Goal: Task Accomplishment & Management: Manage account settings

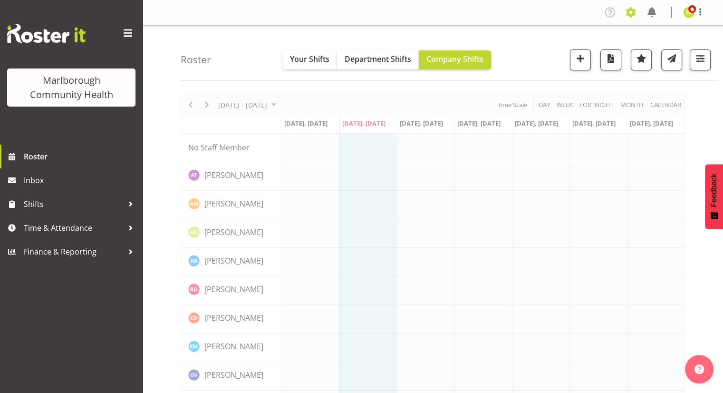
click at [633, 11] on span at bounding box center [630, 12] width 15 height 15
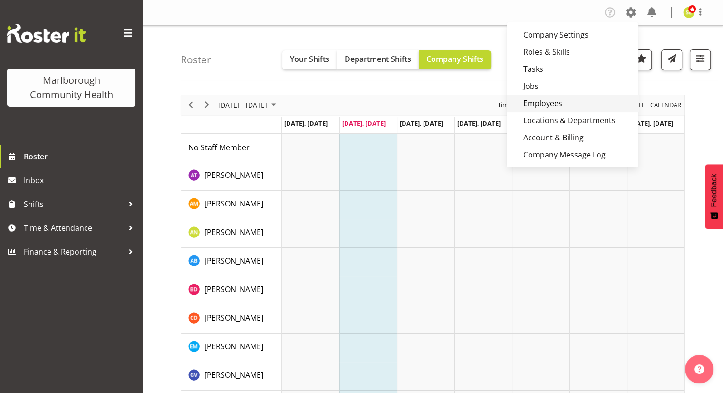
click at [553, 96] on link "Employees" at bounding box center [573, 103] width 132 height 17
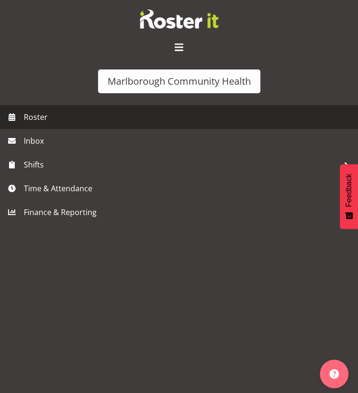
scroll to position [238, 0]
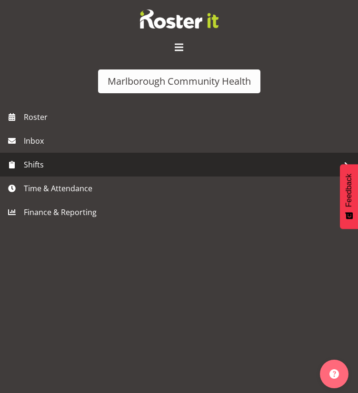
click at [342, 159] on div at bounding box center [345, 164] width 14 height 14
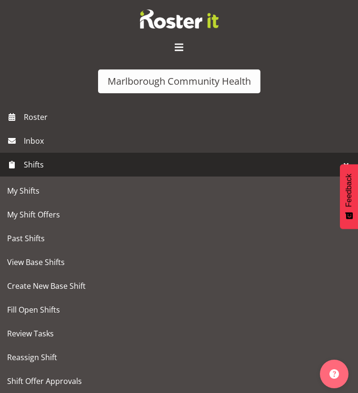
click at [276, 157] on link "Shifts" at bounding box center [179, 165] width 358 height 24
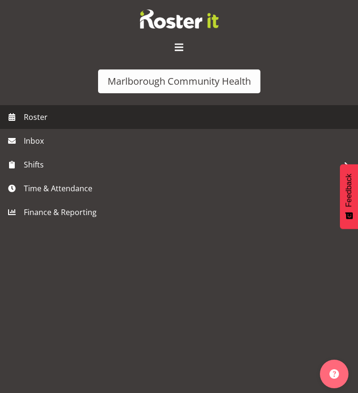
scroll to position [0, 0]
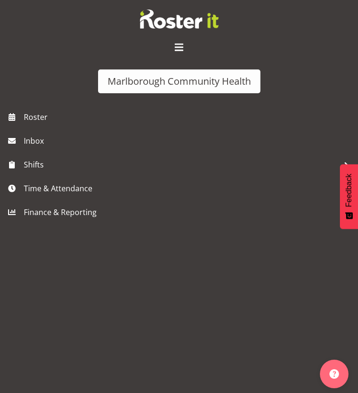
click at [186, 44] on span at bounding box center [178, 47] width 15 height 15
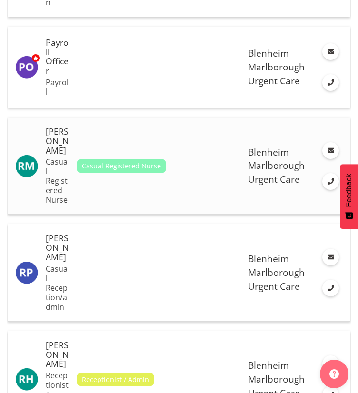
scroll to position [1712, 0]
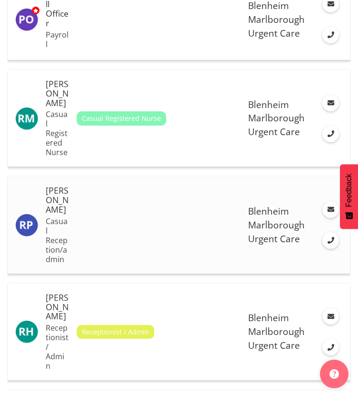
click at [81, 229] on td at bounding box center [158, 224] width 171 height 97
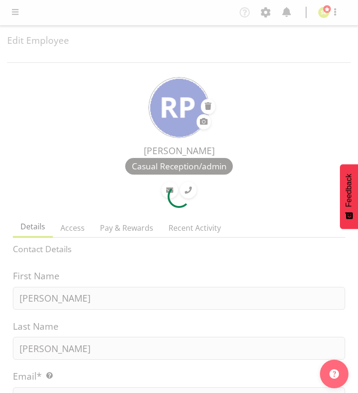
select select "TimelineWeek"
select select
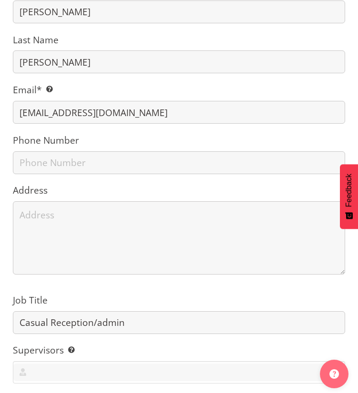
scroll to position [333, 0]
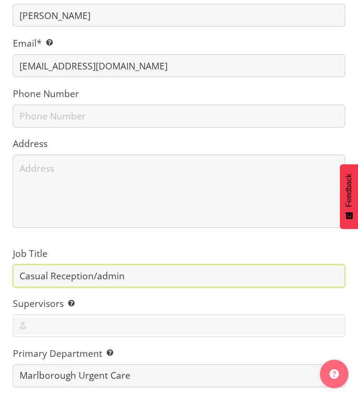
click at [117, 274] on input "Casual Reception/admin" at bounding box center [179, 275] width 332 height 23
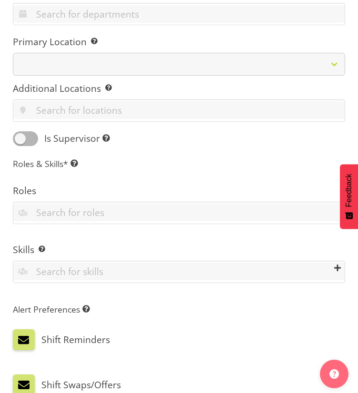
scroll to position [761, 0]
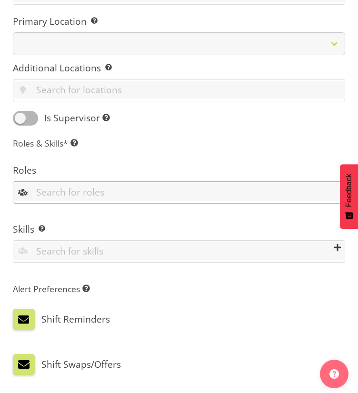
click at [87, 194] on input "text" at bounding box center [178, 192] width 331 height 18
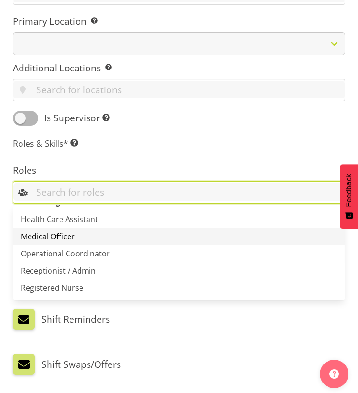
scroll to position [0, 0]
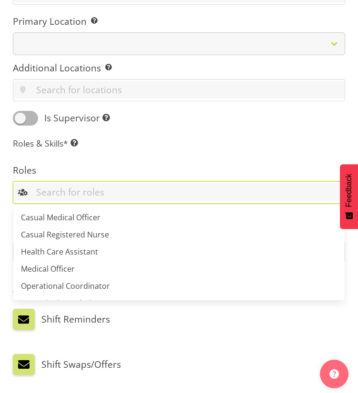
click at [87, 192] on input "text" at bounding box center [178, 192] width 331 height 18
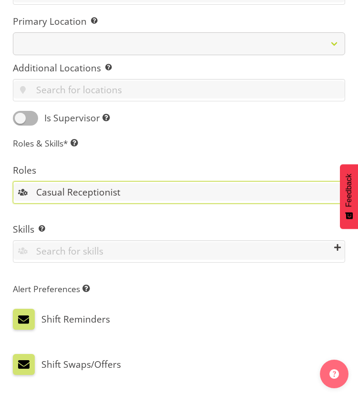
type input "Casual Receptionist"
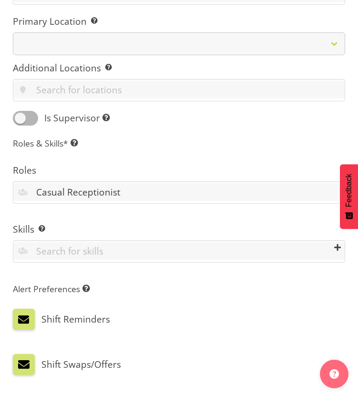
click at [155, 165] on label "Roles" at bounding box center [179, 171] width 332 height 14
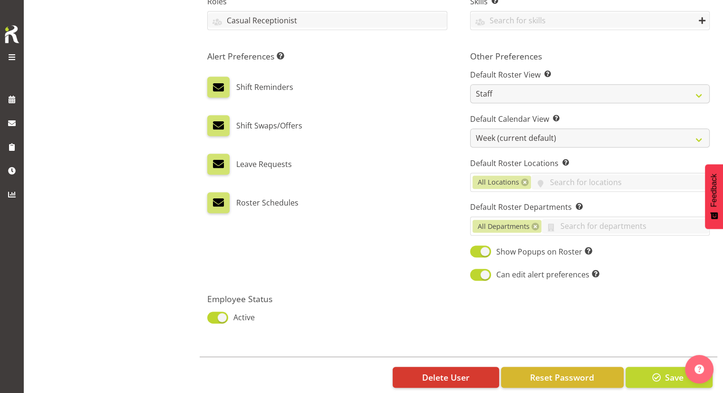
scroll to position [484, 0]
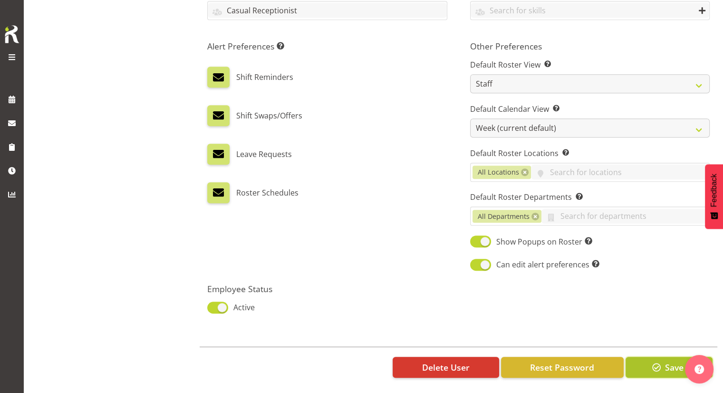
click at [357, 361] on span "button" at bounding box center [656, 367] width 12 height 12
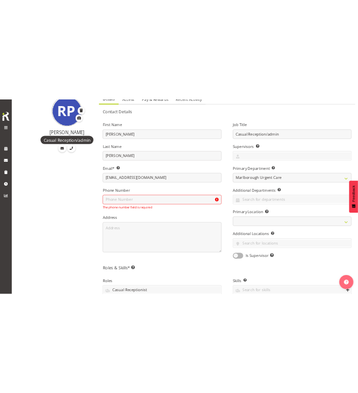
scroll to position [0, 0]
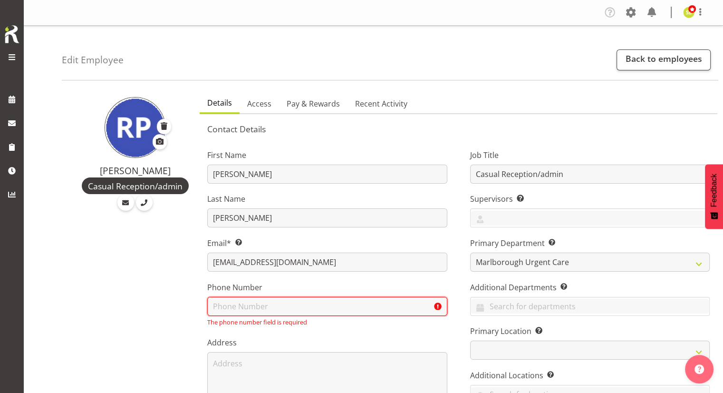
click at [304, 300] on input "text" at bounding box center [327, 306] width 240 height 19
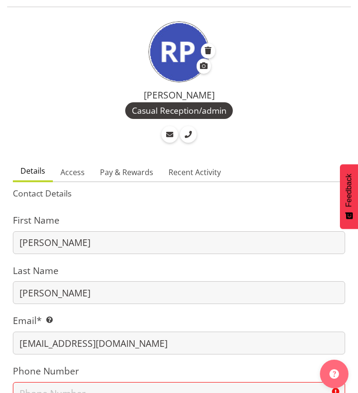
scroll to position [48, 0]
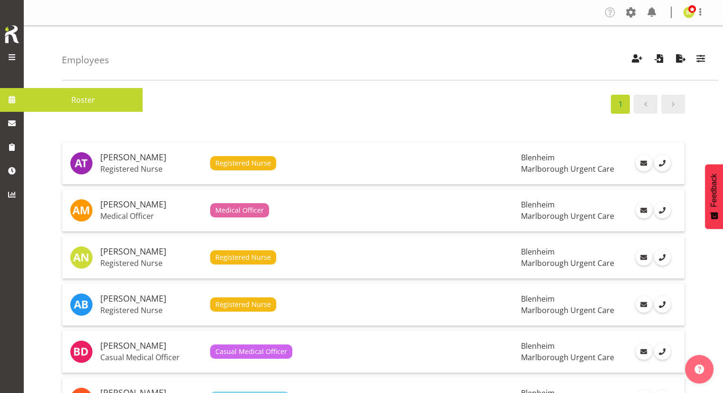
click at [10, 99] on span at bounding box center [12, 99] width 14 height 14
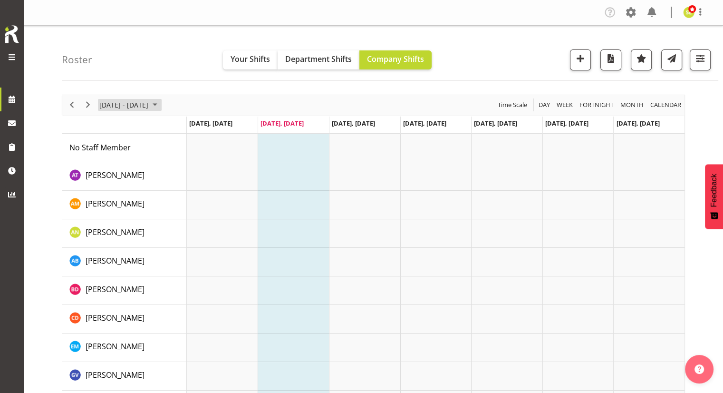
click at [149, 110] on span "[DATE] - [DATE]" at bounding box center [123, 105] width 51 height 12
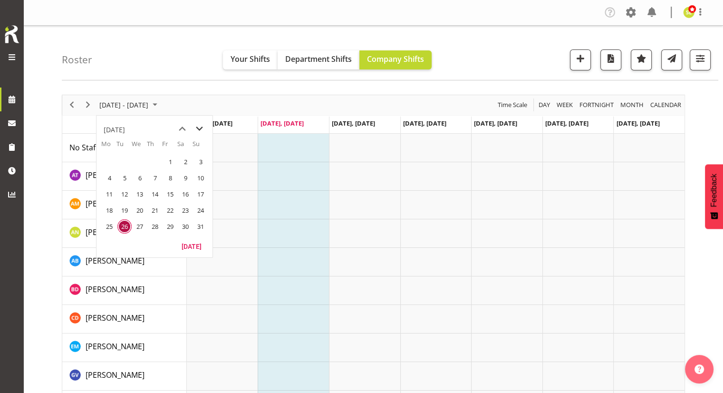
click at [199, 132] on span "next month" at bounding box center [199, 128] width 17 height 17
click at [106, 159] on span "1" at bounding box center [109, 162] width 14 height 14
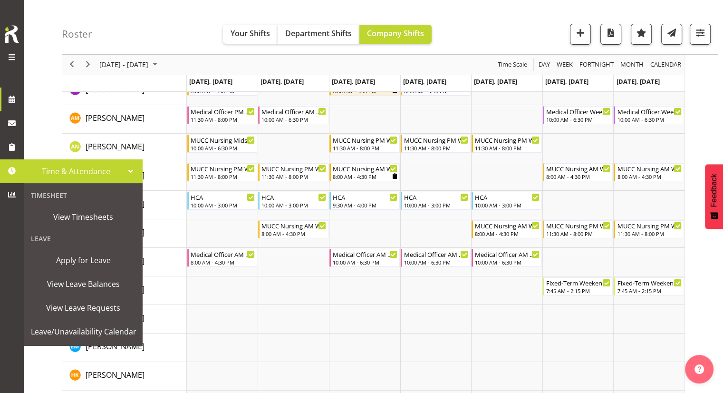
scroll to position [95, 0]
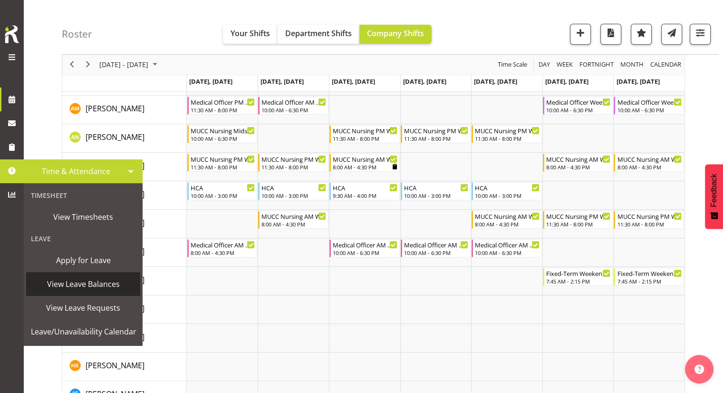
click at [85, 285] on span "View Leave Balances" at bounding box center [83, 284] width 105 height 14
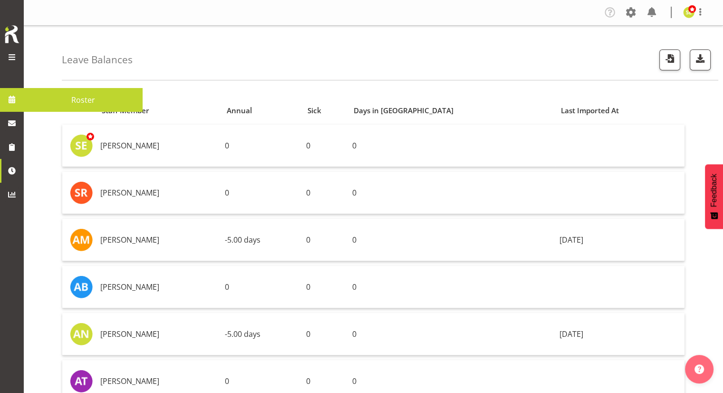
click at [11, 96] on span at bounding box center [12, 99] width 14 height 14
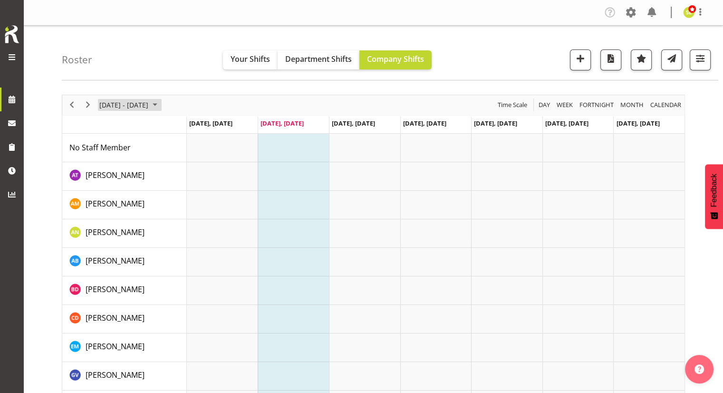
click at [115, 99] on span "[DATE] - [DATE]" at bounding box center [123, 105] width 51 height 12
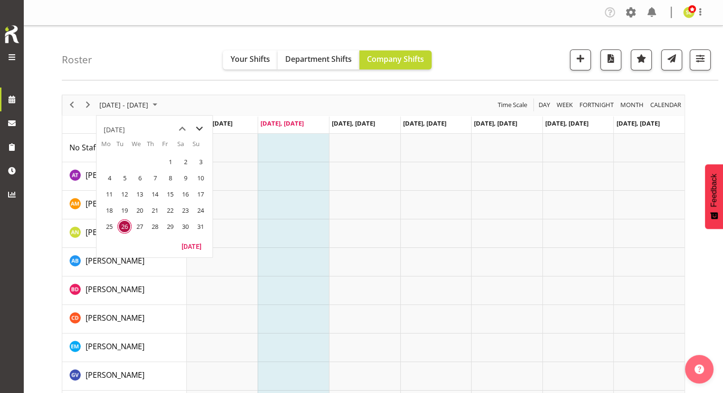
click at [197, 126] on span "next month" at bounding box center [199, 128] width 17 height 17
click at [105, 158] on span "1" at bounding box center [109, 162] width 14 height 14
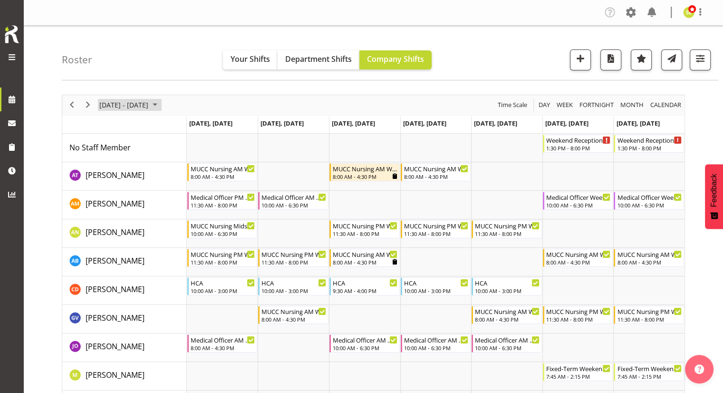
click at [161, 107] on span "September 2025" at bounding box center [154, 105] width 11 height 12
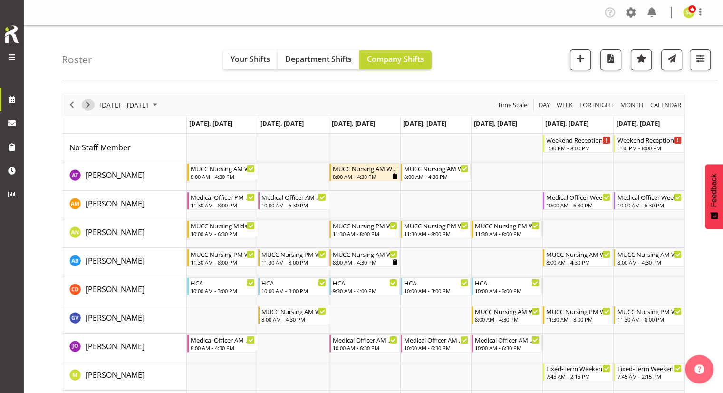
click at [89, 106] on span "Next" at bounding box center [87, 105] width 11 height 12
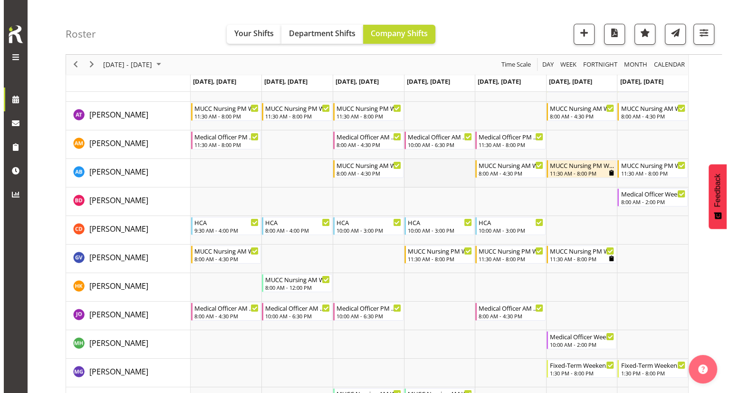
scroll to position [48, 0]
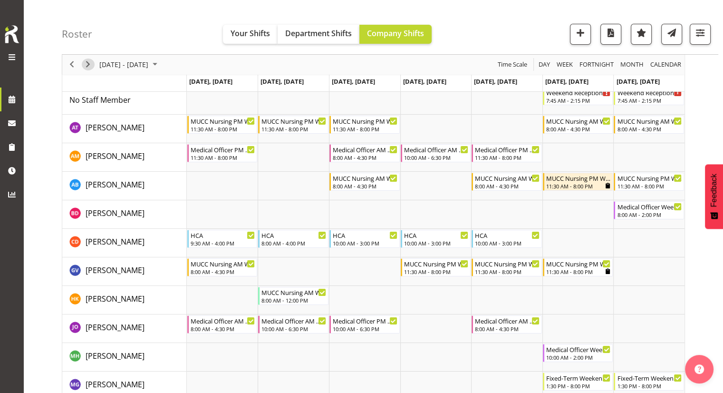
click at [89, 66] on span "Next" at bounding box center [87, 65] width 11 height 12
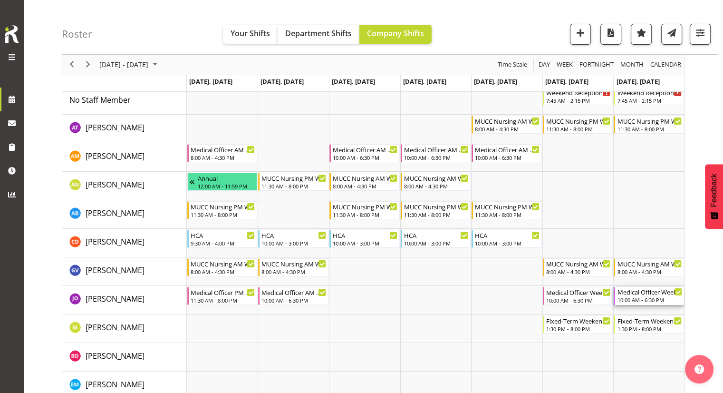
click at [624, 300] on div "10:00 AM - 6:30 PM" at bounding box center [649, 300] width 65 height 8
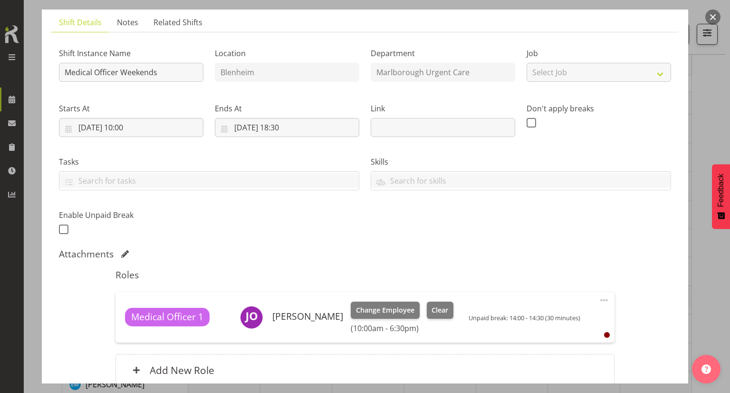
scroll to position [48, 0]
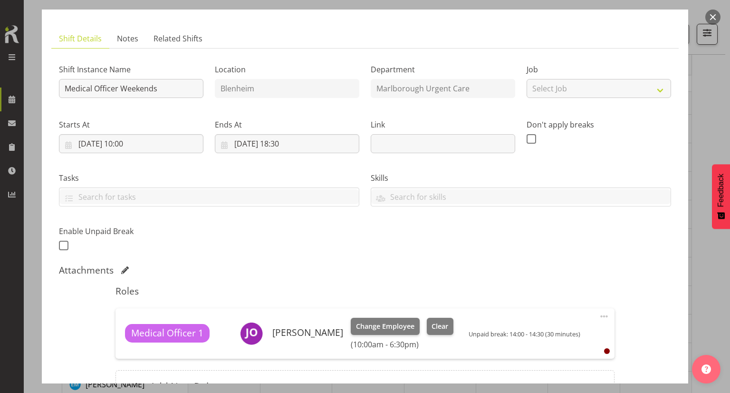
click at [713, 21] on button "button" at bounding box center [713, 17] width 15 height 15
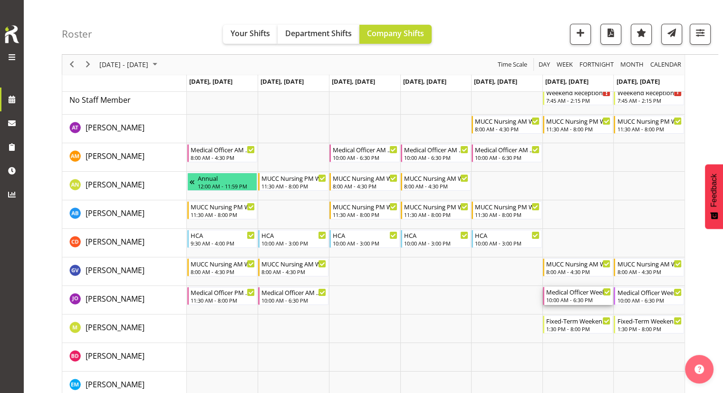
click at [586, 295] on div "Medical Officer Weekends" at bounding box center [578, 292] width 65 height 10
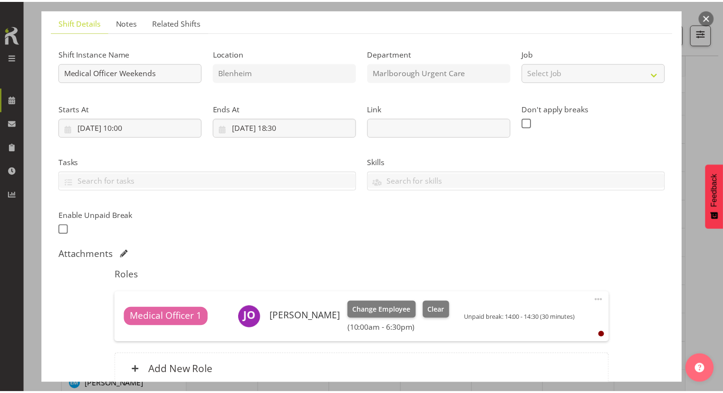
scroll to position [0, 0]
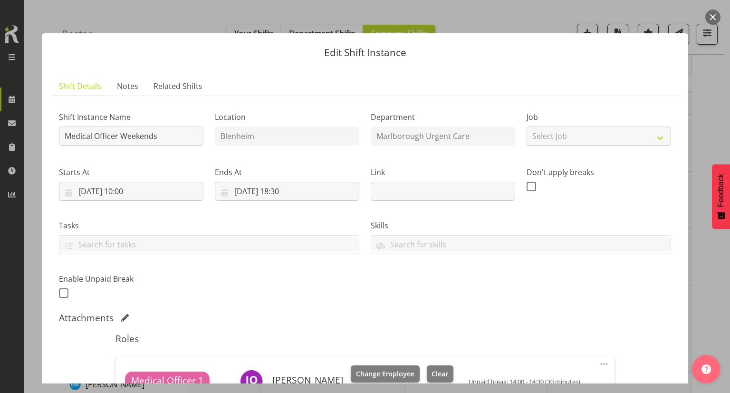
click at [712, 20] on button "button" at bounding box center [713, 17] width 15 height 15
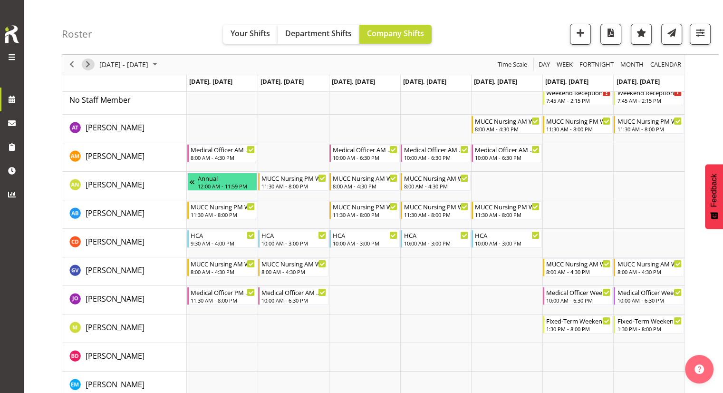
click at [85, 65] on span "Next" at bounding box center [87, 65] width 11 height 12
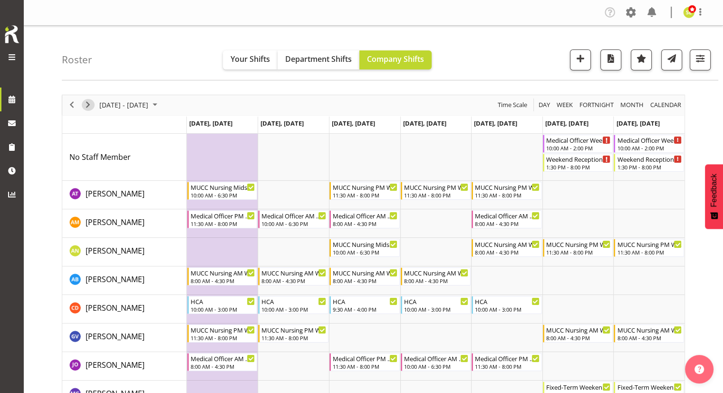
click at [90, 106] on span "Next" at bounding box center [87, 105] width 11 height 12
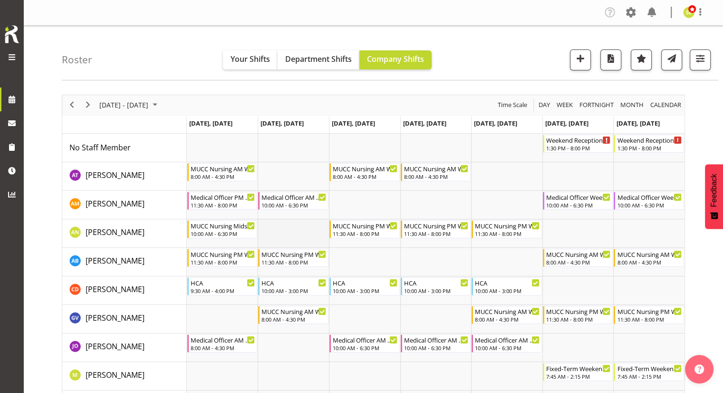
scroll to position [48, 0]
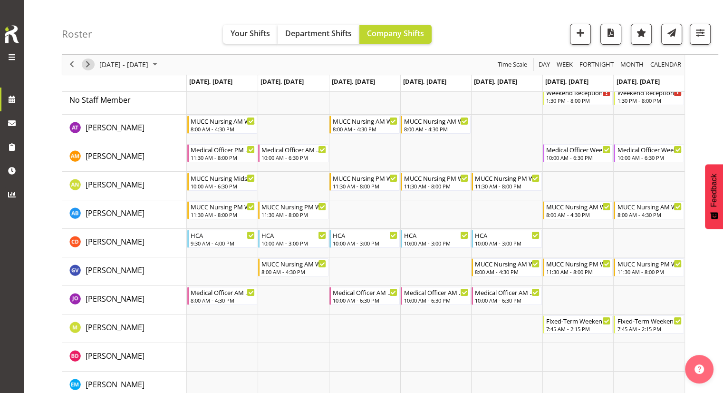
click at [91, 67] on span "Next" at bounding box center [87, 65] width 11 height 12
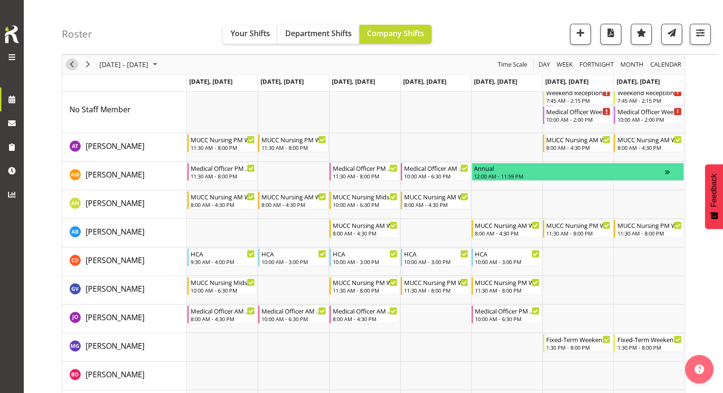
click at [76, 67] on span "Previous" at bounding box center [71, 65] width 11 height 12
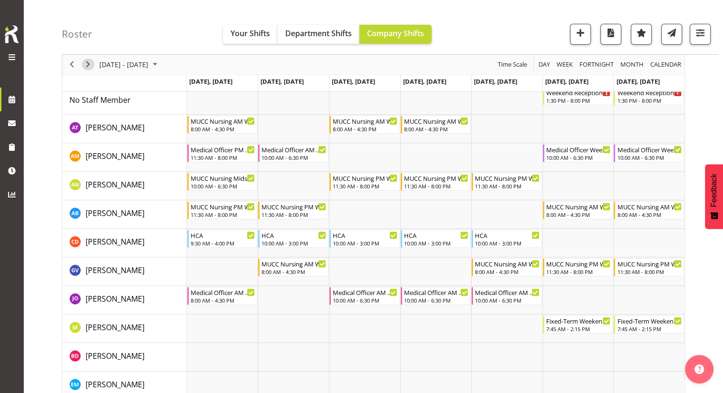
click at [83, 60] on span "Next" at bounding box center [87, 65] width 11 height 12
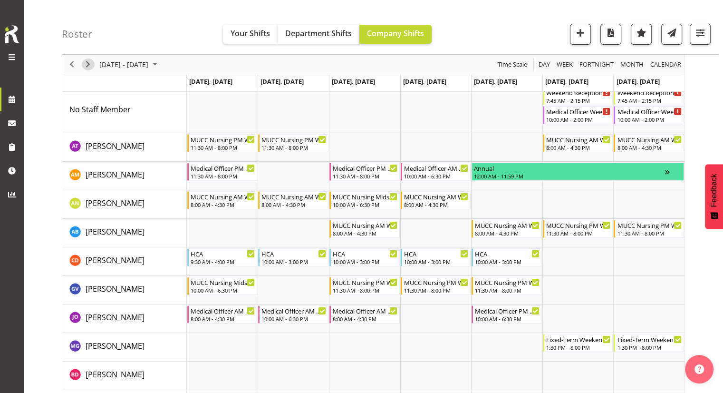
click at [86, 63] on span "Next" at bounding box center [87, 65] width 11 height 12
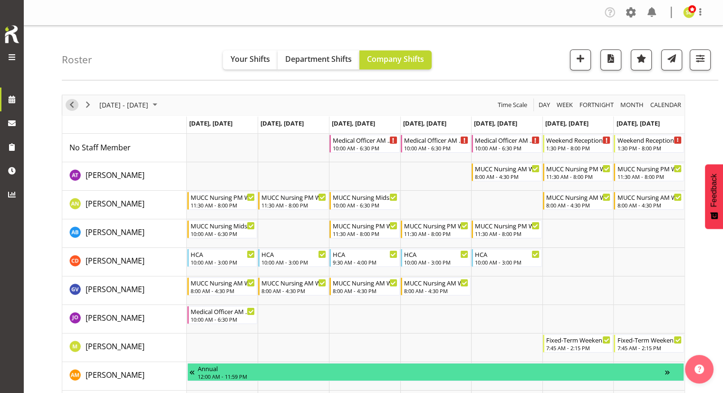
click at [72, 106] on span "Previous" at bounding box center [71, 105] width 11 height 12
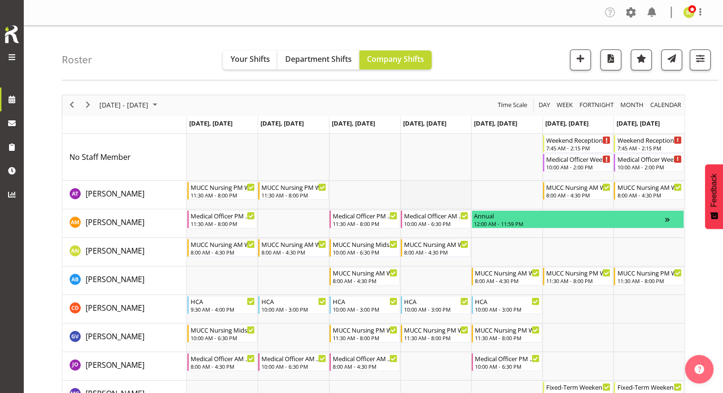
scroll to position [48, 0]
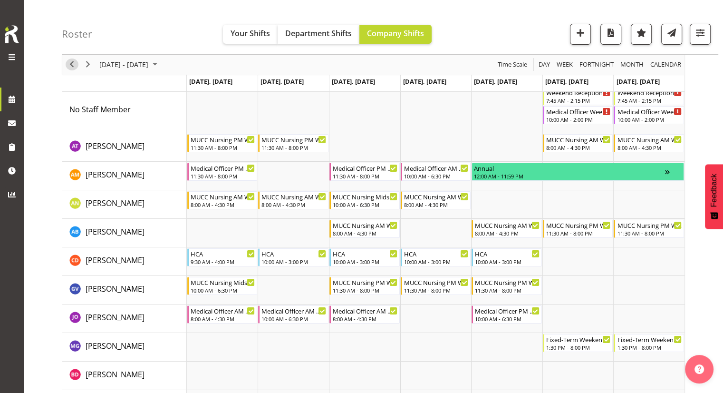
click at [72, 68] on span "Previous" at bounding box center [71, 65] width 11 height 12
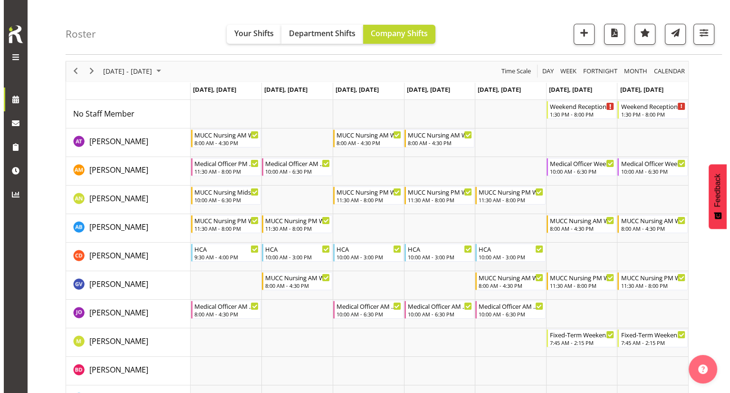
scroll to position [48, 0]
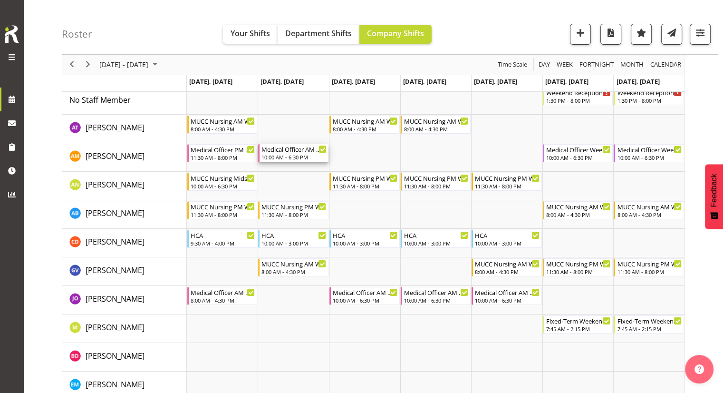
click at [306, 156] on div "10:00 AM - 6:30 PM" at bounding box center [293, 157] width 65 height 8
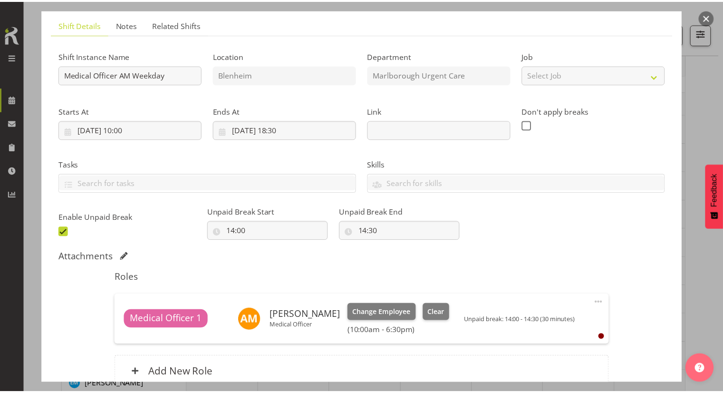
scroll to position [95, 0]
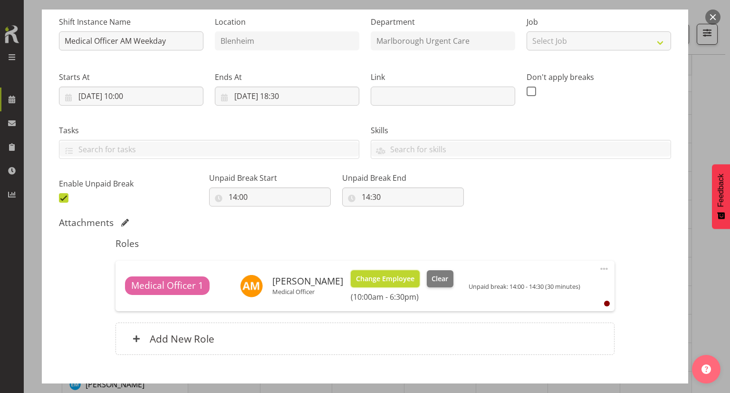
click at [380, 276] on span "Change Employee" at bounding box center [385, 278] width 58 height 10
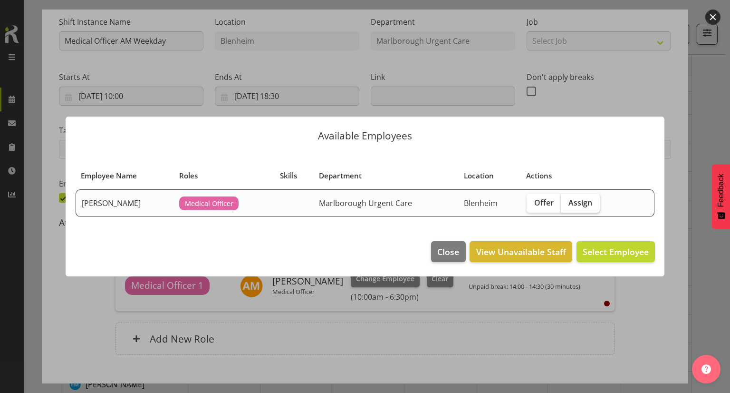
click at [586, 204] on span "Assign" at bounding box center [581, 203] width 24 height 10
click at [567, 204] on input "Assign" at bounding box center [564, 202] width 6 height 6
checkbox input "true"
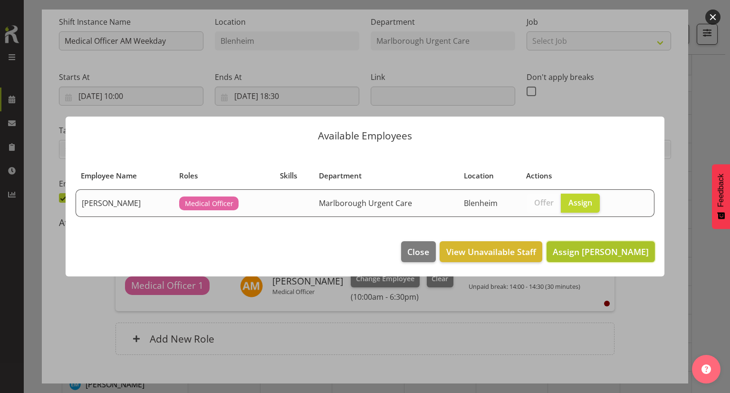
click at [596, 249] on span "Assign Jenny O'Donnell" at bounding box center [601, 251] width 96 height 11
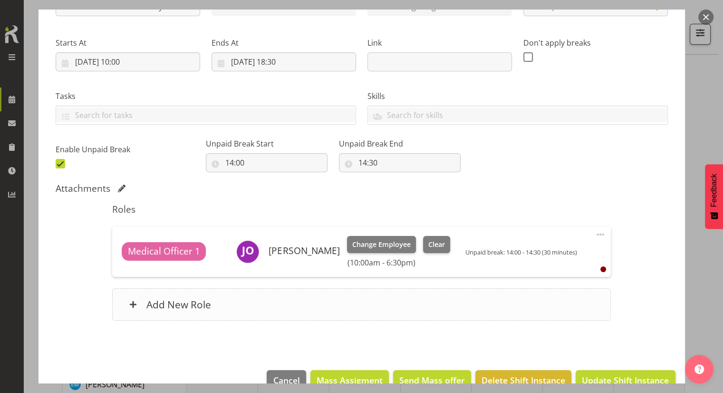
scroll to position [151, 0]
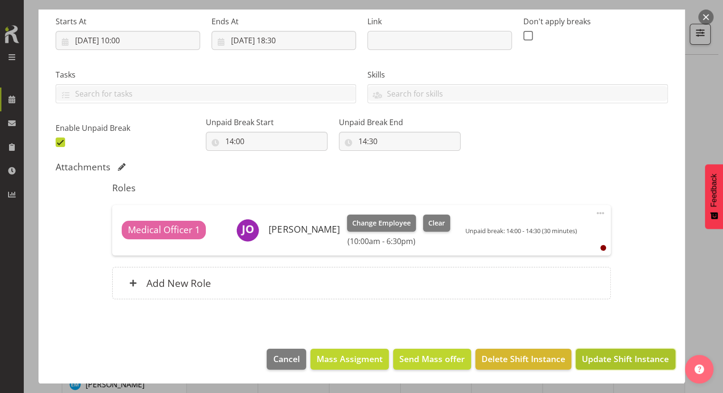
click at [641, 354] on span "Update Shift Instance" at bounding box center [625, 358] width 87 height 12
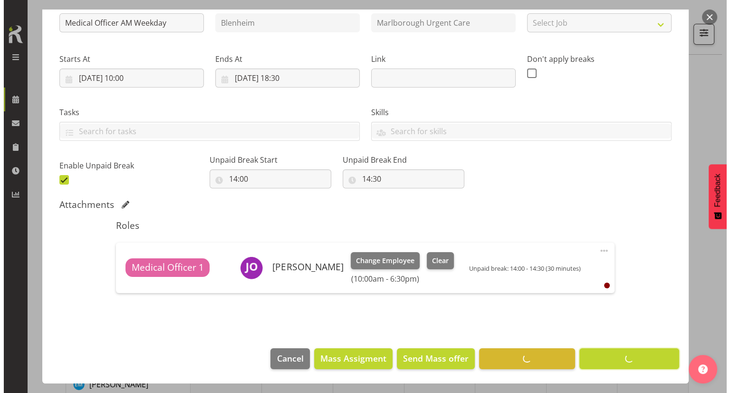
scroll to position [113, 0]
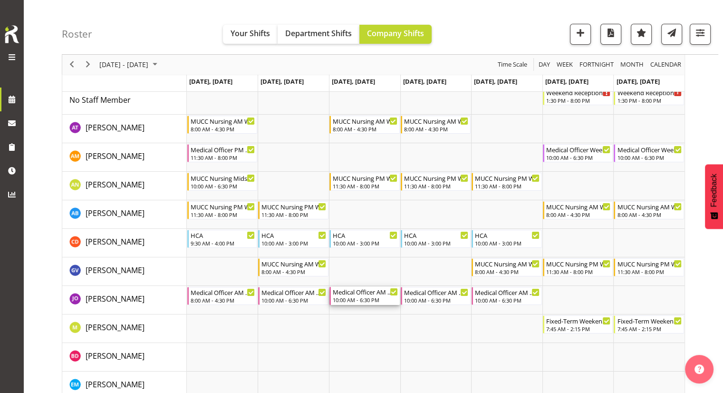
click at [352, 297] on div "10:00 AM - 6:30 PM" at bounding box center [365, 300] width 65 height 8
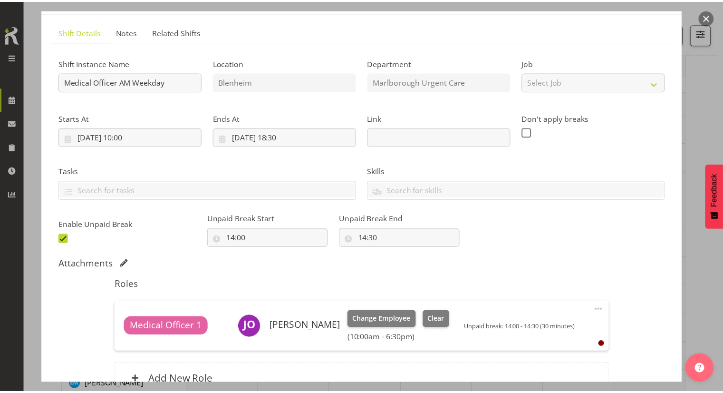
scroll to position [95, 0]
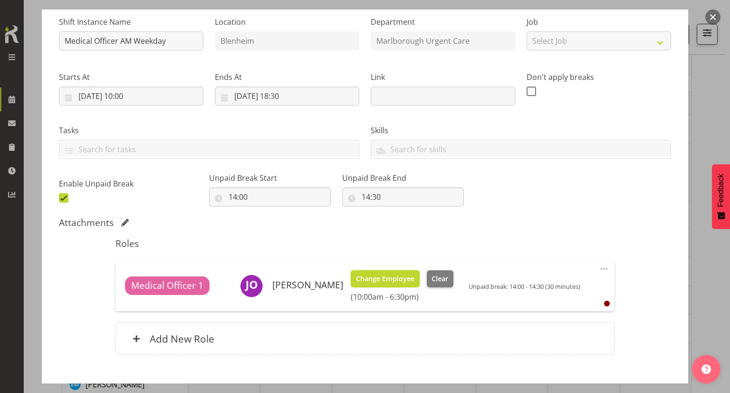
click at [375, 280] on span "Change Employee" at bounding box center [385, 278] width 58 height 10
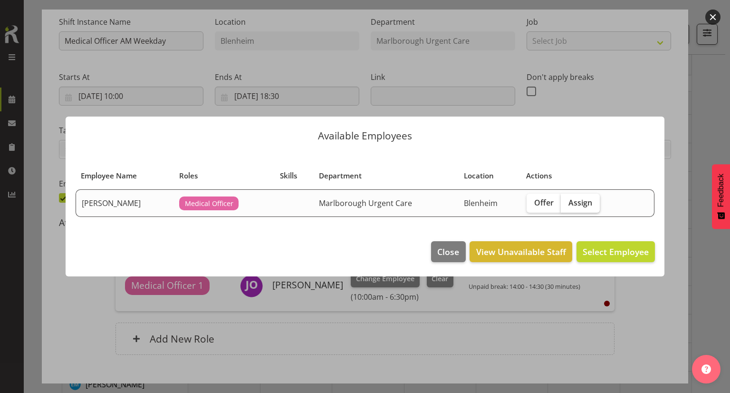
click at [589, 205] on span "Assign" at bounding box center [581, 203] width 24 height 10
click at [567, 205] on input "Assign" at bounding box center [564, 202] width 6 height 6
checkbox input "true"
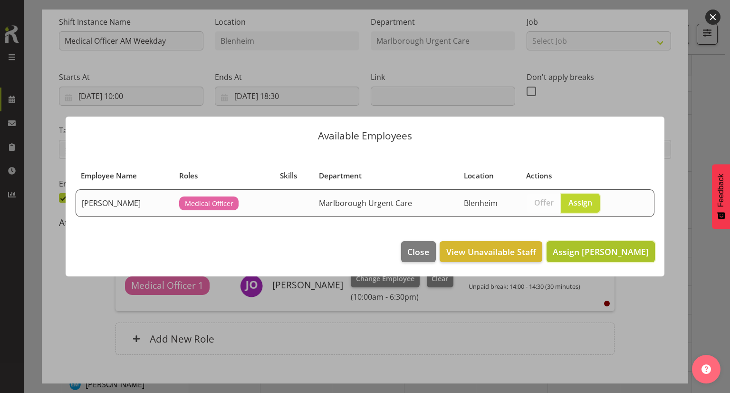
click at [570, 249] on span "Assign Alexandra Madigan" at bounding box center [601, 251] width 96 height 11
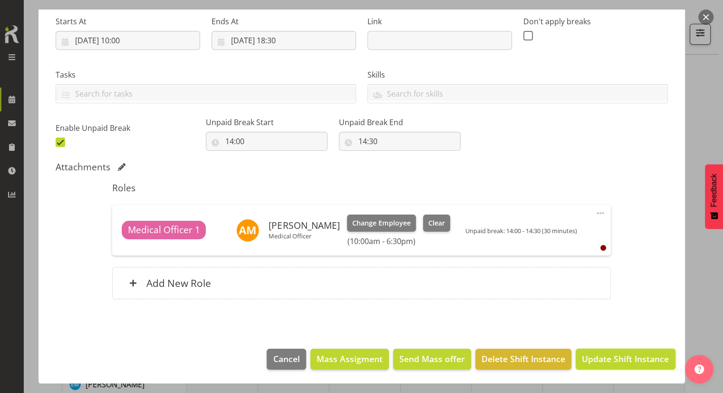
click at [601, 350] on button "Update Shift Instance" at bounding box center [625, 358] width 99 height 21
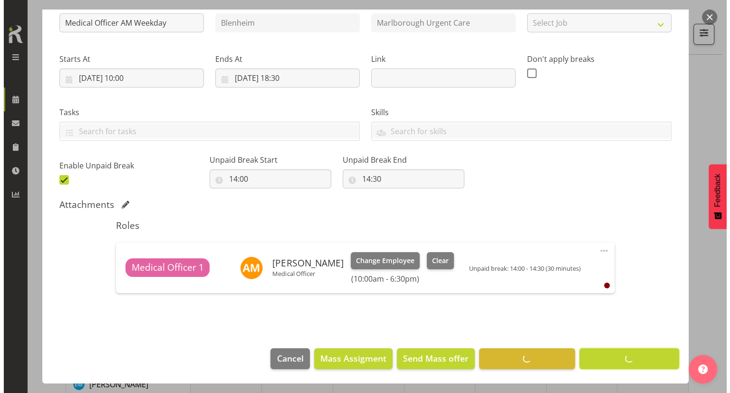
scroll to position [113, 0]
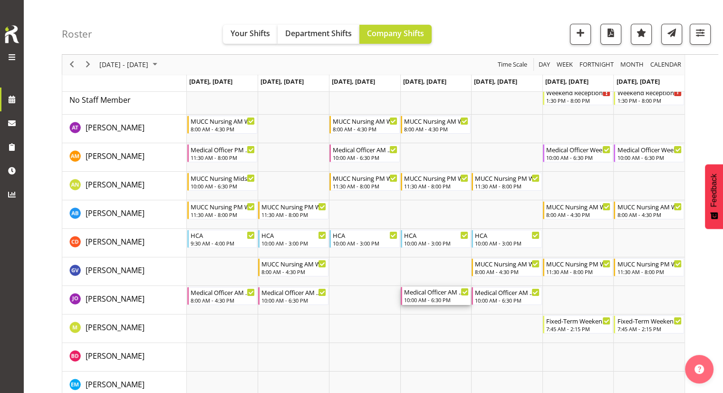
click at [441, 293] on div "Medical Officer AM Weekday" at bounding box center [436, 292] width 65 height 10
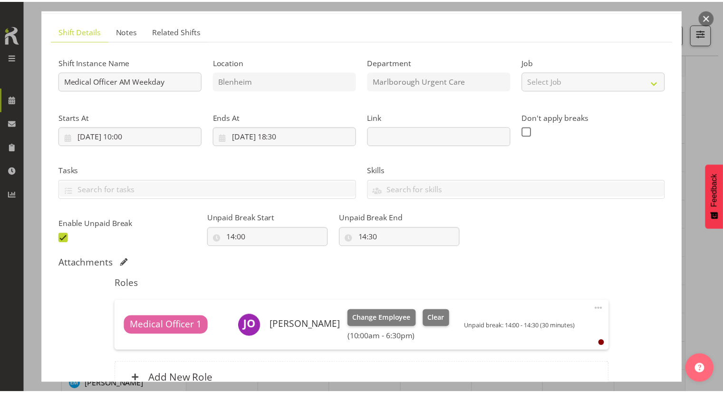
scroll to position [95, 0]
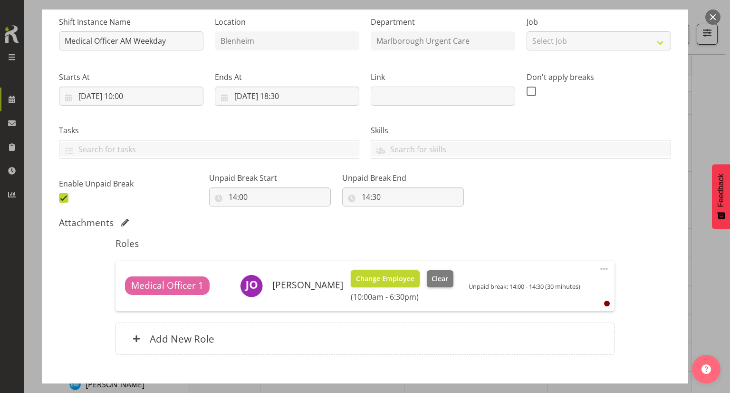
click at [377, 276] on span "Change Employee" at bounding box center [385, 278] width 58 height 10
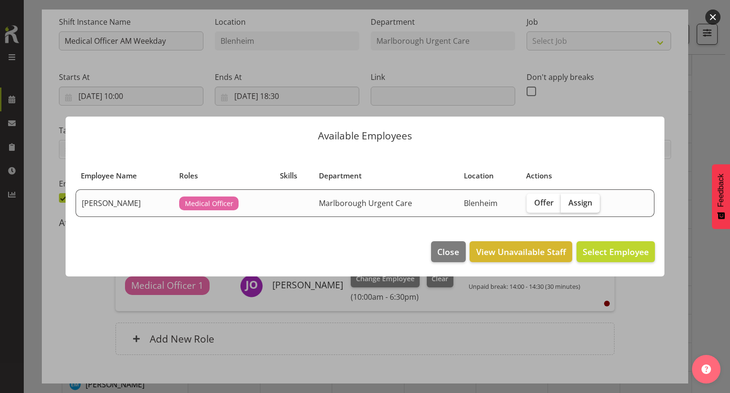
click at [588, 202] on span "Assign" at bounding box center [581, 203] width 24 height 10
click at [567, 202] on input "Assign" at bounding box center [564, 202] width 6 height 6
checkbox input "true"
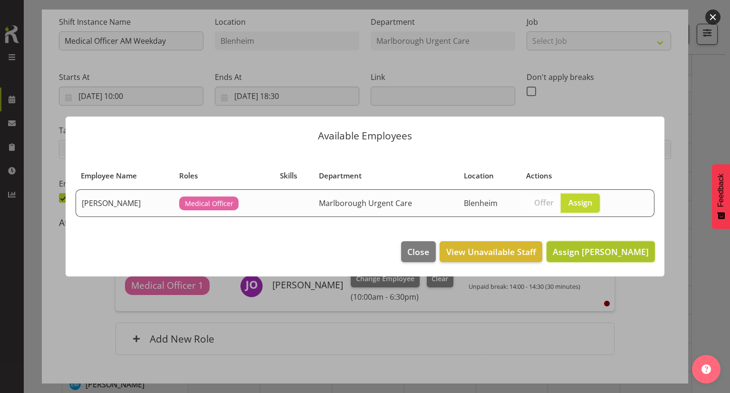
click at [595, 255] on span "Assign Alexandra Madigan" at bounding box center [601, 251] width 96 height 11
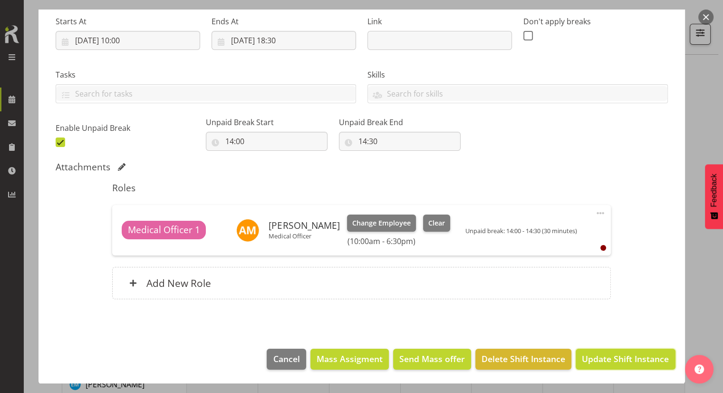
click at [609, 363] on span "Update Shift Instance" at bounding box center [625, 358] width 87 height 12
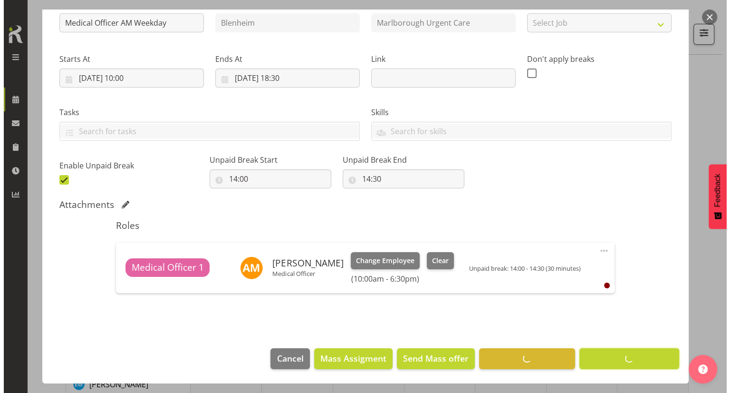
scroll to position [113, 0]
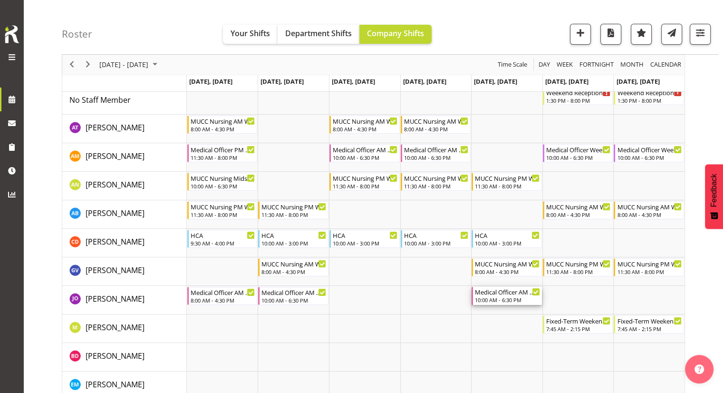
click at [506, 293] on div "Medical Officer AM Weekday" at bounding box center [507, 292] width 65 height 10
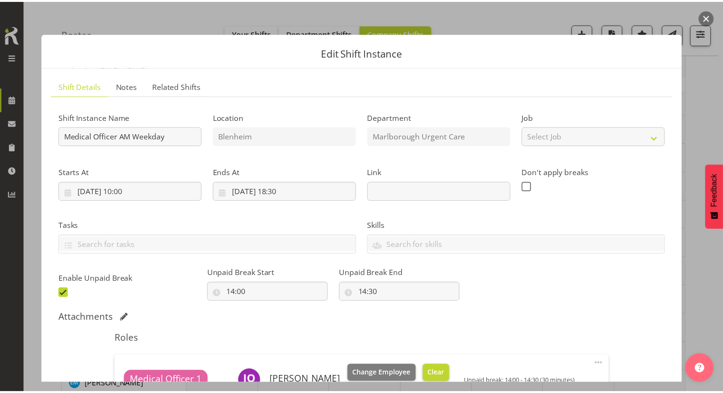
scroll to position [95, 0]
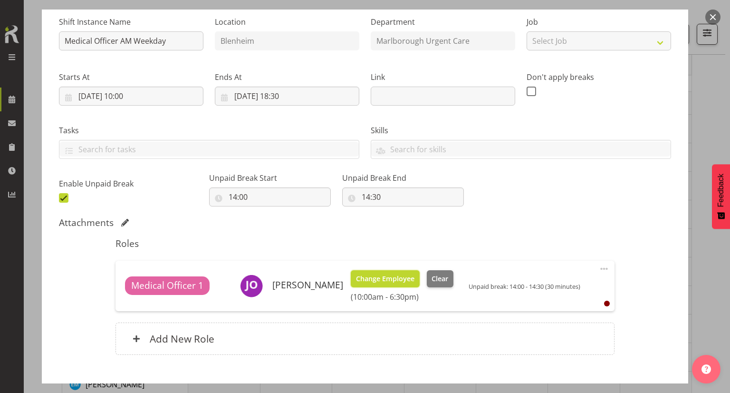
click at [399, 274] on span "Change Employee" at bounding box center [385, 278] width 58 height 10
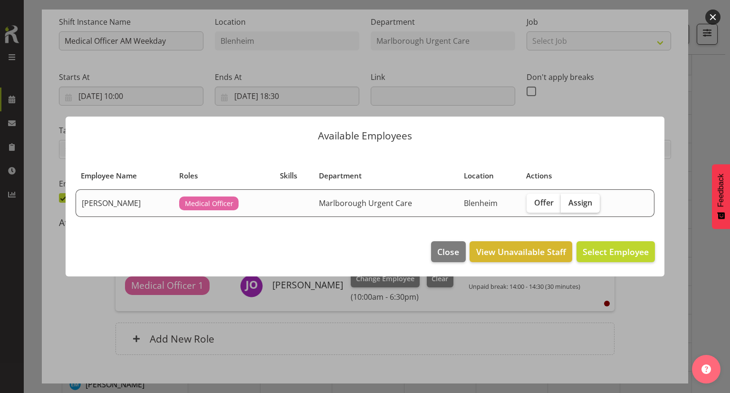
click at [588, 205] on span "Assign" at bounding box center [581, 203] width 24 height 10
click at [567, 205] on input "Assign" at bounding box center [564, 202] width 6 height 6
checkbox input "true"
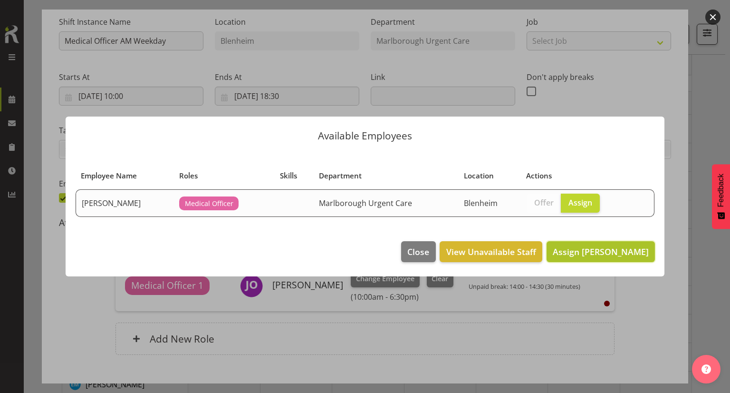
click at [609, 252] on span "Assign Alexandra Madigan" at bounding box center [601, 251] width 96 height 11
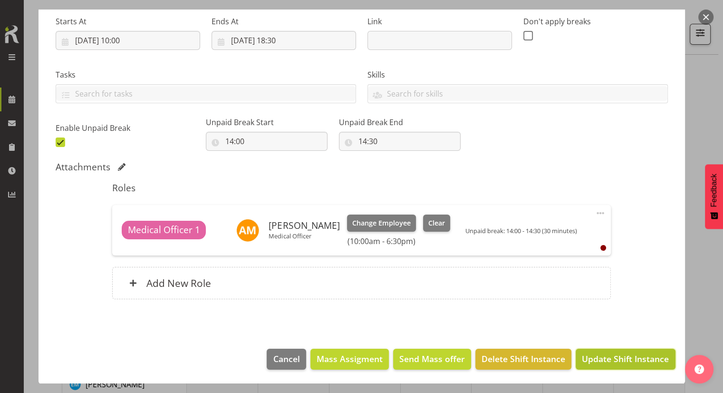
click at [614, 354] on span "Update Shift Instance" at bounding box center [625, 358] width 87 height 12
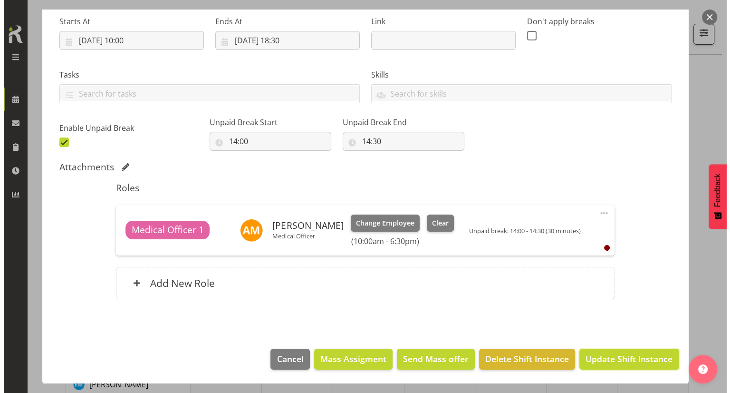
scroll to position [113, 0]
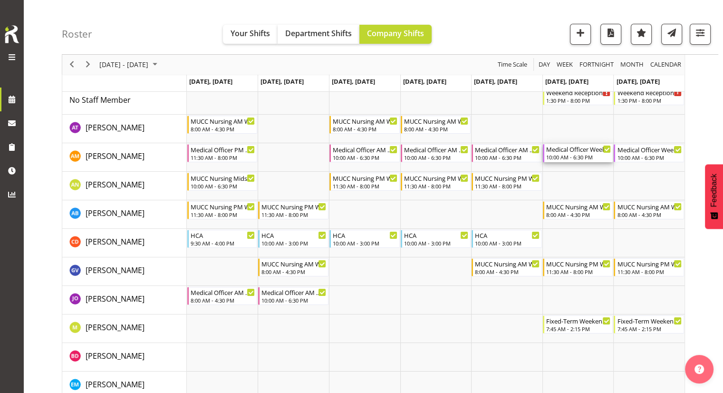
click at [570, 150] on div "Medical Officer Weekends" at bounding box center [578, 149] width 65 height 10
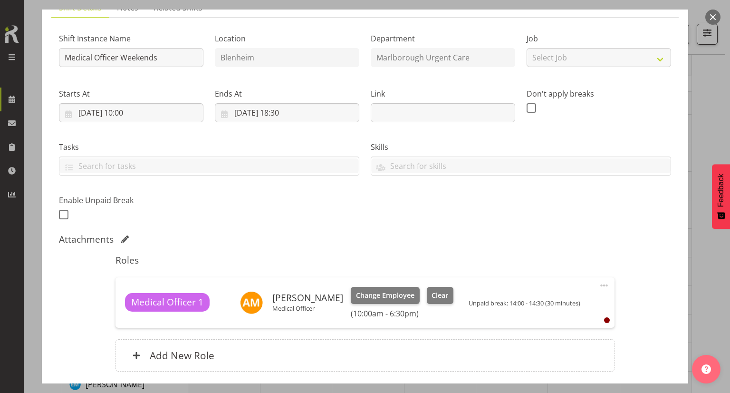
scroll to position [95, 0]
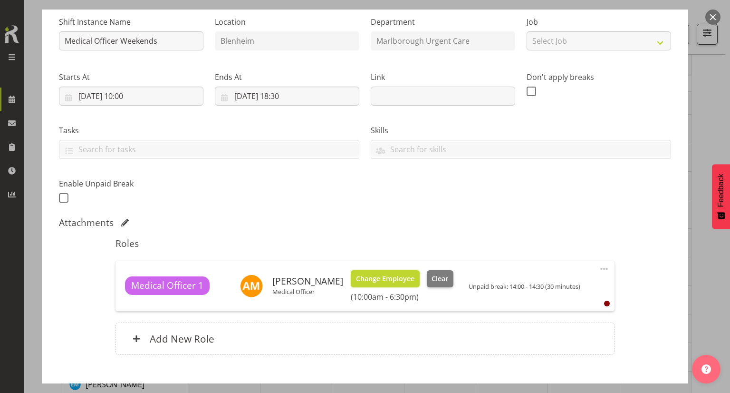
click at [404, 273] on span "Change Employee" at bounding box center [385, 278] width 58 height 10
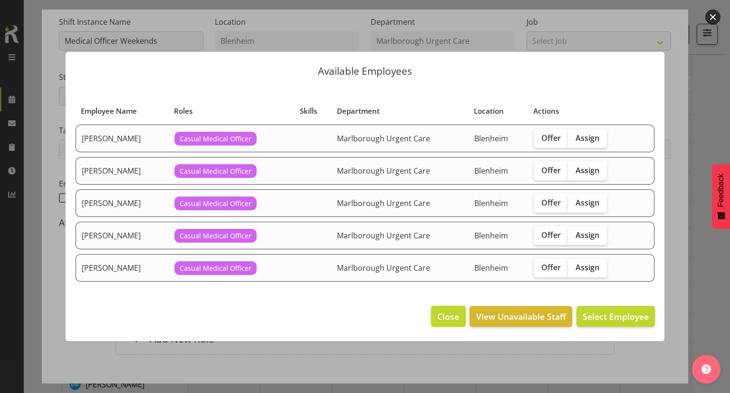
click at [446, 310] on span "Close" at bounding box center [448, 316] width 22 height 12
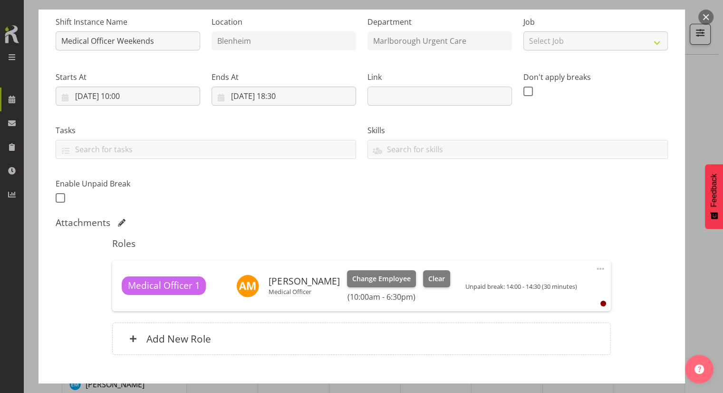
click at [596, 269] on span at bounding box center [600, 268] width 11 height 11
click at [541, 285] on link "Edit" at bounding box center [560, 289] width 91 height 17
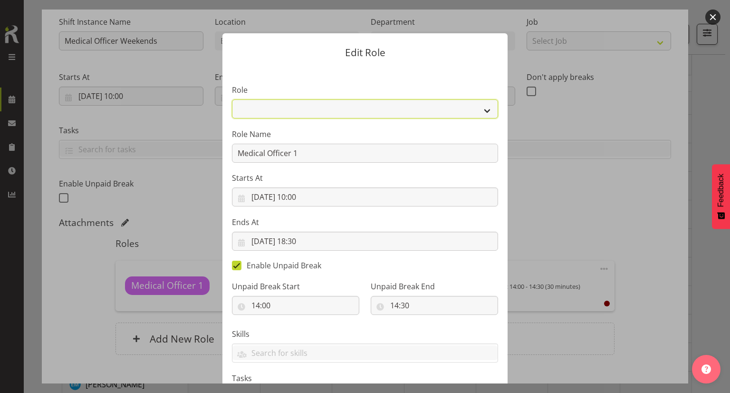
click at [352, 117] on select "Casual Medical Officer Casual Registered Nurse Health Care Assistant Medical Of…" at bounding box center [365, 108] width 266 height 19
select select "1556"
click at [232, 99] on select "Casual Medical Officer Casual Registered Nurse Health Care Assistant Medical Of…" at bounding box center [365, 108] width 266 height 19
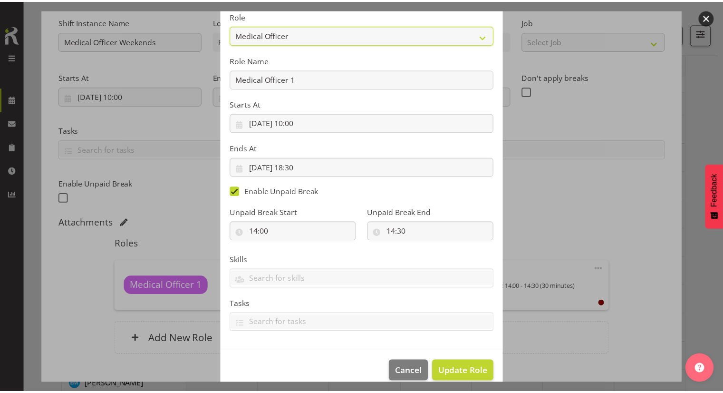
scroll to position [87, 0]
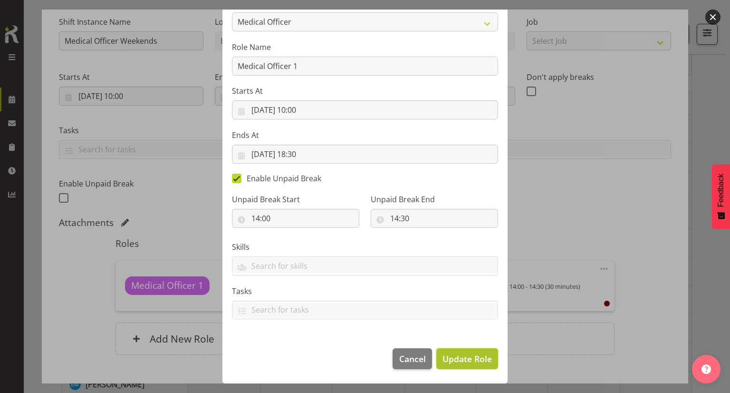
click at [462, 363] on span "Update Role" at bounding box center [467, 358] width 49 height 12
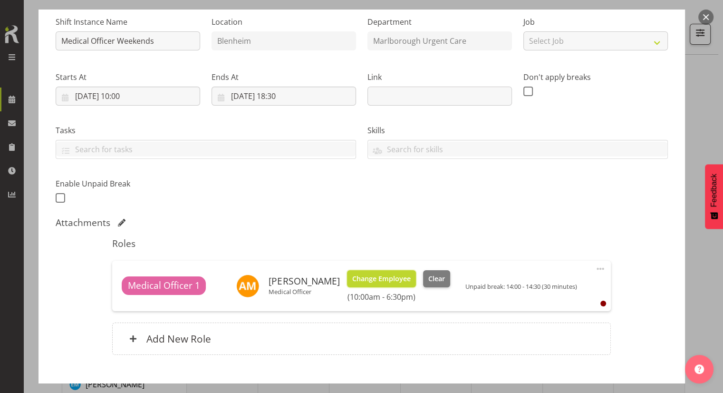
click at [397, 280] on span "Change Employee" at bounding box center [381, 278] width 58 height 10
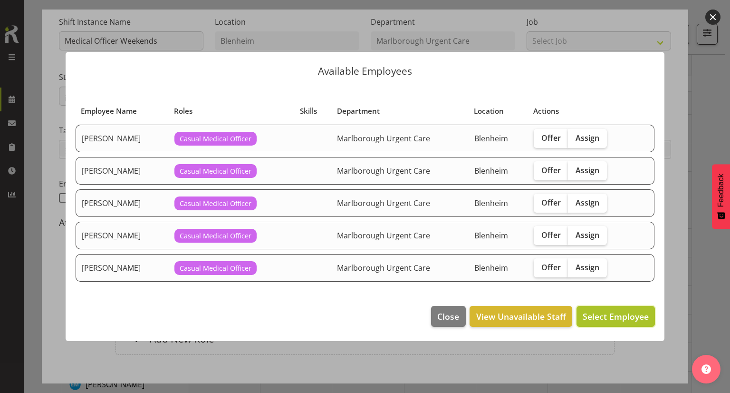
click at [599, 314] on span "Select Employee" at bounding box center [616, 315] width 66 height 11
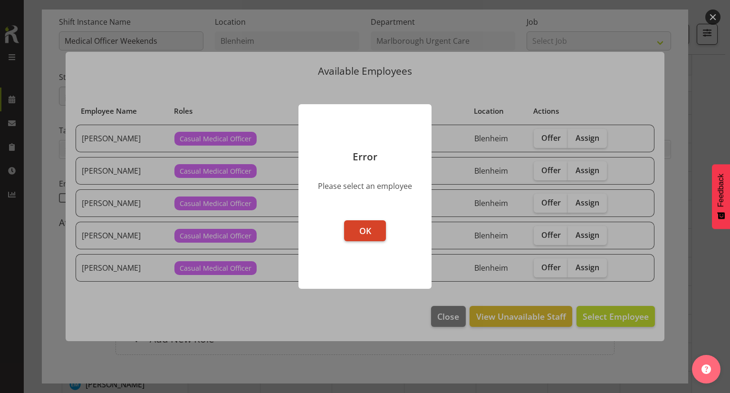
click at [371, 234] on span "OK" at bounding box center [365, 230] width 12 height 11
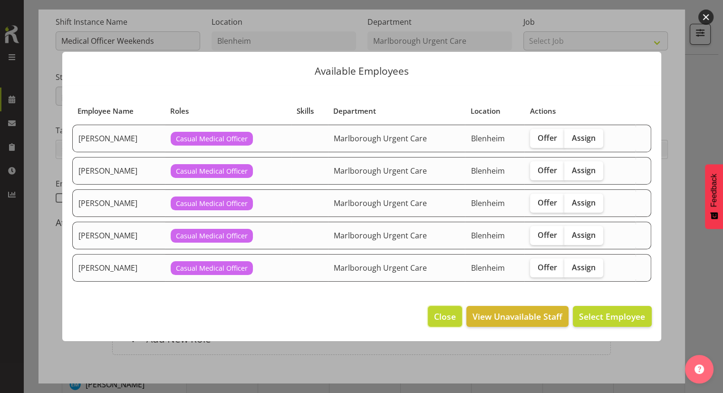
click at [447, 310] on span "Close" at bounding box center [445, 316] width 22 height 12
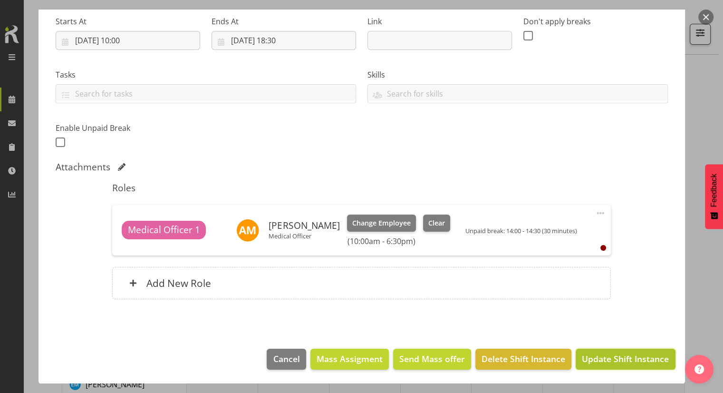
click at [602, 364] on span "Update Shift Instance" at bounding box center [625, 358] width 87 height 12
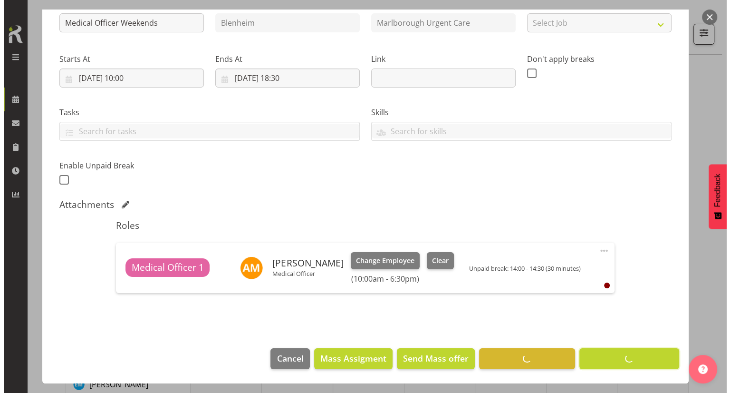
scroll to position [113, 0]
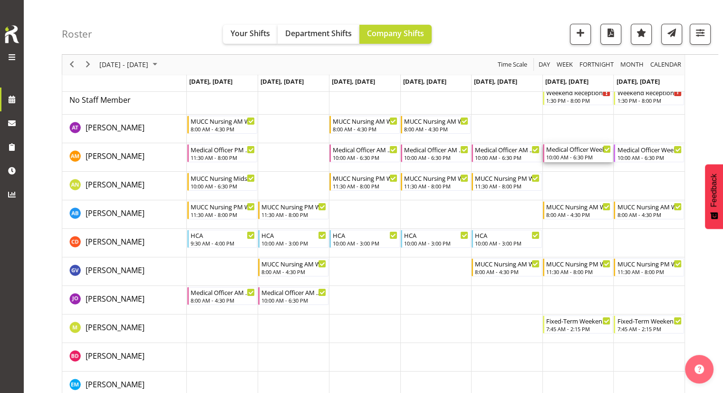
click at [575, 154] on div "10:00 AM - 6:30 PM" at bounding box center [578, 157] width 65 height 8
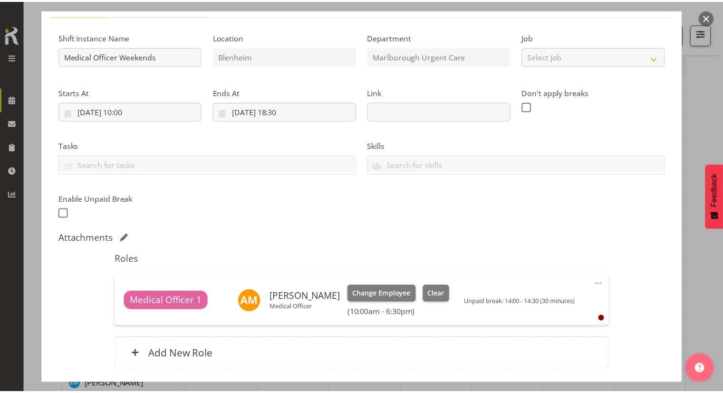
scroll to position [95, 0]
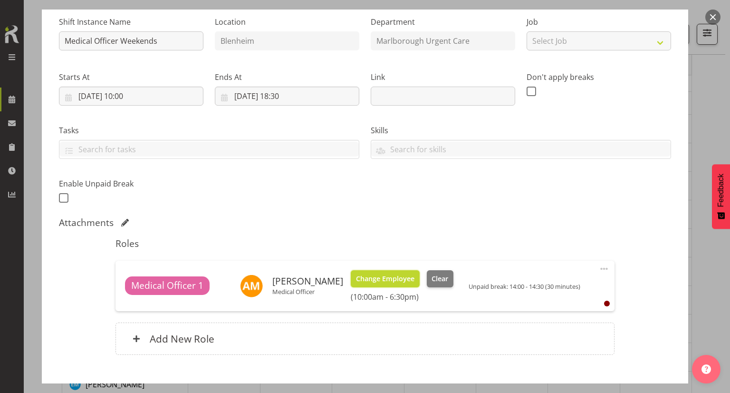
click at [384, 276] on span "Change Employee" at bounding box center [385, 278] width 58 height 10
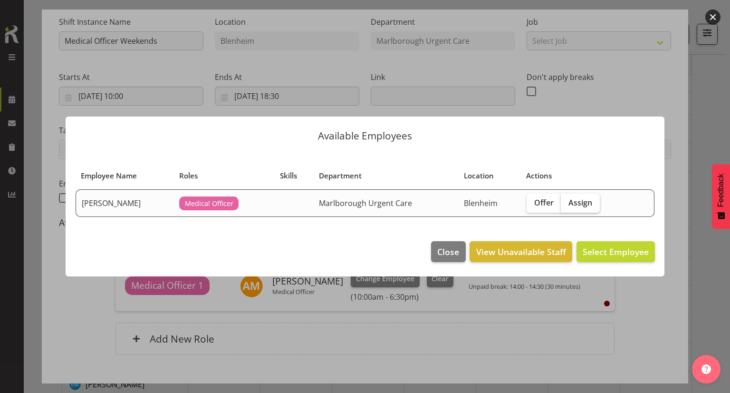
click at [589, 202] on span "Assign" at bounding box center [581, 203] width 24 height 10
click at [567, 202] on input "Assign" at bounding box center [564, 202] width 6 height 6
checkbox input "true"
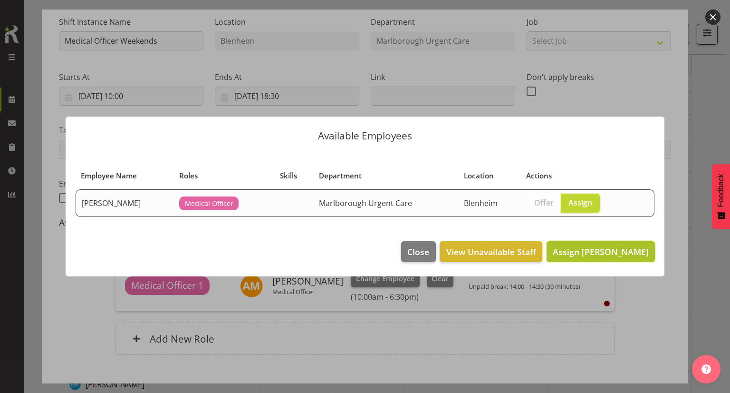
click at [601, 252] on span "Assign Jenny O'Donnell" at bounding box center [601, 251] width 96 height 11
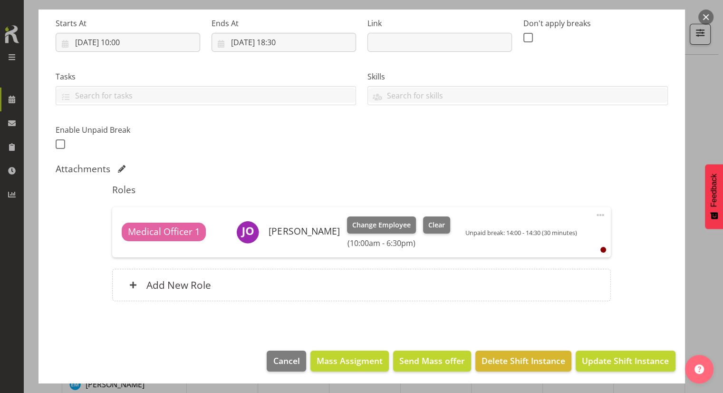
scroll to position [151, 0]
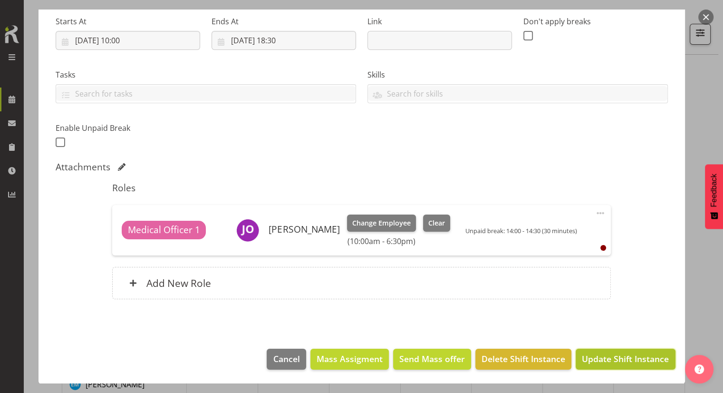
click at [607, 362] on span "Update Shift Instance" at bounding box center [625, 358] width 87 height 12
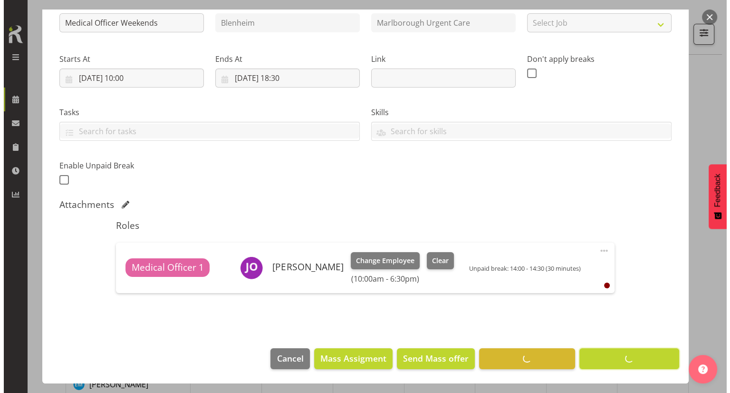
scroll to position [113, 0]
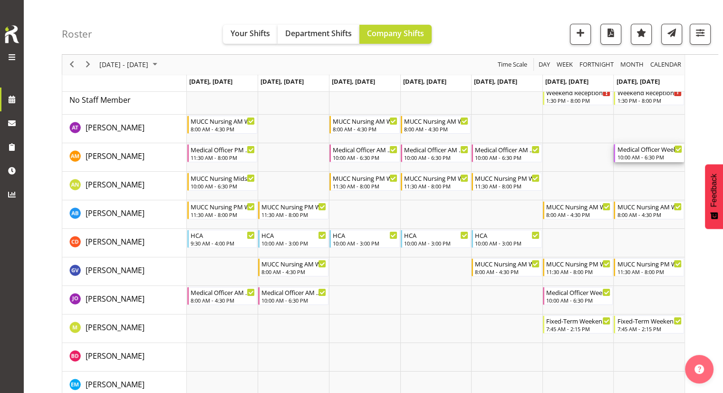
click at [634, 155] on div "10:00 AM - 6:30 PM" at bounding box center [649, 157] width 65 height 8
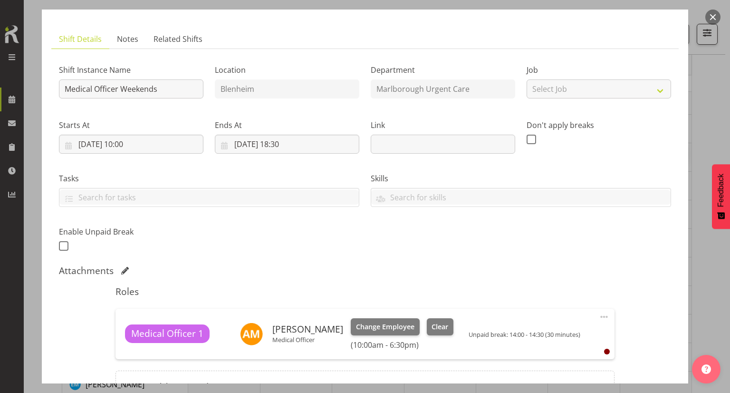
scroll to position [95, 0]
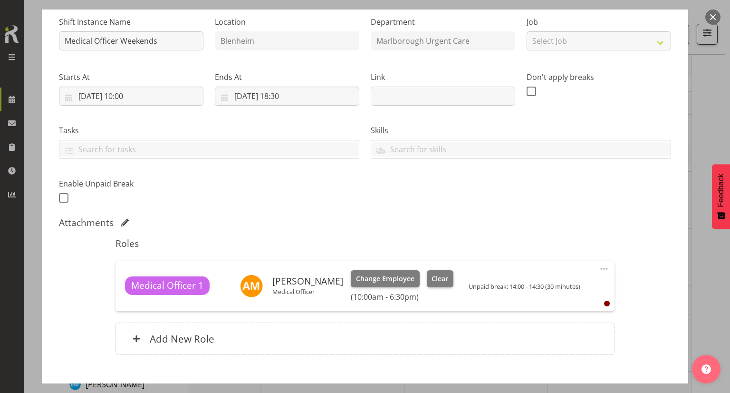
click at [599, 269] on span at bounding box center [604, 268] width 11 height 11
click at [548, 286] on link "Edit" at bounding box center [564, 289] width 91 height 17
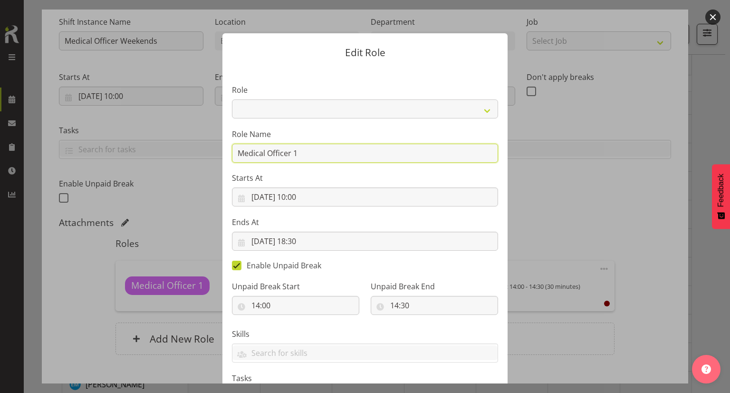
click at [313, 154] on input "Medical Officer 1" at bounding box center [365, 153] width 266 height 19
click at [358, 121] on section "Role Casual Medical Officer Casual Registered Nurse Health Care Assistant Medic…" at bounding box center [364, 246] width 285 height 358
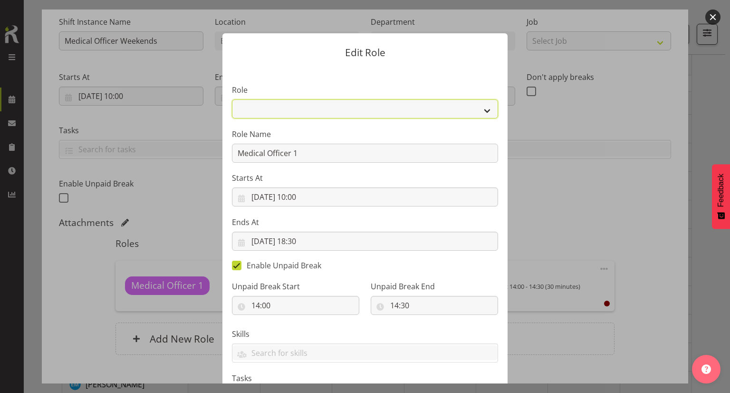
click at [358, 106] on select "Casual Medical Officer Casual Registered Nurse Health Care Assistant Medical Of…" at bounding box center [365, 108] width 266 height 19
select select "1556"
click at [232, 99] on select "Casual Medical Officer Casual Registered Nurse Health Care Assistant Medical Of…" at bounding box center [365, 108] width 266 height 19
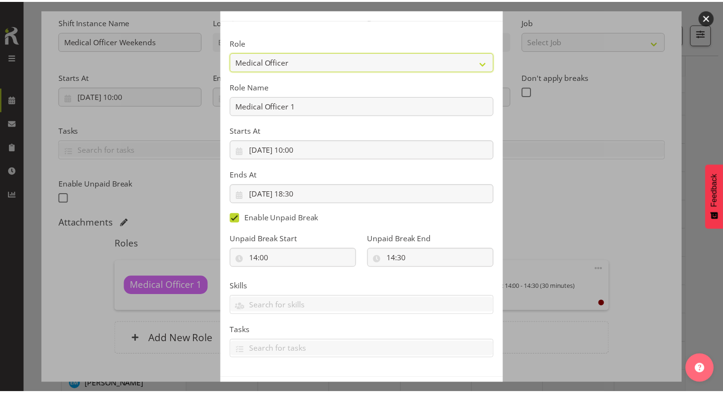
scroll to position [87, 0]
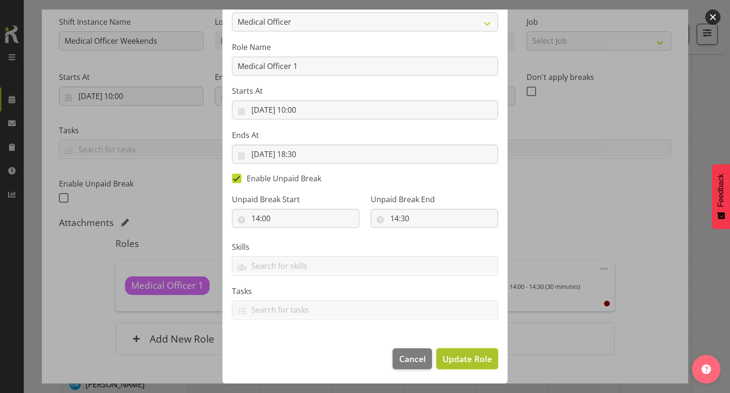
click at [474, 360] on span "Update Role" at bounding box center [467, 358] width 49 height 12
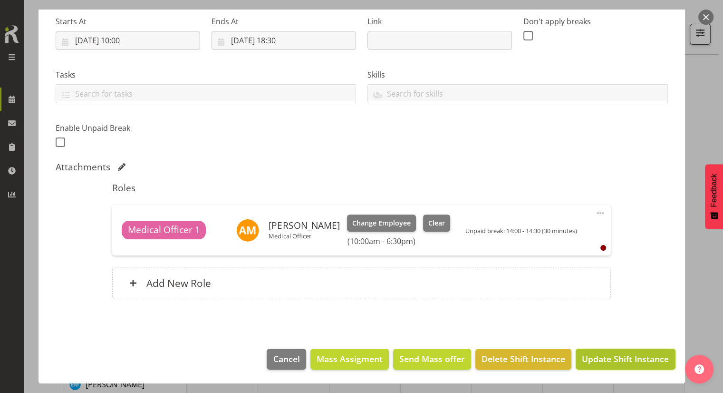
click at [610, 352] on span "Update Shift Instance" at bounding box center [625, 358] width 87 height 12
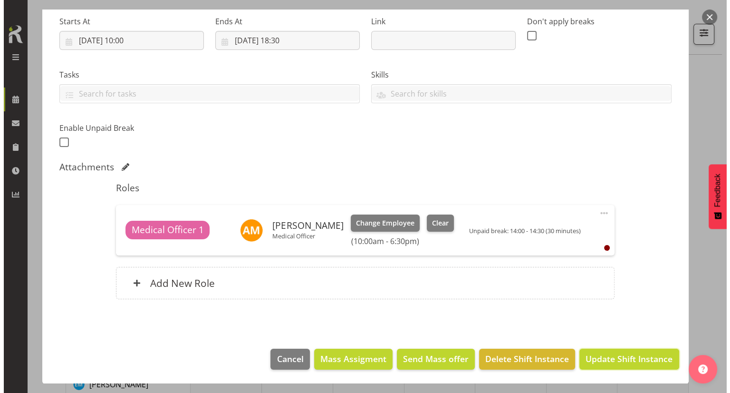
scroll to position [113, 0]
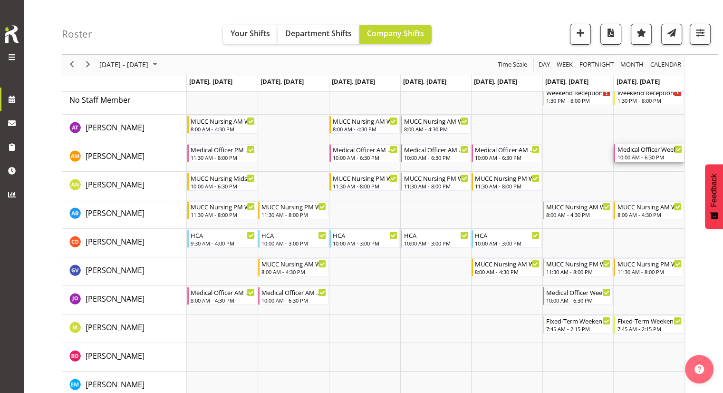
click at [629, 156] on div "10:00 AM - 6:30 PM" at bounding box center [649, 157] width 65 height 8
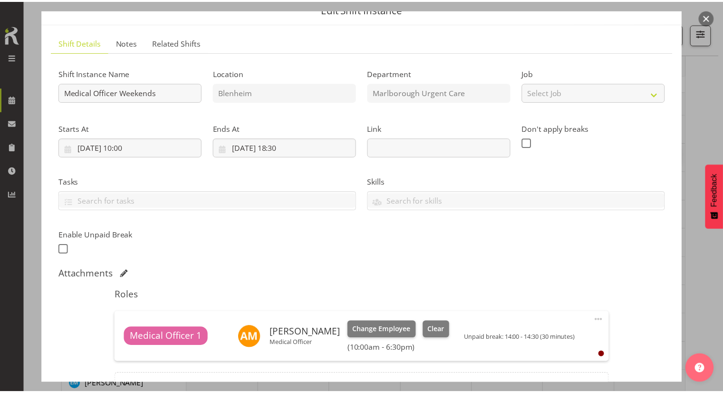
scroll to position [95, 0]
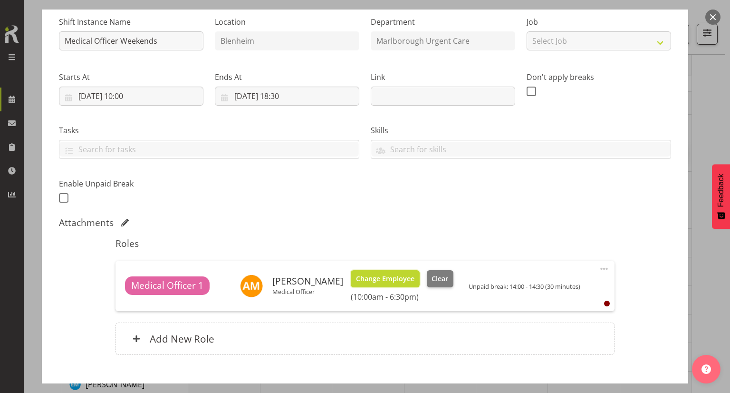
click at [380, 277] on span "Change Employee" at bounding box center [385, 278] width 58 height 10
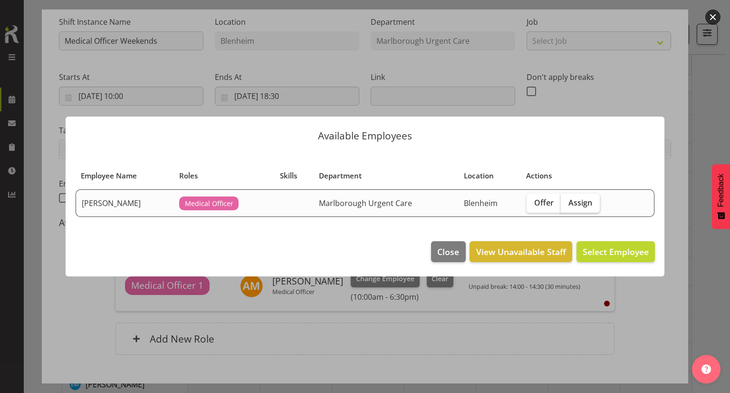
click at [586, 203] on span "Assign" at bounding box center [581, 203] width 24 height 10
click at [567, 203] on input "Assign" at bounding box center [564, 202] width 6 height 6
checkbox input "true"
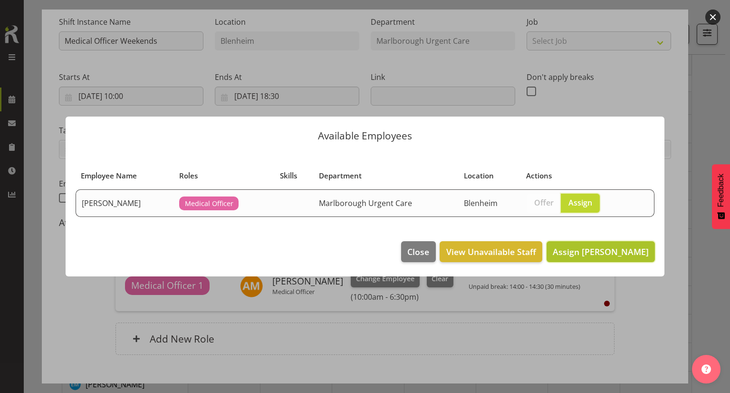
click at [588, 250] on span "Assign Jenny O'Donnell" at bounding box center [601, 251] width 96 height 11
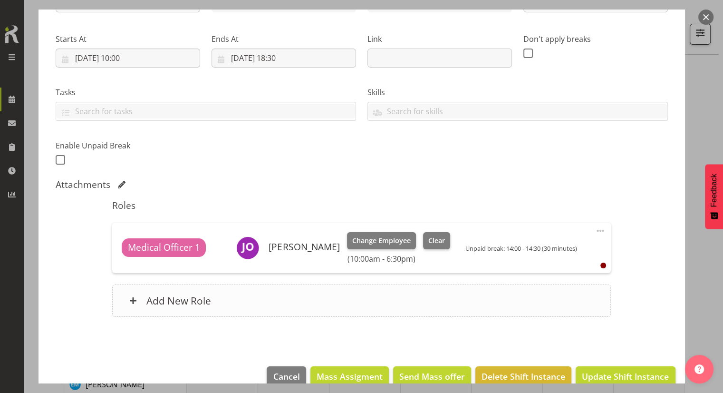
scroll to position [151, 0]
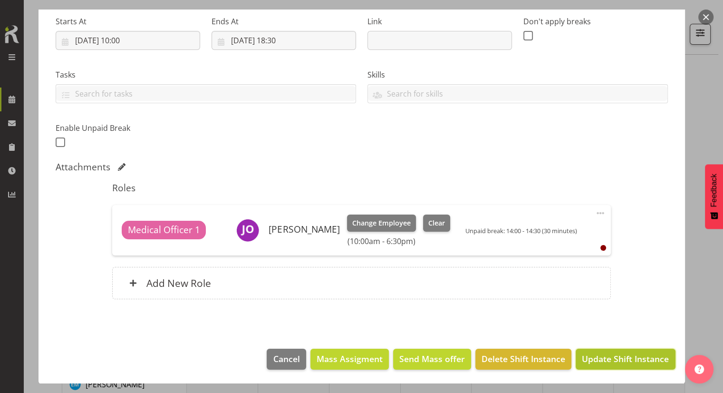
click at [607, 357] on span "Update Shift Instance" at bounding box center [625, 358] width 87 height 12
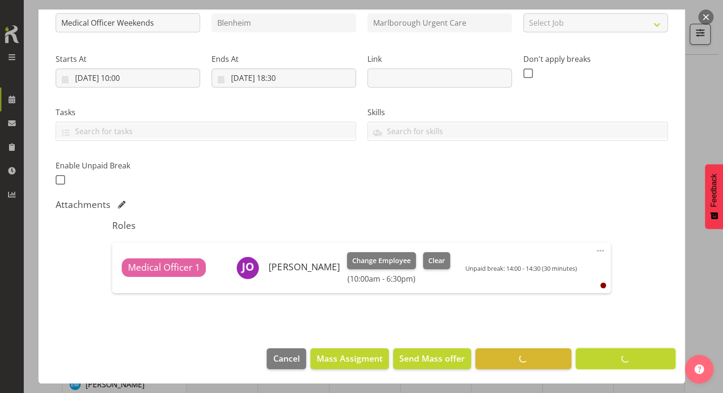
scroll to position [113, 0]
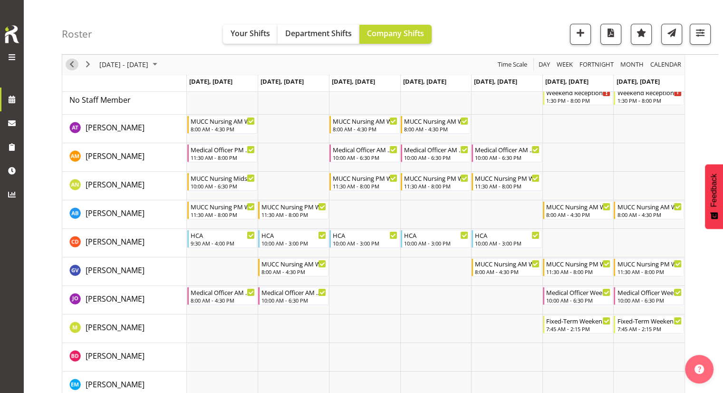
click at [70, 65] on span "Previous" at bounding box center [71, 65] width 11 height 12
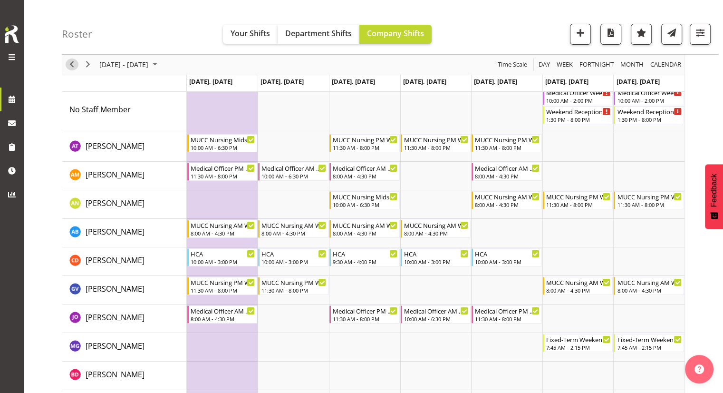
drag, startPoint x: 70, startPoint y: 65, endPoint x: 76, endPoint y: 67, distance: 5.9
click at [70, 65] on span "Previous" at bounding box center [71, 65] width 11 height 12
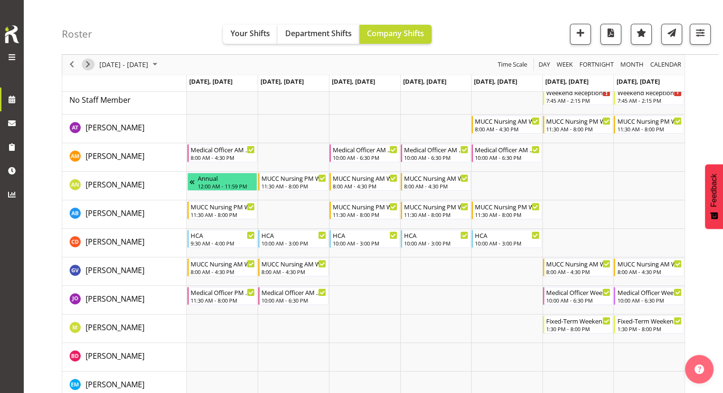
click at [88, 65] on span "Next" at bounding box center [87, 65] width 11 height 12
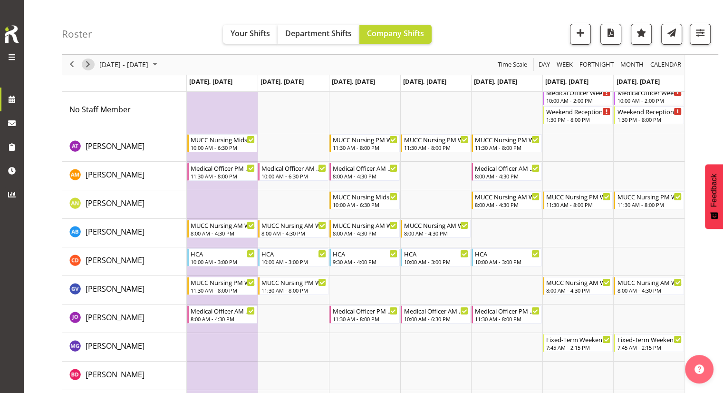
click at [88, 65] on span "Next" at bounding box center [87, 65] width 11 height 12
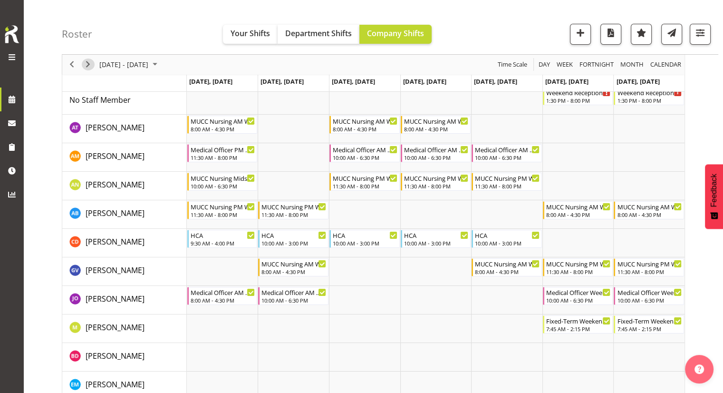
click at [88, 65] on span "Next" at bounding box center [87, 65] width 11 height 12
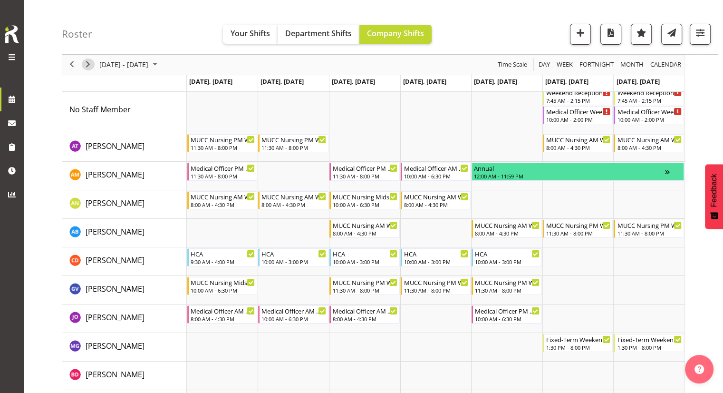
click at [91, 67] on span "Next" at bounding box center [87, 65] width 11 height 12
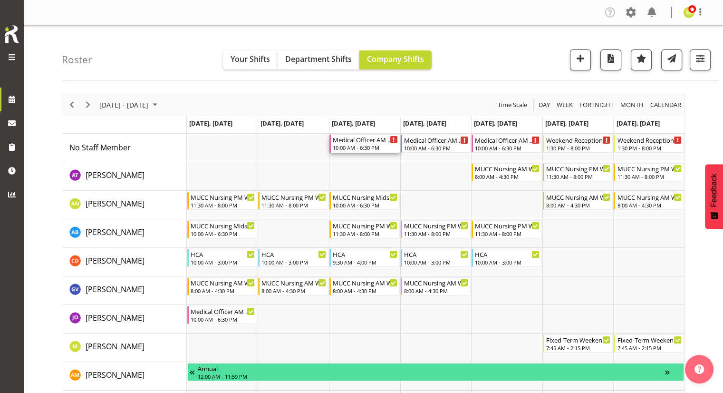
click at [369, 143] on div "Medical Officer AM Weekday" at bounding box center [365, 140] width 65 height 10
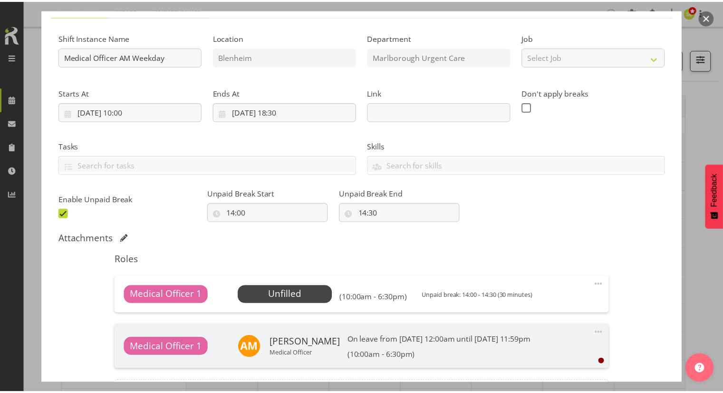
scroll to position [95, 0]
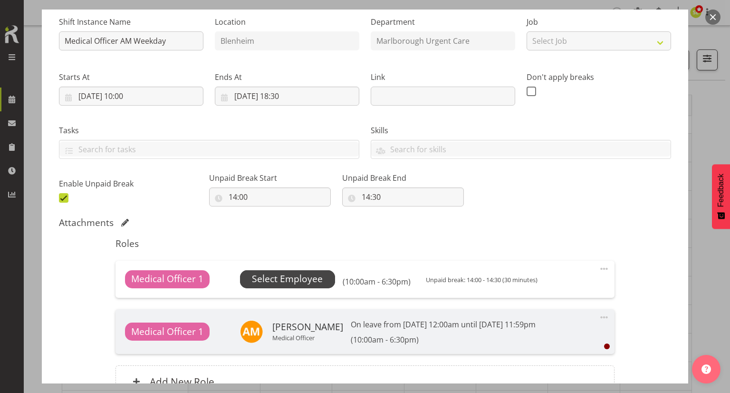
click at [294, 273] on span "Select Employee" at bounding box center [287, 279] width 71 height 14
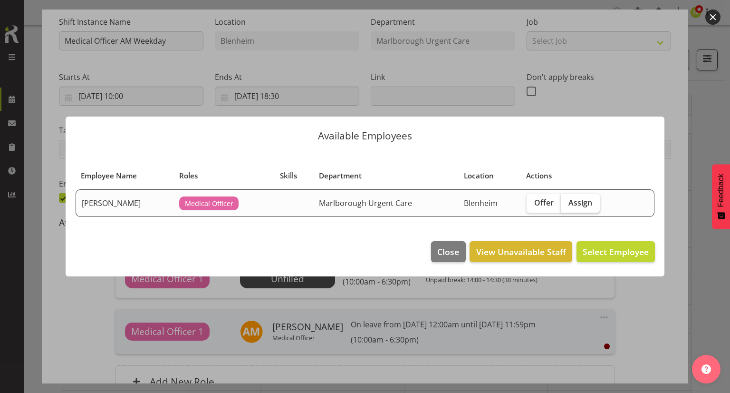
click at [587, 204] on span "Assign" at bounding box center [581, 203] width 24 height 10
click at [567, 204] on input "Assign" at bounding box center [564, 202] width 6 height 6
checkbox input "true"
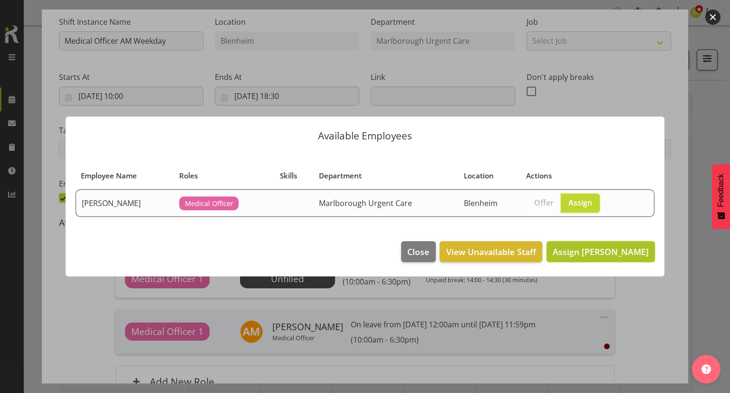
click at [614, 251] on span "Assign Jenny O'Donnell" at bounding box center [601, 251] width 96 height 11
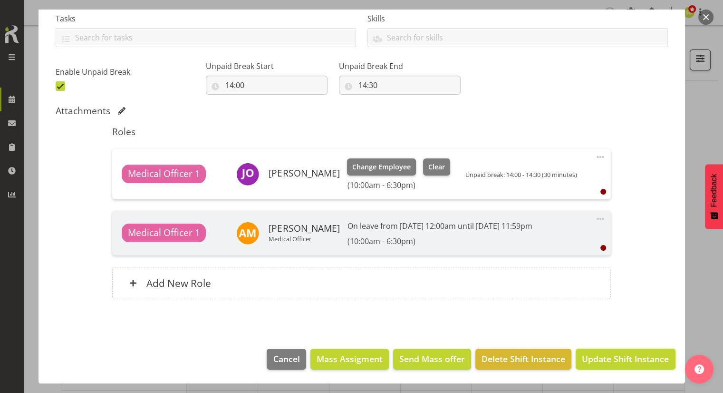
click at [604, 353] on span "Update Shift Instance" at bounding box center [625, 358] width 87 height 12
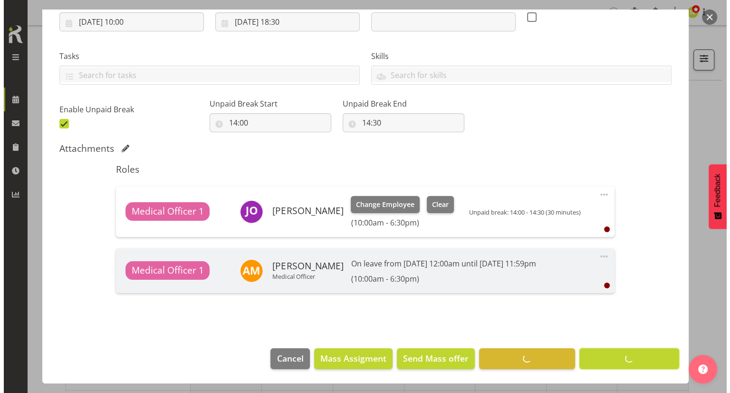
scroll to position [169, 0]
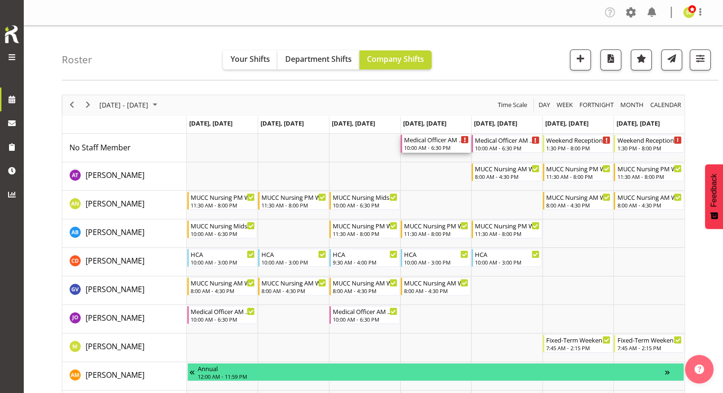
click at [452, 148] on div "10:00 AM - 6:30 PM" at bounding box center [436, 148] width 65 height 8
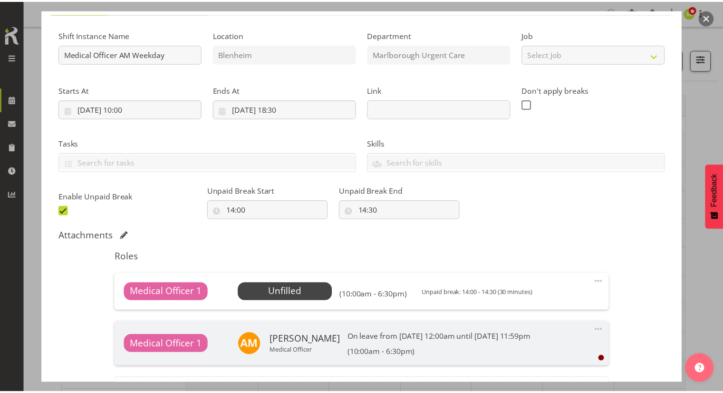
scroll to position [95, 0]
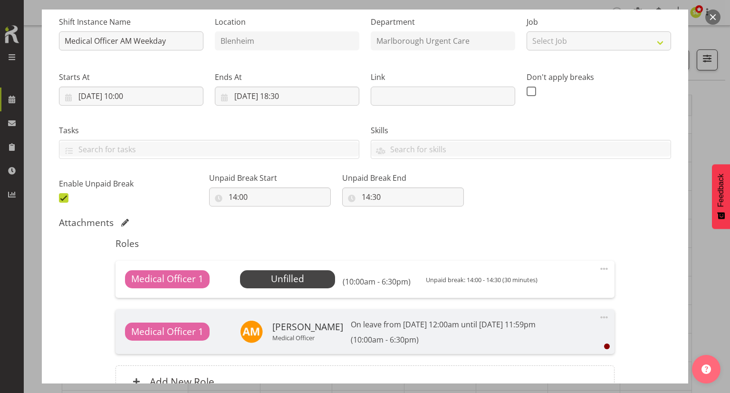
click at [305, 288] on div "Medical Officer 1 Unfilled Select Employee (10:00am - 6:30pm) Unpaid break: 14:…" at bounding box center [365, 279] width 499 height 37
click at [309, 282] on span "Select Employee" at bounding box center [287, 279] width 71 height 14
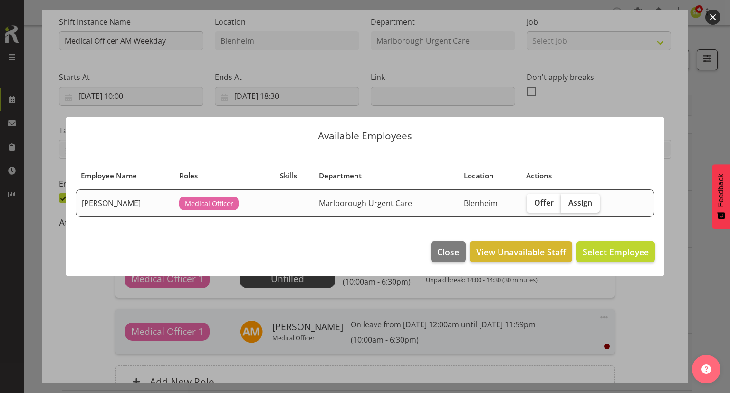
click at [571, 204] on span "Assign" at bounding box center [581, 203] width 24 height 10
click at [567, 204] on input "Assign" at bounding box center [564, 202] width 6 height 6
checkbox input "true"
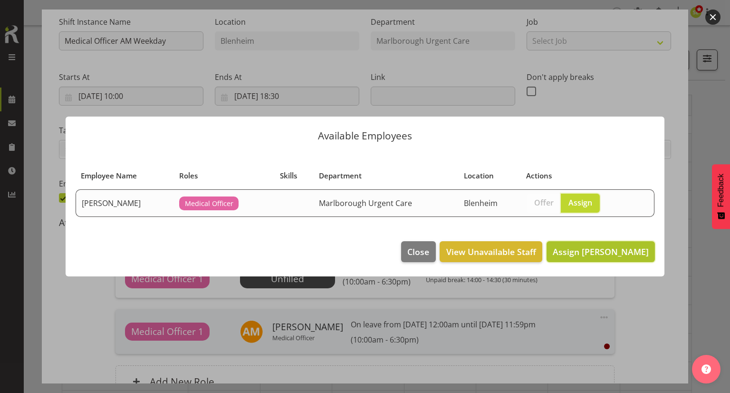
click at [610, 253] on span "Assign Jenny O'Donnell" at bounding box center [601, 251] width 96 height 11
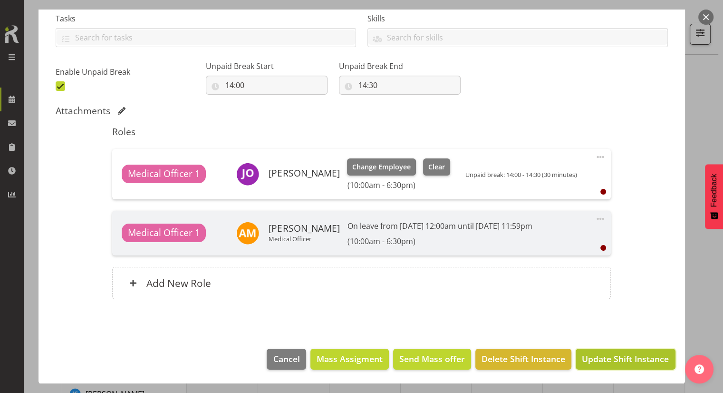
click at [600, 354] on span "Update Shift Instance" at bounding box center [625, 358] width 87 height 12
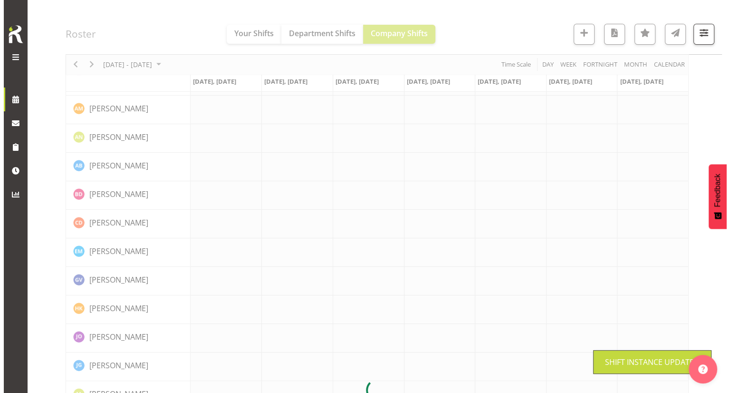
scroll to position [0, 0]
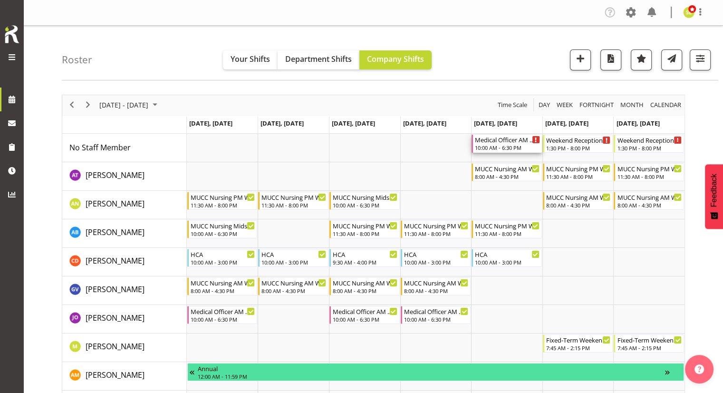
click at [486, 145] on div "10:00 AM - 6:30 PM" at bounding box center [507, 148] width 65 height 8
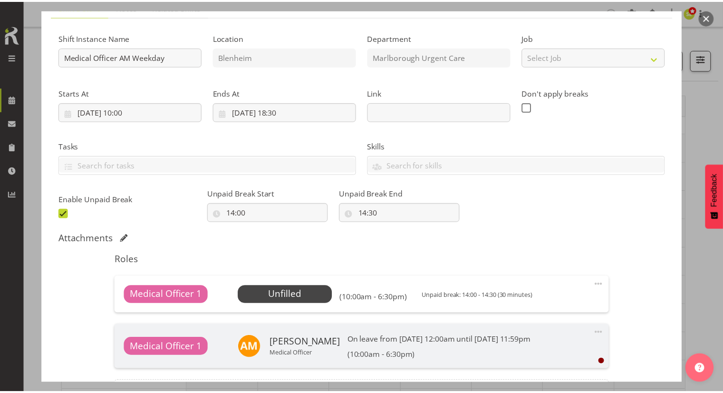
scroll to position [95, 0]
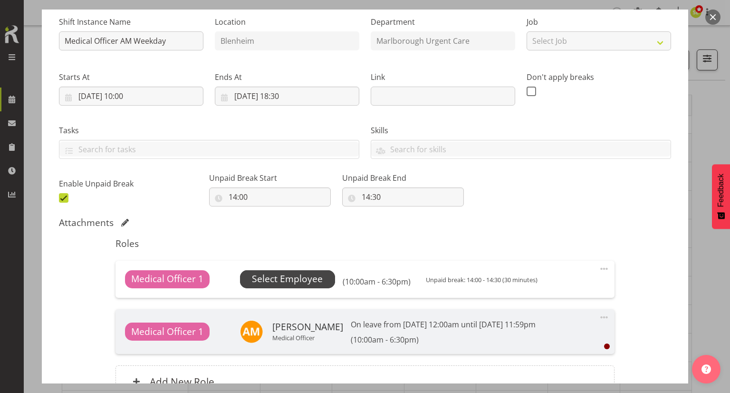
click at [321, 278] on span "Select Employee" at bounding box center [287, 279] width 95 height 18
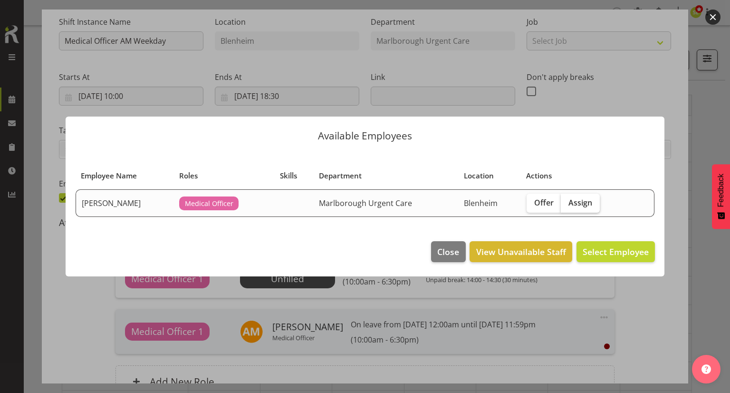
click at [575, 199] on span "Assign" at bounding box center [581, 203] width 24 height 10
click at [567, 199] on input "Assign" at bounding box center [564, 202] width 6 height 6
checkbox input "true"
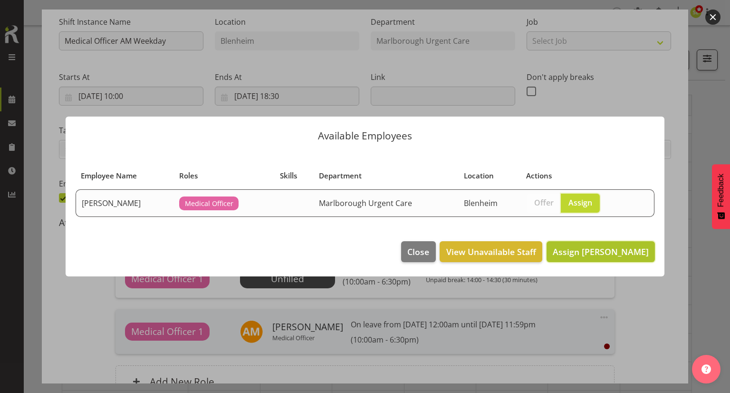
click at [593, 251] on span "Assign Jenny O'Donnell" at bounding box center [601, 251] width 96 height 11
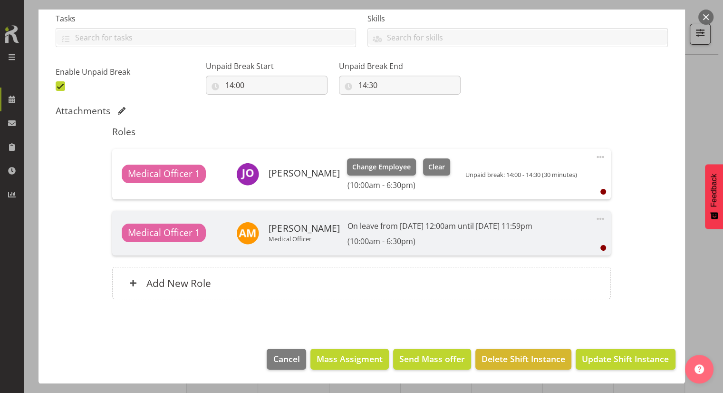
scroll to position [48, 0]
click at [603, 355] on span "Update Shift Instance" at bounding box center [625, 358] width 87 height 12
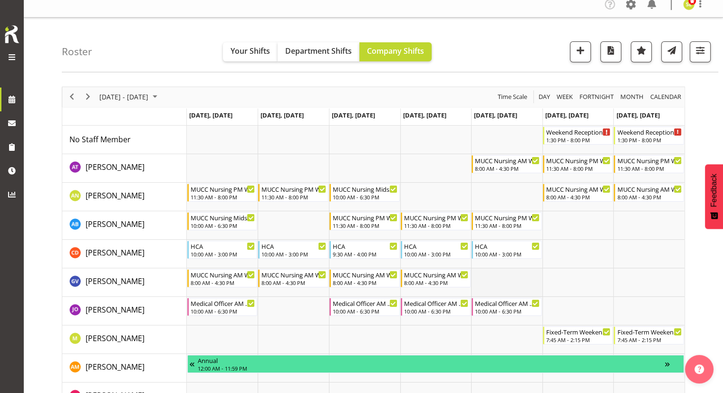
scroll to position [0, 0]
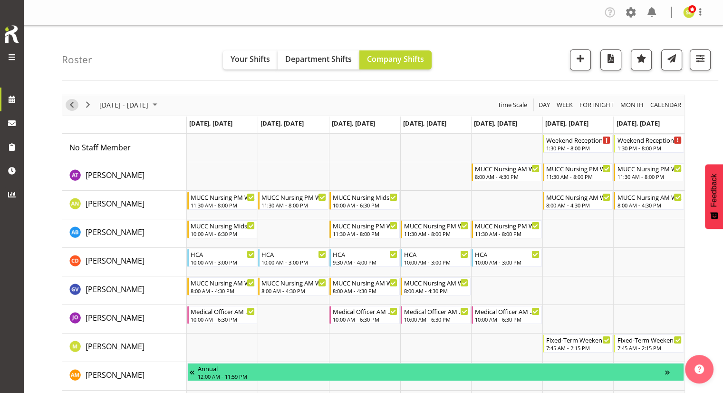
click at [74, 105] on span "Previous" at bounding box center [71, 105] width 11 height 12
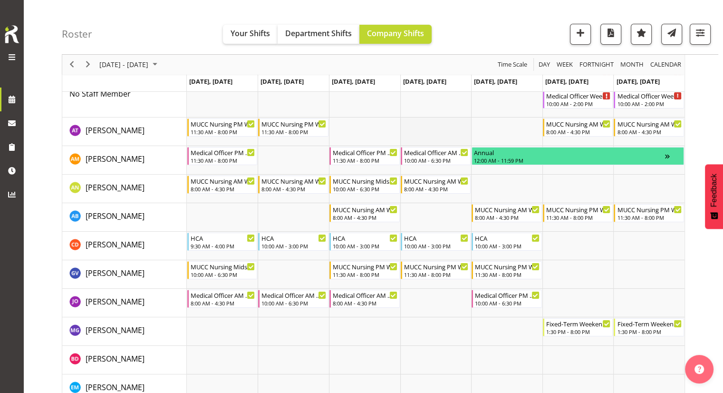
scroll to position [48, 0]
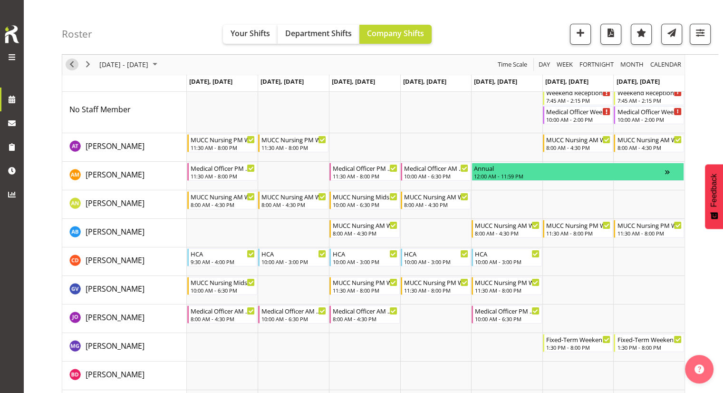
click at [68, 62] on span "Previous" at bounding box center [71, 65] width 11 height 12
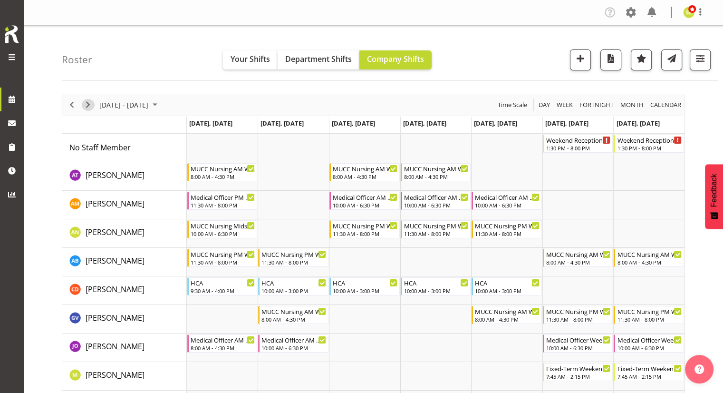
click at [87, 105] on span "Next" at bounding box center [87, 105] width 11 height 12
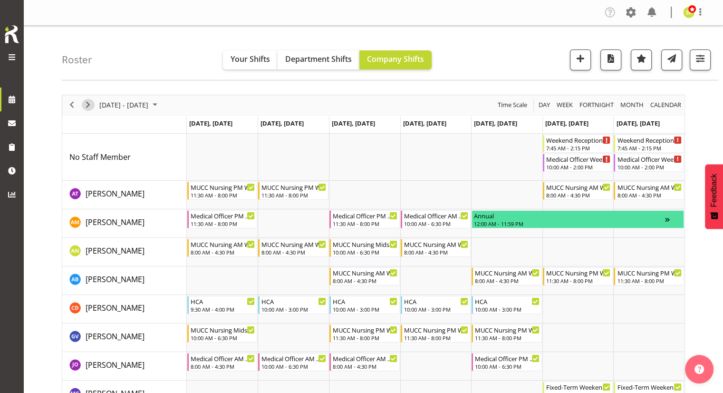
click at [88, 105] on span "Next" at bounding box center [87, 105] width 11 height 12
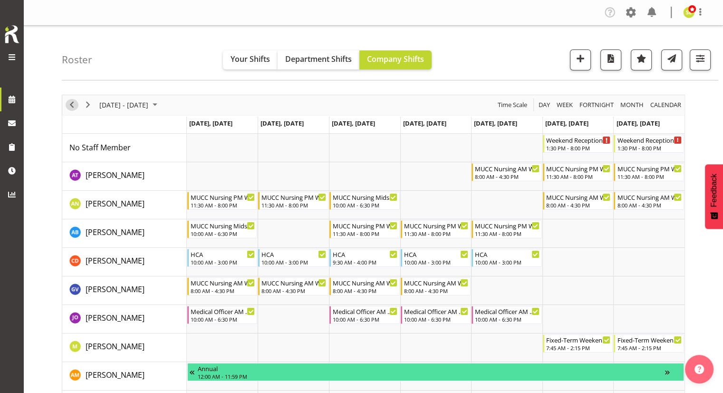
click at [71, 106] on span "Previous" at bounding box center [71, 105] width 11 height 12
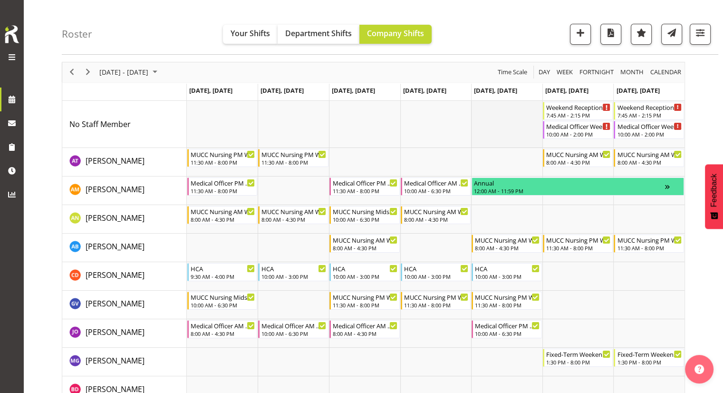
scroll to position [48, 0]
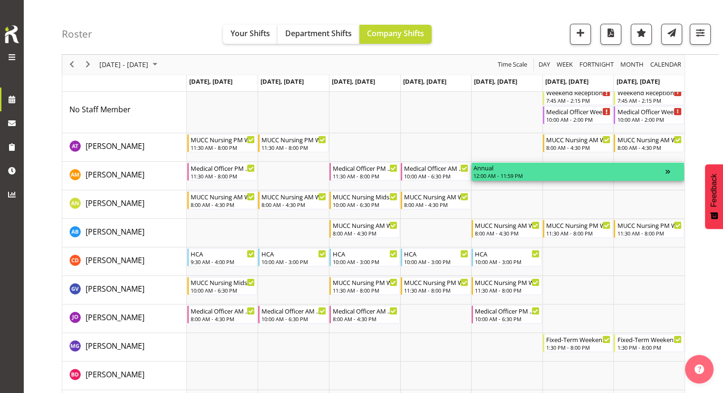
click at [513, 172] on div "12:00 AM - 11:59 PM" at bounding box center [570, 176] width 192 height 8
click at [511, 172] on div "12:00 AM - 11:59 PM" at bounding box center [570, 176] width 192 height 8
click at [668, 170] on div "Timeline Week of October 6, 2025" at bounding box center [674, 172] width 17 height 18
click at [606, 172] on div "12:00 AM - 11:59 PM" at bounding box center [570, 176] width 192 height 8
click at [505, 47] on div "Roster Your Shifts Department Shifts Company Shifts All Locations Clear Blenhei…" at bounding box center [390, 27] width 657 height 55
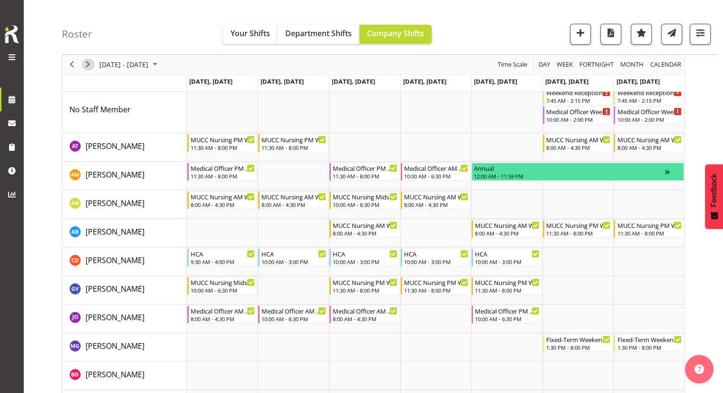
click at [93, 67] on span "Next" at bounding box center [87, 65] width 11 height 12
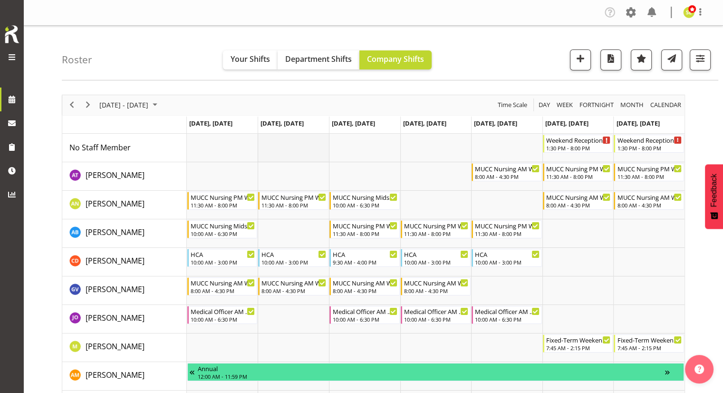
click at [284, 146] on td "Timeline Week of October 13, 2025" at bounding box center [293, 148] width 71 height 29
click at [285, 143] on td "Timeline Week of October 13, 2025" at bounding box center [293, 148] width 71 height 29
click at [287, 311] on td "Timeline Week of October 13, 2025" at bounding box center [293, 319] width 71 height 29
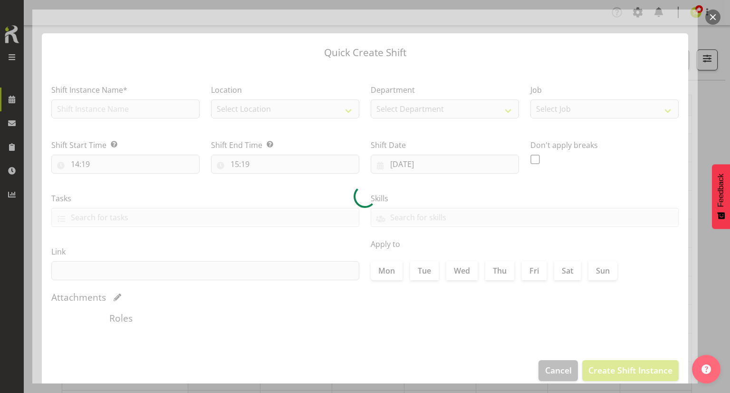
type input "14/10/2025"
checkbox input "true"
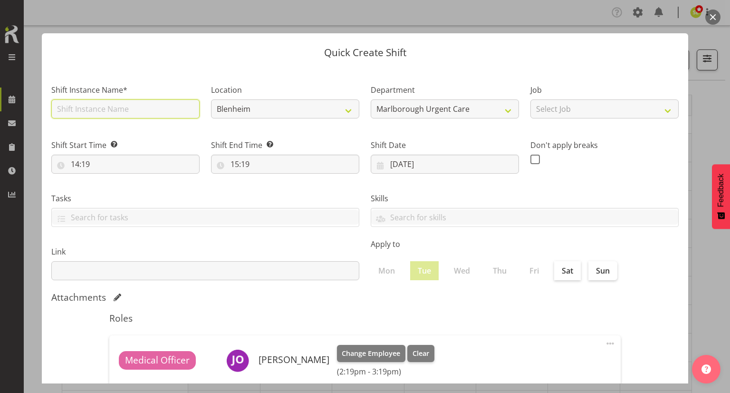
click at [120, 112] on input "text" at bounding box center [125, 108] width 148 height 19
type input "Medical Officer AM Weekday"
click at [337, 137] on div "Shift End Time Set the time of the day you wish this shift to finish 15:19 00 0…" at bounding box center [285, 152] width 160 height 53
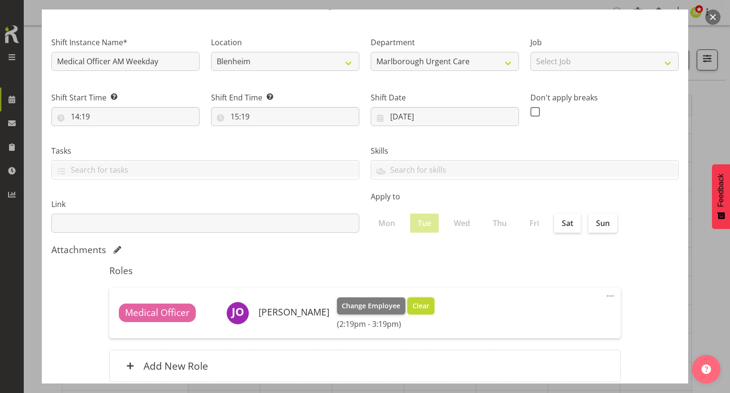
click at [414, 306] on span "Clear" at bounding box center [421, 305] width 17 height 10
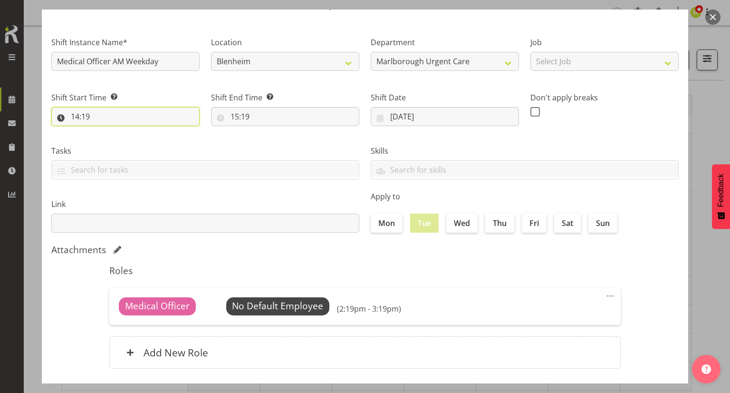
click at [87, 114] on input "14:19" at bounding box center [125, 116] width 148 height 19
click at [117, 140] on select "00 01 02 03 04 05 06 07 08 09 10 11 12 13 14 15 16 17 18 19 20 21 22 23" at bounding box center [116, 141] width 21 height 19
select select "10"
click at [106, 132] on select "00 01 02 03 04 05 06 07 08 09 10 11 12 13 14 15 16 17 18 19 20 21 22 23" at bounding box center [116, 141] width 21 height 19
type input "10:19"
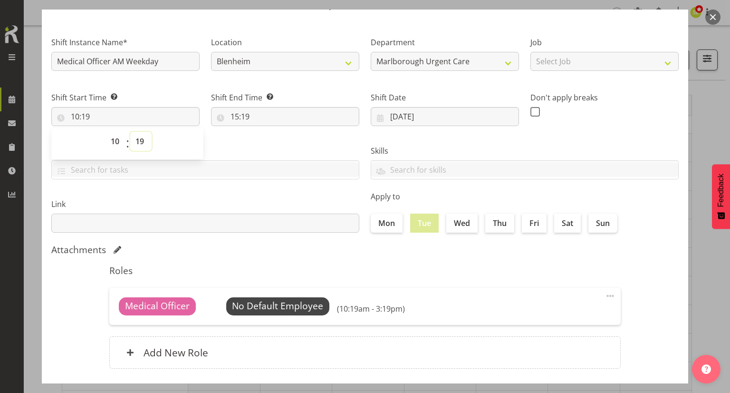
click at [139, 141] on select "00 01 02 03 04 05 06 07 08 09 10 11 12 13 14 15 16 17 18 19 20 21 22 23 24 25 2…" at bounding box center [140, 141] width 21 height 19
select select "0"
click at [130, 132] on select "00 01 02 03 04 05 06 07 08 09 10 11 12 13 14 15 16 17 18 19 20 21 22 23 24 25 2…" at bounding box center [140, 141] width 21 height 19
type input "10:00"
click at [271, 115] on input "15:19" at bounding box center [285, 116] width 148 height 19
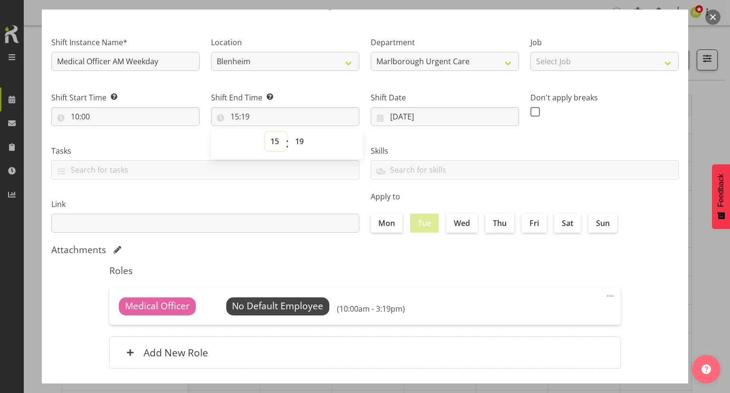
click at [272, 145] on select "00 01 02 03 04 05 06 07 08 09 10 11 12 13 14 15 16 17 18 19 20 21 22 23" at bounding box center [275, 141] width 21 height 19
click at [325, 195] on div "Link" at bounding box center [205, 211] width 319 height 53
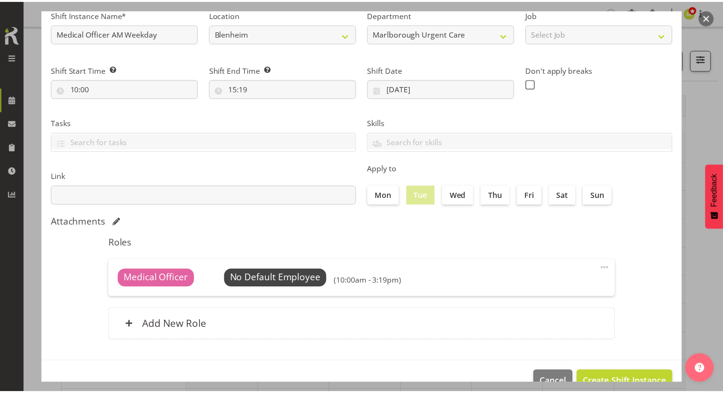
scroll to position [98, 0]
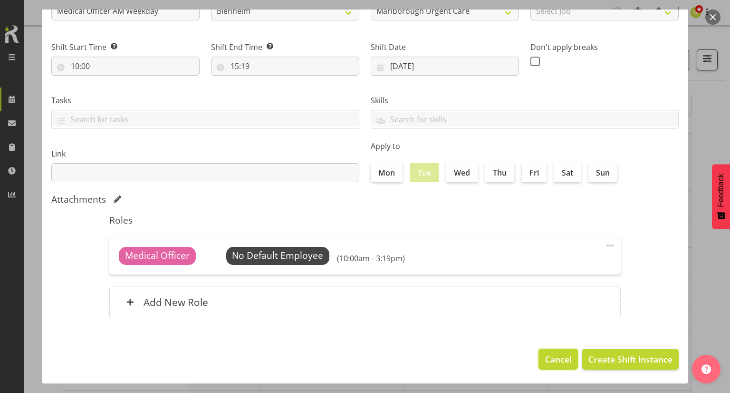
click at [545, 353] on span "Cancel" at bounding box center [558, 359] width 27 height 12
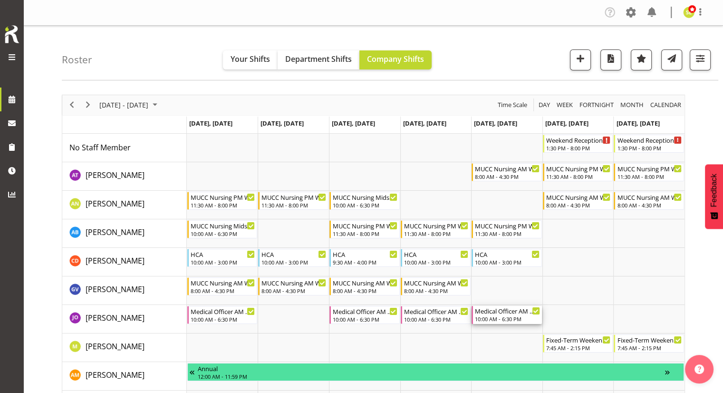
click at [497, 319] on div "10:00 AM - 6:30 PM" at bounding box center [507, 319] width 65 height 8
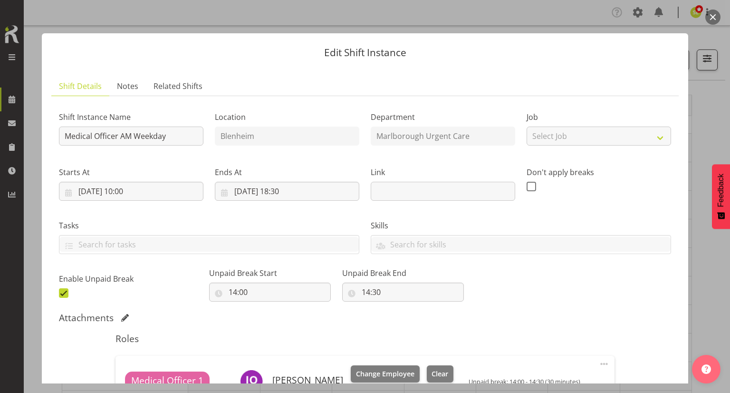
click at [713, 17] on button "button" at bounding box center [713, 17] width 15 height 15
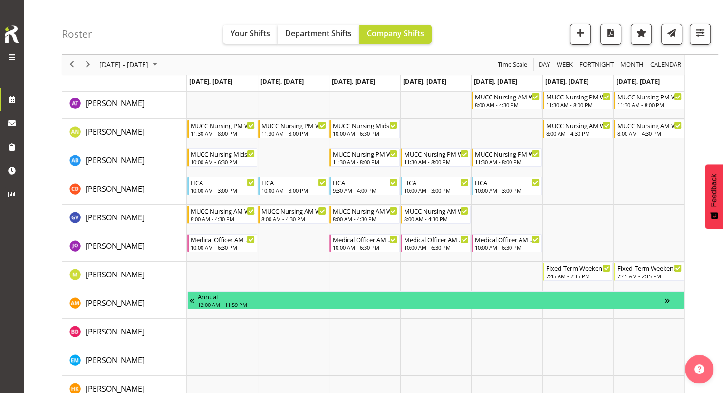
scroll to position [95, 0]
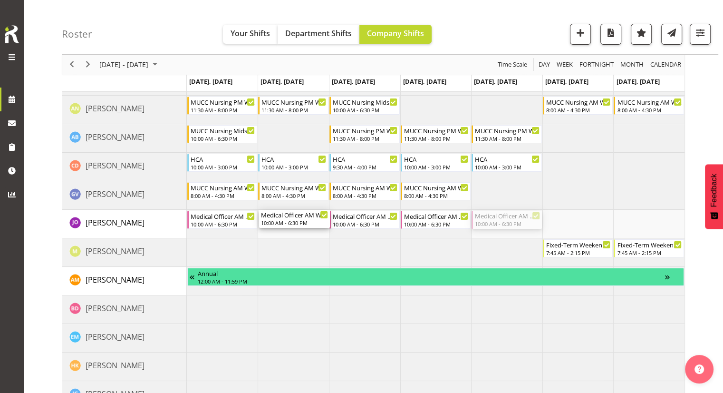
drag, startPoint x: 507, startPoint y: 225, endPoint x: 292, endPoint y: 223, distance: 215.4
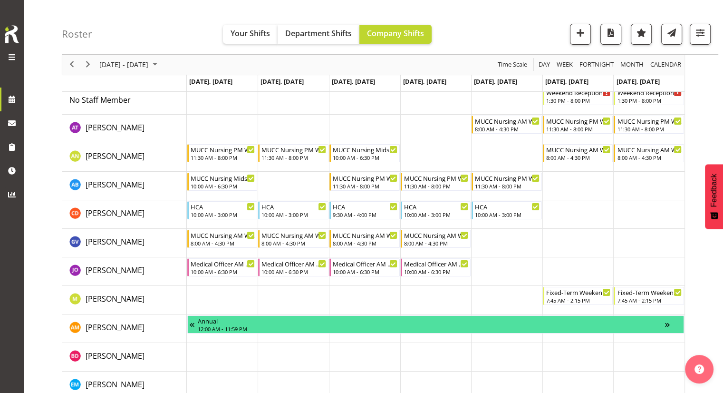
scroll to position [0, 0]
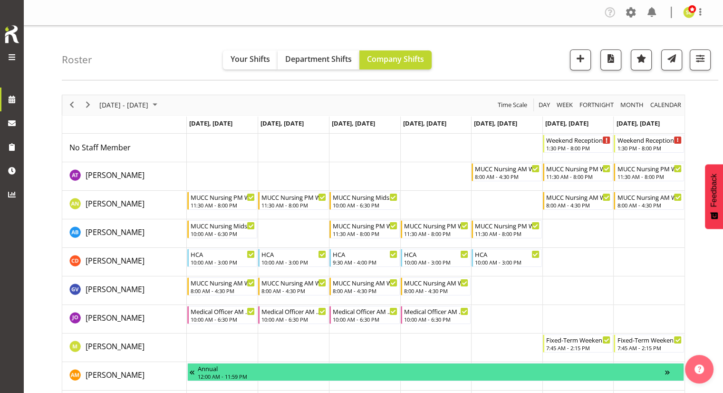
click at [500, 147] on td "Timeline Week of October 13, 2025" at bounding box center [506, 148] width 71 height 29
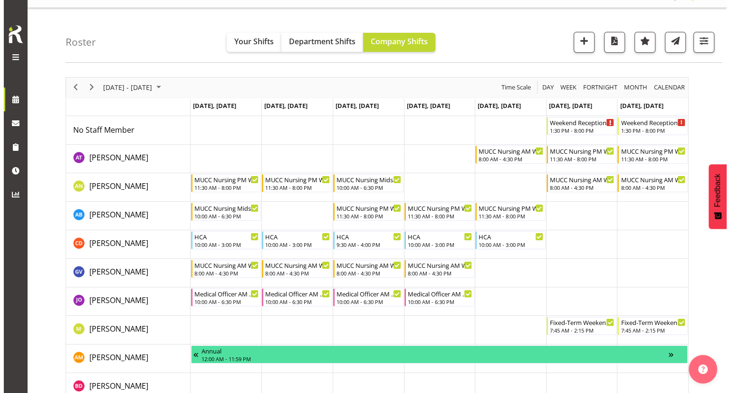
scroll to position [48, 0]
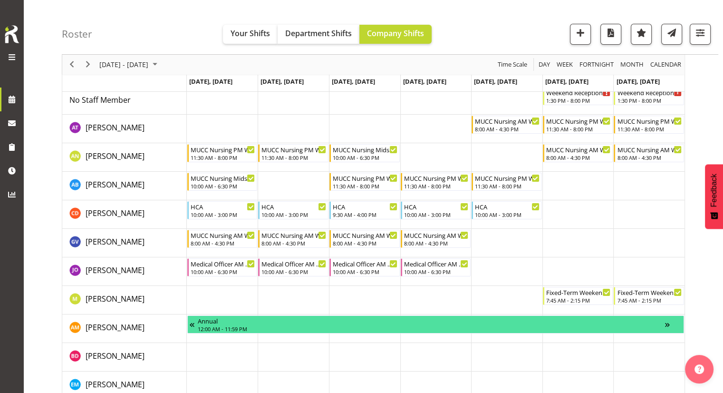
click at [510, 269] on td "Timeline Week of October 13, 2025" at bounding box center [506, 271] width 71 height 29
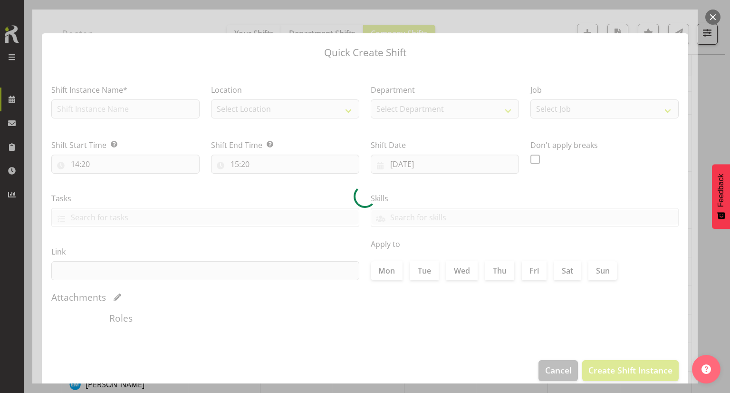
type input "17/10/2025"
checkbox input "true"
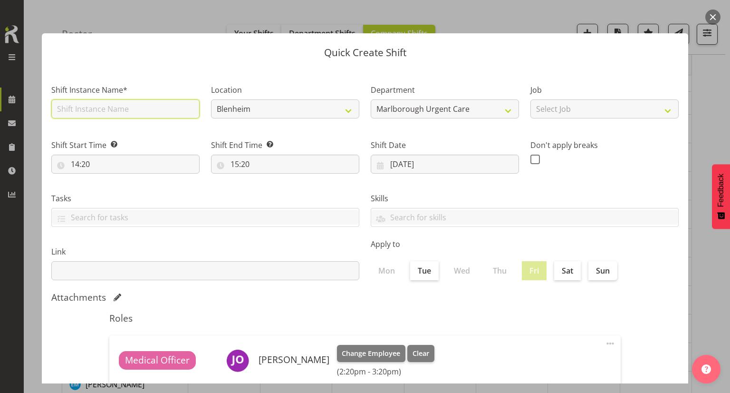
click at [123, 110] on input "text" at bounding box center [125, 108] width 148 height 19
drag, startPoint x: 126, startPoint y: 109, endPoint x: 112, endPoint y: 109, distance: 14.3
click at [112, 109] on input "Medical Officer AM Weekday" at bounding box center [125, 108] width 148 height 19
type input "Medical Officer Weekday"
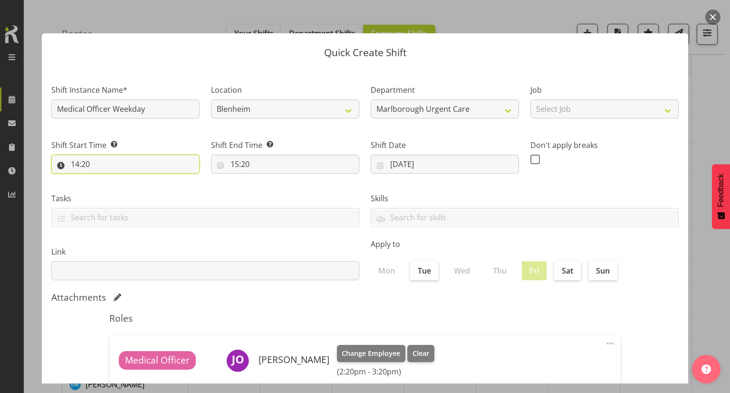
click at [115, 160] on input "14:20" at bounding box center [125, 164] width 148 height 19
click at [117, 190] on select "00 01 02 03 04 05 06 07 08 09 10 11 12 13 14 15 16 17 18 19 20 21 22 23" at bounding box center [116, 188] width 21 height 19
select select "10"
click at [106, 179] on select "00 01 02 03 04 05 06 07 08 09 10 11 12 13 14 15 16 17 18 19 20 21 22 23" at bounding box center [116, 188] width 21 height 19
type input "10:20"
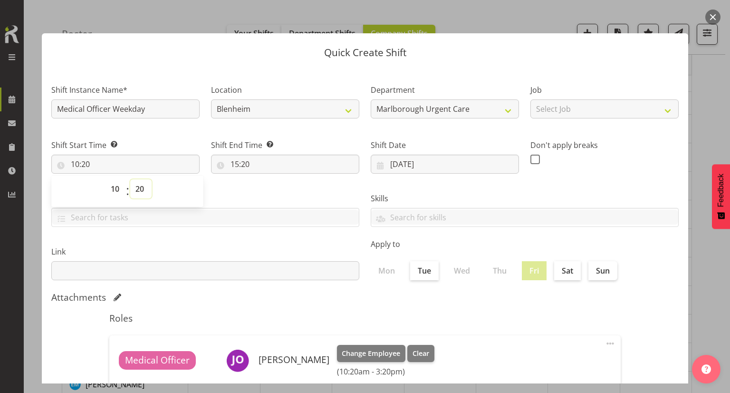
click at [135, 181] on select "00 01 02 03 04 05 06 07 08 09 10 11 12 13 14 15 16 17 18 19 20 21 22 23 24 25 2…" at bounding box center [140, 188] width 21 height 19
select select "0"
click at [130, 179] on select "00 01 02 03 04 05 06 07 08 09 10 11 12 13 14 15 16 17 18 19 20 21 22 23 24 25 2…" at bounding box center [140, 188] width 21 height 19
type input "10:00"
click at [230, 164] on input "15:20" at bounding box center [285, 164] width 148 height 19
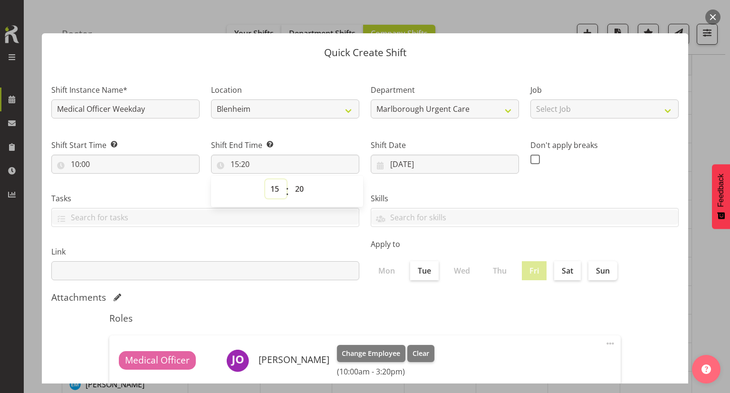
click at [278, 189] on select "00 01 02 03 04 05 06 07 08 09 10 11 12 13 14 15 16 17 18 19 20 21 22 23" at bounding box center [275, 188] width 21 height 19
select select "18"
click at [265, 179] on select "00 01 02 03 04 05 06 07 08 09 10 11 12 13 14 15 16 17 18 19 20 21 22 23" at bounding box center [275, 188] width 21 height 19
type input "18:20"
click at [297, 185] on select "00 01 02 03 04 05 06 07 08 09 10 11 12 13 14 15 16 17 18 19 20 21 22 23 24 25 2…" at bounding box center [300, 188] width 21 height 19
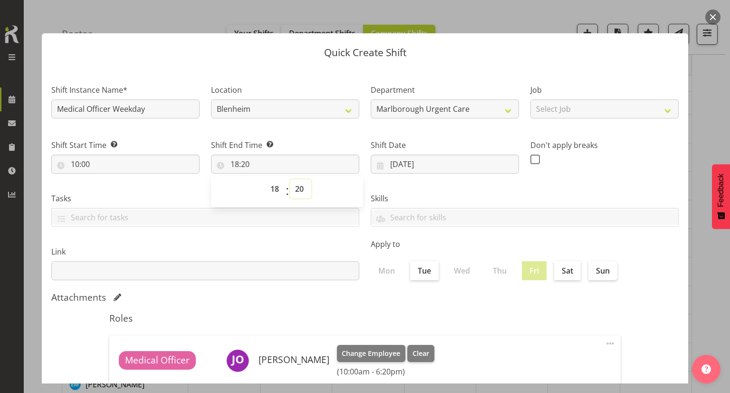
click at [297, 184] on select "00 01 02 03 04 05 06 07 08 09 10 11 12 13 14 15 16 17 18 19 20 21 22 23 24 25 2…" at bounding box center [300, 188] width 21 height 19
select select "0"
click at [290, 179] on select "00 01 02 03 04 05 06 07 08 09 10 11 12 13 14 15 16 17 18 19 20 21 22 23 24 25 2…" at bounding box center [300, 188] width 21 height 19
type input "18:00"
click at [403, 183] on div "Skills" at bounding box center [524, 205] width 319 height 53
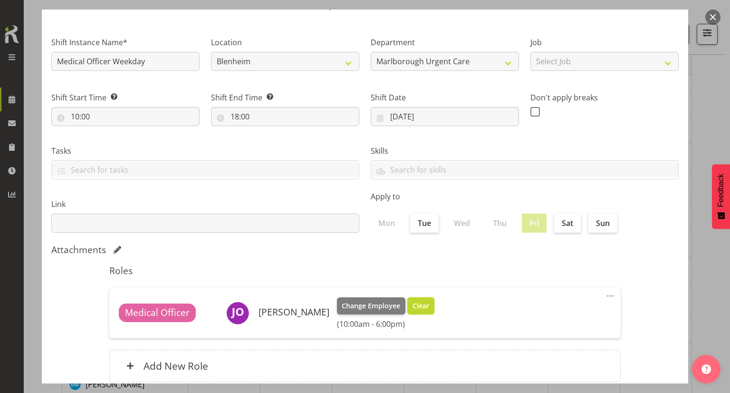
click at [422, 308] on span "Clear" at bounding box center [421, 305] width 17 height 10
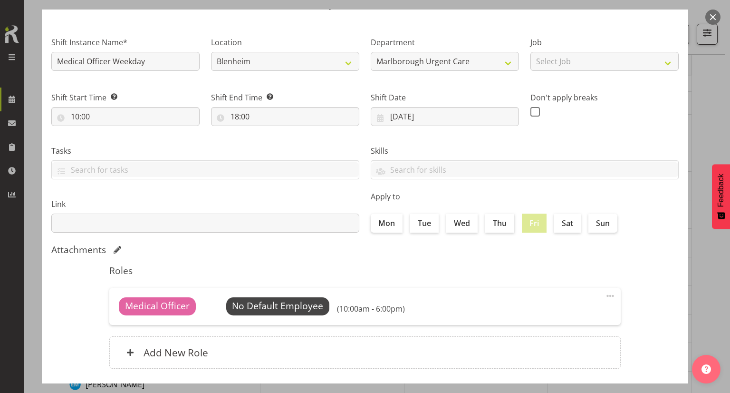
click at [607, 297] on span at bounding box center [610, 295] width 11 height 11
click at [606, 293] on span at bounding box center [610, 295] width 11 height 11
click at [605, 293] on span at bounding box center [610, 295] width 11 height 11
click at [558, 311] on link "Edit" at bounding box center [570, 316] width 91 height 17
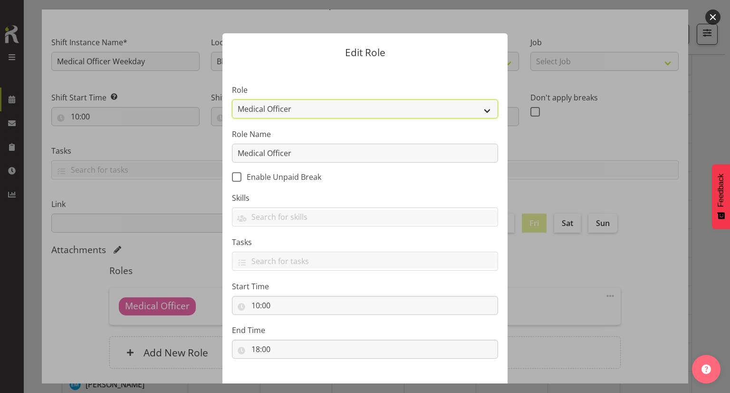
click at [289, 111] on select "Casual Medical Officer Casual Registered Nurse Health Care Assistant Medical Of…" at bounding box center [365, 108] width 266 height 19
select select "1559"
click at [232, 99] on select "Casual Medical Officer Casual Registered Nurse Health Care Assistant Medical Of…" at bounding box center [365, 108] width 266 height 19
click at [269, 175] on span "Enable Unpaid Break" at bounding box center [282, 177] width 80 height 10
click at [238, 175] on input "Enable Unpaid Break" at bounding box center [235, 177] width 6 height 6
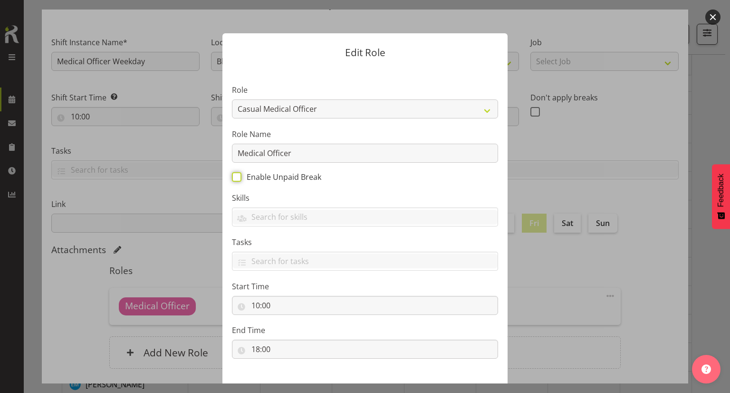
checkbox input "true"
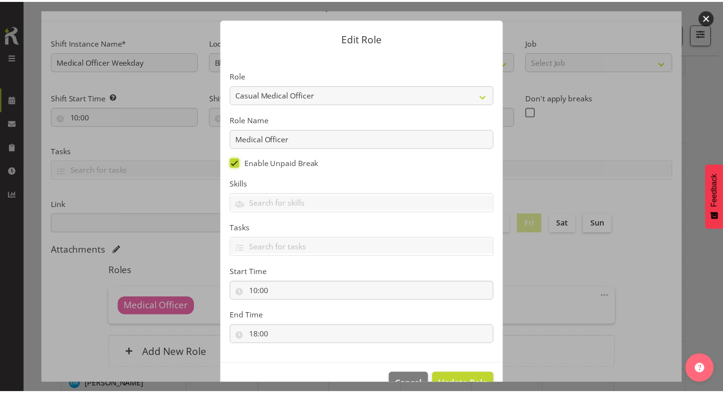
scroll to position [39, 0]
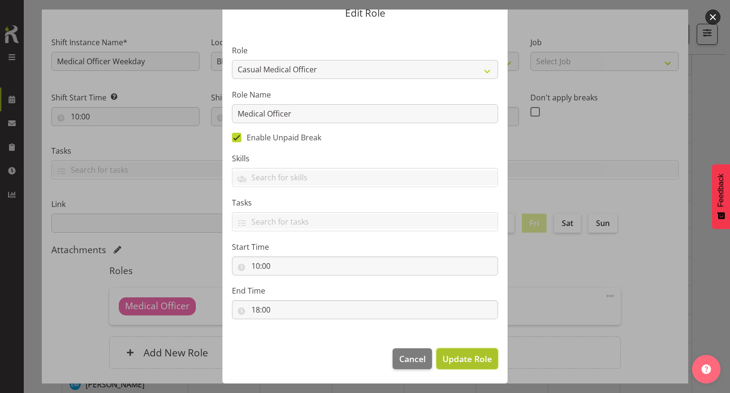
click at [460, 350] on button "Update Role" at bounding box center [467, 358] width 62 height 21
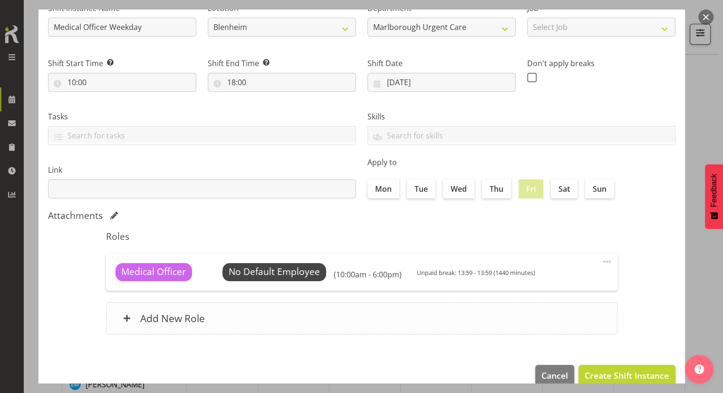
scroll to position [95, 0]
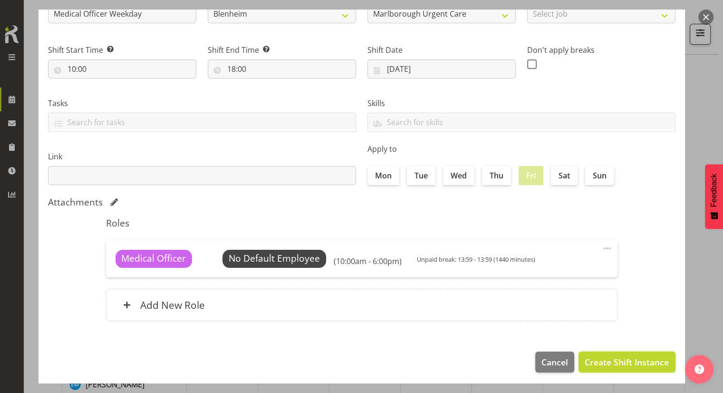
click at [601, 362] on span "Create Shift Instance" at bounding box center [627, 362] width 84 height 12
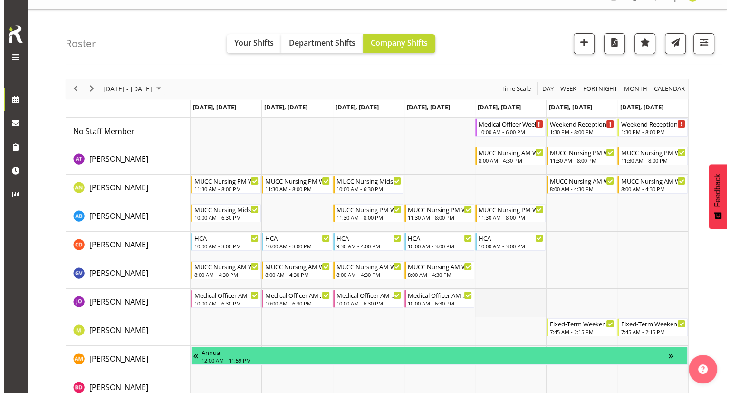
scroll to position [0, 0]
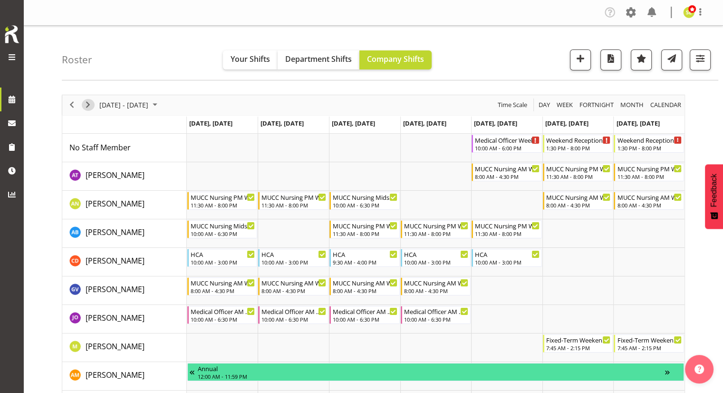
click at [91, 104] on span "Next" at bounding box center [87, 105] width 11 height 12
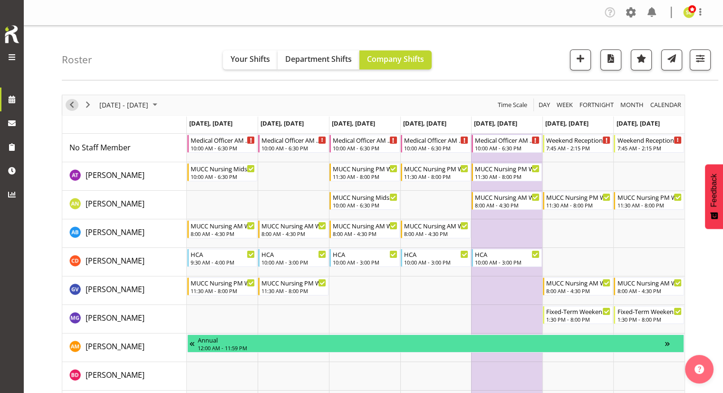
click at [73, 106] on span "Previous" at bounding box center [71, 105] width 11 height 12
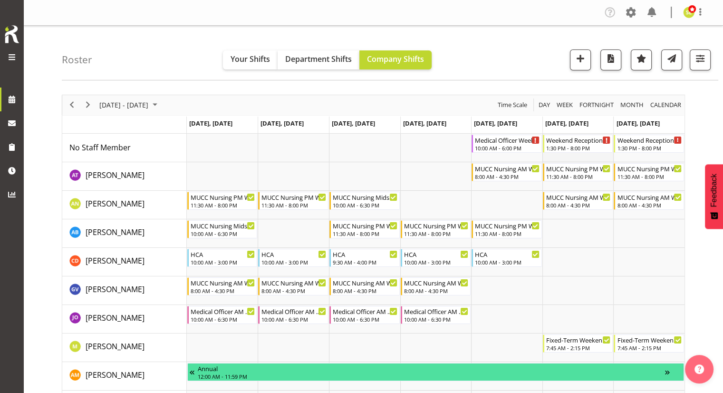
click at [597, 155] on td "Timeline Week of October 13, 2025" at bounding box center [577, 148] width 71 height 29
click at [593, 158] on td "Timeline Week of October 13, 2025" at bounding box center [577, 148] width 71 height 29
click at [578, 314] on td "Timeline Week of October 13, 2025" at bounding box center [577, 319] width 71 height 29
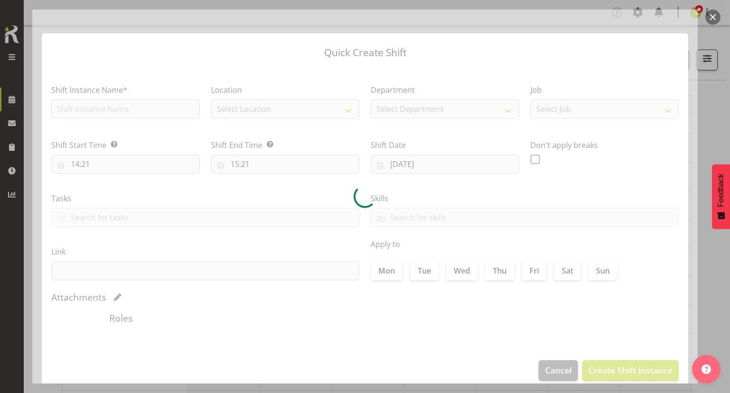
type input "18/10/2025"
checkbox input "true"
click at [127, 110] on div at bounding box center [365, 197] width 666 height 374
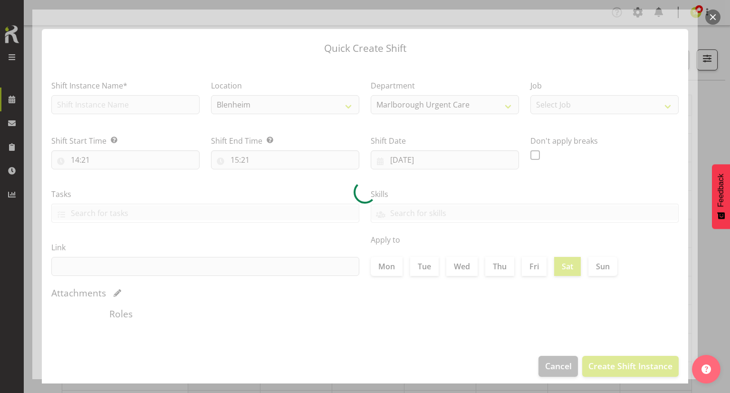
scroll to position [11, 0]
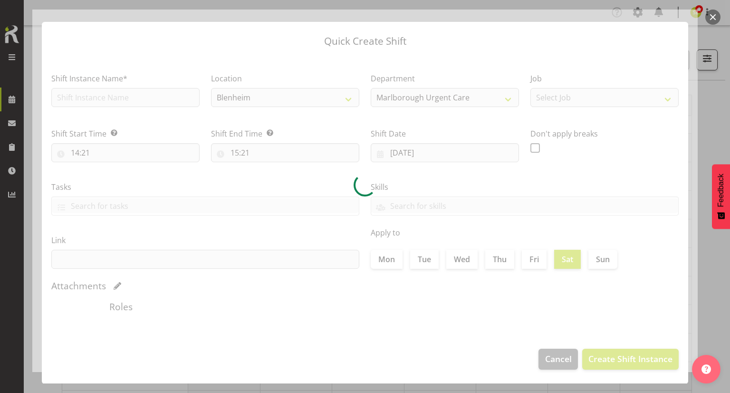
click at [713, 18] on button "button" at bounding box center [713, 17] width 15 height 15
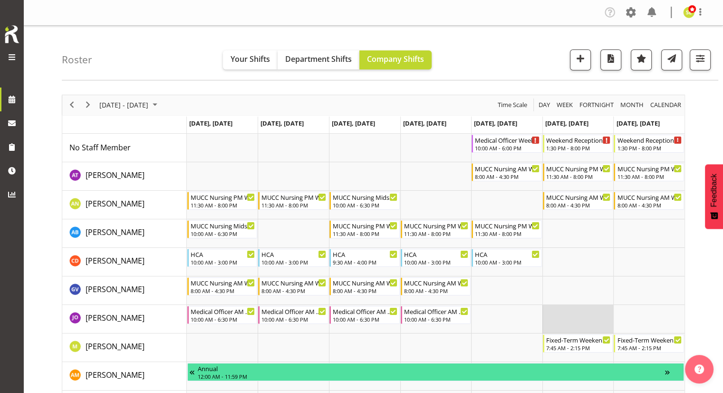
click at [566, 310] on td "Timeline Week of October 13, 2025" at bounding box center [577, 319] width 71 height 29
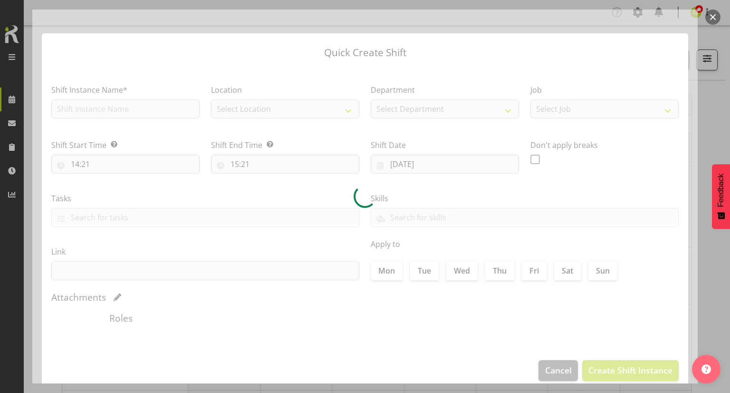
type input "18/10/2025"
checkbox input "true"
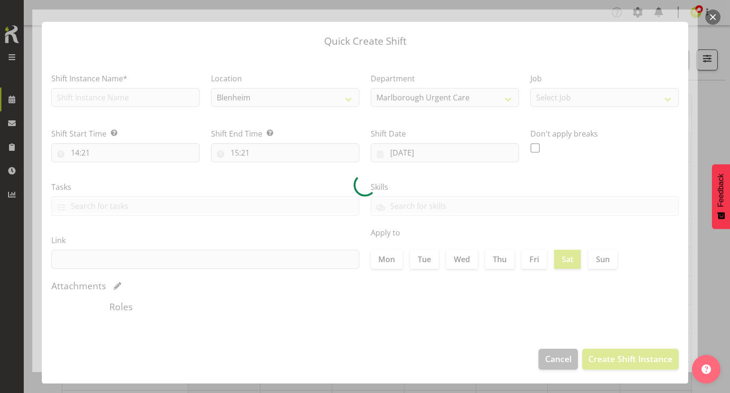
click at [709, 19] on button "button" at bounding box center [713, 17] width 15 height 15
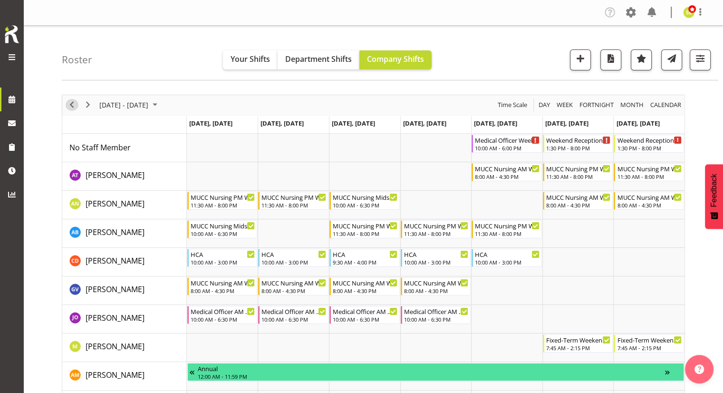
click at [72, 108] on span "Previous" at bounding box center [71, 105] width 11 height 12
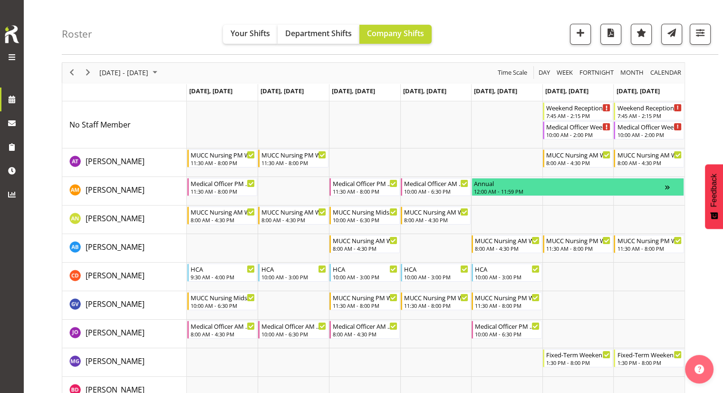
scroll to position [48, 0]
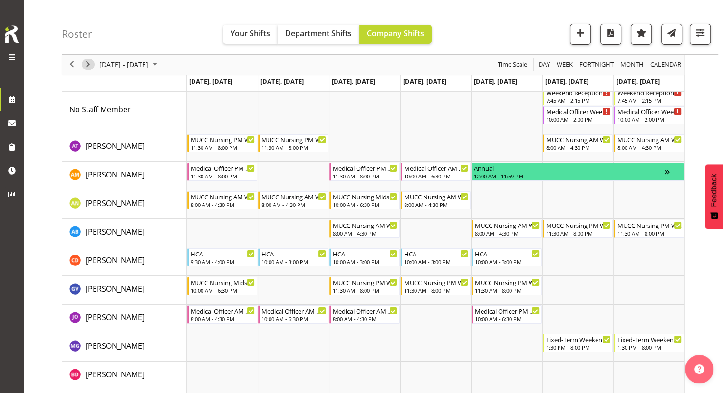
click at [89, 69] on span "Next" at bounding box center [87, 65] width 11 height 12
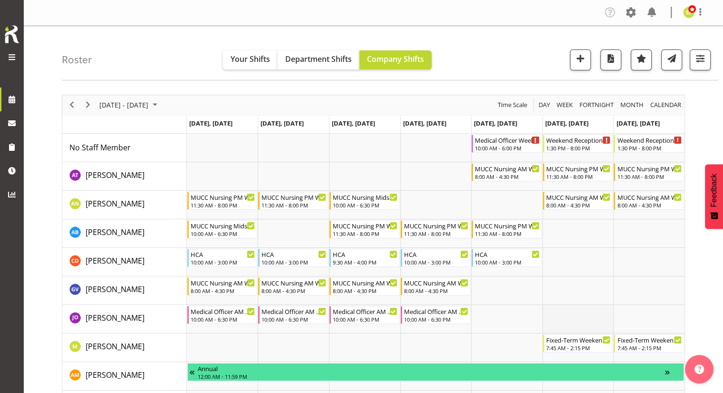
click at [574, 310] on td "Timeline Week of October 13, 2025" at bounding box center [577, 319] width 71 height 29
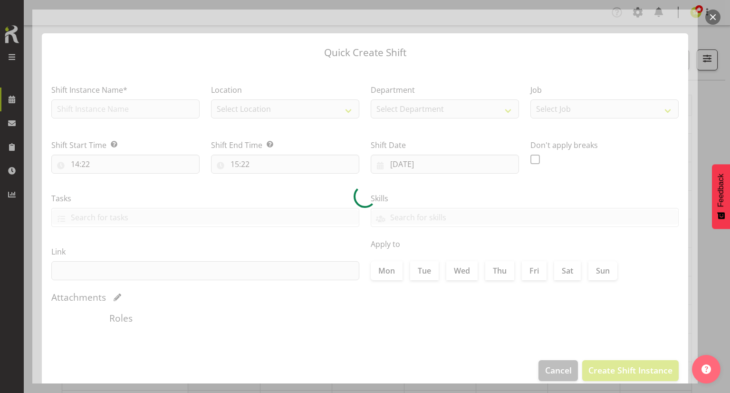
type input "18/10/2025"
checkbox input "true"
click at [713, 19] on button "button" at bounding box center [713, 17] width 15 height 15
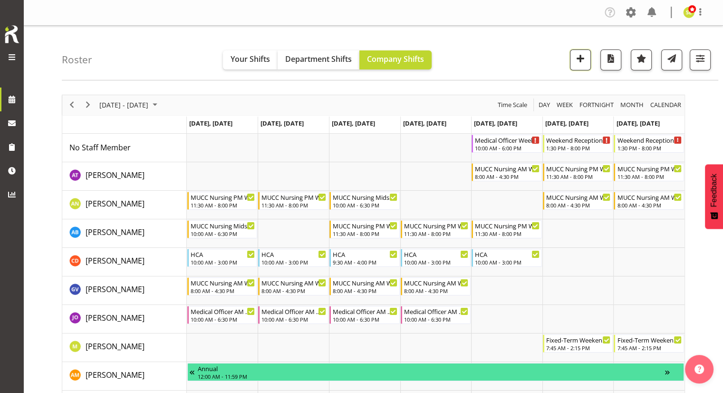
click at [582, 49] on button "button" at bounding box center [580, 59] width 21 height 21
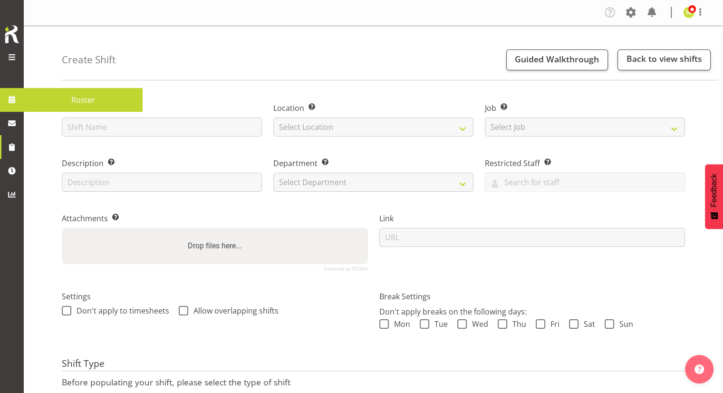
click at [11, 103] on span at bounding box center [12, 99] width 14 height 14
click at [73, 99] on span "Roster" at bounding box center [83, 100] width 109 height 14
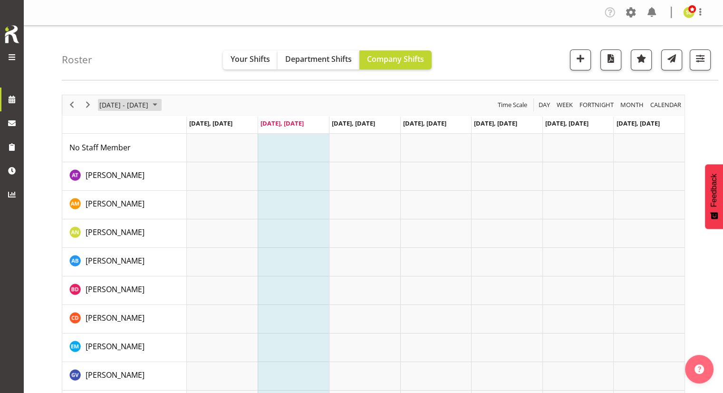
click at [149, 105] on span "[DATE] - [DATE]" at bounding box center [123, 105] width 51 height 12
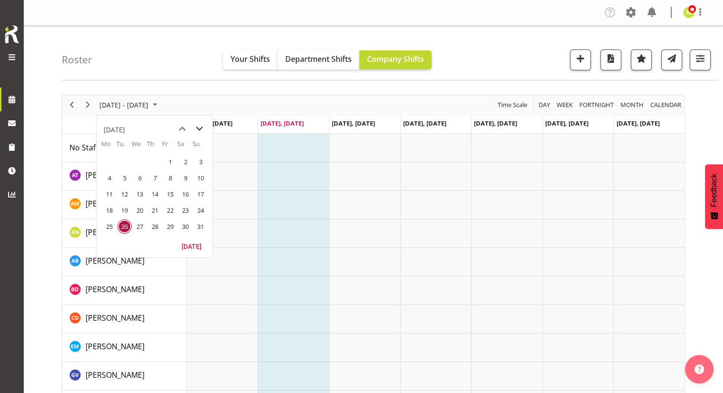
click at [199, 128] on span "next month" at bounding box center [199, 128] width 17 height 17
click at [107, 160] on span "1" at bounding box center [109, 162] width 14 height 14
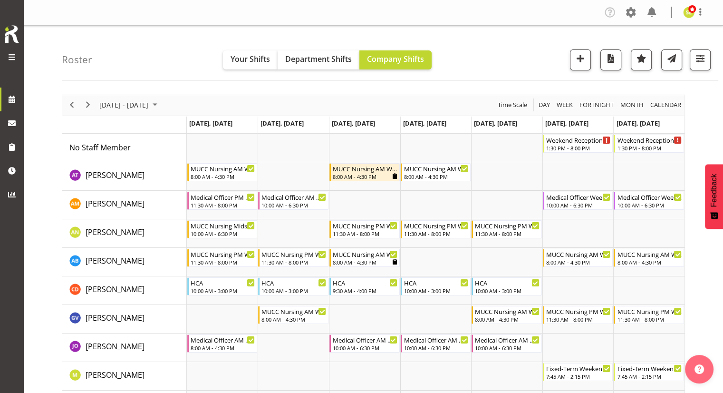
click at [15, 35] on img at bounding box center [11, 34] width 19 height 21
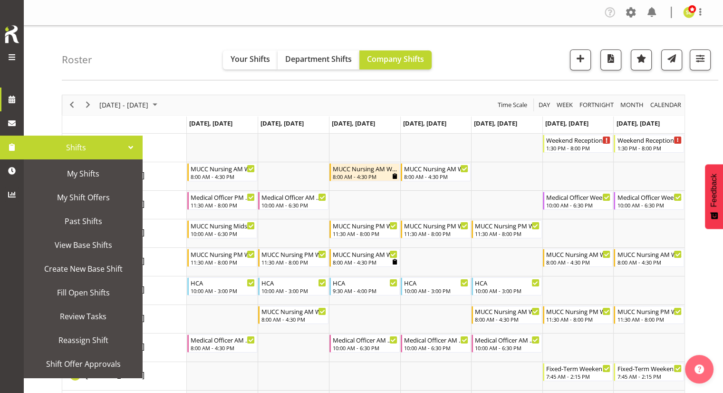
click at [118, 26] on div "Roster Your Shifts Department Shifts Company Shifts All Locations [GEOGRAPHIC_D…" at bounding box center [390, 53] width 657 height 55
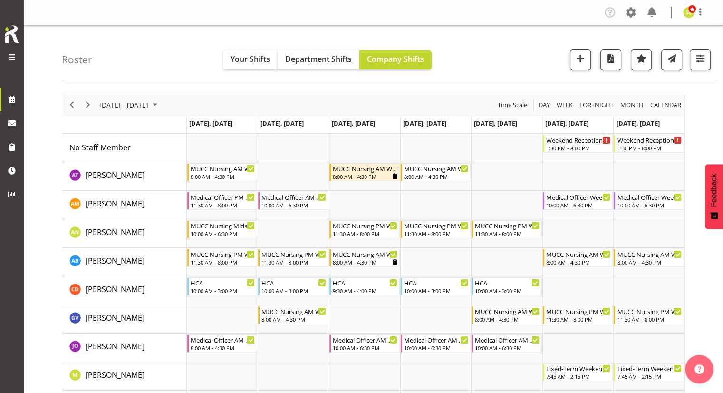
click at [9, 33] on img at bounding box center [11, 34] width 19 height 21
click at [700, 14] on span at bounding box center [700, 11] width 11 height 11
click at [659, 50] on link "Log Out" at bounding box center [660, 49] width 91 height 17
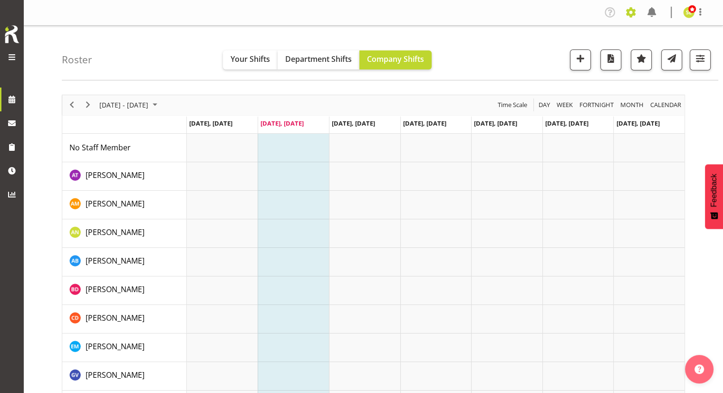
click at [627, 11] on span at bounding box center [630, 12] width 15 height 15
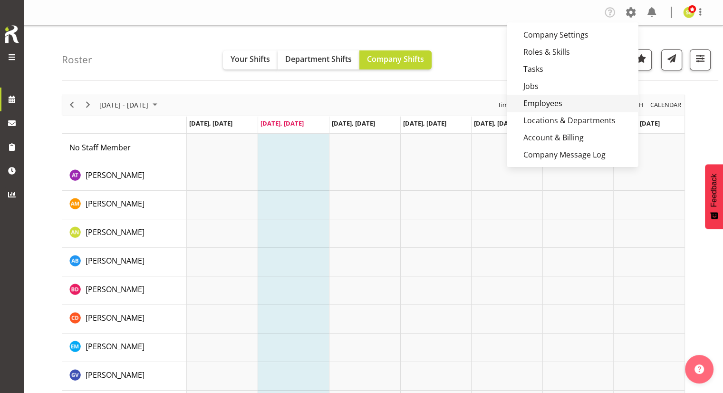
click at [540, 100] on link "Employees" at bounding box center [573, 103] width 132 height 17
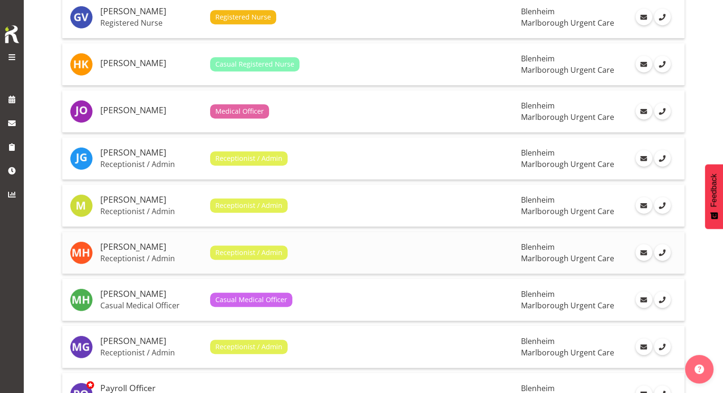
scroll to position [571, 0]
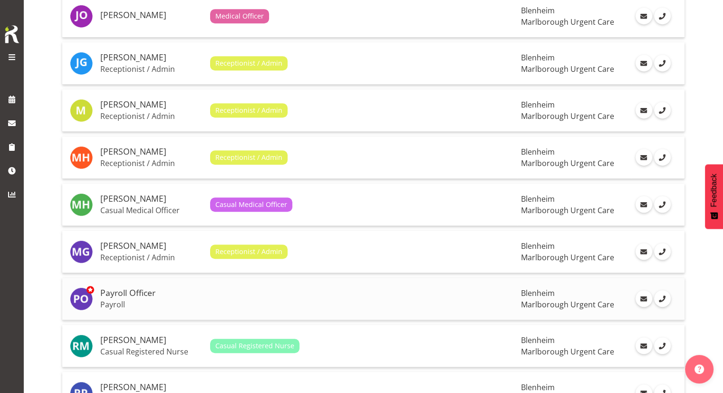
click at [138, 288] on h5 "Payroll Officer" at bounding box center [151, 293] width 102 height 10
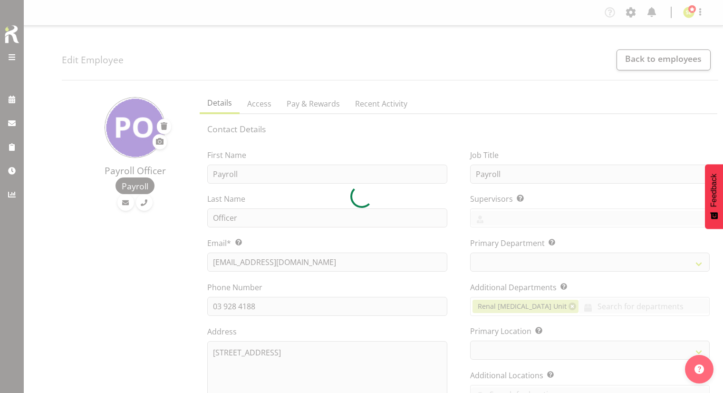
select select "TimelineWeek"
select select
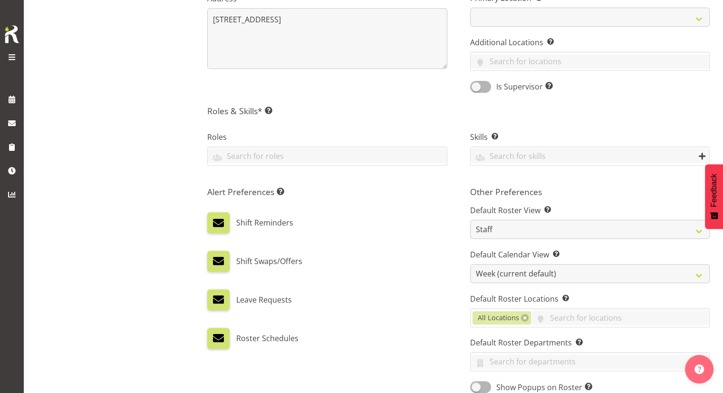
scroll to position [380, 0]
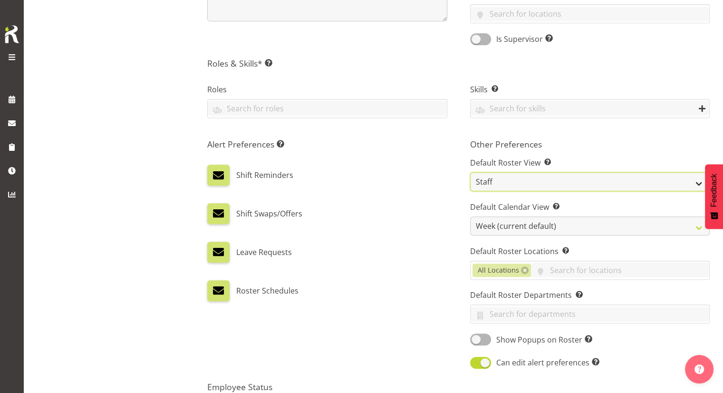
click at [521, 178] on select "Staff Role Shift - Horizontal Shift - Vertical Staff - Location" at bounding box center [590, 181] width 240 height 19
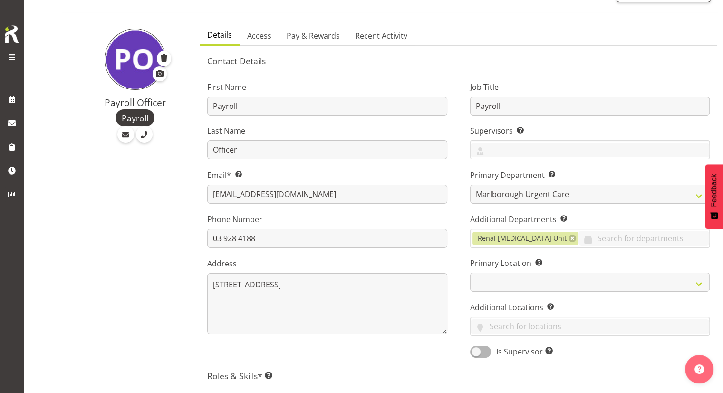
scroll to position [0, 0]
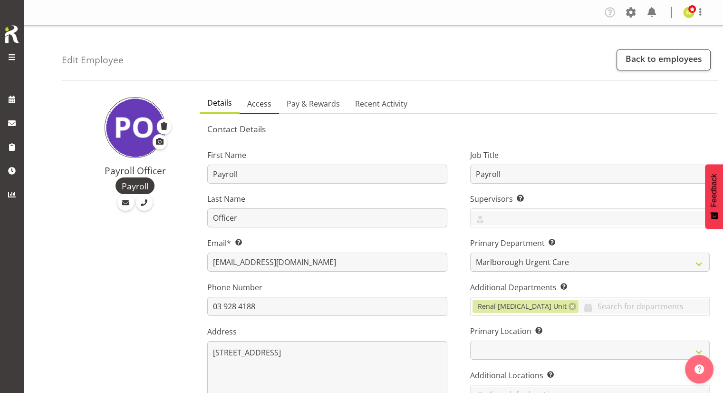
click at [261, 105] on span "Access" at bounding box center [259, 103] width 24 height 11
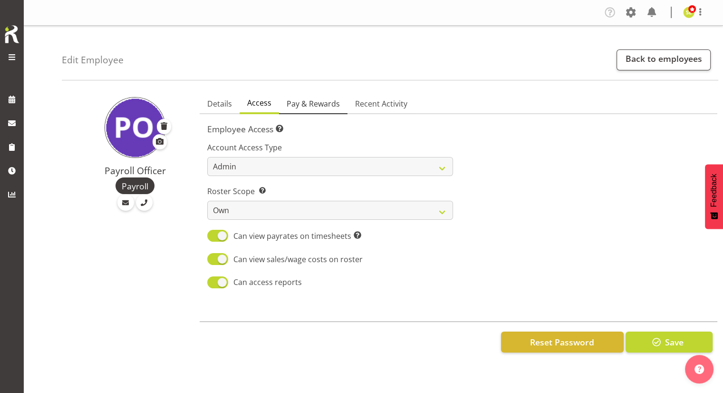
click at [325, 107] on span "Pay & Rewards" at bounding box center [313, 103] width 53 height 11
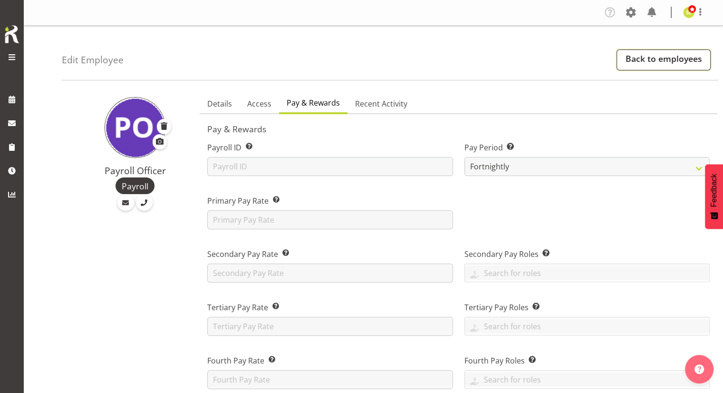
click at [629, 63] on link "Back to employees" at bounding box center [664, 59] width 94 height 21
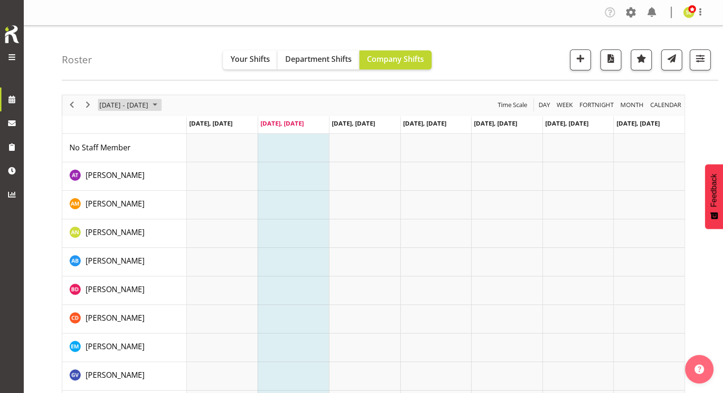
click at [133, 104] on span "[DATE] - [DATE]" at bounding box center [123, 105] width 51 height 12
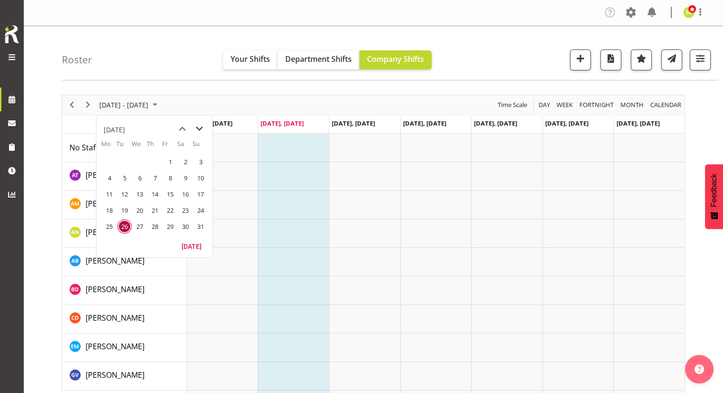
click at [197, 128] on span "next month" at bounding box center [199, 128] width 17 height 17
click at [108, 161] on span "1" at bounding box center [109, 162] width 14 height 14
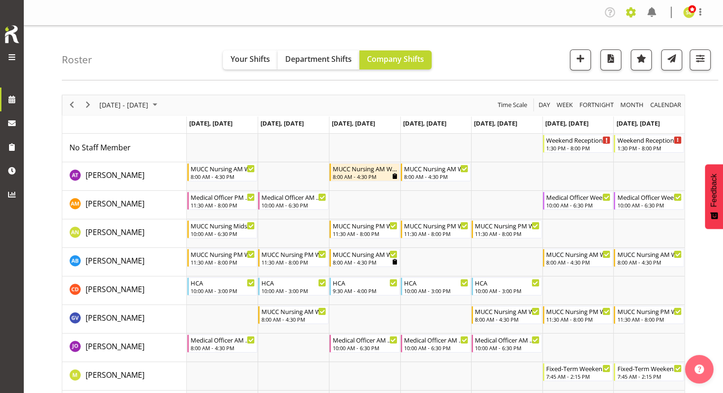
click at [629, 10] on span at bounding box center [630, 12] width 15 height 15
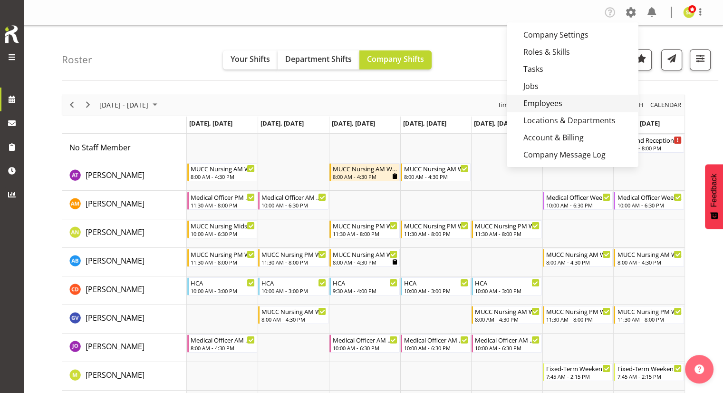
click at [560, 102] on link "Employees" at bounding box center [573, 103] width 132 height 17
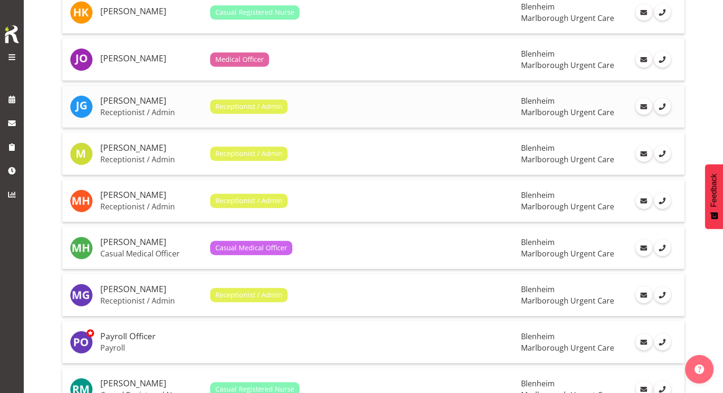
scroll to position [618, 0]
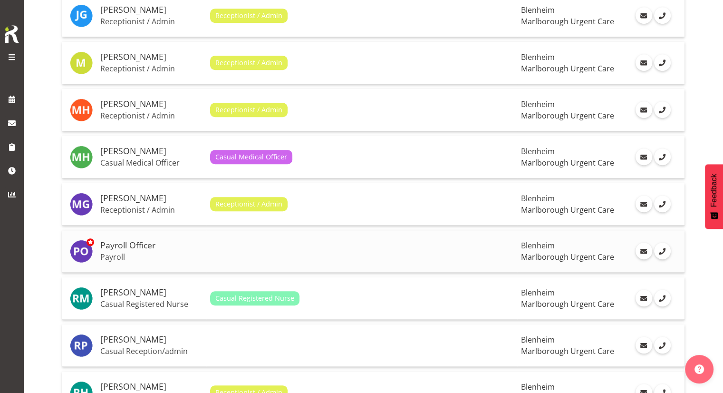
click at [136, 241] on h5 "Payroll Officer" at bounding box center [151, 246] width 102 height 10
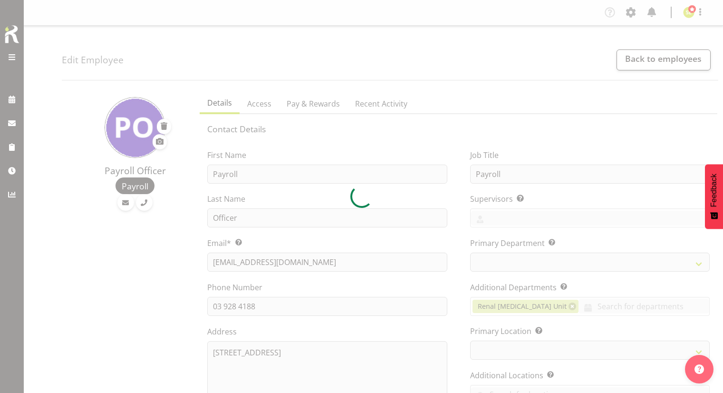
select select "TimelineWeek"
select select
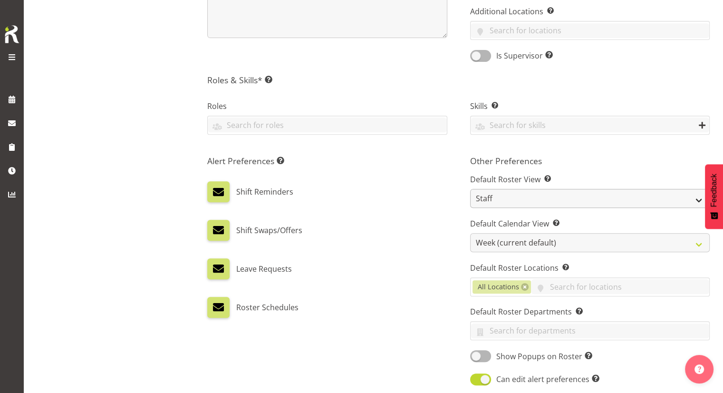
scroll to position [380, 0]
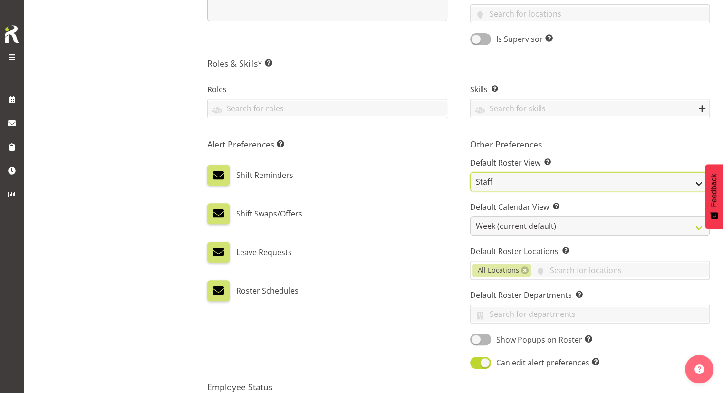
click at [517, 183] on select "Staff Role Shift - Horizontal Shift - Vertical Staff - Location" at bounding box center [590, 181] width 240 height 19
click at [515, 183] on select "Staff Role Shift - Horizontal Shift - Vertical Staff - Location" at bounding box center [590, 181] width 240 height 19
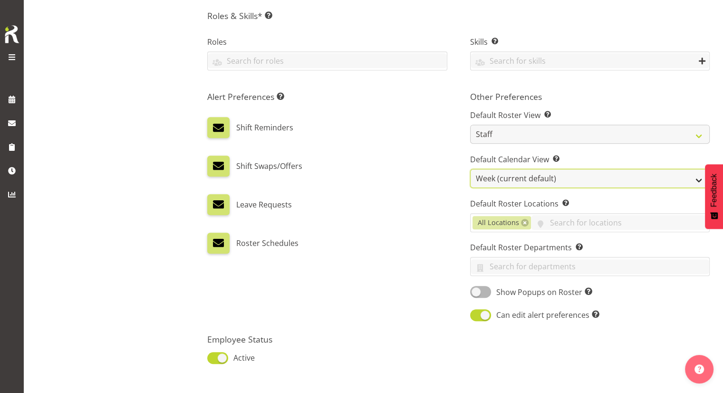
click at [523, 179] on select "Day Timeline Day Week (current default) Timeline Week Fortnight Month Calendar" at bounding box center [590, 178] width 240 height 19
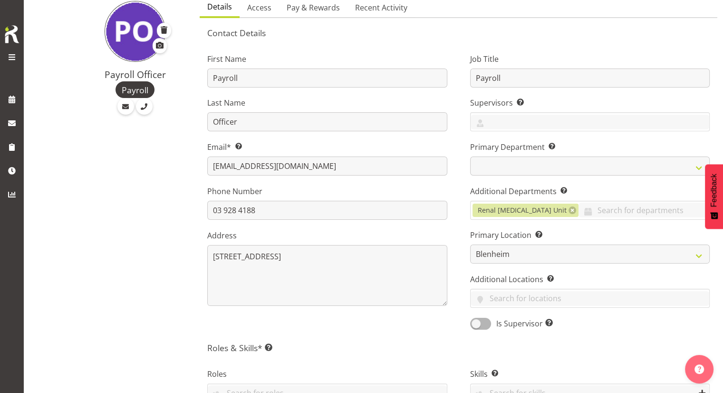
scroll to position [0, 0]
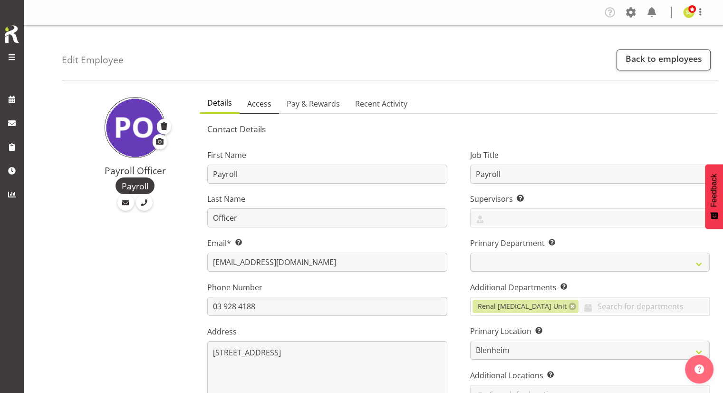
click at [264, 102] on span "Access" at bounding box center [259, 103] width 24 height 11
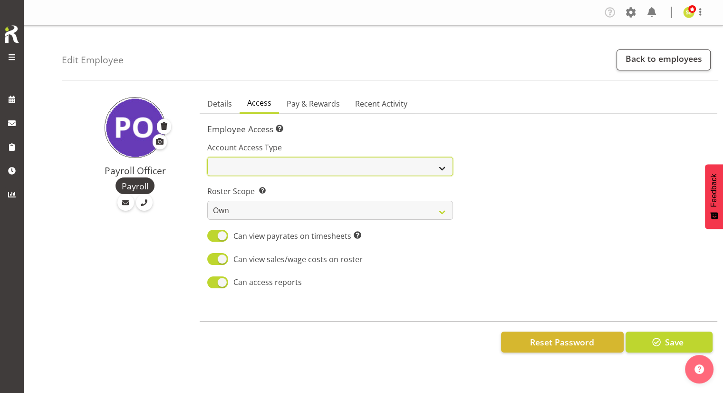
click at [241, 168] on select "Admin Manager Staff" at bounding box center [329, 166] width 245 height 19
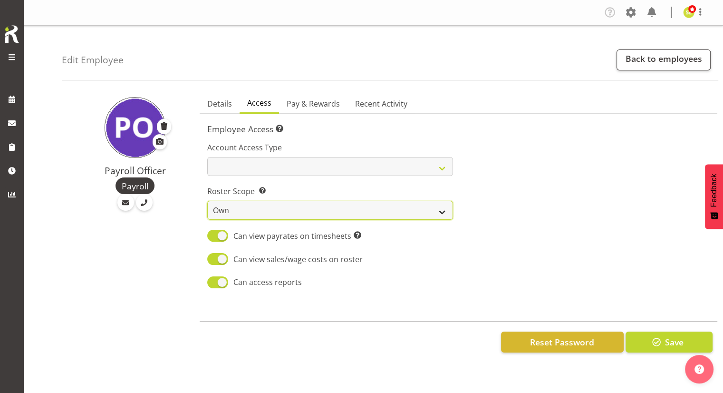
click at [246, 213] on select "Own Department Company" at bounding box center [329, 210] width 245 height 19
select select "company"
click at [207, 201] on select "Own Department Company" at bounding box center [329, 210] width 245 height 19
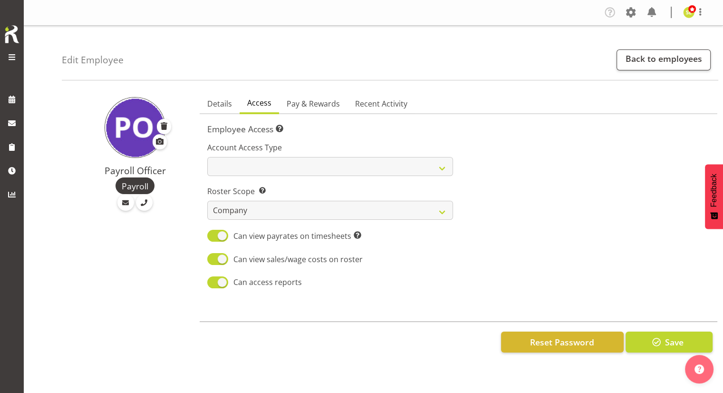
click at [435, 224] on div "Account Access Type Admin Manager Staff Roster Scope Determine whether the empl…" at bounding box center [330, 211] width 257 height 167
click at [677, 346] on span "Save" at bounding box center [674, 342] width 19 height 12
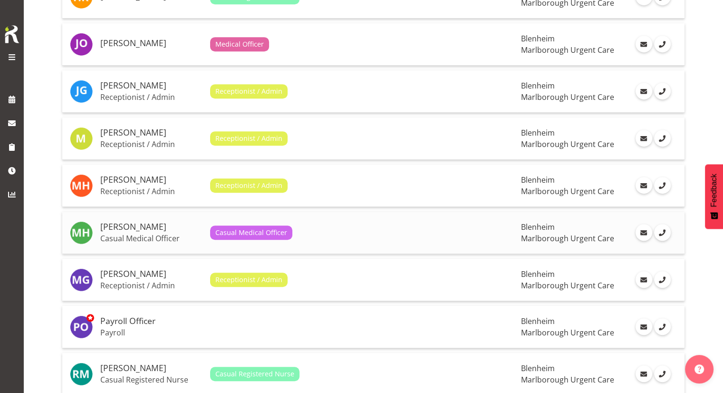
scroll to position [618, 0]
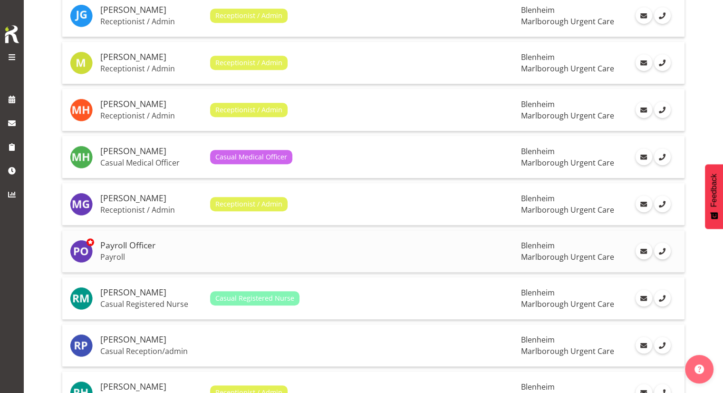
click at [136, 246] on td "Payroll Officer Payroll" at bounding box center [152, 251] width 110 height 42
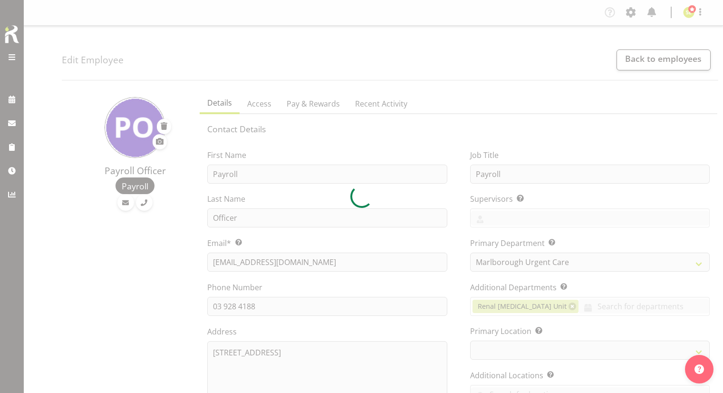
select select "TimelineWeek"
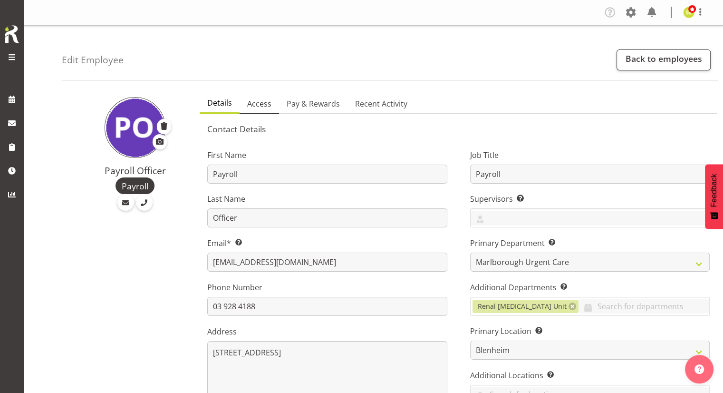
click at [257, 105] on span "Access" at bounding box center [259, 103] width 24 height 11
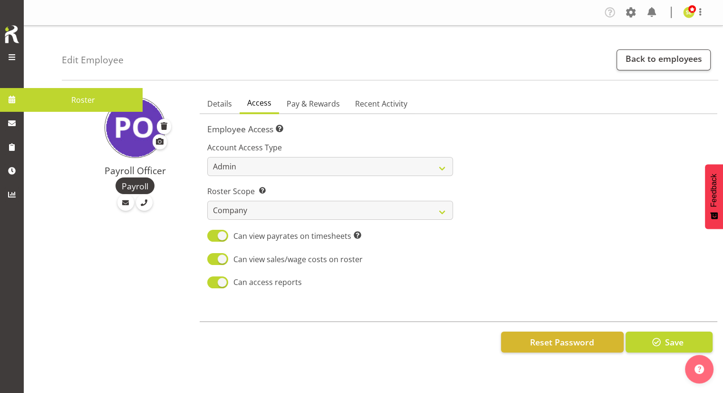
click at [4, 101] on link at bounding box center [12, 99] width 24 height 24
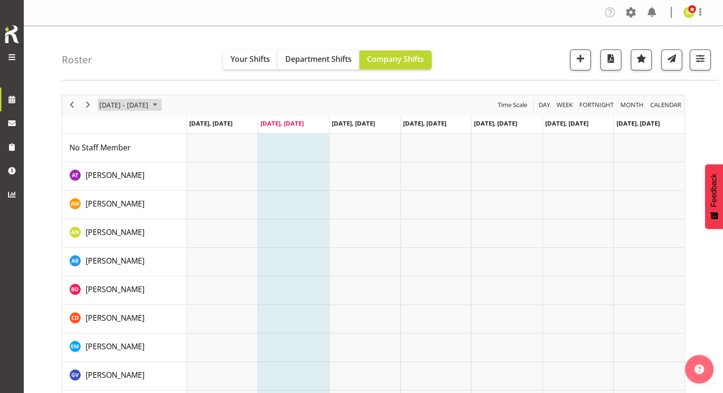
click at [116, 109] on span "[DATE] - [DATE]" at bounding box center [123, 105] width 51 height 12
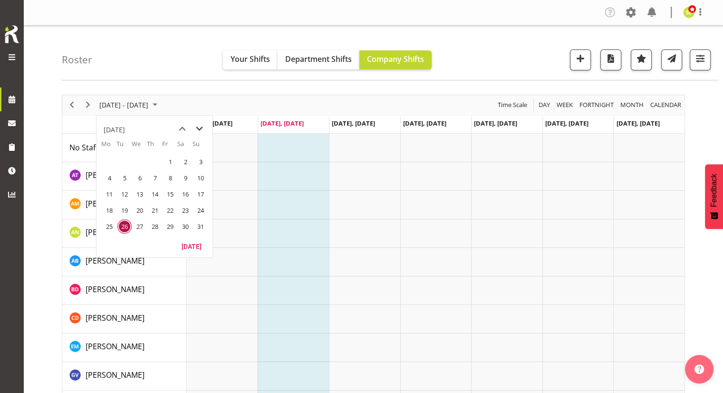
click at [196, 126] on span "next month" at bounding box center [199, 128] width 17 height 17
click at [105, 157] on span "1" at bounding box center [109, 162] width 14 height 14
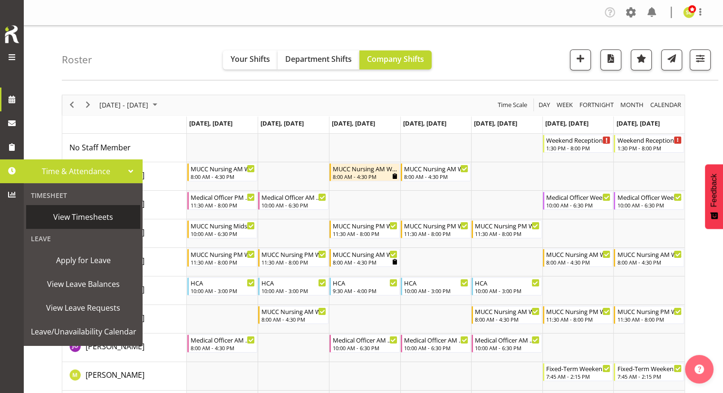
click at [69, 219] on span "View Timesheets" at bounding box center [83, 217] width 105 height 14
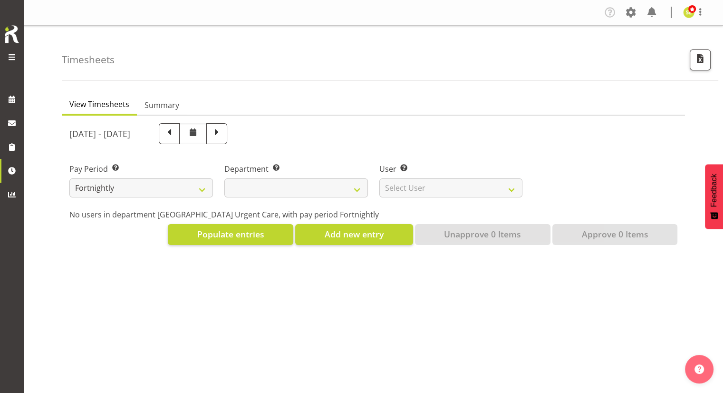
select select
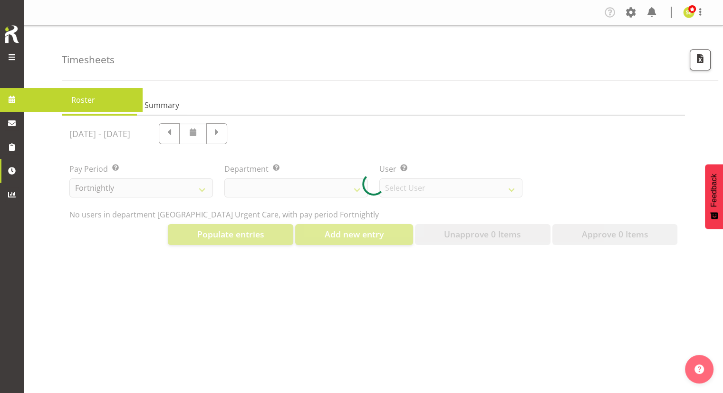
select select "11836"
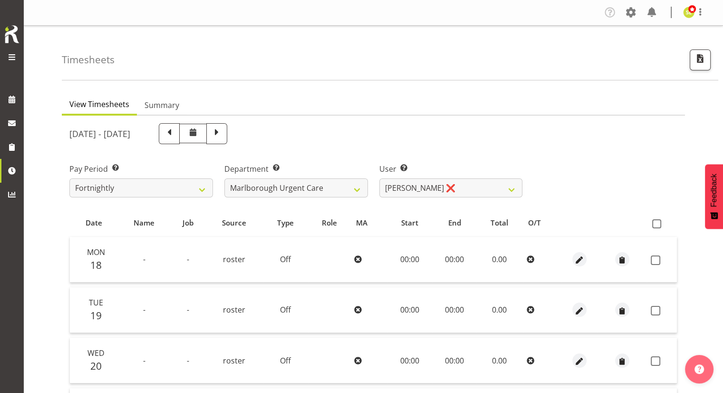
click at [362, 89] on div "View Timesheets Summary August 18th - August 24th 2025 Pay Period Select which …" at bounding box center [392, 370] width 661 height 567
click at [14, 55] on span at bounding box center [11, 56] width 11 height 11
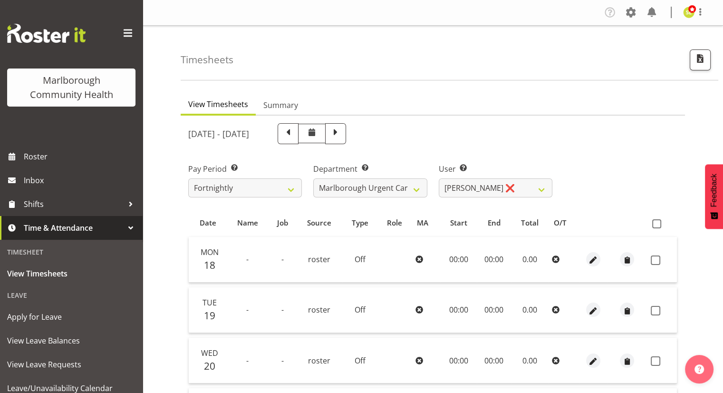
click at [344, 52] on div "Timesheets" at bounding box center [450, 53] width 538 height 55
click at [126, 230] on div at bounding box center [131, 228] width 14 height 14
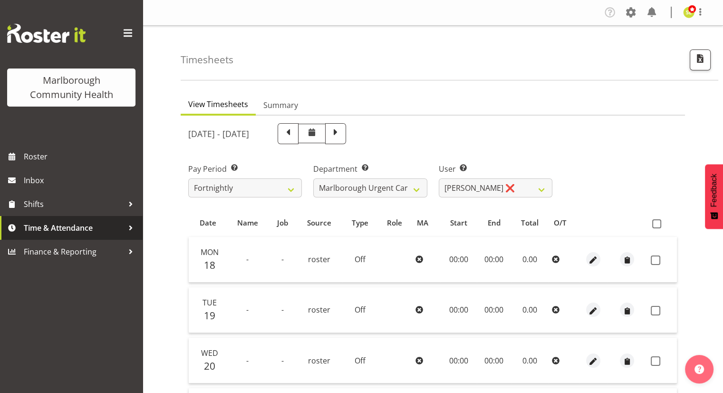
click at [124, 229] on div at bounding box center [131, 228] width 14 height 14
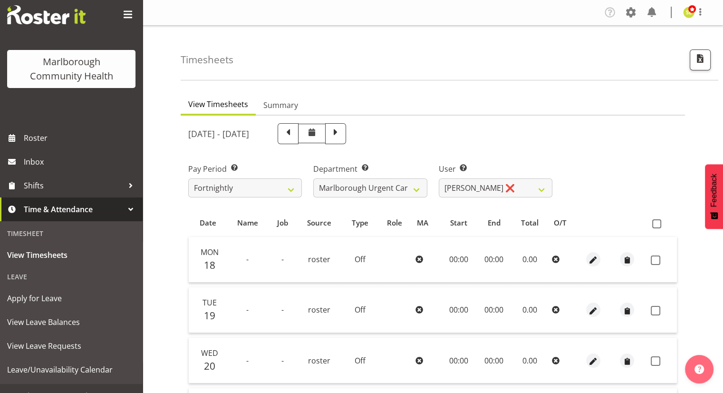
scroll to position [33, 0]
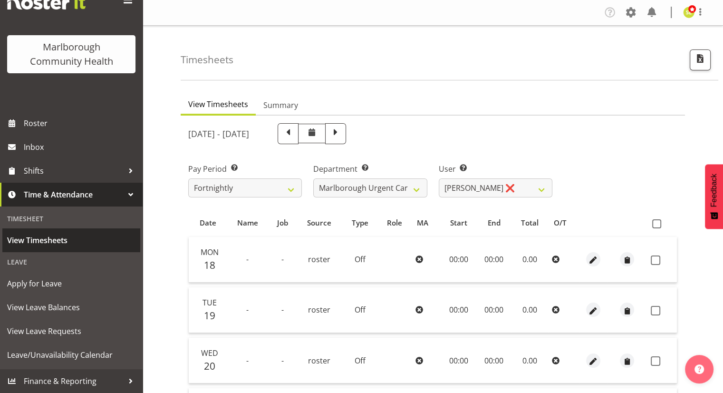
click at [55, 242] on span "View Timesheets" at bounding box center [71, 240] width 128 height 14
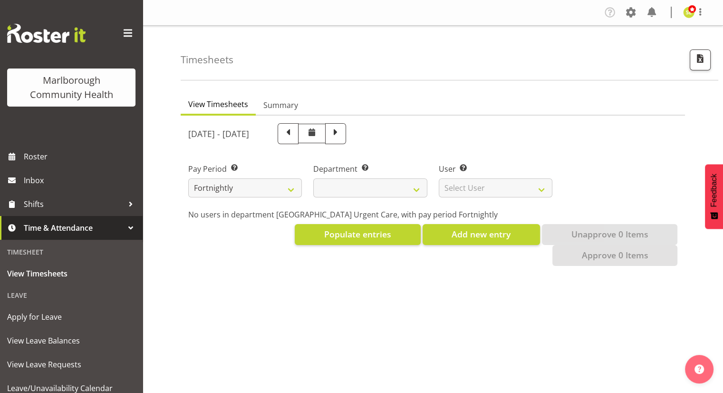
select select
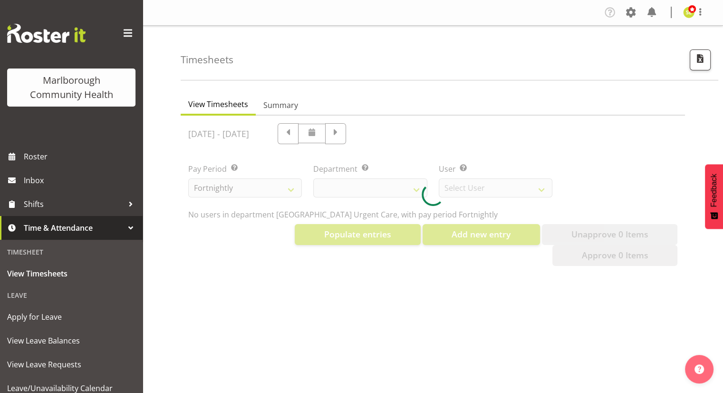
select select "11836"
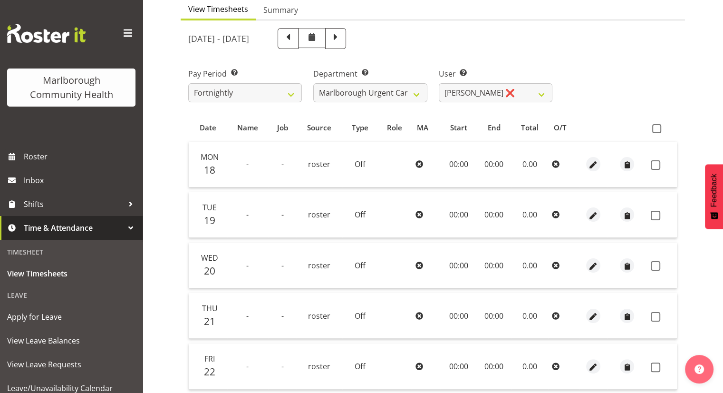
scroll to position [48, 0]
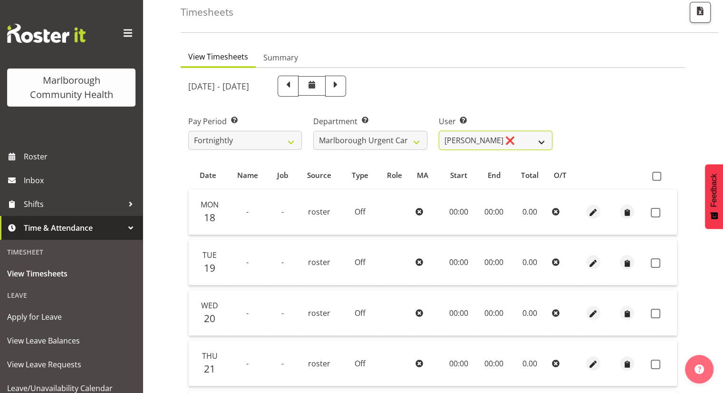
click at [539, 140] on select "[PERSON_NAME] ❌ [PERSON_NAME] ❌ [PERSON_NAME] ❌ [PERSON_NAME] ❌ [PERSON_NAME] ❌…" at bounding box center [496, 140] width 114 height 19
click at [582, 87] on div "[DATE] - [DATE]" at bounding box center [433, 86] width 501 height 32
click at [342, 82] on span at bounding box center [335, 85] width 12 height 12
select select
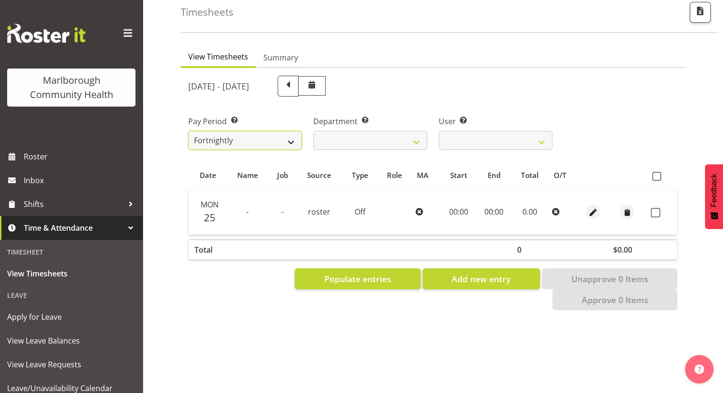
click at [294, 141] on select "Fortnightly" at bounding box center [245, 140] width 114 height 19
drag, startPoint x: 288, startPoint y: 138, endPoint x: 295, endPoint y: 137, distance: 7.2
click at [288, 138] on select "Fortnightly" at bounding box center [245, 140] width 114 height 19
click at [299, 87] on span at bounding box center [288, 86] width 21 height 21
select select
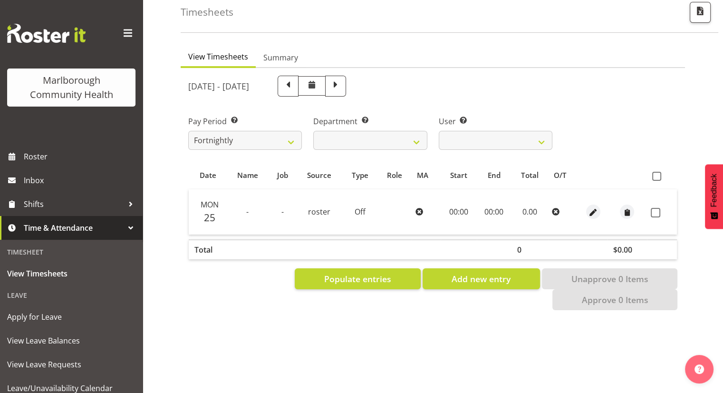
select select
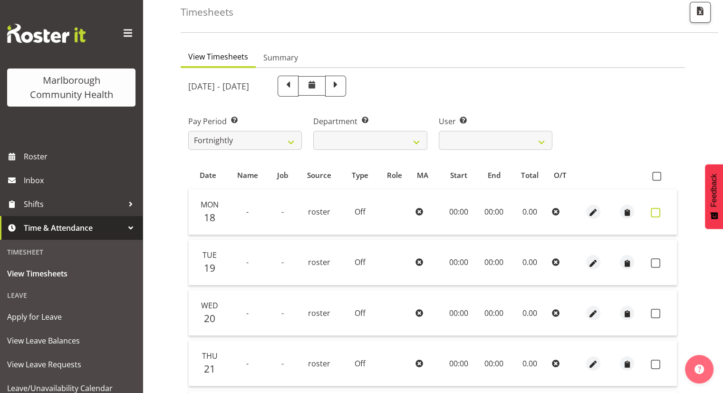
click at [655, 209] on span at bounding box center [656, 213] width 10 height 10
checkbox input "true"
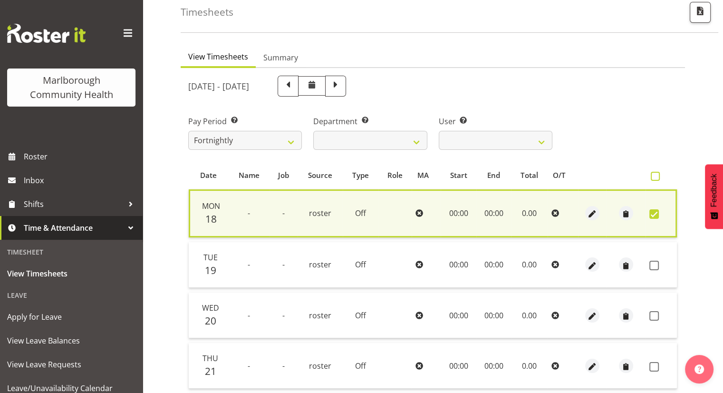
click at [656, 175] on span at bounding box center [655, 176] width 9 height 9
click at [656, 175] on input "checkbox" at bounding box center [654, 176] width 6 height 6
checkbox input "true"
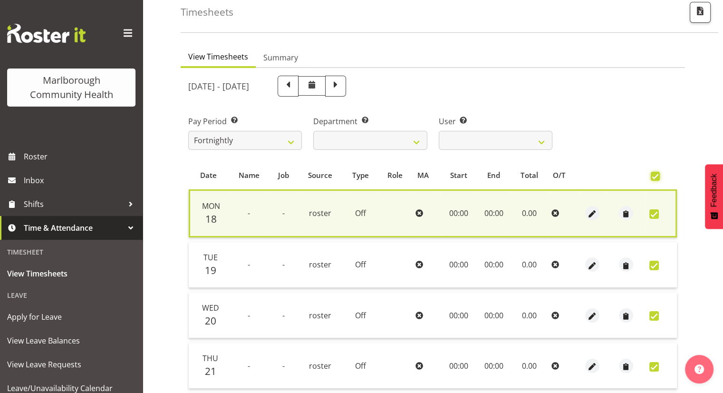
checkbox input "true"
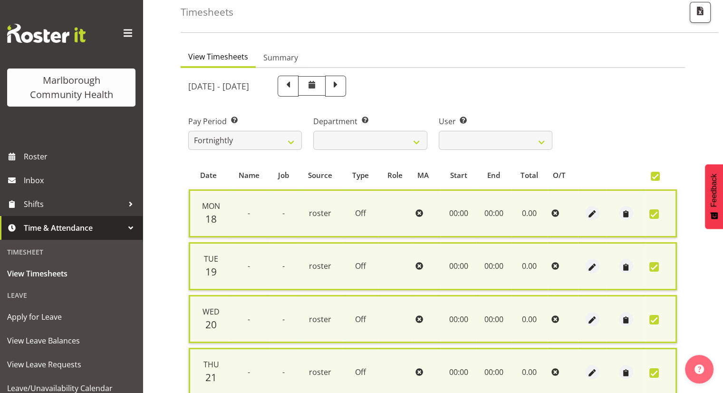
click at [650, 217] on td at bounding box center [661, 213] width 31 height 48
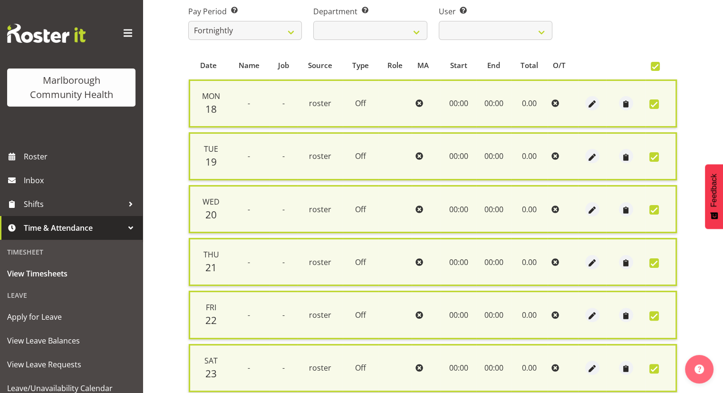
scroll to position [87, 0]
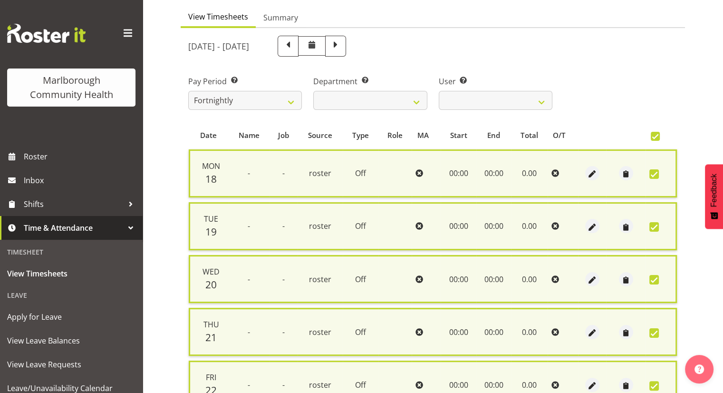
click at [652, 133] on span at bounding box center [655, 136] width 9 height 9
click at [652, 133] on input "checkbox" at bounding box center [654, 136] width 6 height 6
checkbox input "false"
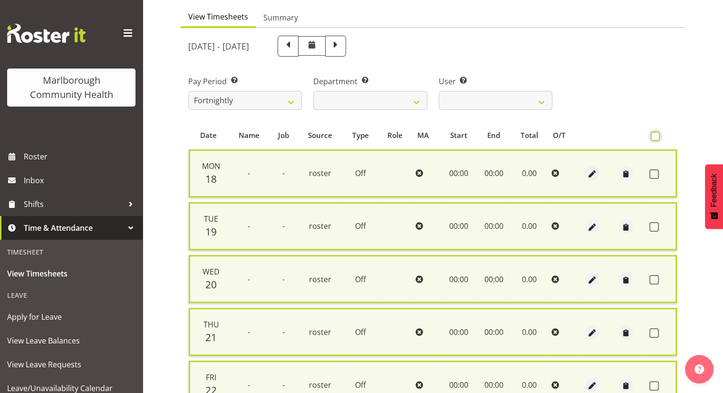
checkbox input "false"
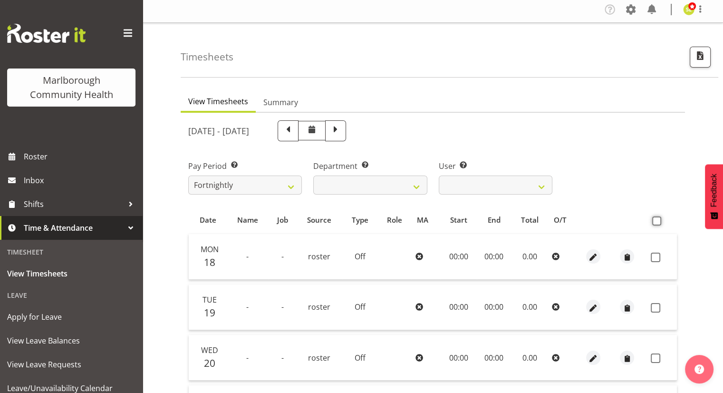
scroll to position [0, 0]
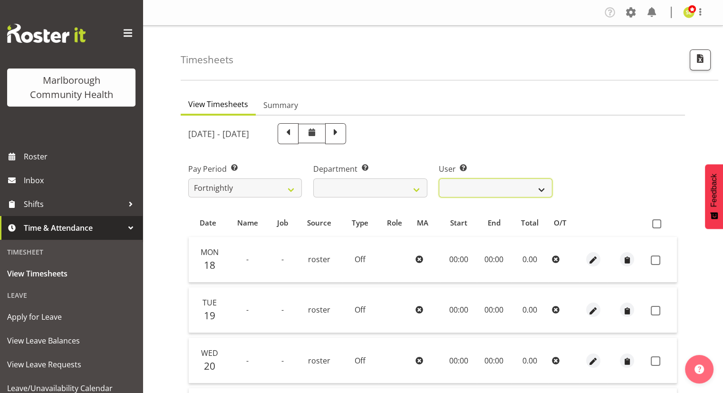
click at [537, 181] on select "Agnes Tyson ❌ Alexandra Madigan ❌ Alysia Newman-Woods ❌ Andrew Brooks ❌ Beata D…" at bounding box center [496, 187] width 114 height 19
click at [628, 135] on div "[DATE] - [DATE]" at bounding box center [433, 133] width 501 height 32
click at [542, 189] on select "[PERSON_NAME] ❌ [PERSON_NAME] ❌ [PERSON_NAME] ❌ [PERSON_NAME] ❌ [PERSON_NAME] ❌…" at bounding box center [496, 187] width 114 height 19
click at [597, 175] on div "Pay Period Select which pay period you would like to view. Fortnightly Departme…" at bounding box center [433, 176] width 501 height 53
click at [692, 61] on button "button" at bounding box center [700, 59] width 21 height 21
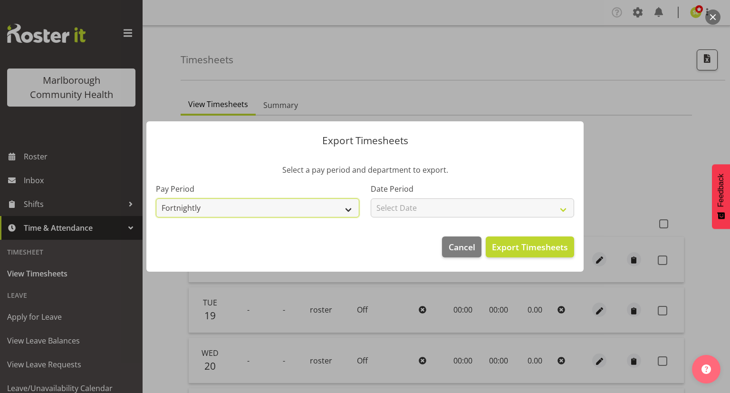
click at [323, 207] on select "Fortnightly" at bounding box center [257, 207] width 203 height 19
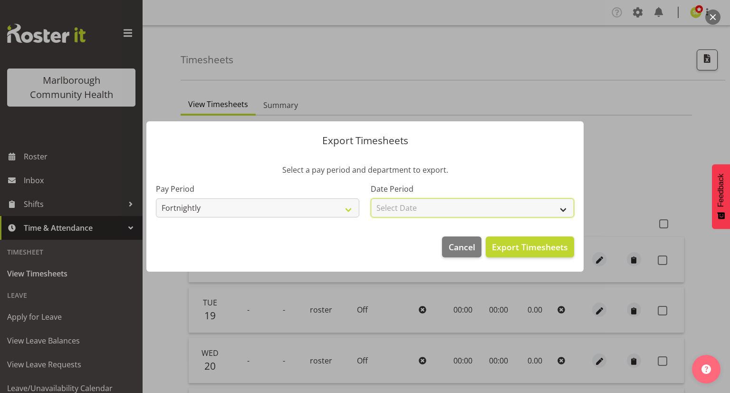
click at [427, 201] on select "Select Date Fortnight starting 18/08/2025" at bounding box center [472, 207] width 203 height 19
select select "2025-08-18"
click at [371, 198] on select "Select Date Fortnight starting 18/08/2025" at bounding box center [472, 207] width 203 height 19
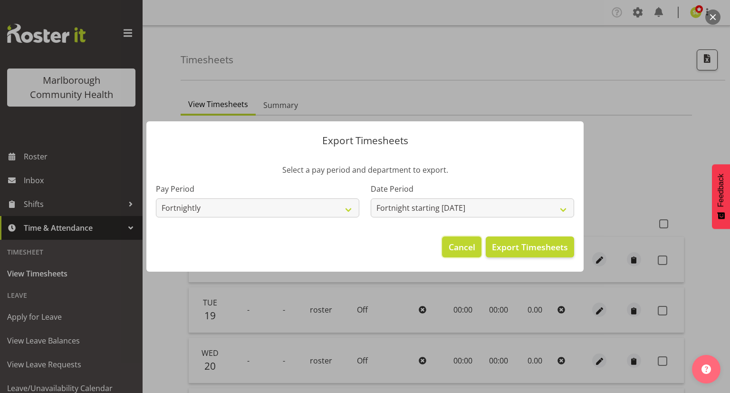
click at [466, 248] on span "Cancel" at bounding box center [462, 247] width 27 height 12
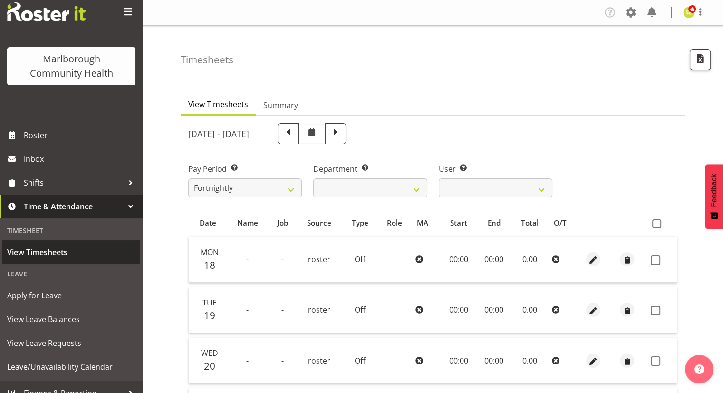
scroll to position [33, 0]
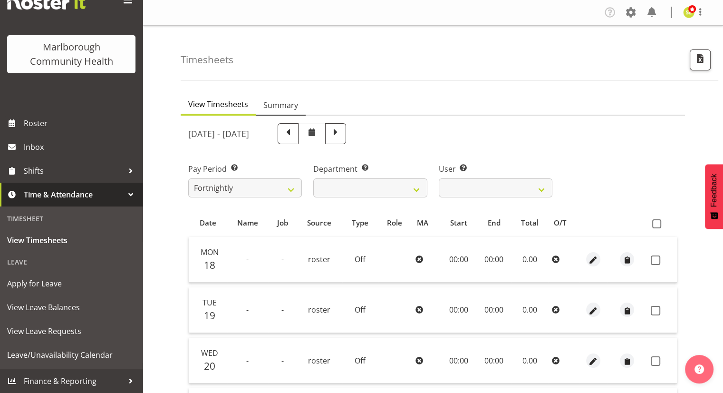
click at [278, 105] on span "Summary" at bounding box center [280, 104] width 35 height 11
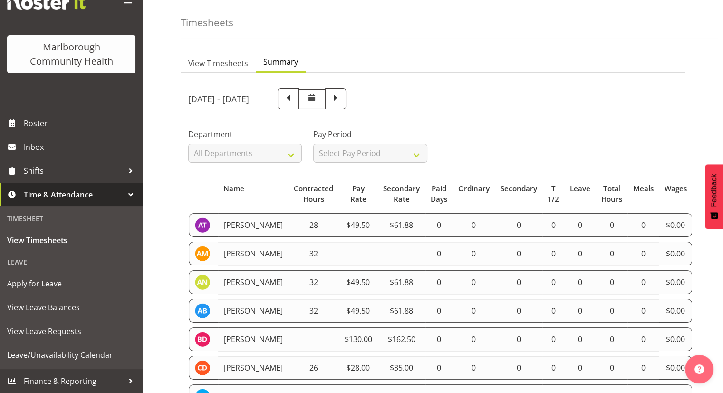
scroll to position [0, 0]
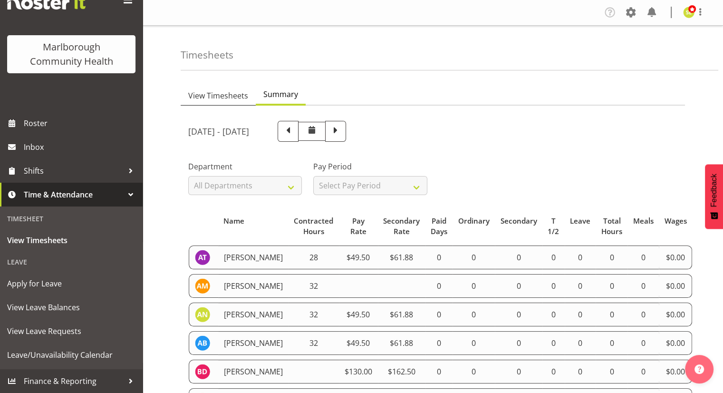
click at [219, 97] on span "View Timesheets" at bounding box center [218, 95] width 60 height 11
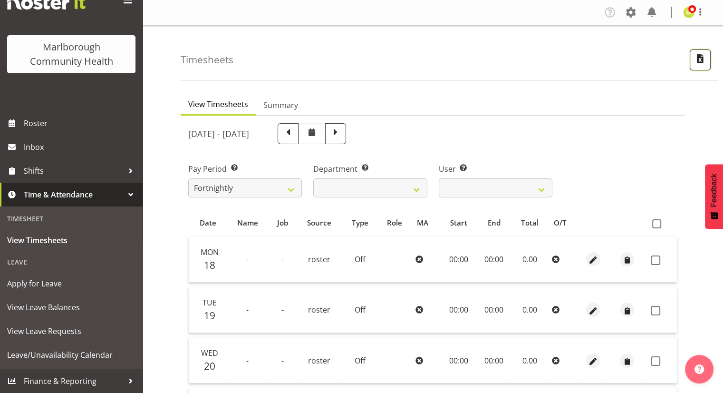
click at [696, 63] on span "button" at bounding box center [700, 58] width 12 height 12
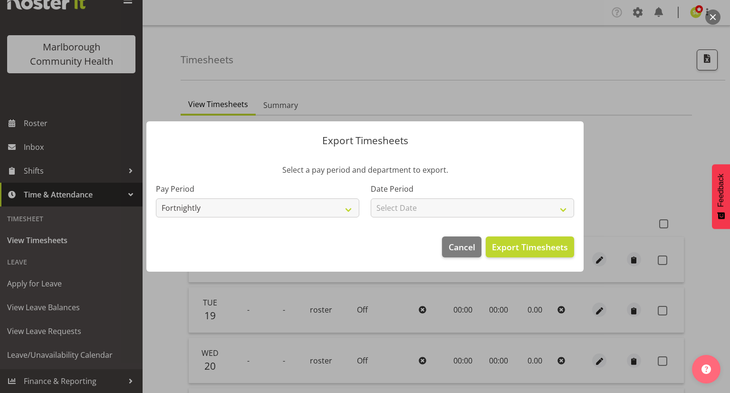
click at [536, 100] on div "Export Timesheets Select a pay period and department to export. Pay Period Fort…" at bounding box center [365, 196] width 456 height 198
click at [590, 80] on div at bounding box center [365, 196] width 730 height 393
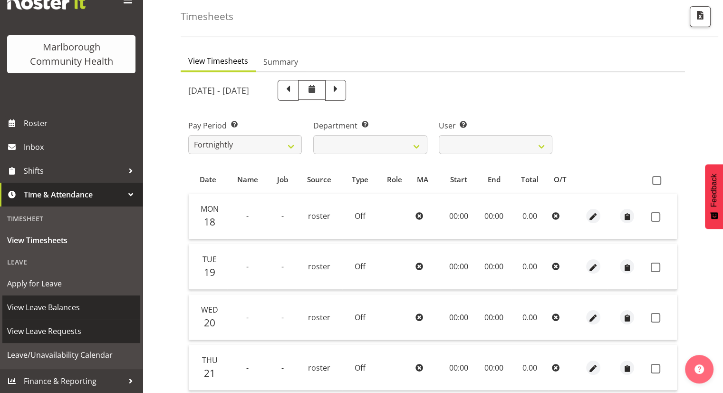
scroll to position [95, 0]
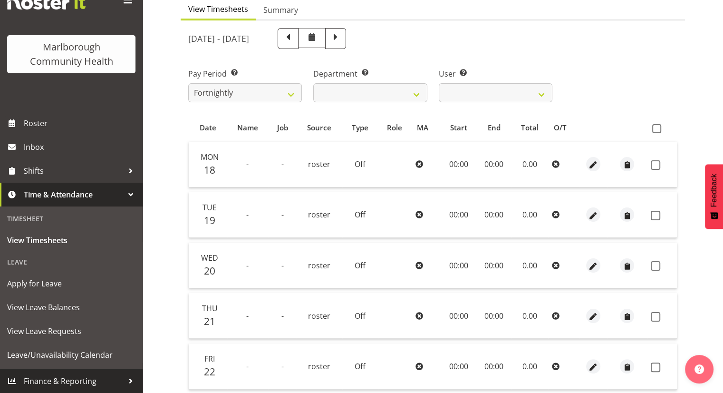
click at [86, 374] on span "Finance & Reporting" at bounding box center [74, 381] width 100 height 14
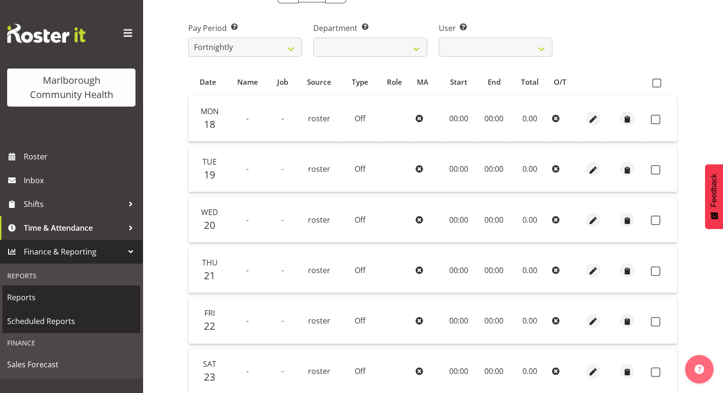
scroll to position [190, 0]
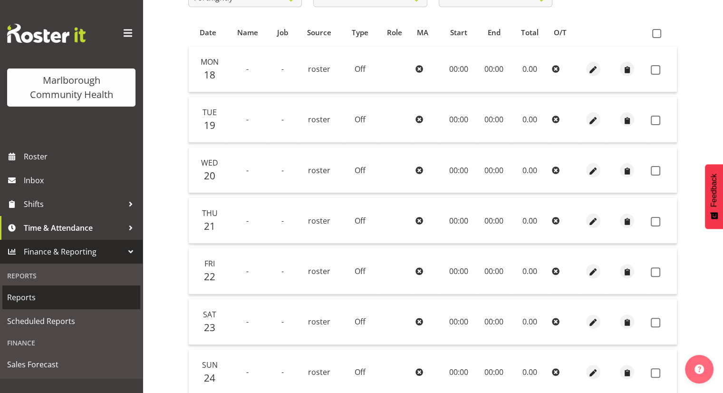
click at [68, 295] on span "Reports" at bounding box center [71, 297] width 128 height 14
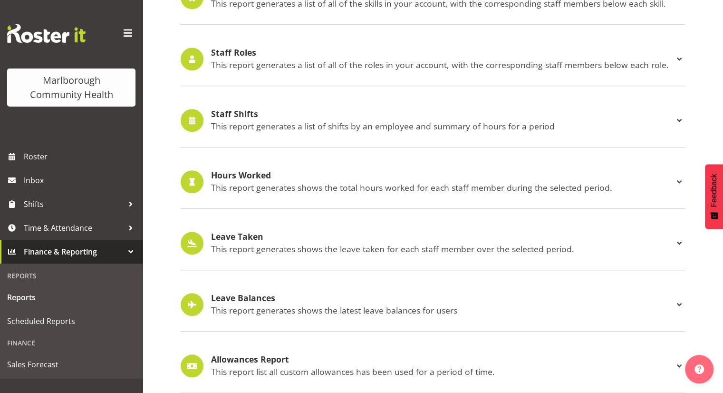
scroll to position [923, 0]
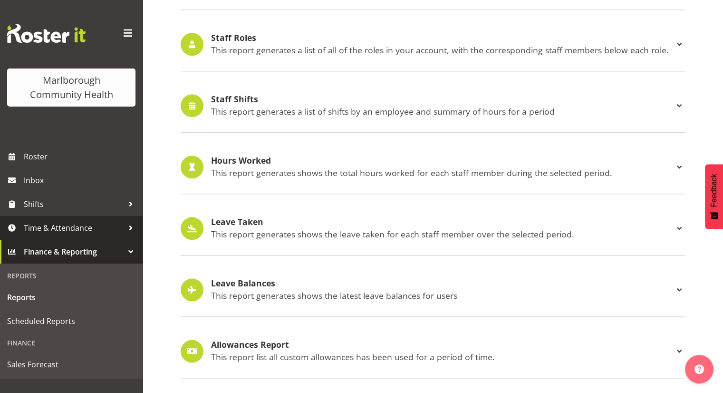
click at [74, 226] on span "Time & Attendance" at bounding box center [74, 228] width 100 height 14
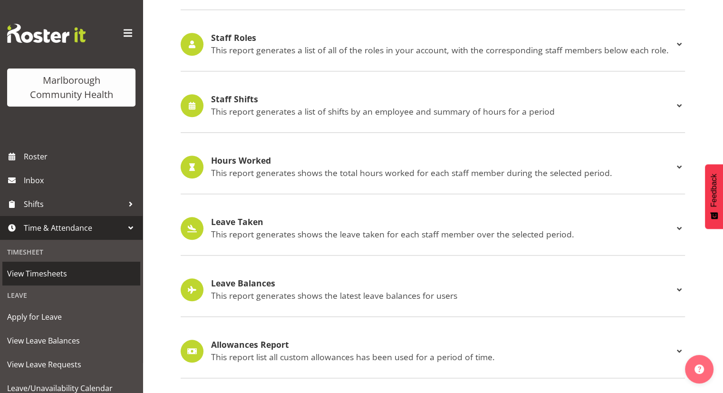
click at [39, 270] on span "View Timesheets" at bounding box center [71, 273] width 128 height 14
click at [42, 272] on span "View Timesheets" at bounding box center [71, 273] width 128 height 14
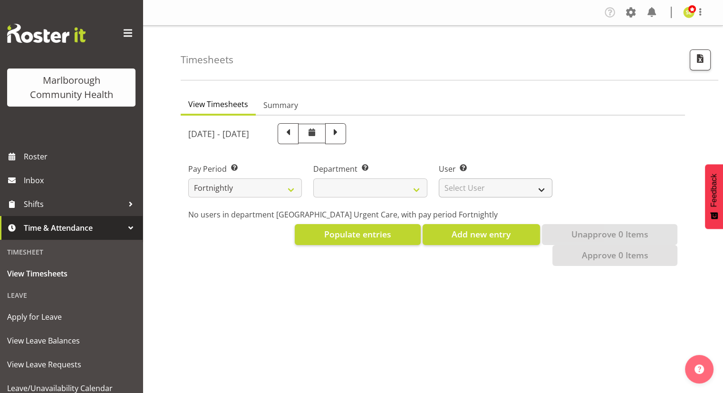
select select
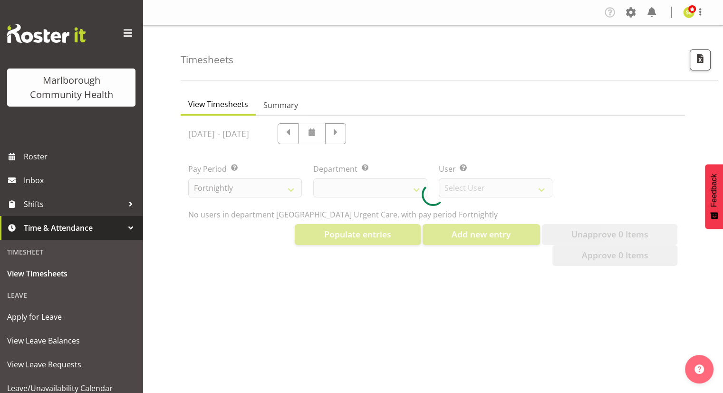
select select "11836"
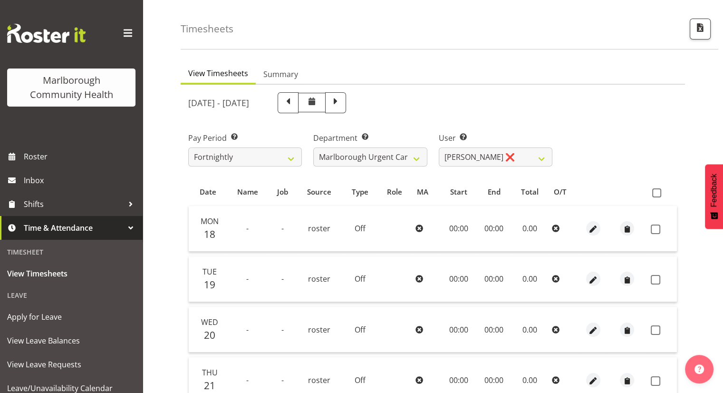
scroll to position [48, 0]
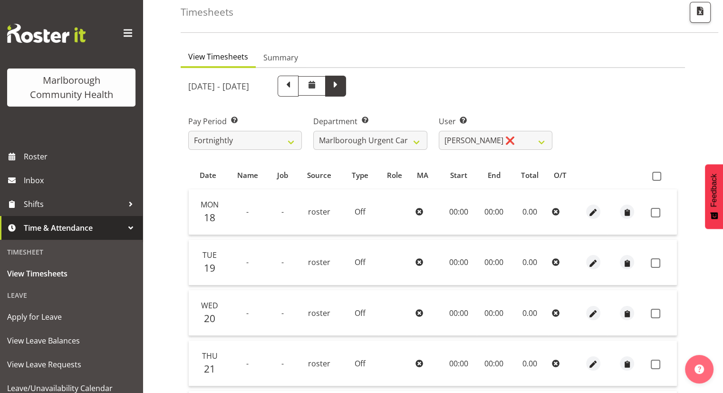
click at [342, 88] on span at bounding box center [335, 85] width 12 height 12
select select
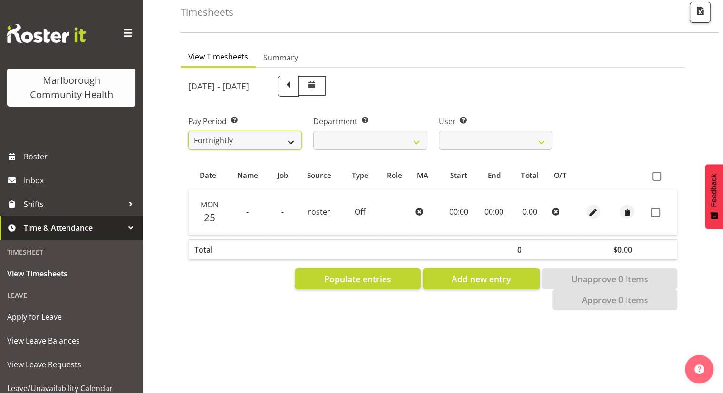
click at [278, 139] on select "Fortnightly" at bounding box center [245, 140] width 114 height 19
drag, startPoint x: 278, startPoint y: 139, endPoint x: 290, endPoint y: 134, distance: 13.6
click at [278, 139] on select "Fortnightly" at bounding box center [245, 140] width 114 height 19
click at [548, 144] on select "[PERSON_NAME] ❌ [PERSON_NAME] ❌ [PERSON_NAME] ❌ [PERSON_NAME] ❌ [PERSON_NAME] ❌…" at bounding box center [496, 140] width 114 height 19
click at [544, 143] on select "[PERSON_NAME] ❌ [PERSON_NAME] ❌ [PERSON_NAME] ❌ [PERSON_NAME] ❌ [PERSON_NAME] ❌…" at bounding box center [496, 140] width 114 height 19
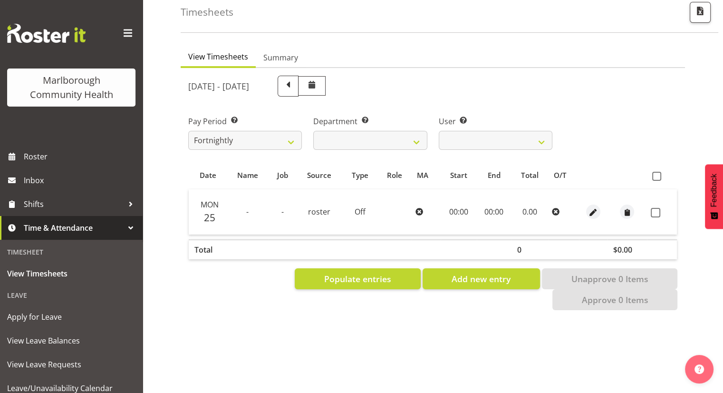
click at [494, 88] on div "[DATE] - [DATE]" at bounding box center [370, 86] width 364 height 21
click at [36, 156] on span "Roster" at bounding box center [81, 156] width 114 height 14
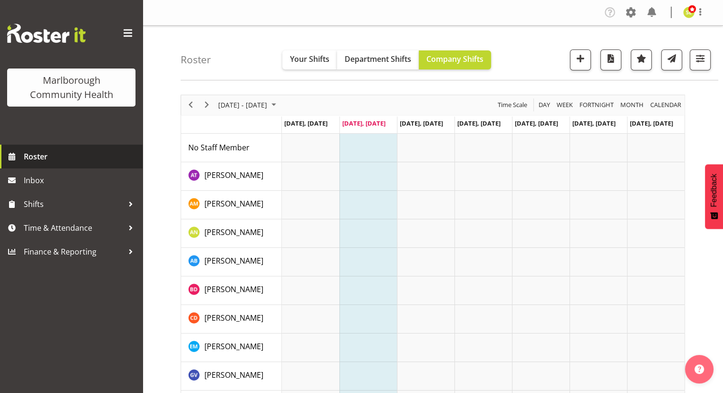
click at [51, 160] on span "Roster" at bounding box center [81, 156] width 114 height 14
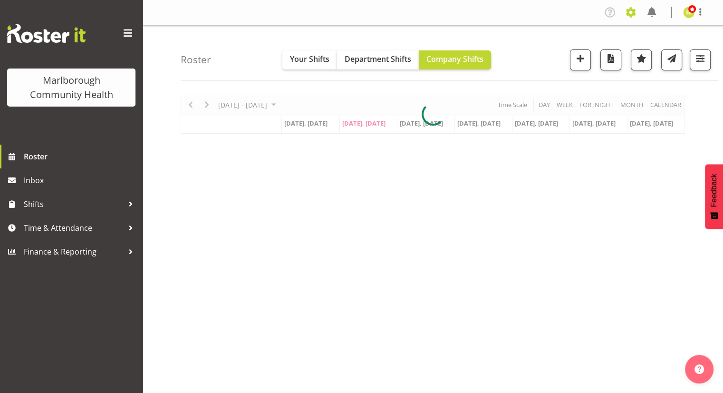
click at [631, 17] on span at bounding box center [630, 12] width 15 height 15
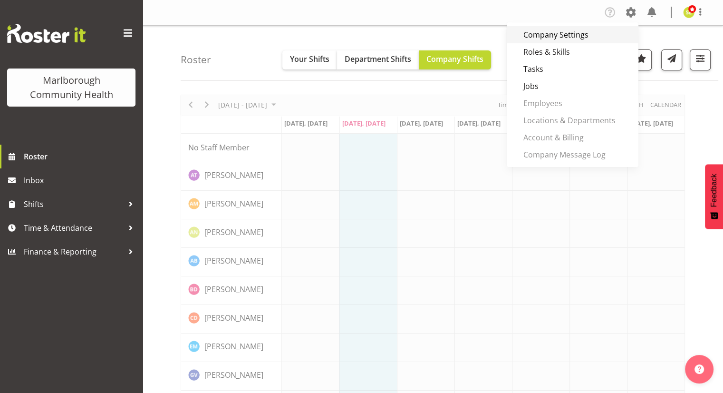
click at [582, 38] on link "Company Settings" at bounding box center [573, 34] width 132 height 17
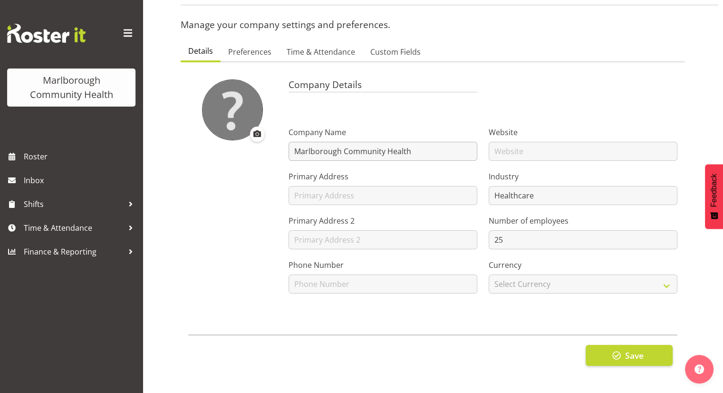
scroll to position [29, 0]
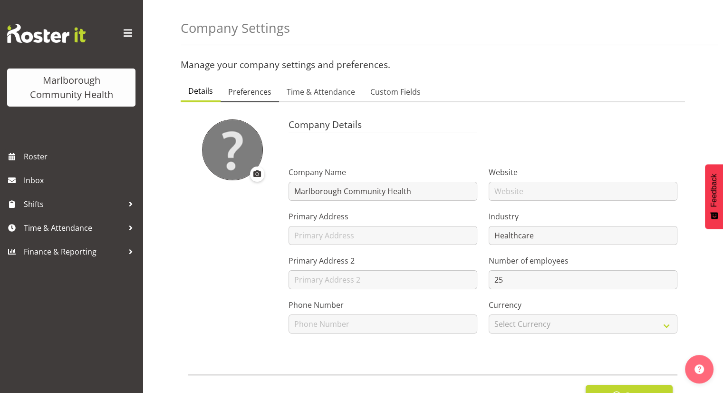
click at [263, 92] on span "Preferences" at bounding box center [249, 91] width 43 height 11
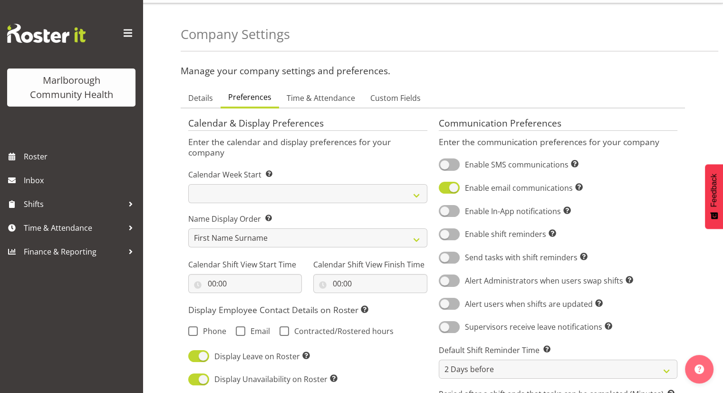
scroll to position [0, 0]
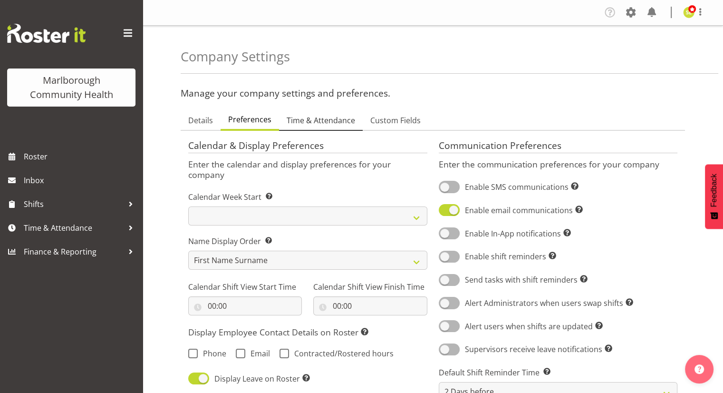
click at [341, 116] on span "Time & Attendance" at bounding box center [321, 120] width 68 height 11
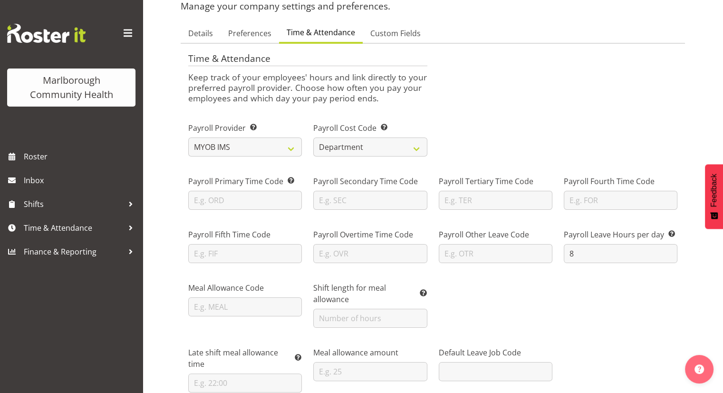
scroll to position [143, 0]
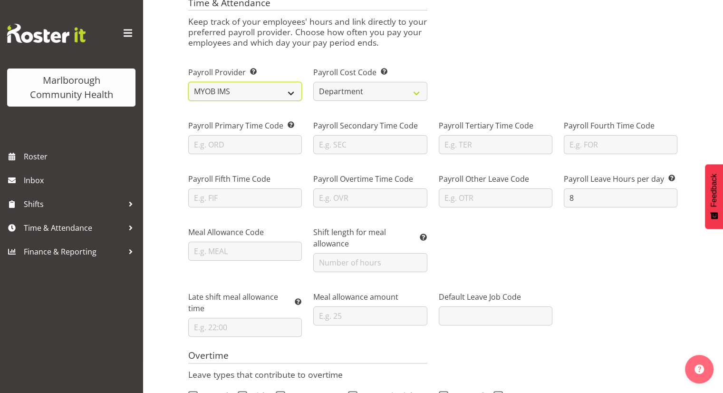
click at [223, 95] on select "Smartly iPayroll Ace Payroll MYOB MYOB IMS Crystal Payroll Xero Payroll EA Netw…" at bounding box center [245, 91] width 114 height 19
click at [188, 82] on select "Smartly iPayroll Ace Payroll MYOB MYOB IMS Crystal Payroll Xero Payroll EA Netw…" at bounding box center [245, 91] width 114 height 19
click at [373, 94] on select "Department Job" at bounding box center [370, 91] width 114 height 19
click at [235, 137] on input "text" at bounding box center [245, 144] width 114 height 19
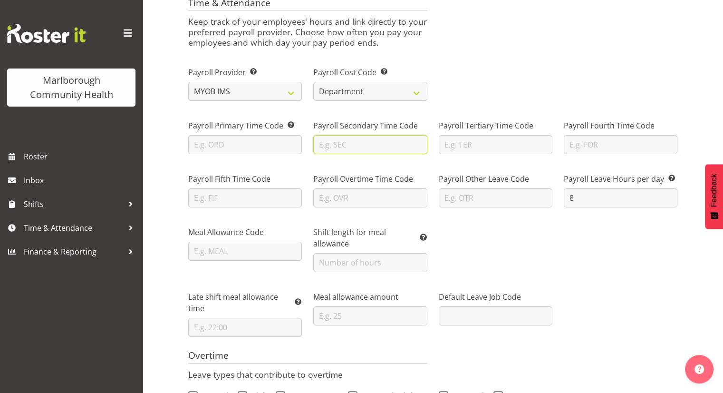
click at [338, 138] on input "text" at bounding box center [370, 144] width 114 height 19
click at [478, 135] on input "text" at bounding box center [496, 144] width 114 height 19
click at [591, 239] on div "Meal Allowance Code Shift length for meal allowance This is the number of hours…" at bounding box center [433, 245] width 501 height 65
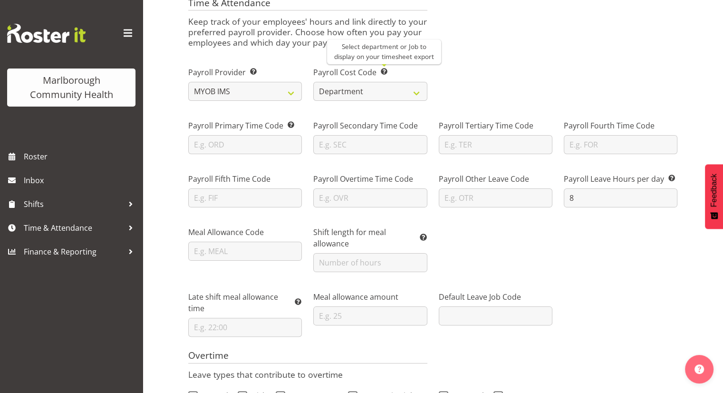
click at [382, 71] on span at bounding box center [384, 72] width 8 height 8
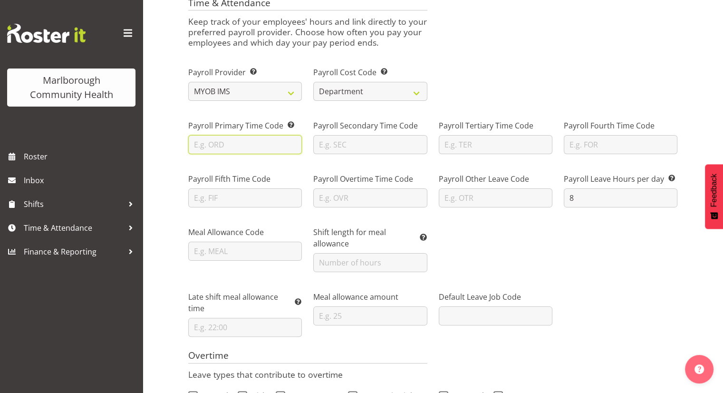
click at [228, 142] on input "text" at bounding box center [245, 144] width 114 height 19
click at [346, 140] on input "text" at bounding box center [370, 144] width 114 height 19
click at [370, 198] on input "text" at bounding box center [370, 197] width 114 height 19
click at [487, 233] on div "Meal Allowance Code Shift length for meal allowance This is the number of hours…" at bounding box center [433, 245] width 501 height 65
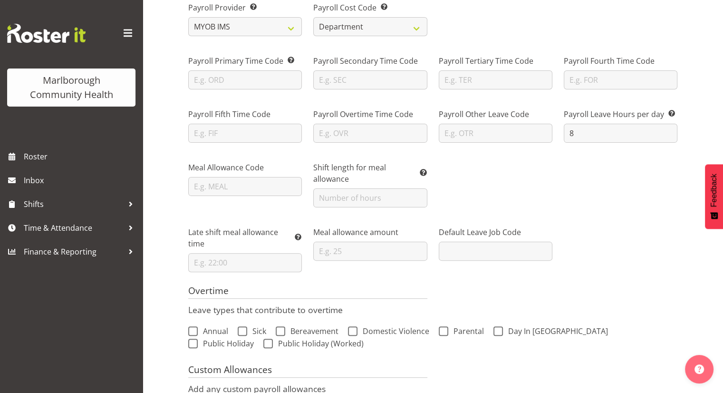
scroll to position [238, 0]
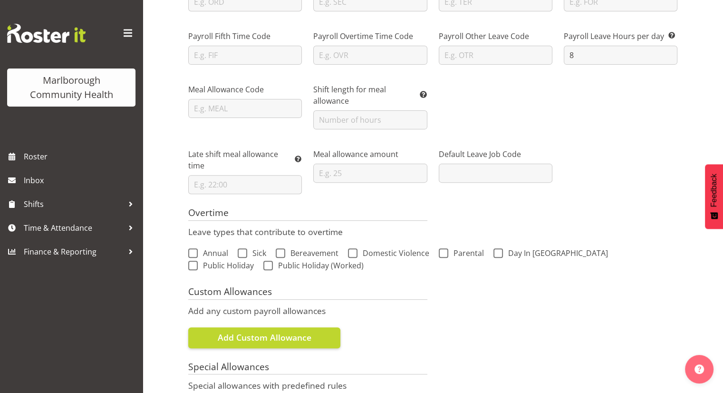
click at [393, 305] on p "Add any custom payroll allowances" at bounding box center [307, 310] width 239 height 10
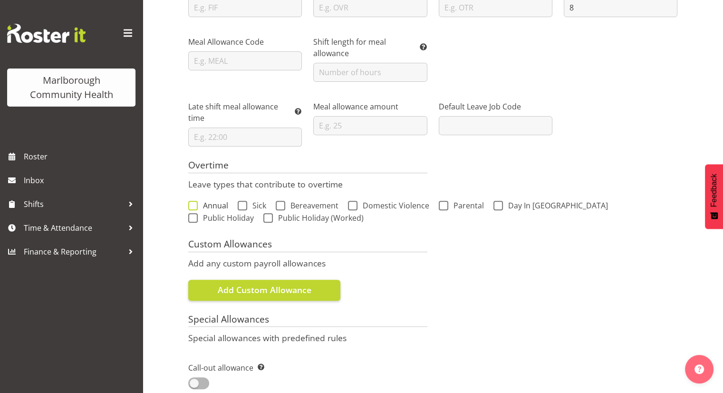
click at [199, 207] on span "Annual" at bounding box center [213, 206] width 30 height 10
click at [194, 207] on input "Annual" at bounding box center [191, 205] width 6 height 6
click at [206, 206] on span "Annual" at bounding box center [213, 206] width 30 height 10
click at [194, 206] on input "Annual" at bounding box center [191, 205] width 6 height 6
checkbox input "false"
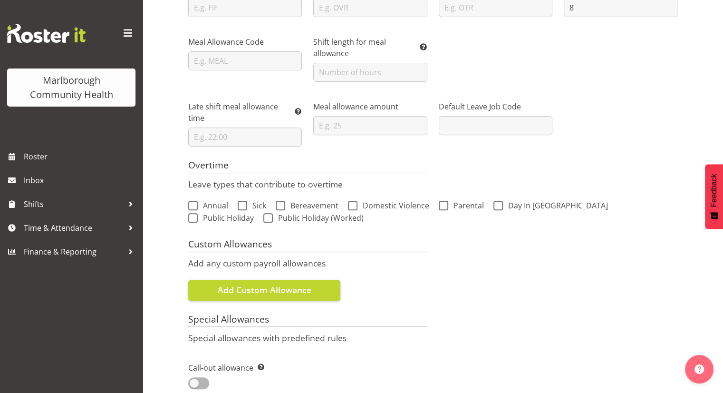
click at [529, 231] on div "Custom Allowances Add any custom payroll allowances Add Custom Allowance" at bounding box center [433, 268] width 501 height 75
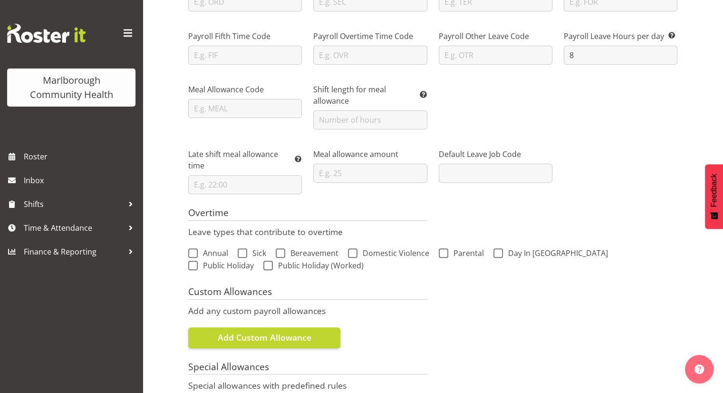
scroll to position [95, 0]
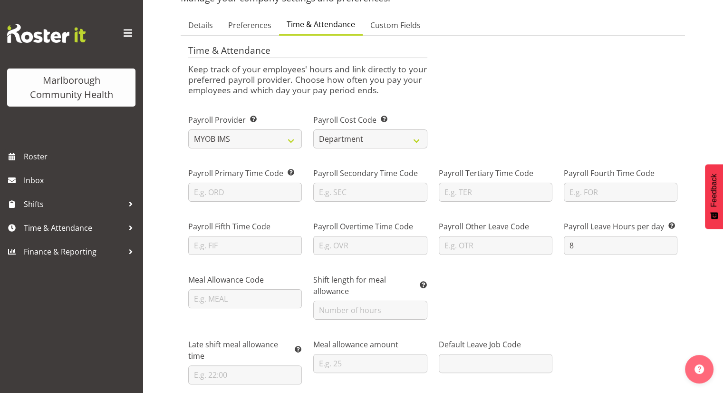
click at [488, 137] on div "Payroll Provider Select from the list of payroll providers to set the export an…" at bounding box center [433, 127] width 501 height 53
click at [399, 225] on label "Payroll Overtime Time Code" at bounding box center [370, 226] width 114 height 11
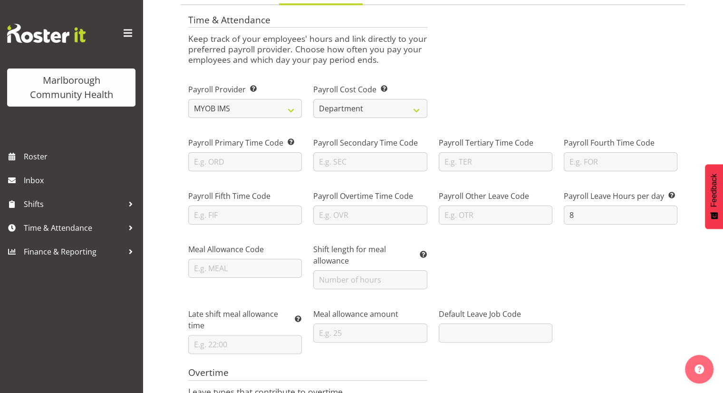
scroll to position [143, 0]
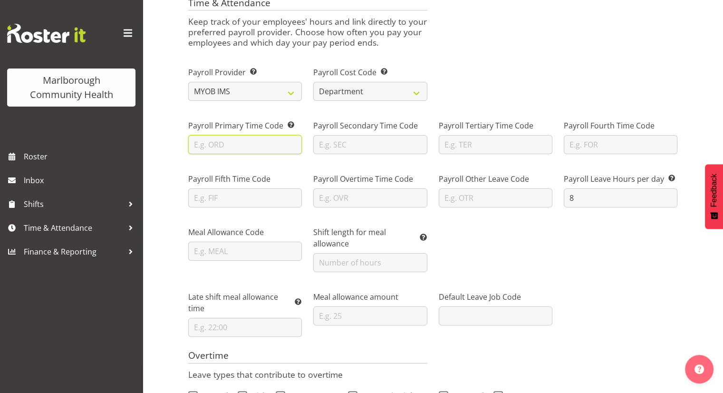
click at [223, 145] on input "text" at bounding box center [245, 144] width 114 height 19
type input "T1"
click at [331, 144] on input "text" at bounding box center [370, 144] width 114 height 19
type input "T.25"
click at [475, 145] on input "text" at bounding box center [496, 144] width 114 height 19
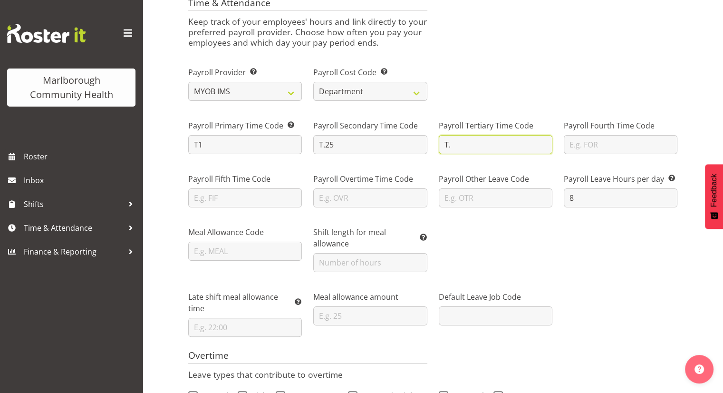
type input "T.5"
drag, startPoint x: 475, startPoint y: 145, endPoint x: 402, endPoint y: 147, distance: 73.2
click at [403, 148] on div "Payroll Primary Time Code If the codes in your payroll system are different fro…" at bounding box center [433, 132] width 501 height 53
drag, startPoint x: 356, startPoint y: 152, endPoint x: 308, endPoint y: 158, distance: 48.0
click at [309, 158] on div "Payroll Secondary Time Code T.25" at bounding box center [370, 132] width 125 height 53
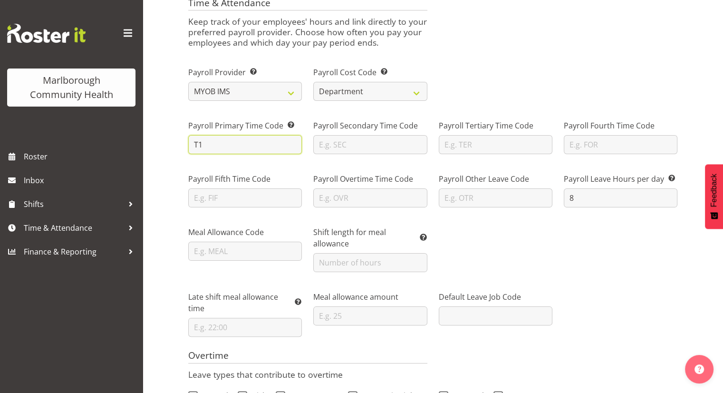
drag, startPoint x: 250, startPoint y: 150, endPoint x: 199, endPoint y: 153, distance: 50.5
click at [185, 155] on div "Payroll Primary Time Code If the codes in your payroll system are different fro…" at bounding box center [245, 132] width 125 height 53
click at [645, 241] on div "Meal Allowance Code Shift length for meal allowance This is the number of hours…" at bounding box center [433, 245] width 501 height 65
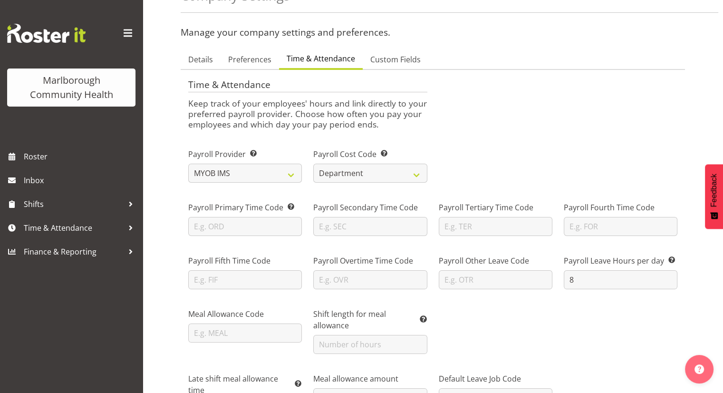
scroll to position [0, 0]
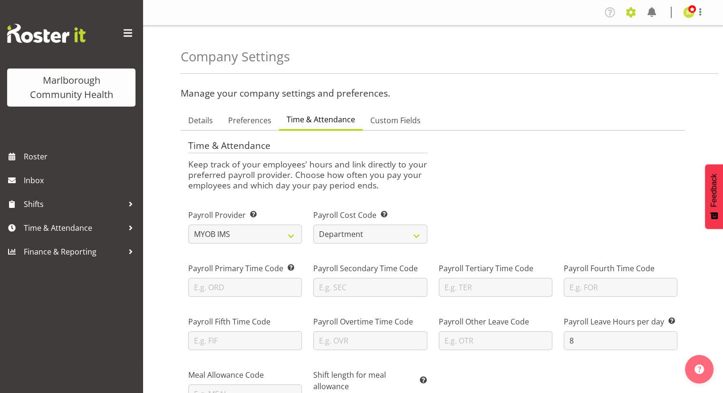
click at [629, 14] on span at bounding box center [630, 12] width 15 height 15
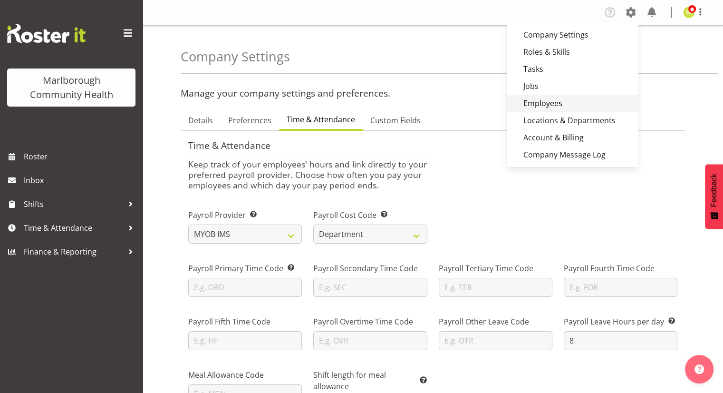
click at [545, 100] on link "Employees" at bounding box center [573, 103] width 132 height 17
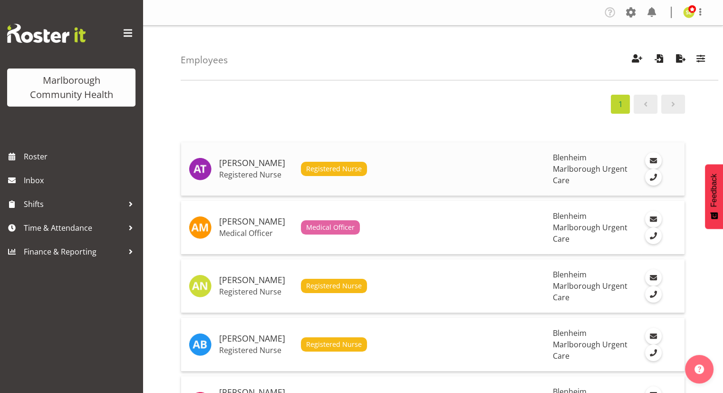
click at [240, 158] on h5 "[PERSON_NAME]" at bounding box center [256, 163] width 74 height 10
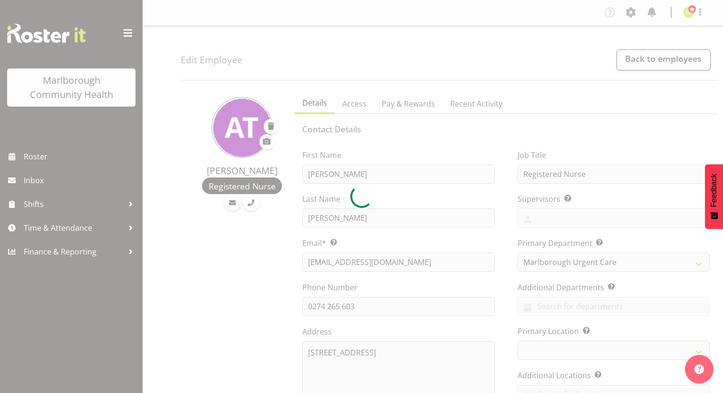
select select "TimelineWeek"
select select "roster"
select select "day"
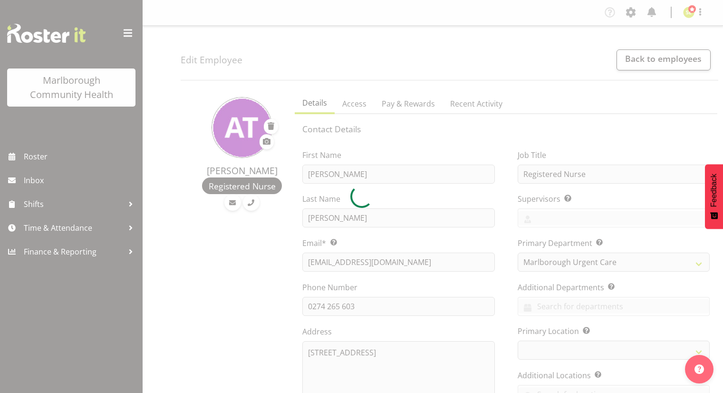
select select "day"
select select
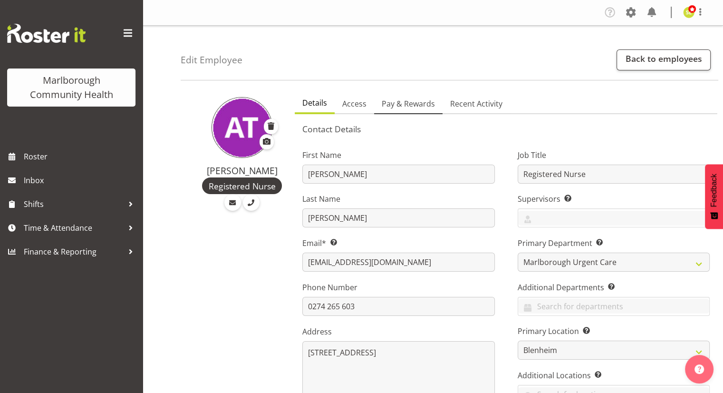
click at [398, 104] on span "Pay & Rewards" at bounding box center [408, 103] width 53 height 11
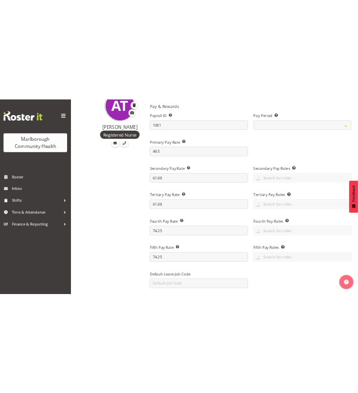
scroll to position [143, 0]
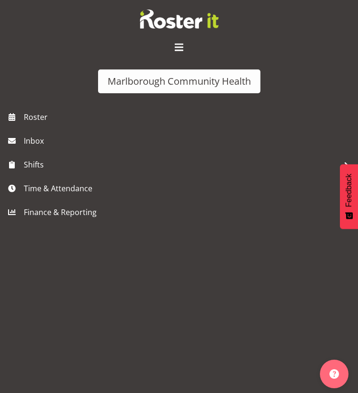
click at [180, 49] on span at bounding box center [178, 47] width 15 height 15
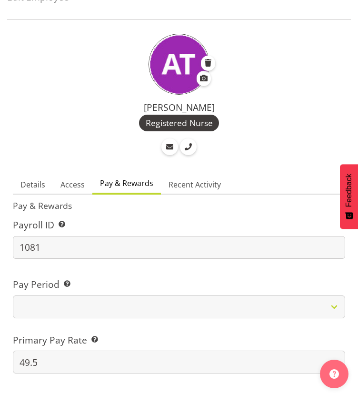
scroll to position [0, 0]
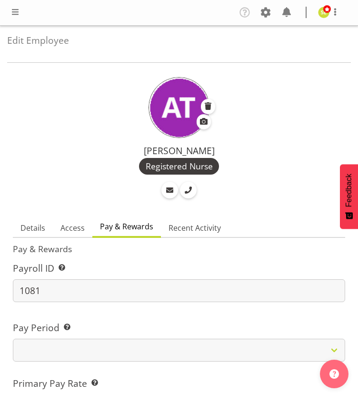
click at [266, 16] on span at bounding box center [265, 12] width 15 height 15
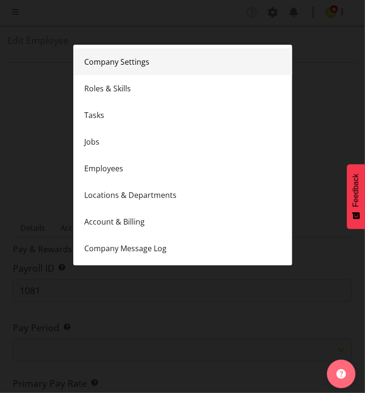
click at [125, 63] on link "Company Settings" at bounding box center [182, 61] width 219 height 27
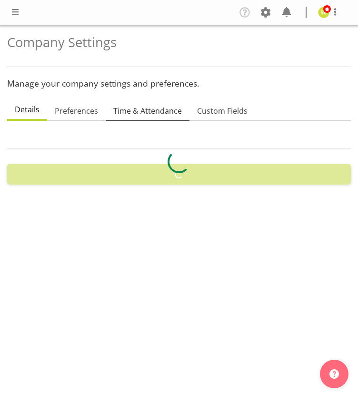
select select
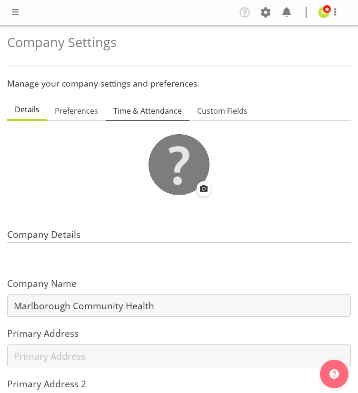
click at [143, 109] on span "Time & Attendance" at bounding box center [147, 110] width 68 height 11
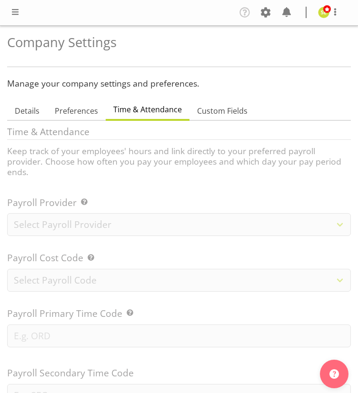
select select "myob-ims"
type input "8"
checkbox input "true"
type input "15"
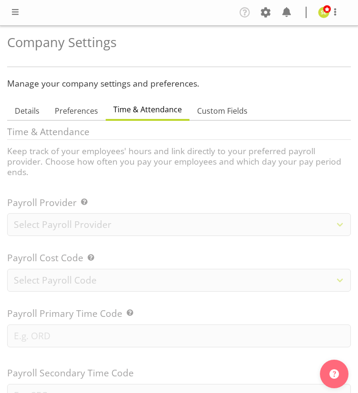
select select "0"
checkbox input "true"
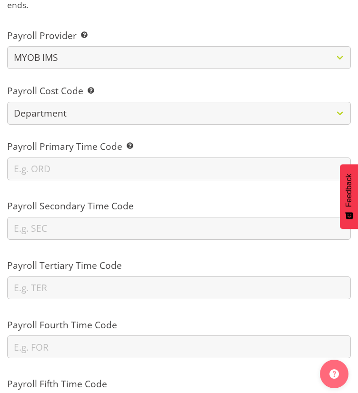
scroll to position [190, 0]
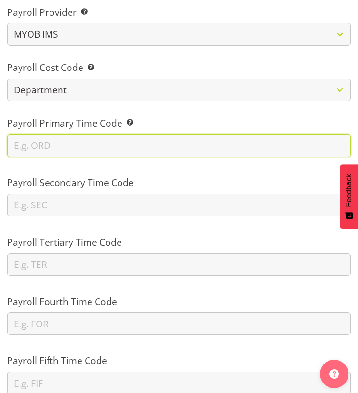
click at [58, 134] on input "text" at bounding box center [178, 145] width 343 height 23
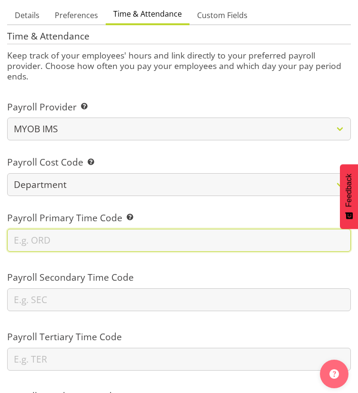
scroll to position [0, 0]
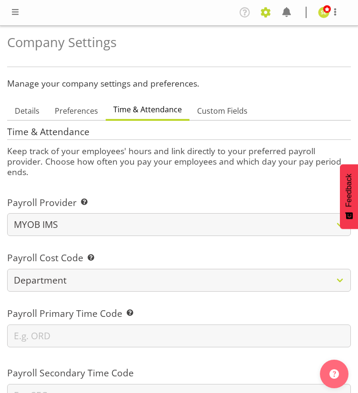
click at [266, 12] on span at bounding box center [265, 12] width 15 height 15
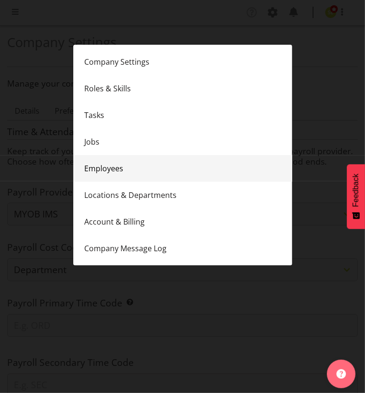
click at [116, 168] on link "Employees" at bounding box center [182, 168] width 219 height 27
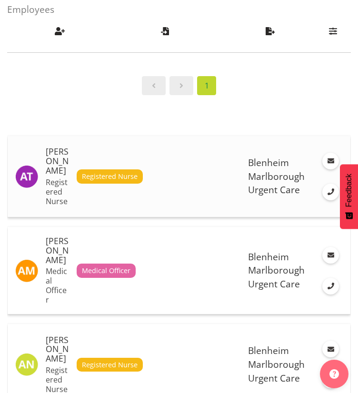
scroll to position [48, 0]
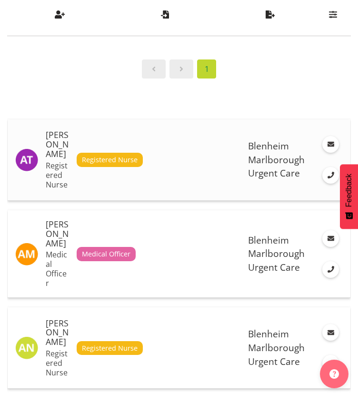
click at [52, 150] on h5 "[PERSON_NAME]" at bounding box center [57, 144] width 23 height 28
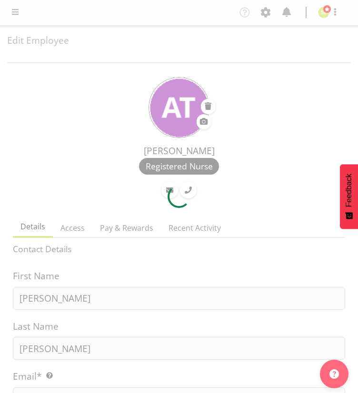
select select "TimelineWeek"
select select "roster"
select select "day"
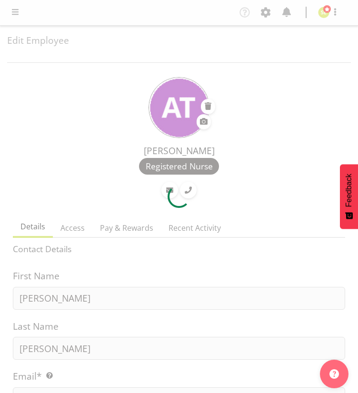
select select "day"
select select
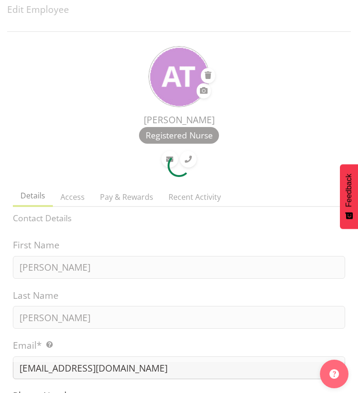
select select "1282"
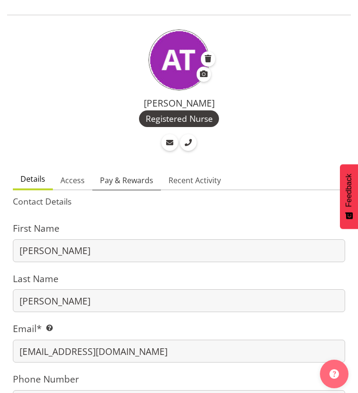
click at [123, 182] on span "Pay & Rewards" at bounding box center [126, 179] width 53 height 11
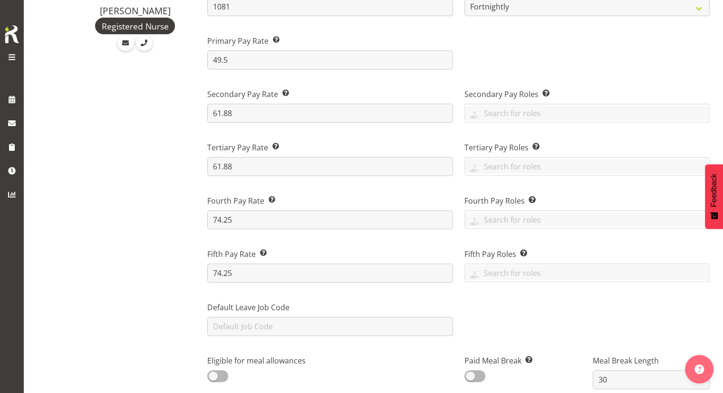
scroll to position [0, 0]
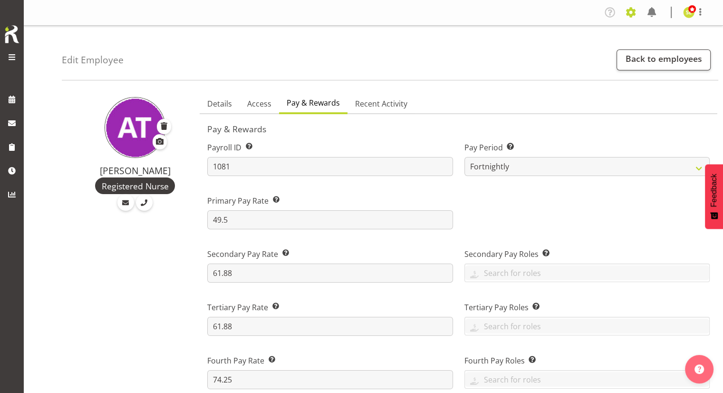
click at [357, 14] on span at bounding box center [630, 12] width 15 height 15
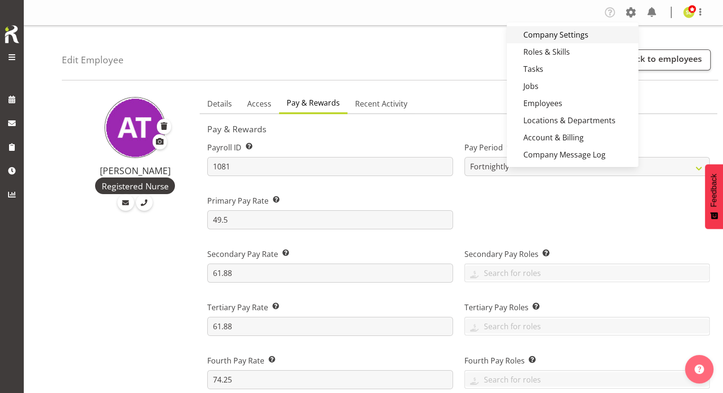
click at [357, 34] on link "Company Settings" at bounding box center [573, 34] width 132 height 17
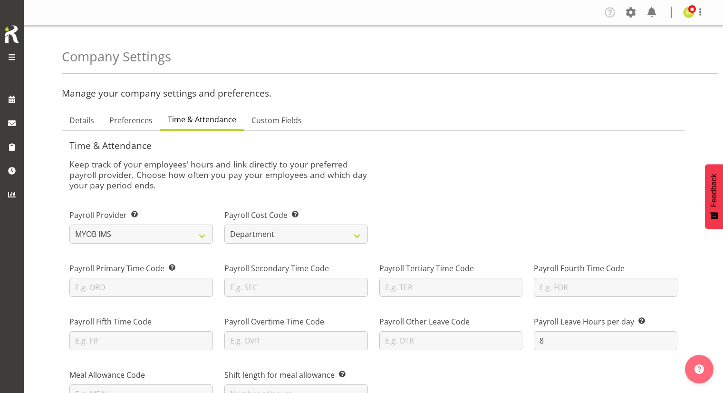
select select "myob-ims"
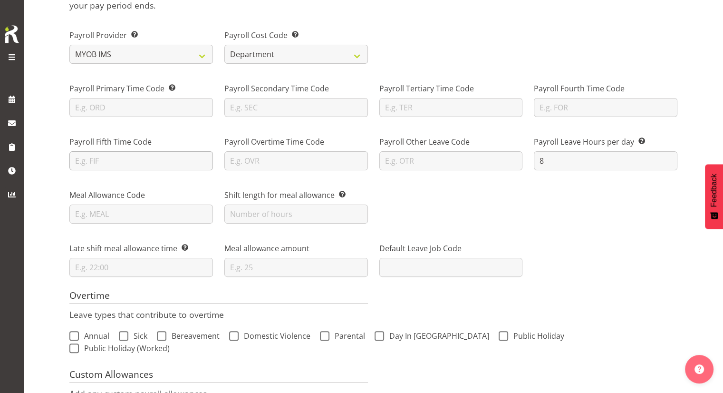
scroll to position [190, 0]
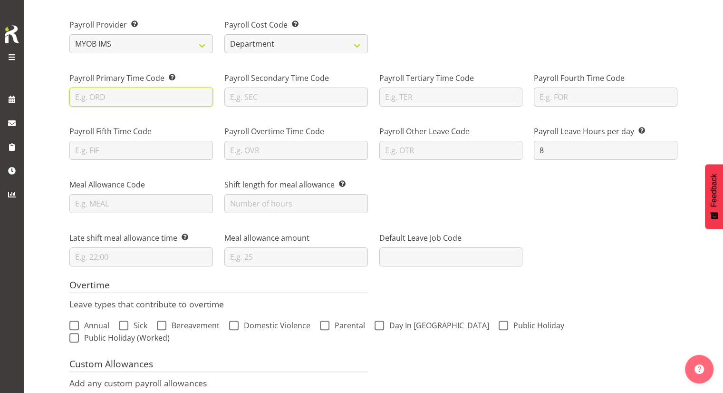
click at [105, 96] on input "text" at bounding box center [141, 96] width 144 height 19
type input "Ordinary"
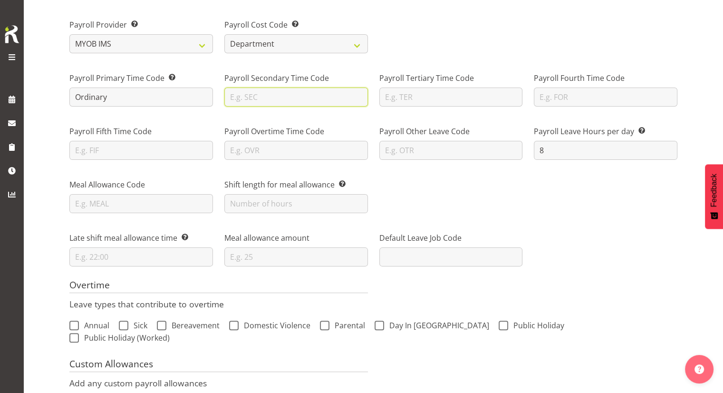
click at [236, 103] on input "text" at bounding box center [296, 96] width 144 height 19
type input "T1.25"
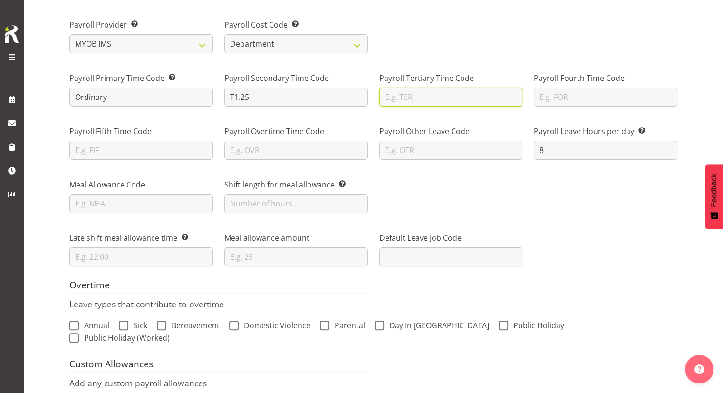
click at [430, 95] on input "text" at bounding box center [451, 96] width 144 height 19
type input "1.5"
click at [505, 117] on div "Payroll Other Leave Code" at bounding box center [451, 138] width 155 height 53
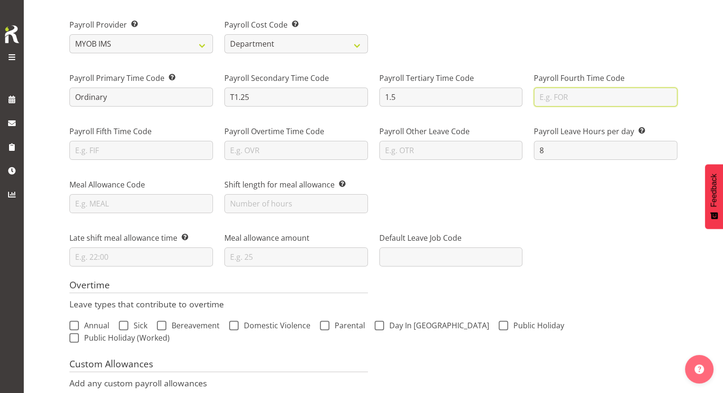
click at [562, 95] on input "text" at bounding box center [606, 96] width 144 height 19
type input "s"
type input "S"
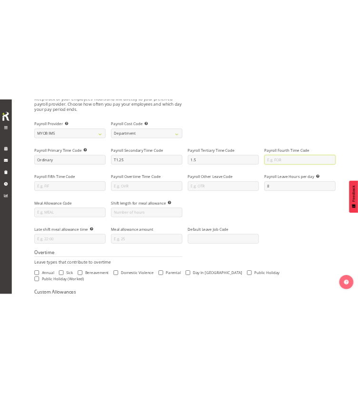
scroll to position [0, 0]
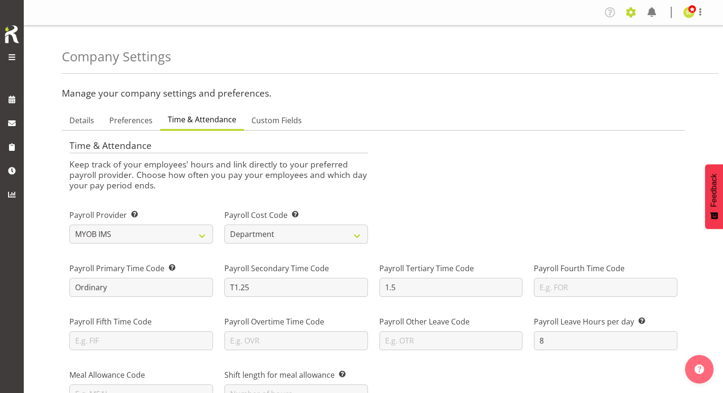
click at [631, 15] on span at bounding box center [630, 12] width 15 height 15
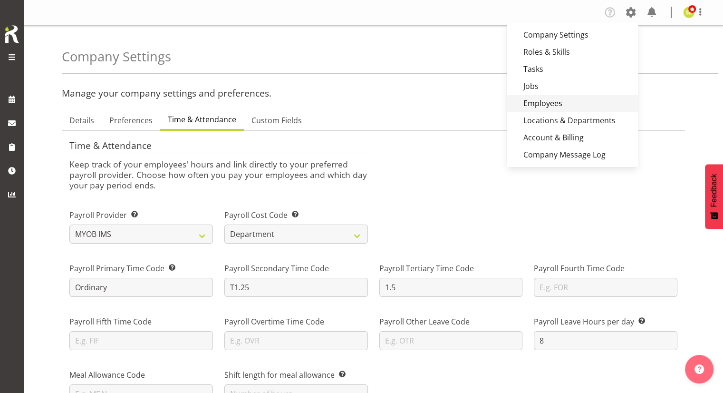
click at [548, 105] on link "Employees" at bounding box center [573, 103] width 132 height 17
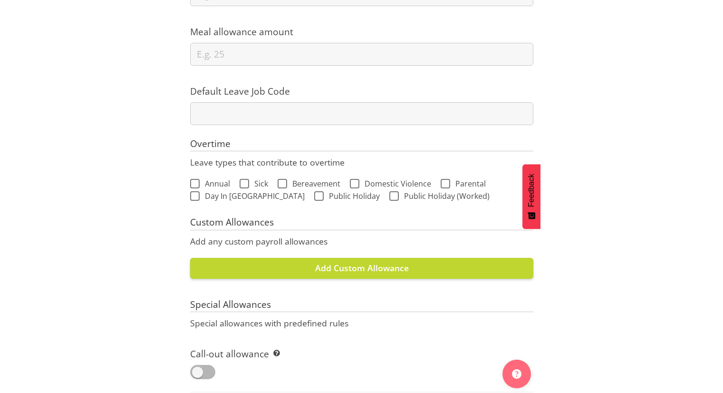
scroll to position [951, 0]
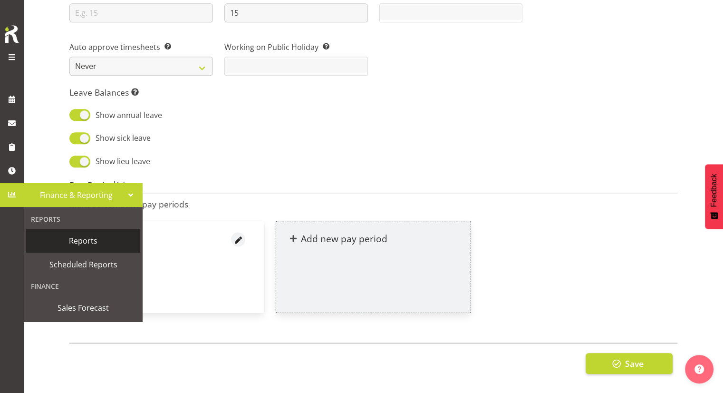
click at [51, 241] on span "Reports" at bounding box center [83, 240] width 105 height 14
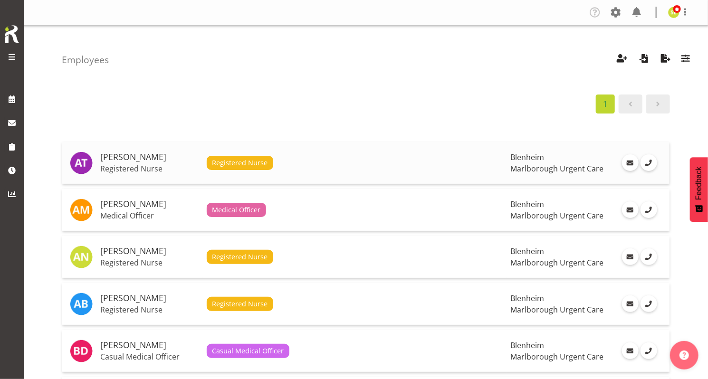
click at [134, 159] on h5 "[PERSON_NAME]" at bounding box center [149, 158] width 99 height 10
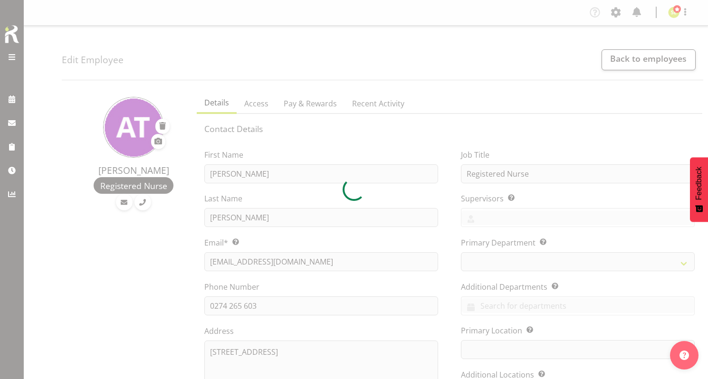
select select "TimelineWeek"
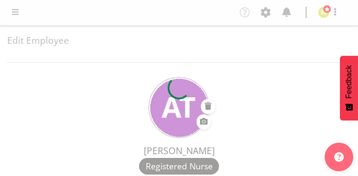
select select "1282"
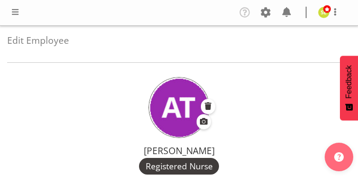
drag, startPoint x: 96, startPoint y: 177, endPoint x: 97, endPoint y: 198, distance: 21.0
click at [97, 176] on html "Marlborough Community Health Company Settings Roles & Skills Tasks Jobs Employe…" at bounding box center [179, 88] width 358 height 176
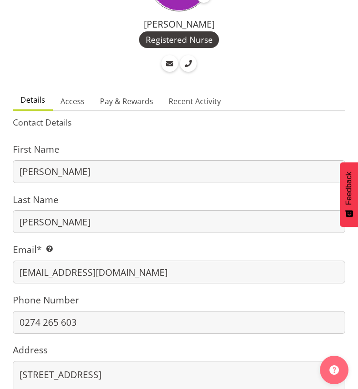
scroll to position [95, 0]
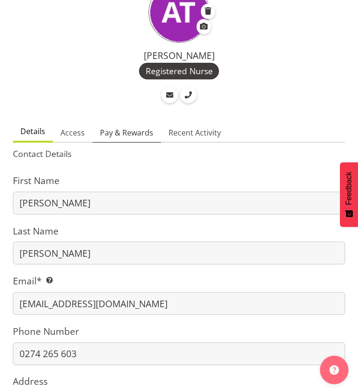
click at [117, 132] on span "Pay & Rewards" at bounding box center [126, 132] width 53 height 11
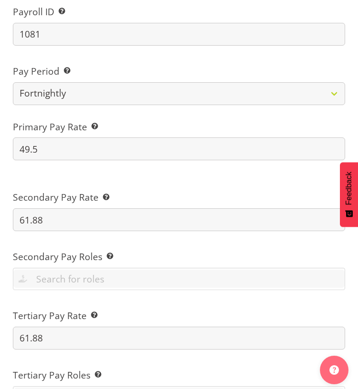
scroll to position [285, 0]
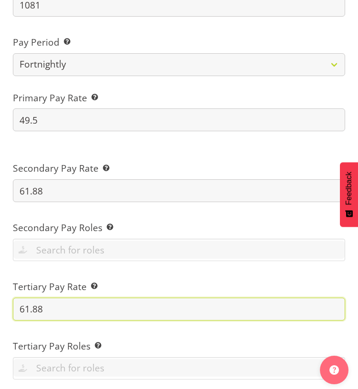
click at [106, 319] on input "61.88" at bounding box center [179, 309] width 332 height 23
drag, startPoint x: 81, startPoint y: 312, endPoint x: -17, endPoint y: 314, distance: 98.0
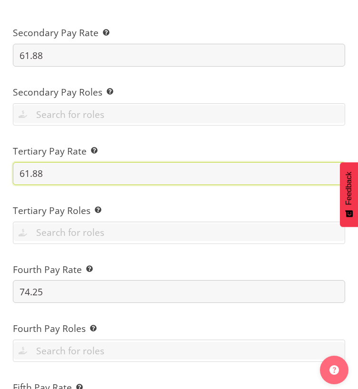
scroll to position [428, 0]
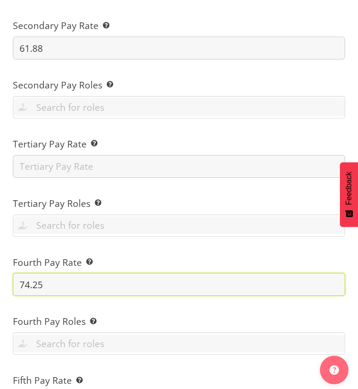
drag, startPoint x: 58, startPoint y: 284, endPoint x: -4, endPoint y: 282, distance: 62.3
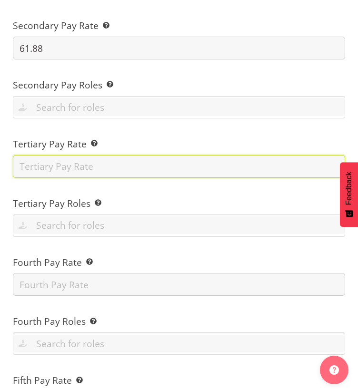
click at [68, 166] on input "text" at bounding box center [179, 166] width 332 height 23
paste input "74.25"
type input "74.25"
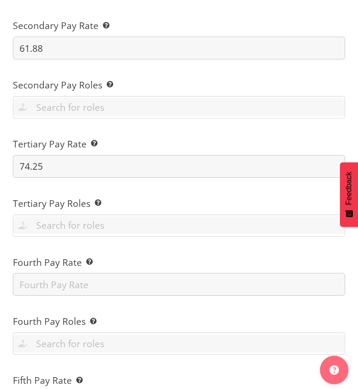
click at [146, 194] on div "Tertiary Pay Roles This is the role/s where the employee’s tertiary rate, appli…" at bounding box center [178, 213] width 343 height 59
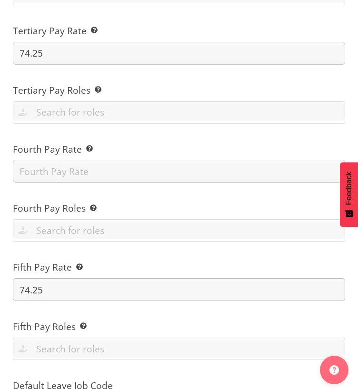
scroll to position [571, 0]
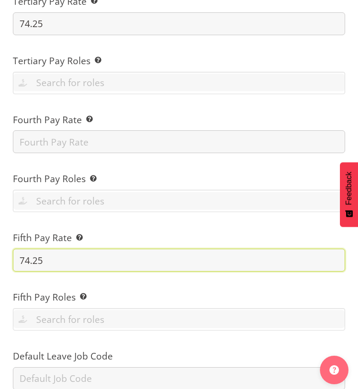
drag, startPoint x: 80, startPoint y: 263, endPoint x: 4, endPoint y: 265, distance: 75.6
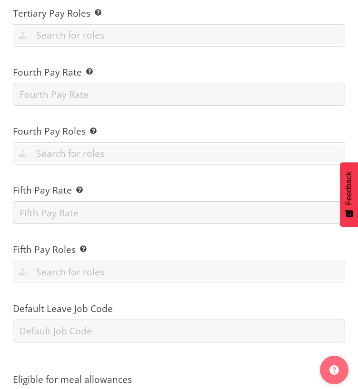
click at [151, 249] on label "Fifth Pay Roles This is the role/s where the employee’s fifth rate, applies" at bounding box center [179, 250] width 332 height 14
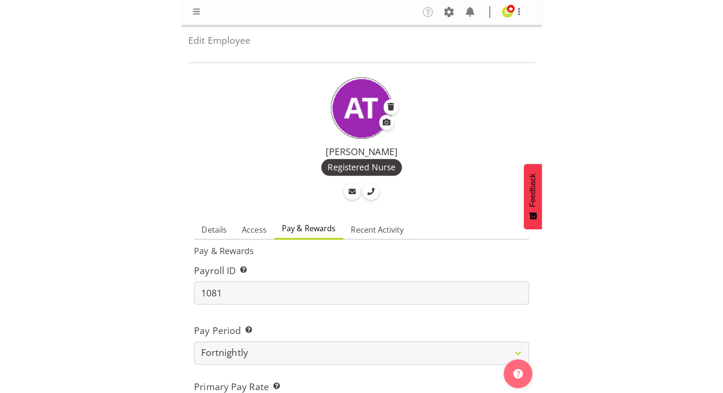
scroll to position [0, 0]
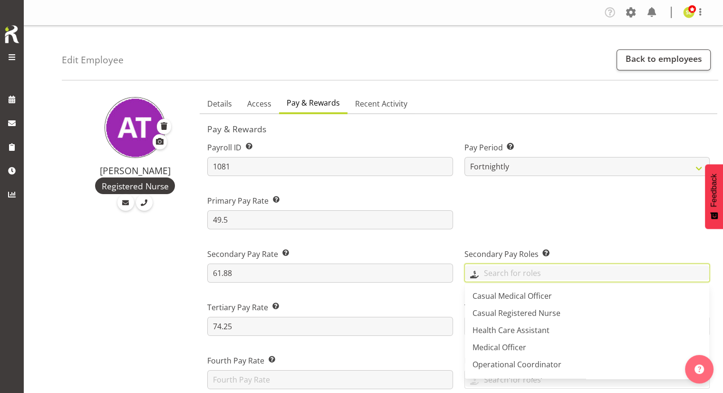
click at [506, 276] on input "text" at bounding box center [587, 272] width 244 height 15
click at [576, 220] on div at bounding box center [587, 208] width 257 height 53
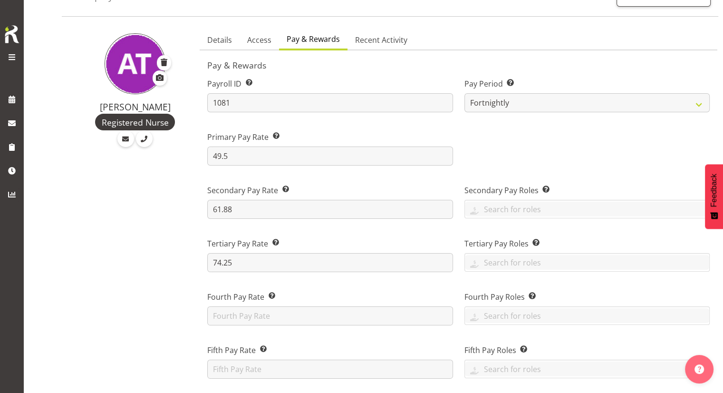
scroll to position [48, 0]
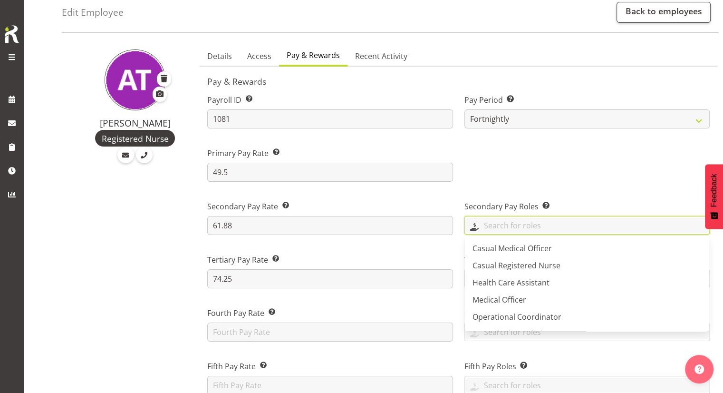
click at [502, 231] on input "text" at bounding box center [587, 225] width 244 height 15
click at [482, 162] on div at bounding box center [587, 160] width 257 height 53
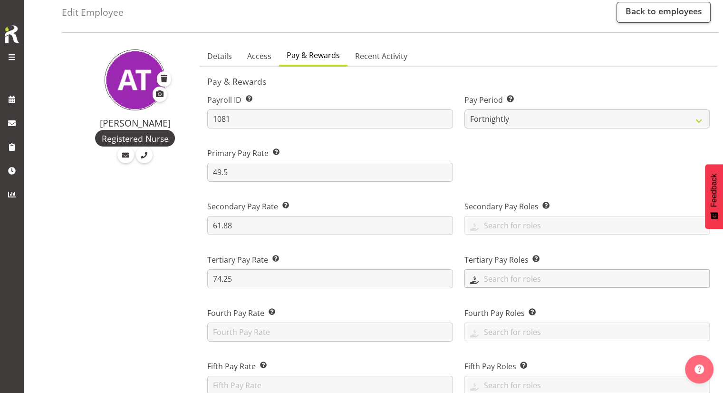
click at [491, 271] on input "text" at bounding box center [587, 278] width 244 height 15
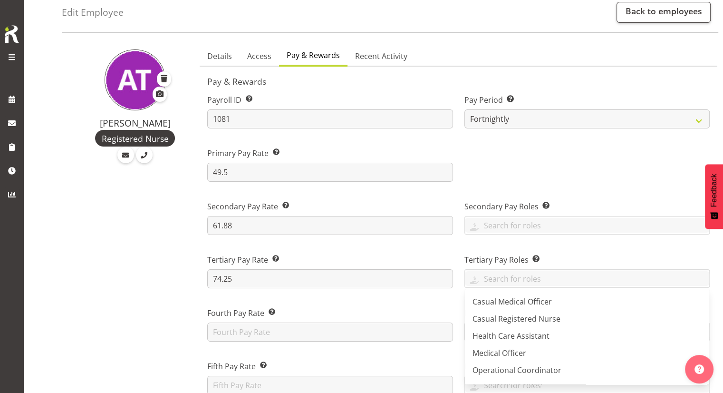
click at [493, 184] on div at bounding box center [587, 160] width 257 height 53
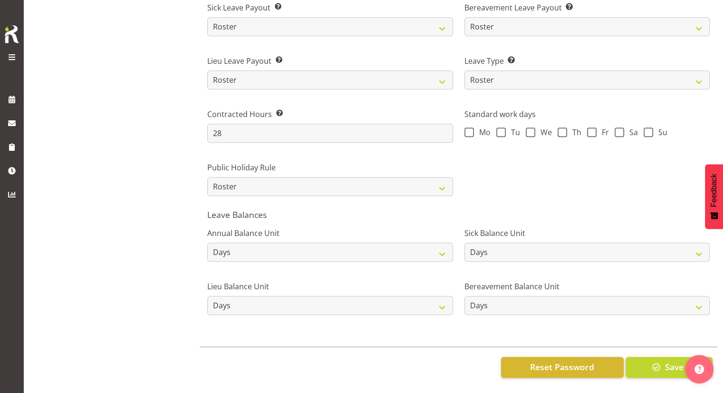
scroll to position [679, 0]
click at [655, 360] on span "button" at bounding box center [656, 366] width 12 height 12
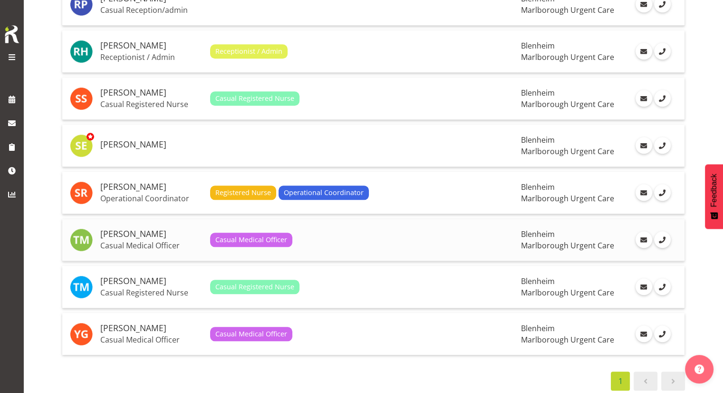
scroll to position [963, 0]
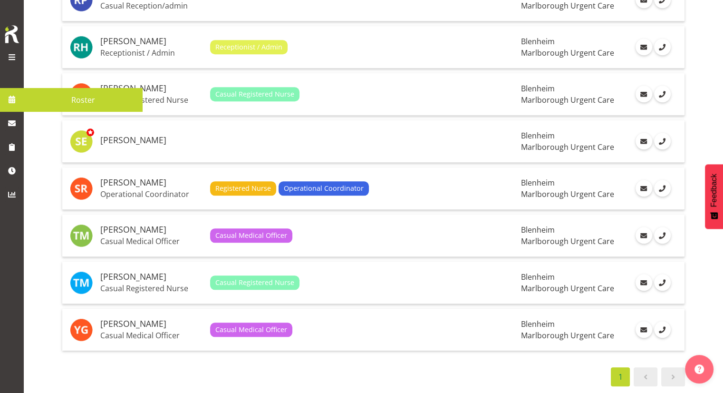
click at [14, 91] on link at bounding box center [12, 99] width 24 height 24
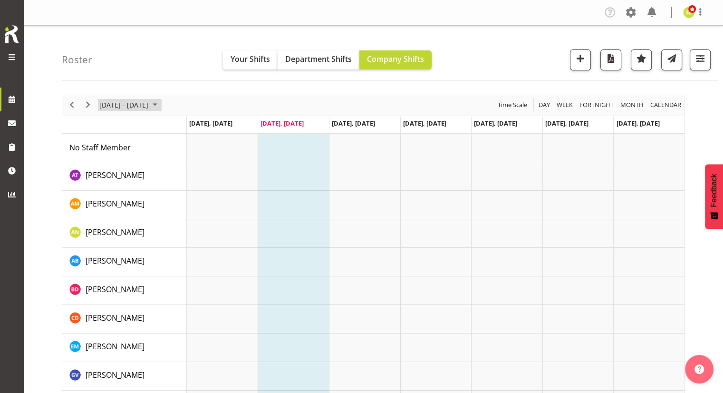
click at [149, 107] on span "[DATE] - [DATE]" at bounding box center [123, 105] width 51 height 12
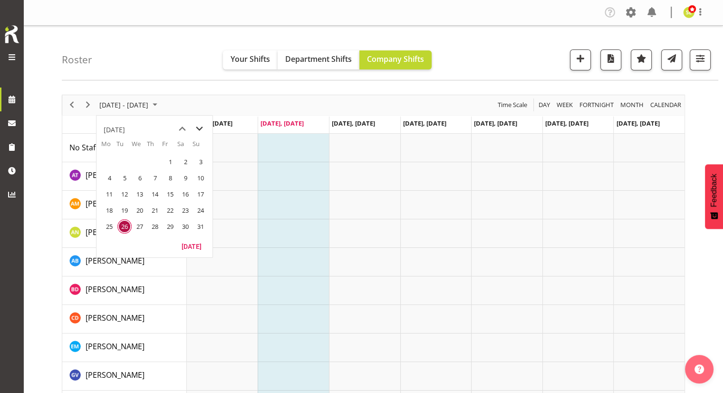
click at [197, 125] on span "next month" at bounding box center [199, 128] width 17 height 17
click at [127, 212] on span "23" at bounding box center [124, 210] width 14 height 14
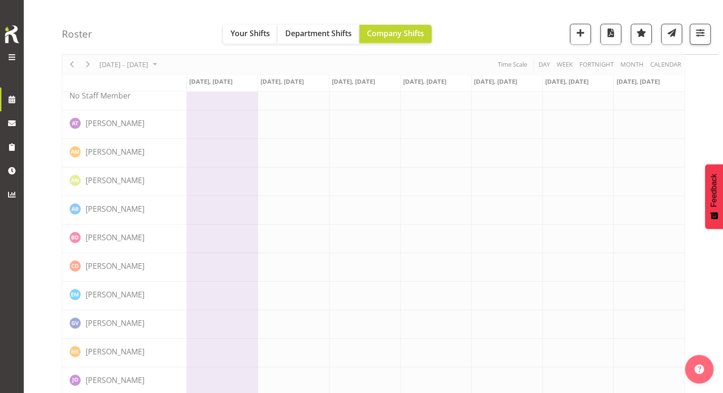
scroll to position [95, 0]
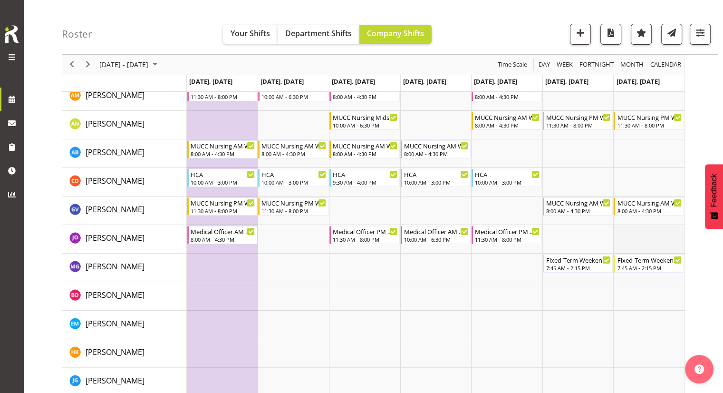
scroll to position [143, 0]
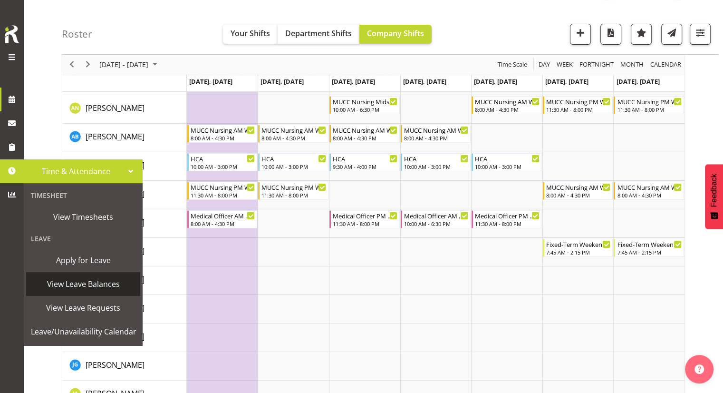
click at [82, 284] on span "View Leave Balances" at bounding box center [83, 284] width 105 height 14
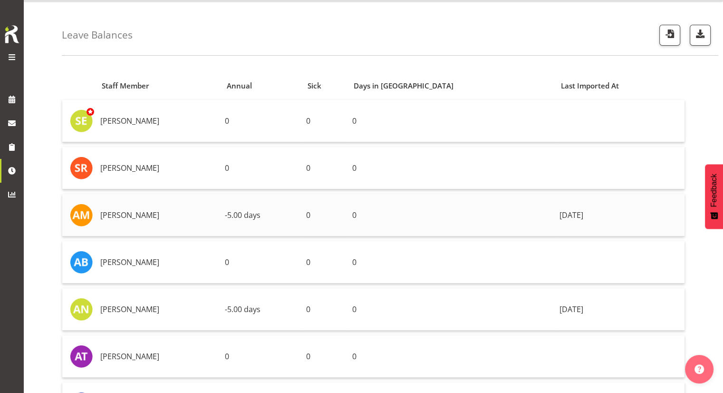
scroll to position [48, 0]
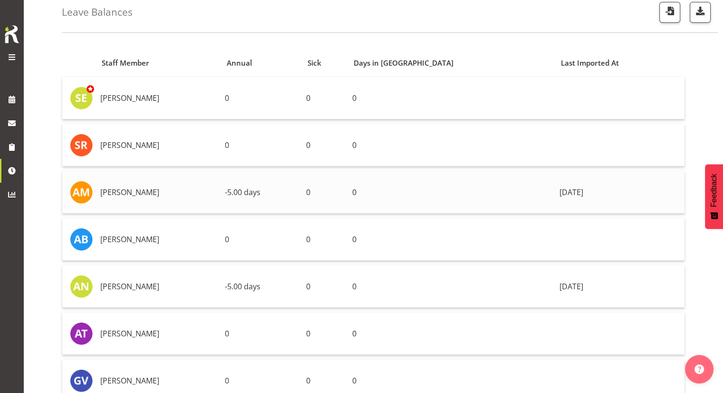
click at [261, 187] on span "-5.00 days" at bounding box center [243, 192] width 36 height 10
click at [143, 196] on td "[PERSON_NAME]" at bounding box center [159, 192] width 125 height 42
click at [261, 193] on span "-5.00 days" at bounding box center [243, 192] width 36 height 10
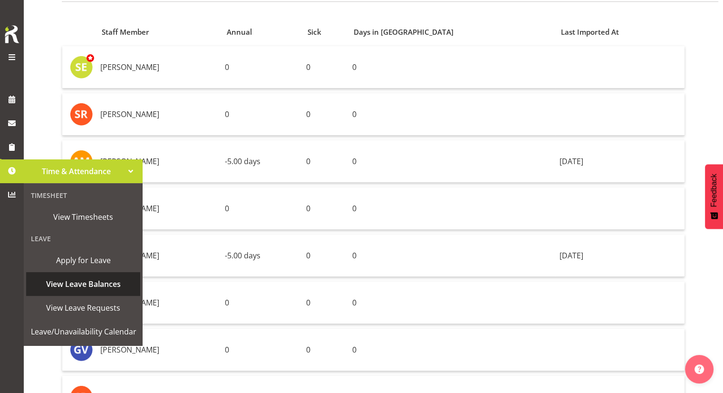
scroll to position [95, 0]
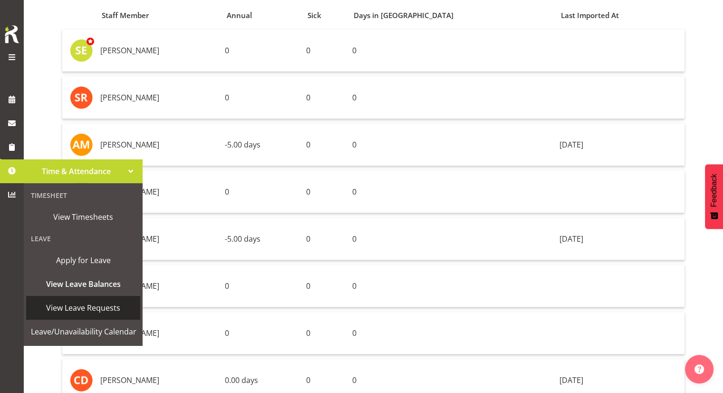
click at [86, 307] on span "View Leave Requests" at bounding box center [83, 307] width 105 height 14
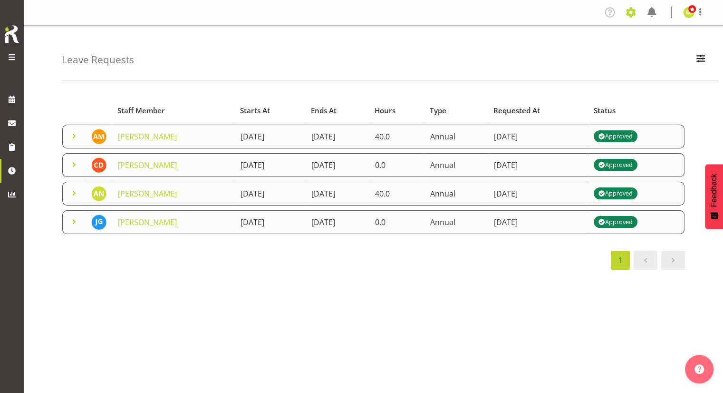
click at [631, 16] on span at bounding box center [630, 12] width 15 height 15
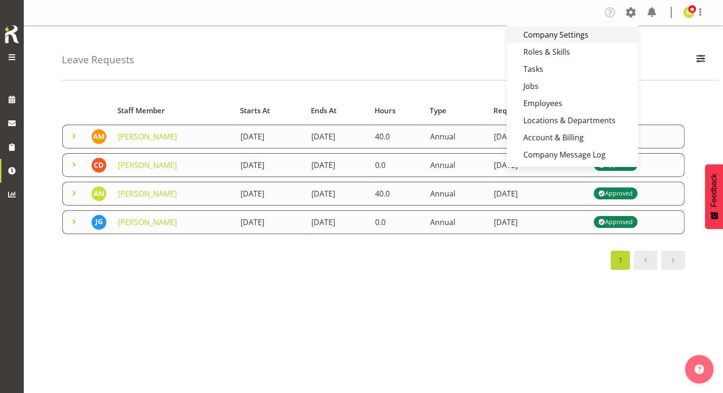
click at [570, 38] on link "Company Settings" at bounding box center [573, 34] width 132 height 17
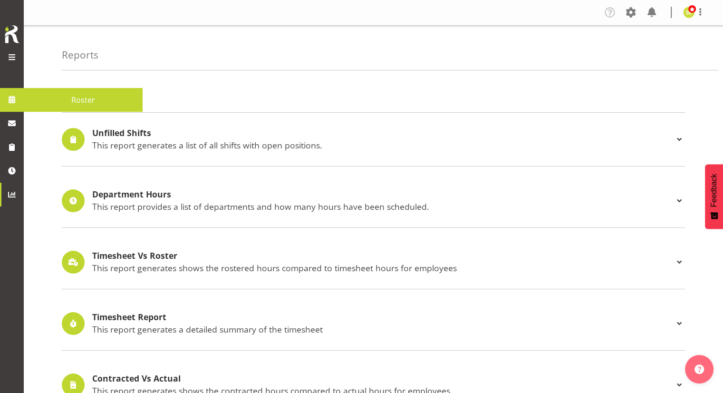
click at [14, 96] on span at bounding box center [12, 99] width 14 height 14
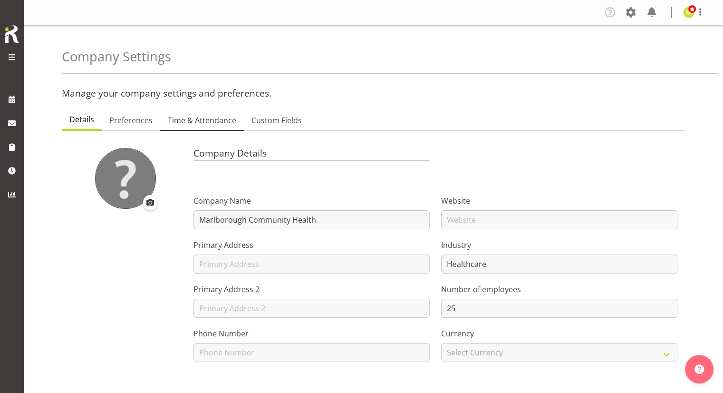
click at [209, 120] on span "Time & Attendance" at bounding box center [202, 120] width 68 height 11
select select
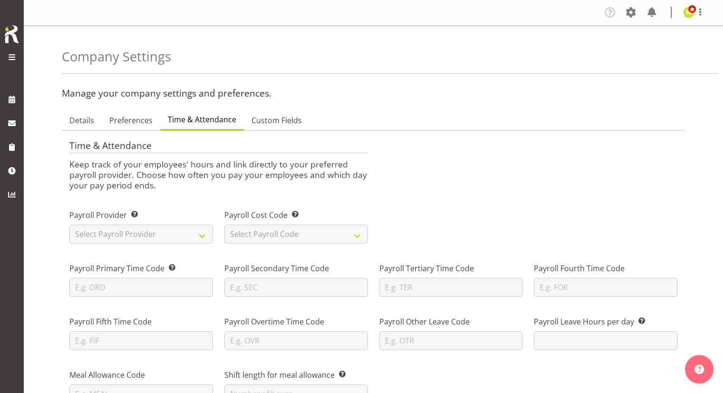
select select "myob-ims"
type input "8"
checkbox input "true"
type input "15"
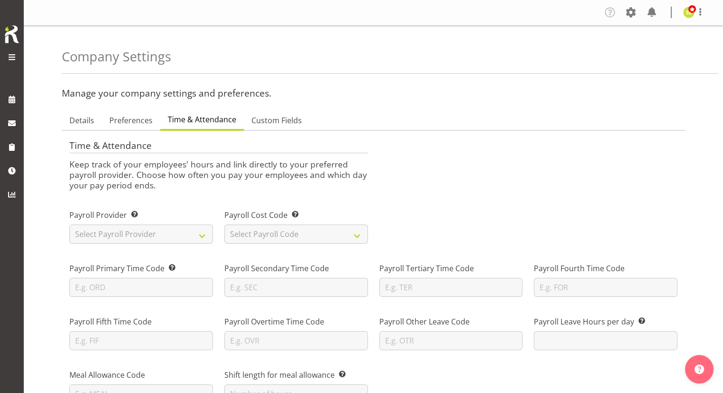
select select "0"
checkbox input "true"
click at [313, 152] on h4 "Time & Attendance" at bounding box center [218, 146] width 299 height 13
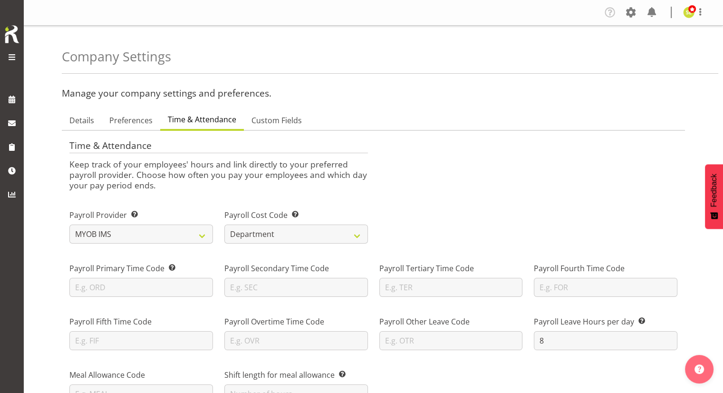
click at [510, 88] on h3 "Manage your company settings and preferences." at bounding box center [373, 93] width 623 height 10
click at [629, 18] on span at bounding box center [630, 12] width 15 height 15
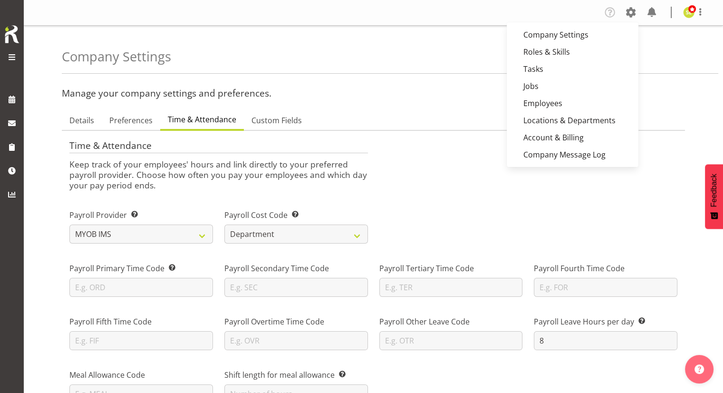
click at [470, 159] on div "Time & Attendance Keep track of your employees' hours and link directly to your…" at bounding box center [373, 165] width 619 height 64
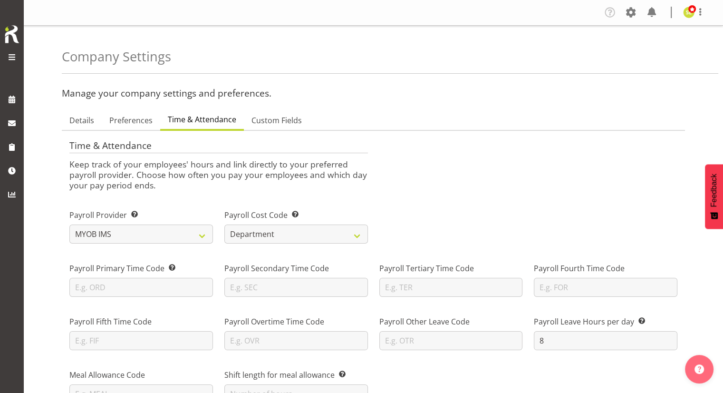
click at [470, 128] on ul "Details Preferences Time & Attendance Custom Fields" at bounding box center [373, 120] width 623 height 21
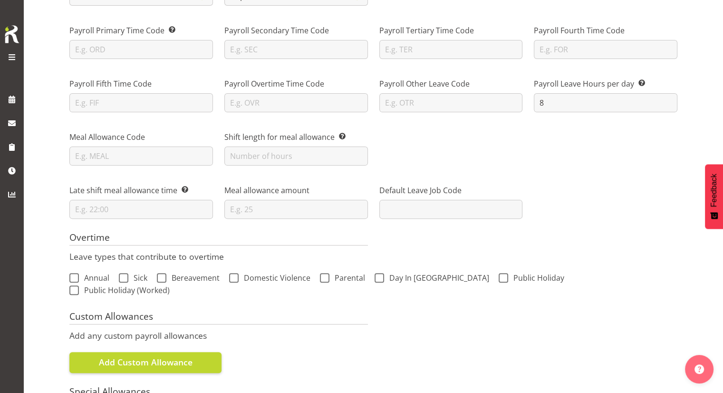
scroll to position [285, 0]
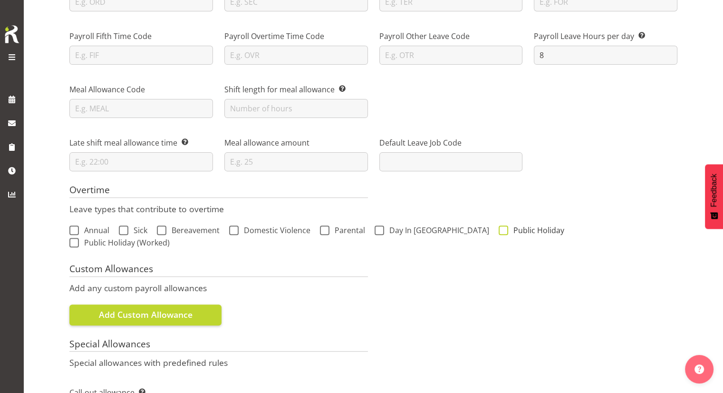
click at [499, 229] on span at bounding box center [504, 230] width 10 height 10
click at [499, 229] on input "Public Holiday" at bounding box center [502, 230] width 6 height 6
drag, startPoint x: 443, startPoint y: 229, endPoint x: 486, endPoint y: 229, distance: 43.3
click at [499, 229] on span at bounding box center [504, 230] width 10 height 10
click at [499, 229] on input "Public Holiday" at bounding box center [502, 230] width 6 height 6
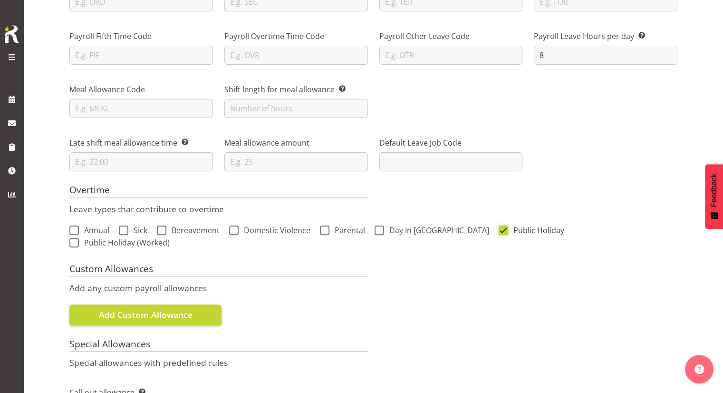
checkbox input "false"
click at [79, 238] on span at bounding box center [74, 243] width 10 height 10
click at [76, 239] on input "Public Holiday (Worked)" at bounding box center [72, 242] width 6 height 6
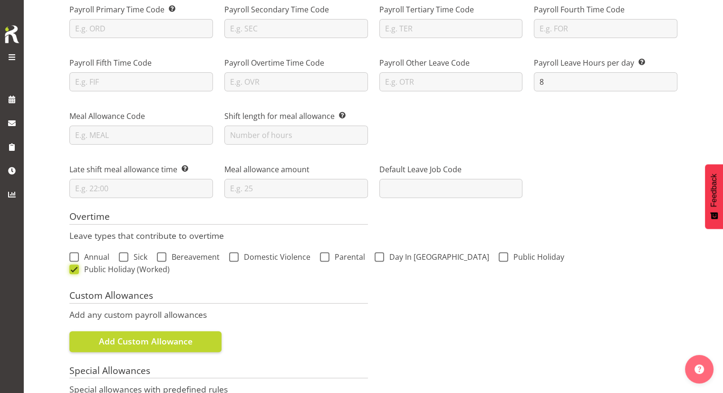
scroll to position [238, 0]
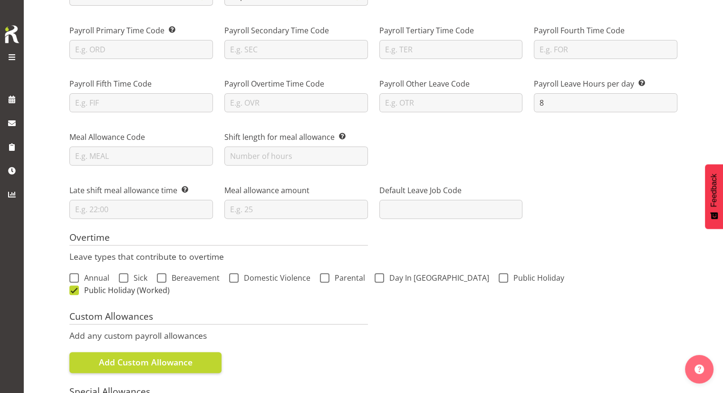
click at [170, 285] on span "Public Holiday (Worked)" at bounding box center [124, 290] width 91 height 10
click at [76, 287] on input "Public Holiday (Worked)" at bounding box center [72, 290] width 6 height 6
checkbox input "false"
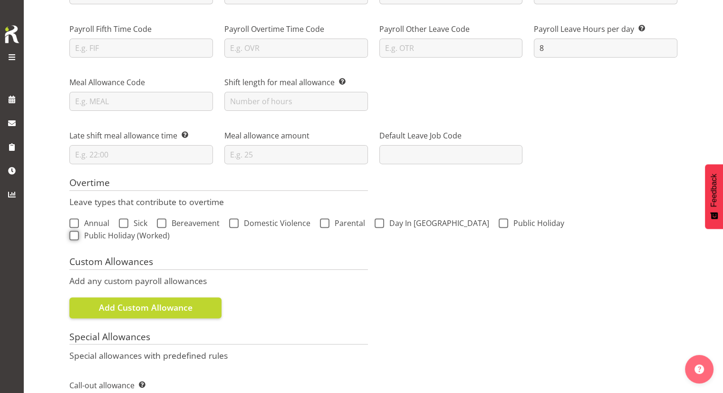
scroll to position [333, 0]
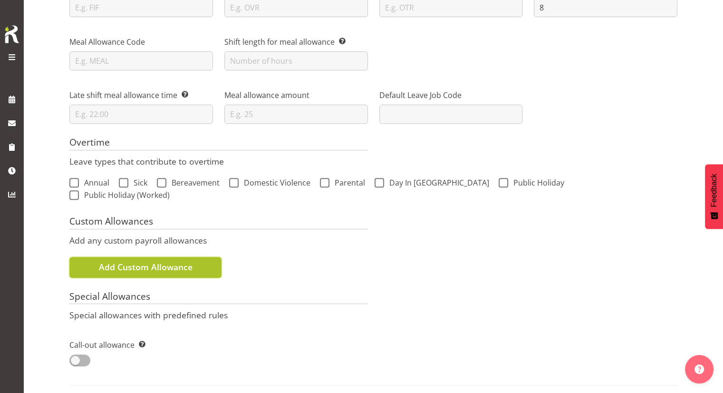
click at [183, 261] on span "Add Custom Allowance" at bounding box center [146, 267] width 94 height 12
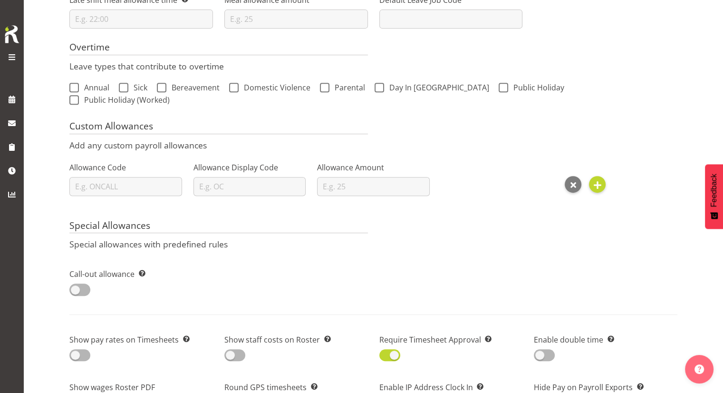
click at [431, 238] on div "Special Allowances Special allowances with predefined rules" at bounding box center [373, 234] width 619 height 43
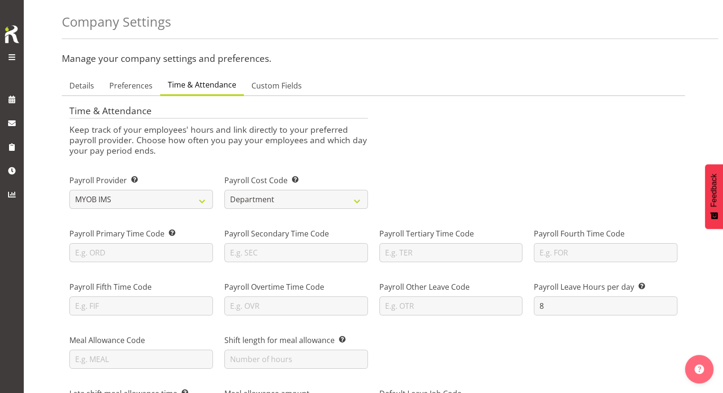
scroll to position [0, 0]
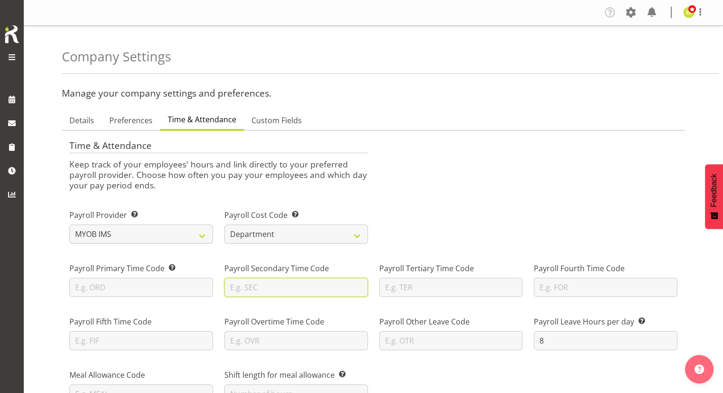
click at [280, 285] on input "text" at bounding box center [296, 287] width 144 height 19
click at [627, 13] on span at bounding box center [630, 12] width 15 height 15
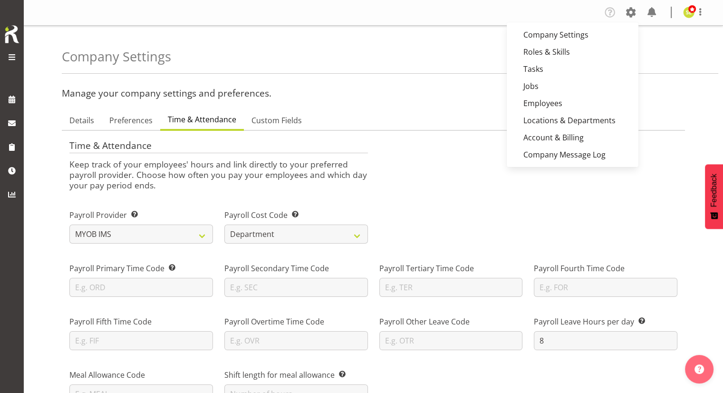
click at [415, 48] on div "Company Settings" at bounding box center [390, 50] width 657 height 48
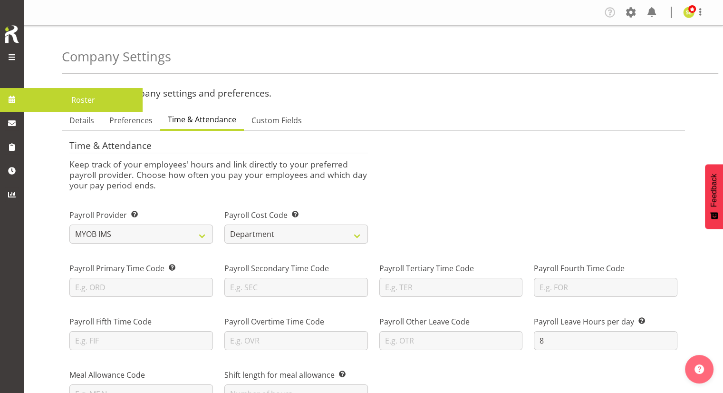
click at [16, 97] on span at bounding box center [12, 99] width 14 height 14
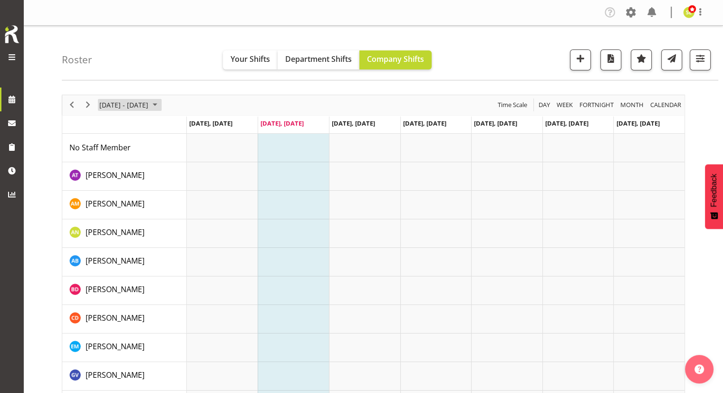
click at [141, 108] on span "[DATE] - [DATE]" at bounding box center [123, 105] width 51 height 12
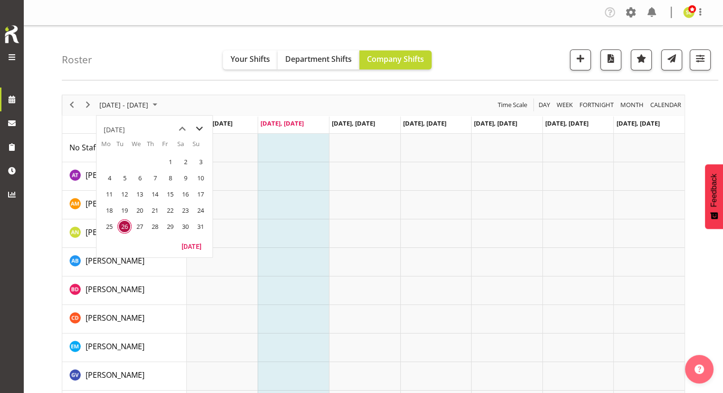
click at [202, 130] on span "next month" at bounding box center [199, 128] width 17 height 17
click at [111, 162] on span "1" at bounding box center [109, 162] width 14 height 14
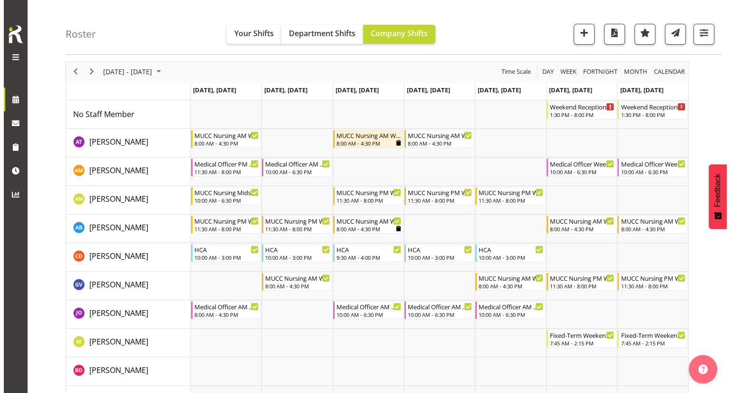
scroll to position [48, 0]
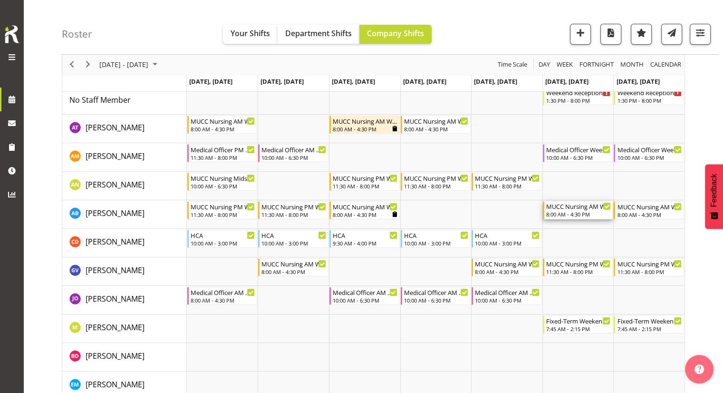
click at [572, 210] on div "MUCC Nursing AM Weekends" at bounding box center [578, 206] width 65 height 10
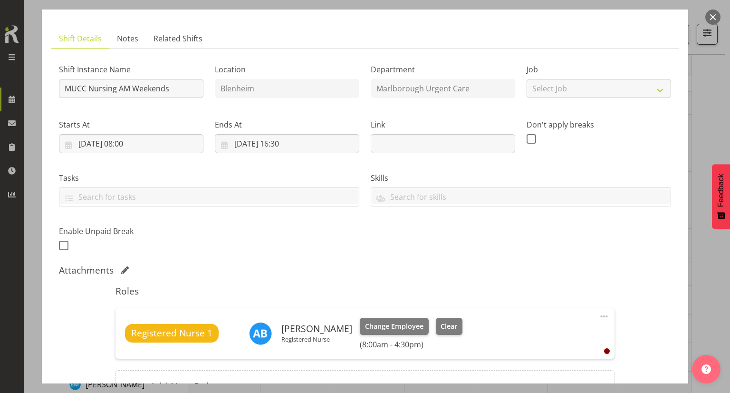
click at [709, 15] on button "button" at bounding box center [713, 17] width 15 height 15
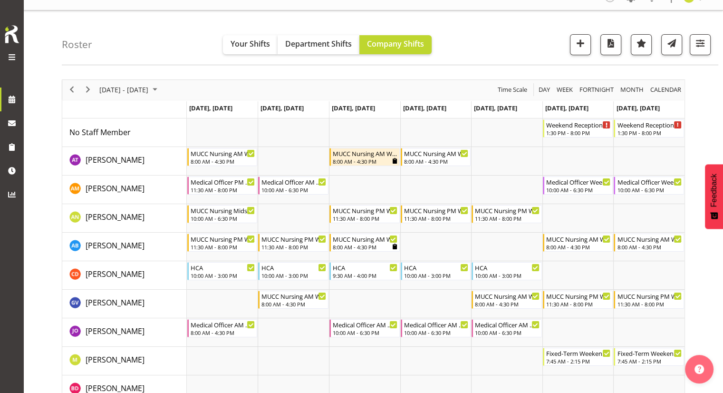
scroll to position [0, 0]
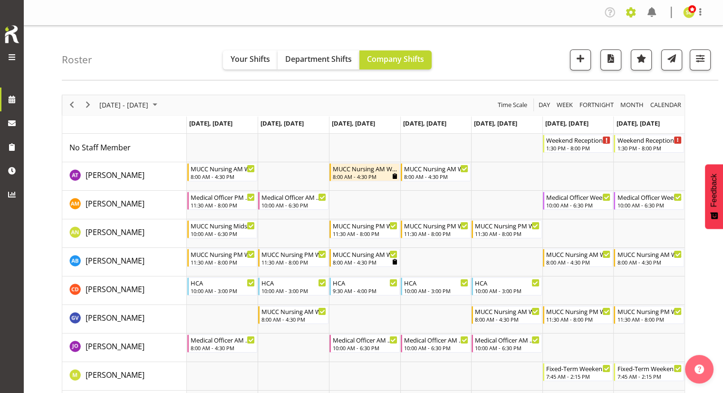
click at [631, 18] on span at bounding box center [630, 12] width 15 height 15
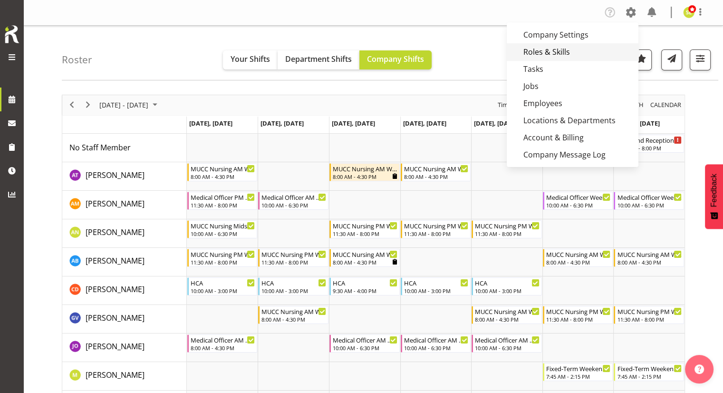
click at [564, 53] on link "Roles & Skills" at bounding box center [573, 51] width 132 height 17
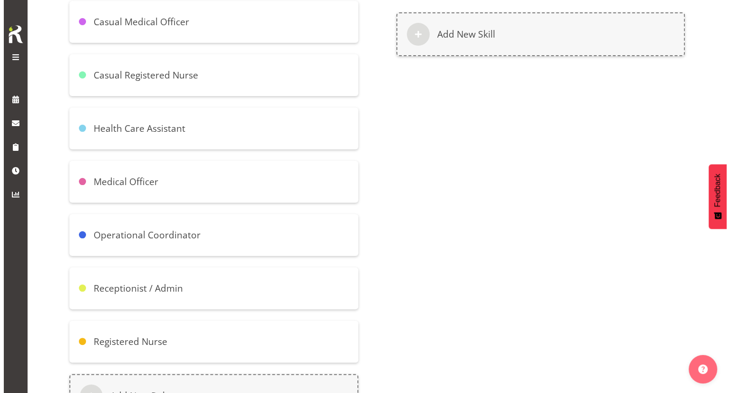
scroll to position [229, 0]
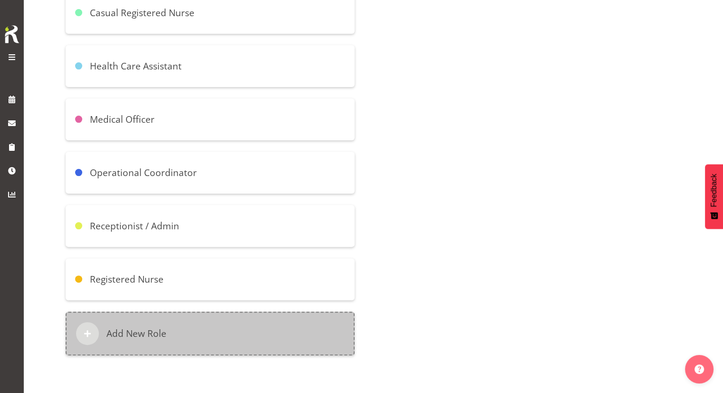
click at [213, 311] on div "Add New Role" at bounding box center [210, 333] width 289 height 44
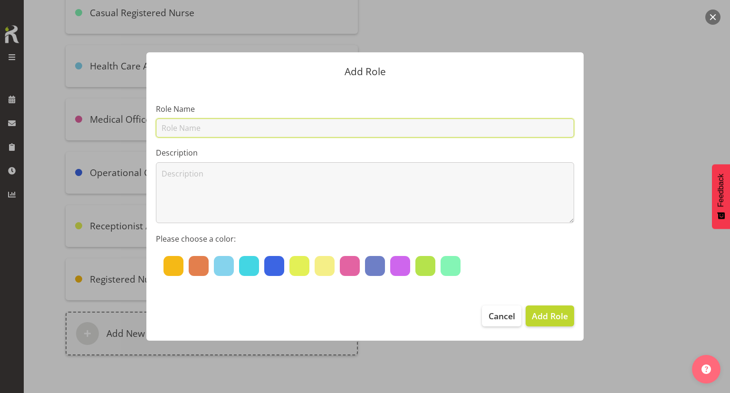
click at [233, 132] on input "text" at bounding box center [365, 127] width 418 height 19
type input "Weekend RN"
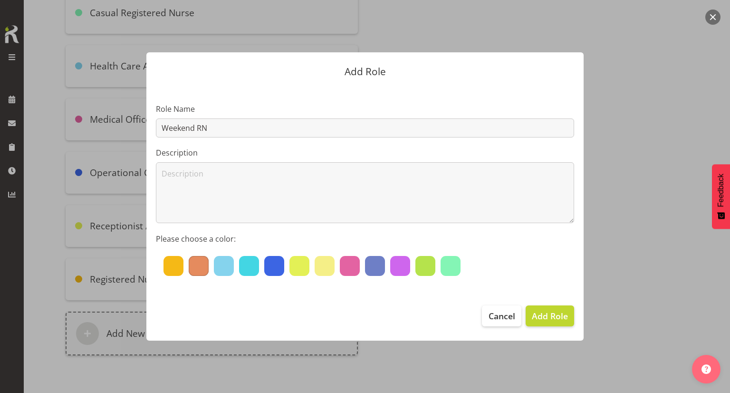
click at [196, 267] on div at bounding box center [199, 266] width 20 height 20
click at [555, 314] on span "Add Role" at bounding box center [550, 315] width 36 height 12
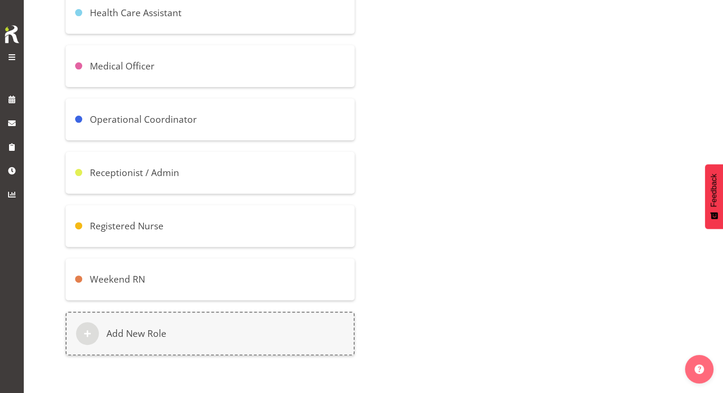
scroll to position [282, 0]
click at [121, 273] on h6 "Weekend RN" at bounding box center [117, 278] width 55 height 11
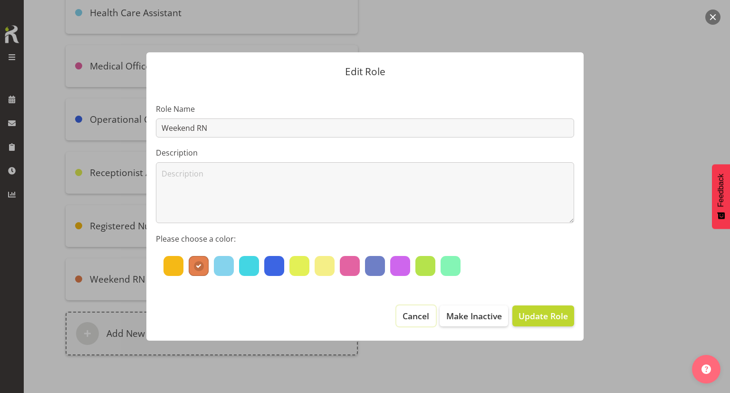
click at [420, 317] on span "Cancel" at bounding box center [416, 315] width 27 height 12
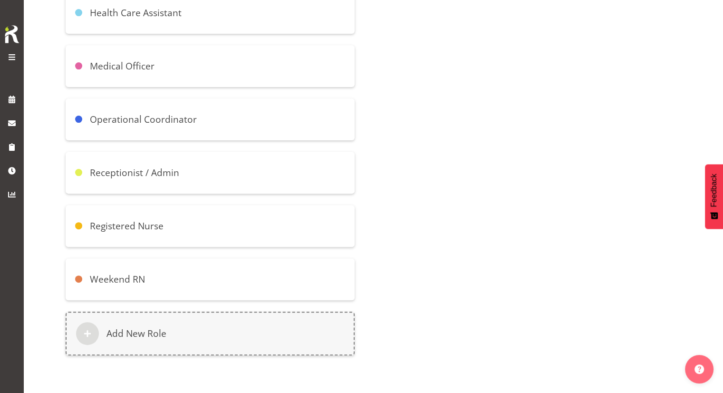
click at [213, 272] on div "Weekend RN" at bounding box center [210, 279] width 289 height 42
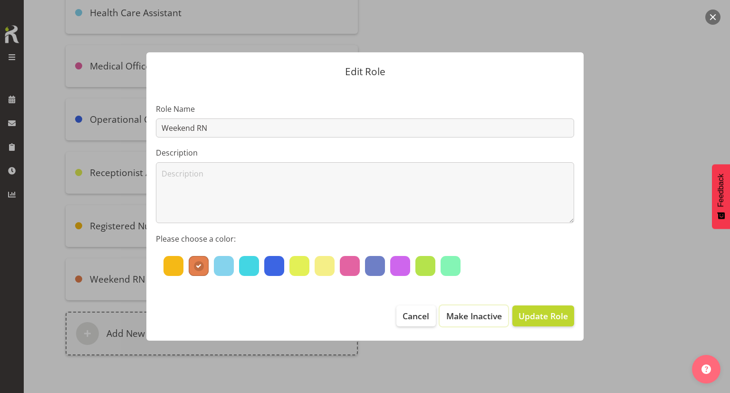
click at [456, 312] on span "Make Inactive" at bounding box center [474, 315] width 56 height 12
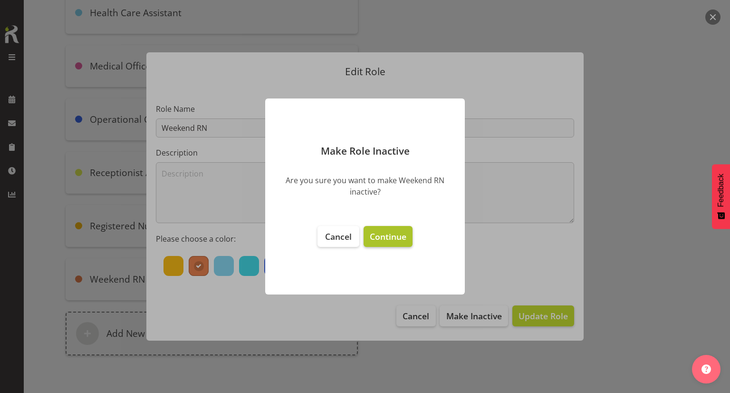
click at [388, 236] on span "Continue" at bounding box center [388, 236] width 37 height 11
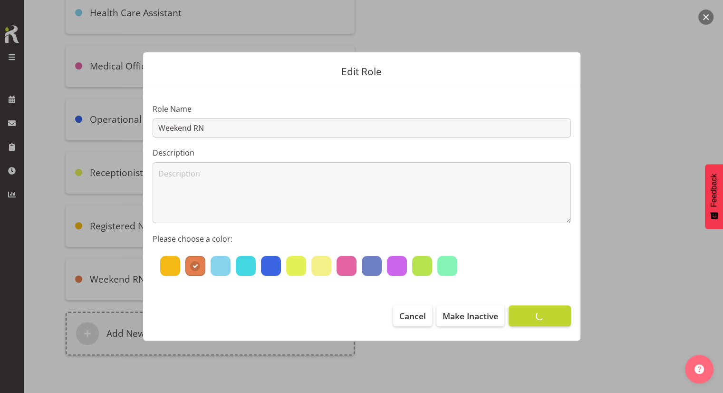
click at [707, 15] on div "Edit Role Role Name Weekend RN Description Please choose a color: Cancel Make I…" at bounding box center [361, 196] width 723 height 393
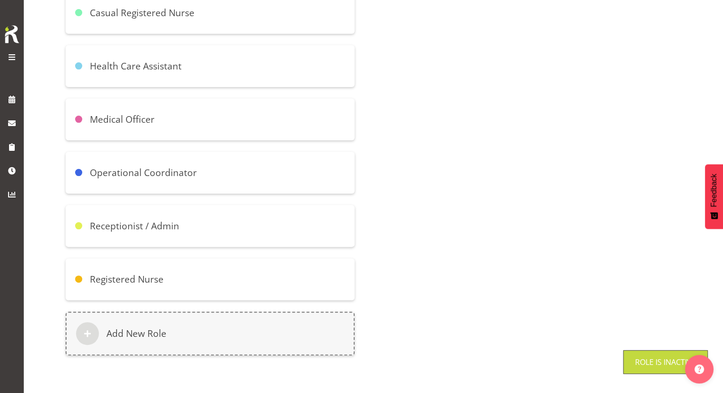
scroll to position [0, 0]
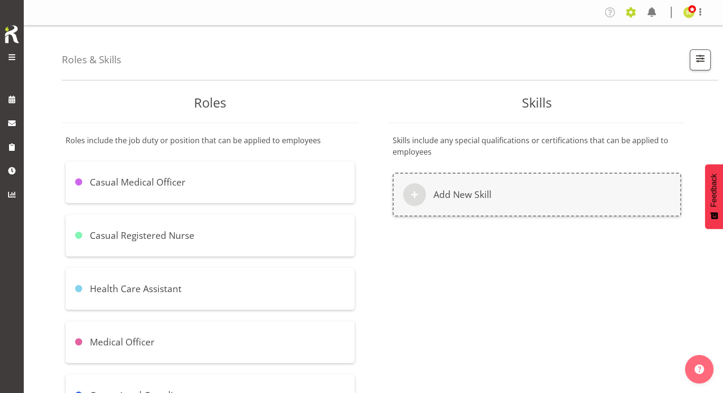
click at [631, 16] on span at bounding box center [630, 12] width 15 height 15
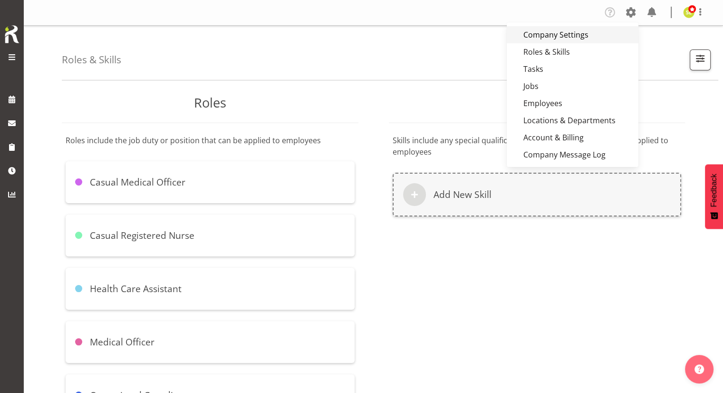
click at [575, 39] on link "Company Settings" at bounding box center [573, 34] width 132 height 17
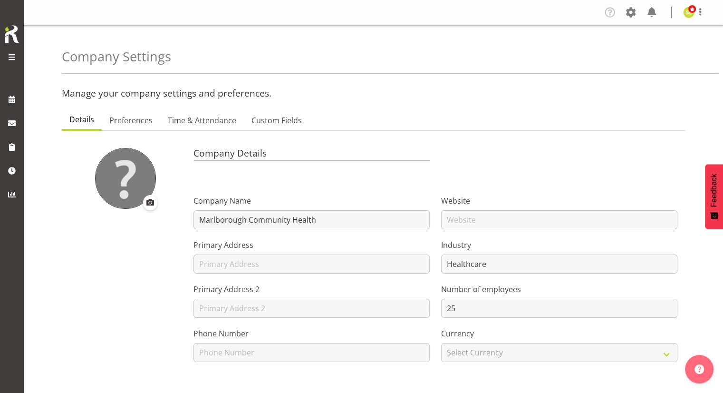
click at [365, 118] on ul "Details Preferences Time & Attendance Custom Fields" at bounding box center [373, 120] width 623 height 21
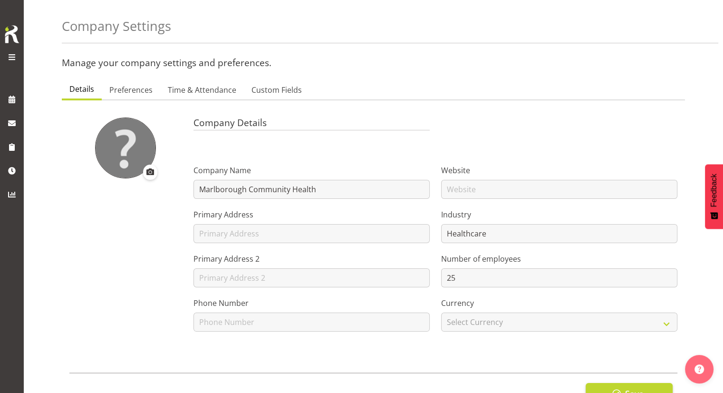
scroll to position [29, 0]
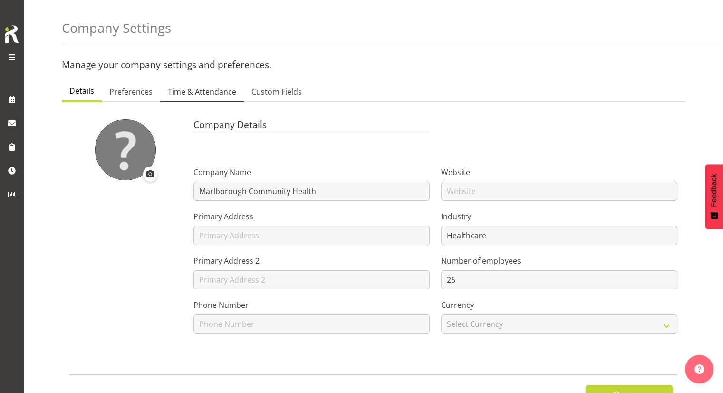
click at [219, 93] on span "Time & Attendance" at bounding box center [202, 91] width 68 height 11
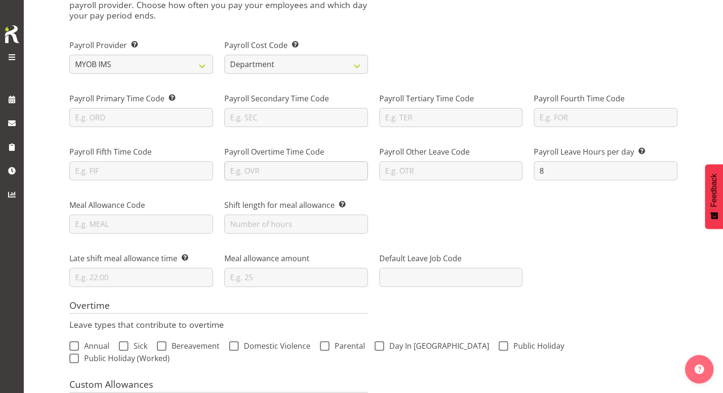
scroll to position [171, 0]
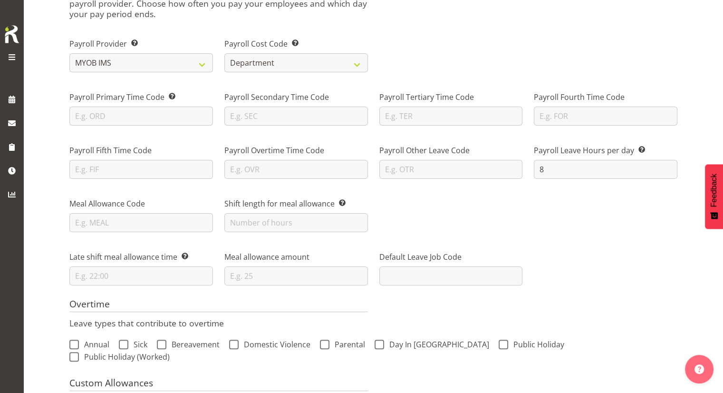
click at [548, 220] on div "Meal Allowance Code Shift length for meal allowance This is the number of hours…" at bounding box center [373, 210] width 619 height 53
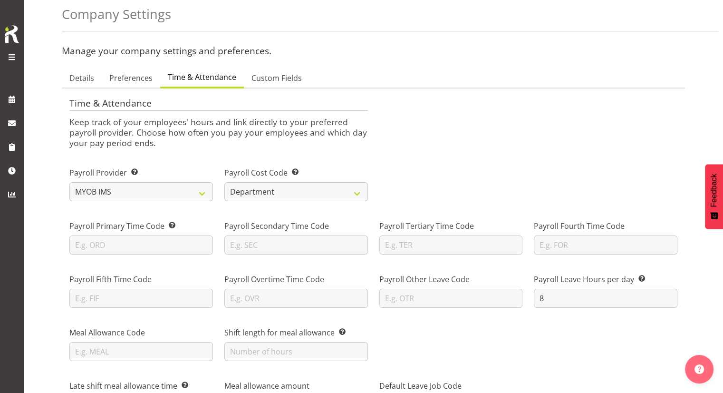
scroll to position [29, 0]
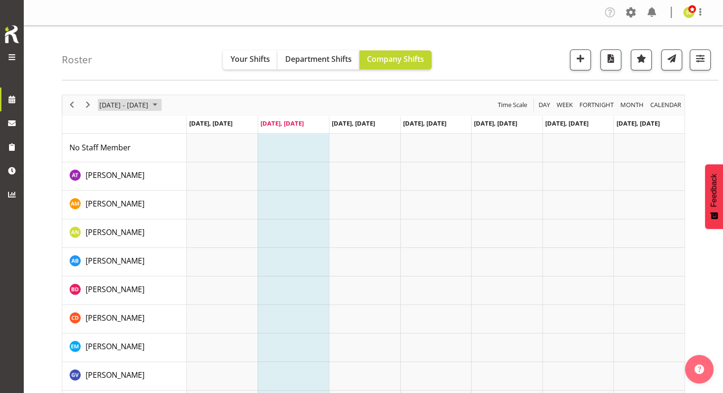
click at [149, 107] on span "August 25 - 31, 2025" at bounding box center [123, 105] width 51 height 12
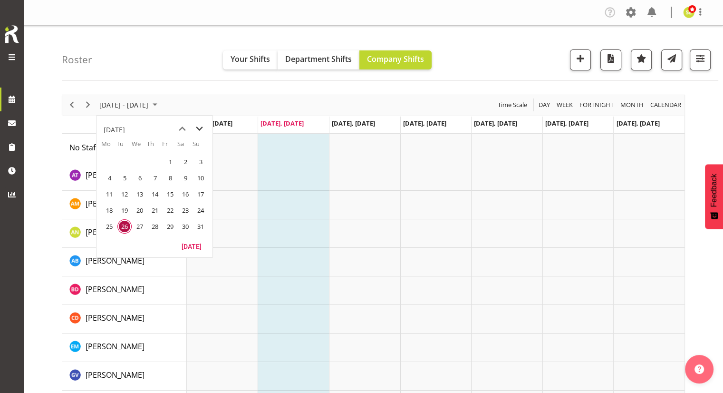
click at [198, 128] on span "next month" at bounding box center [199, 128] width 17 height 17
click at [102, 159] on span "1" at bounding box center [109, 162] width 14 height 14
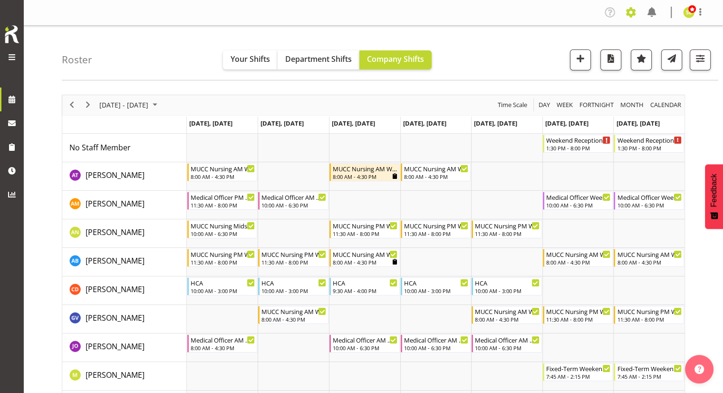
click at [629, 13] on span at bounding box center [630, 12] width 15 height 15
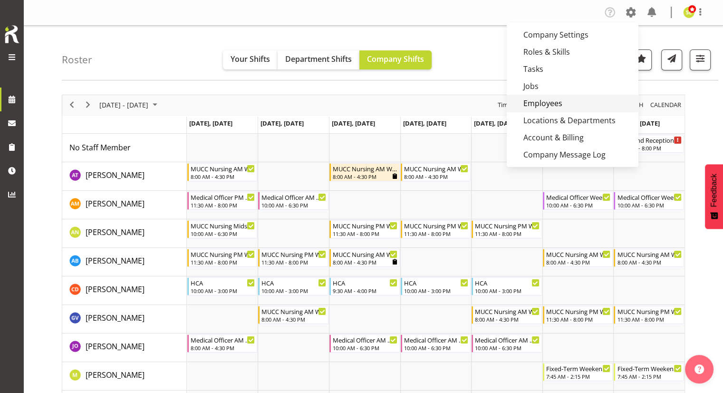
click at [543, 101] on link "Employees" at bounding box center [573, 103] width 132 height 17
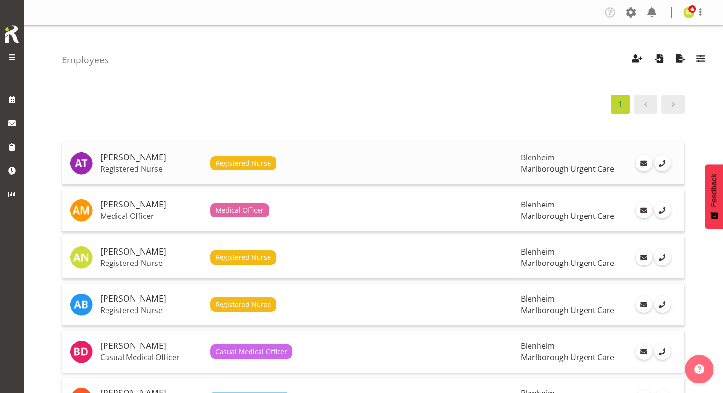
click at [129, 155] on h5 "[PERSON_NAME]" at bounding box center [151, 158] width 102 height 10
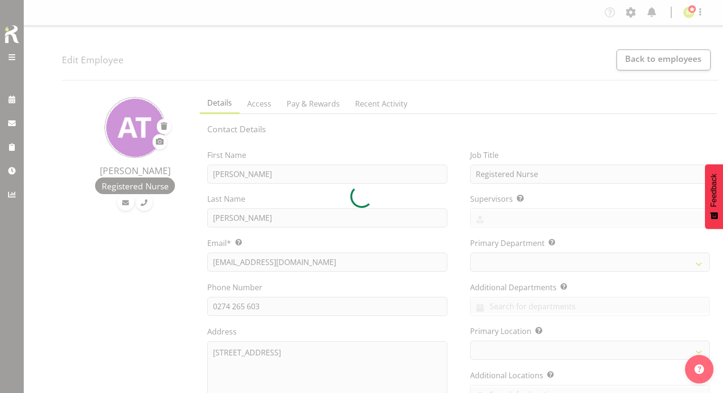
select select "TimelineWeek"
select select "company"
select select
select select "staff"
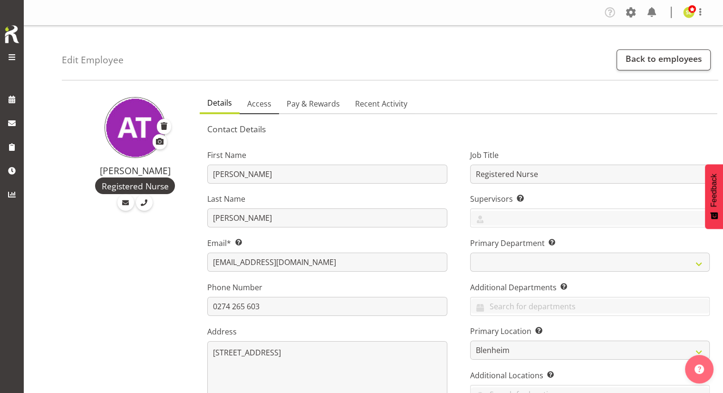
click at [261, 106] on span "Access" at bounding box center [259, 103] width 24 height 11
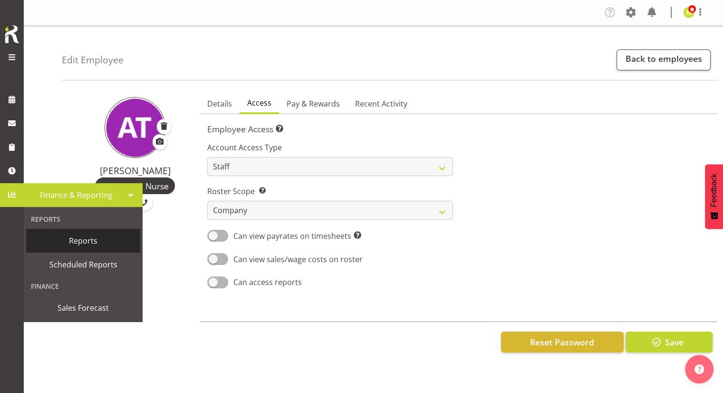
click at [75, 244] on span "Reports" at bounding box center [83, 240] width 105 height 14
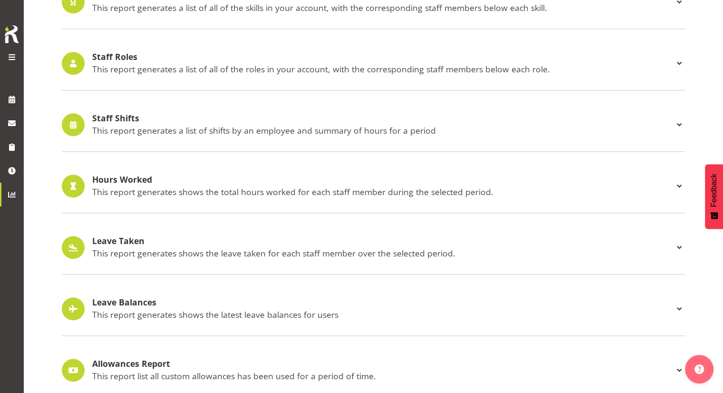
scroll to position [876, 0]
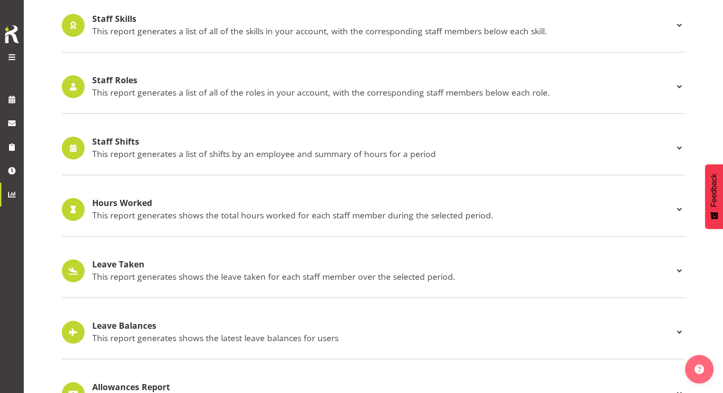
click at [608, 272] on p "This report generates shows the leave taken for each staff member over the sele…" at bounding box center [382, 276] width 581 height 10
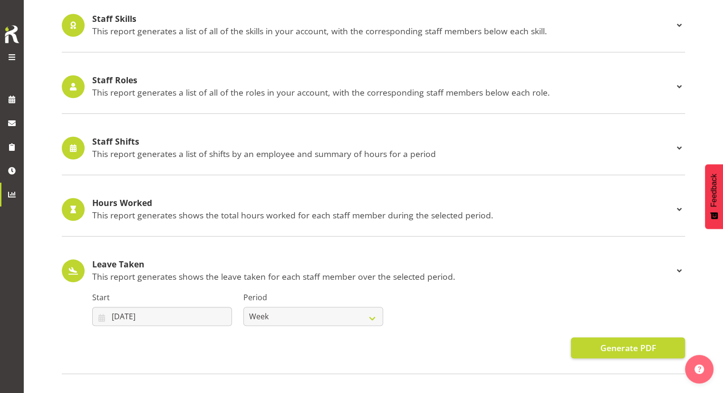
click at [596, 262] on h4 "Leave Taken" at bounding box center [382, 265] width 581 height 10
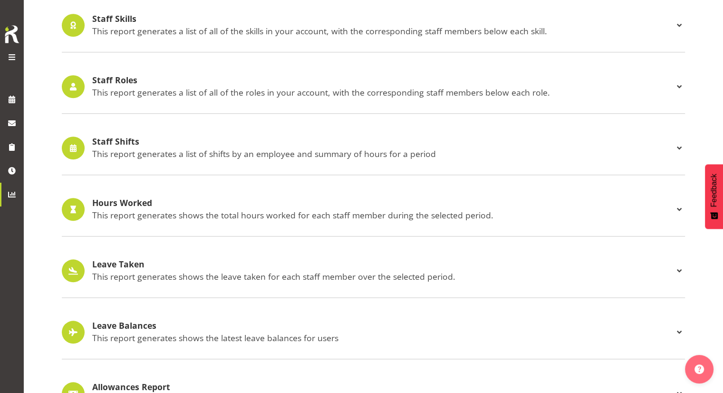
click at [448, 203] on h4 "Hours Worked" at bounding box center [382, 203] width 581 height 10
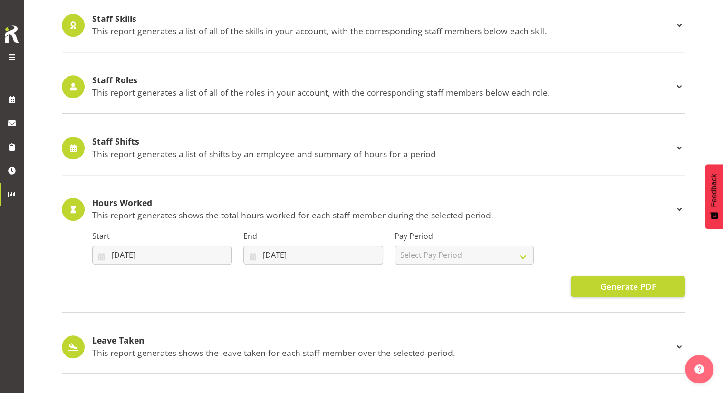
click at [448, 203] on h4 "Hours Worked" at bounding box center [382, 203] width 581 height 10
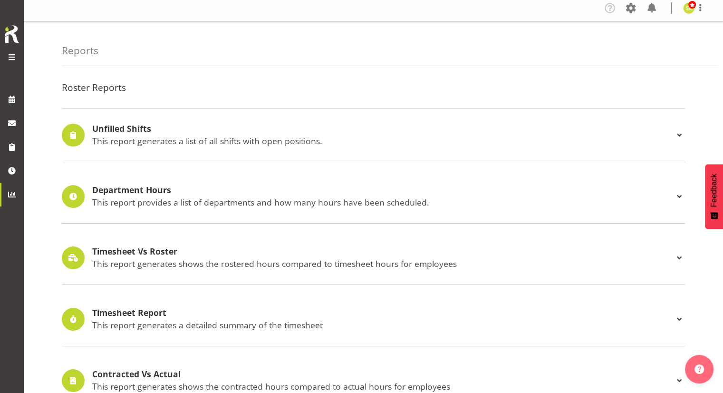
scroll to position [0, 0]
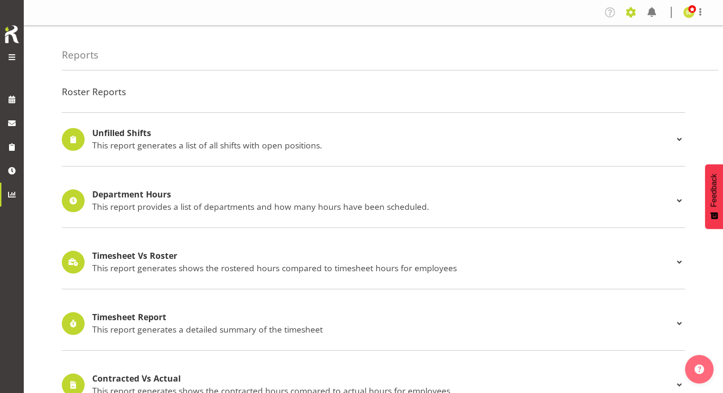
click at [637, 18] on span at bounding box center [630, 12] width 15 height 15
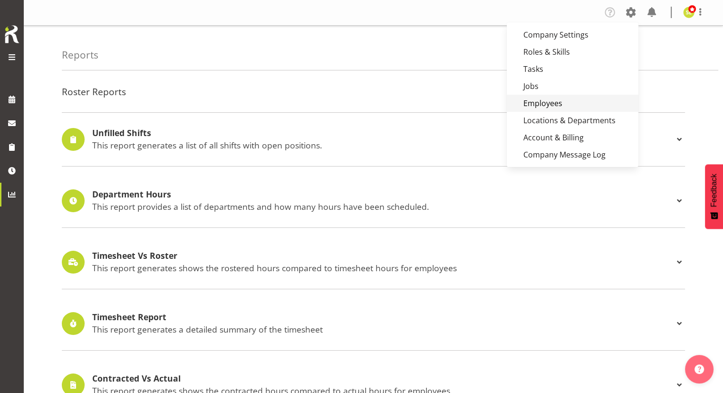
click at [548, 105] on link "Employees" at bounding box center [573, 103] width 132 height 17
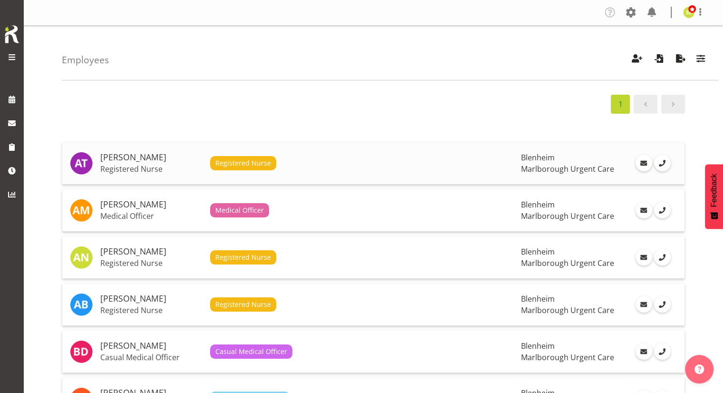
click at [127, 158] on h5 "[PERSON_NAME]" at bounding box center [151, 158] width 102 height 10
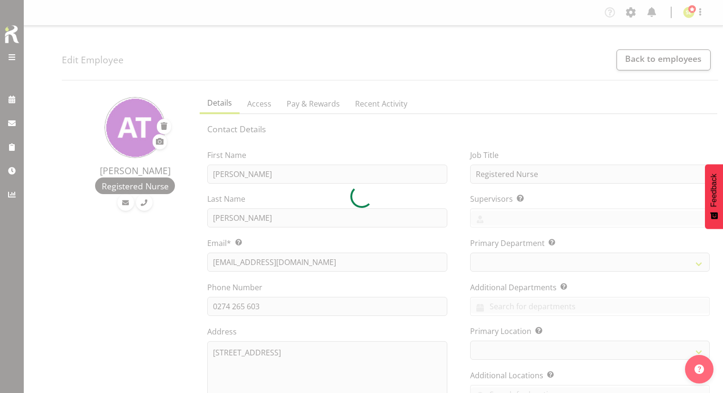
select select "TimelineWeek"
select select
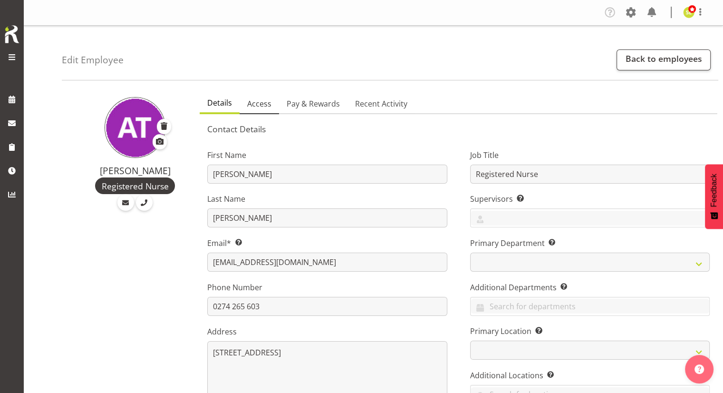
click at [261, 105] on span "Access" at bounding box center [259, 103] width 24 height 11
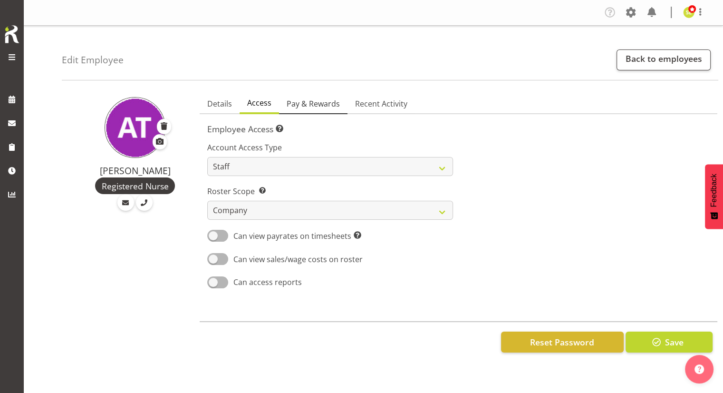
click at [315, 106] on span "Pay & Rewards" at bounding box center [313, 103] width 53 height 11
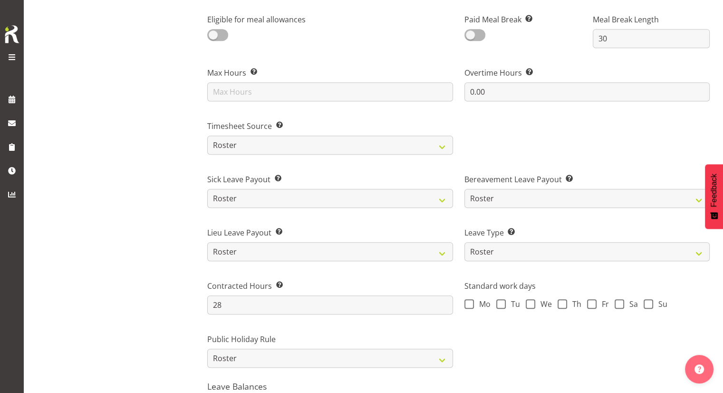
scroll to position [523, 0]
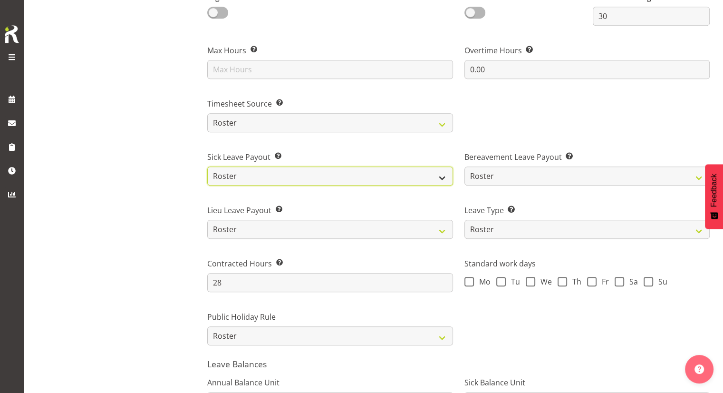
click at [358, 177] on select "Roster Fixed" at bounding box center [329, 175] width 245 height 19
click at [207, 166] on select "Roster Fixed" at bounding box center [329, 175] width 245 height 19
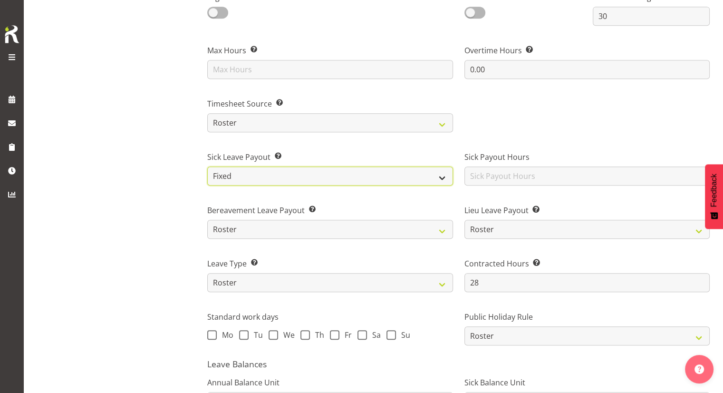
click at [329, 175] on select "Roster Fixed" at bounding box center [329, 175] width 245 height 19
click at [207, 166] on select "Roster Fixed" at bounding box center [329, 175] width 245 height 19
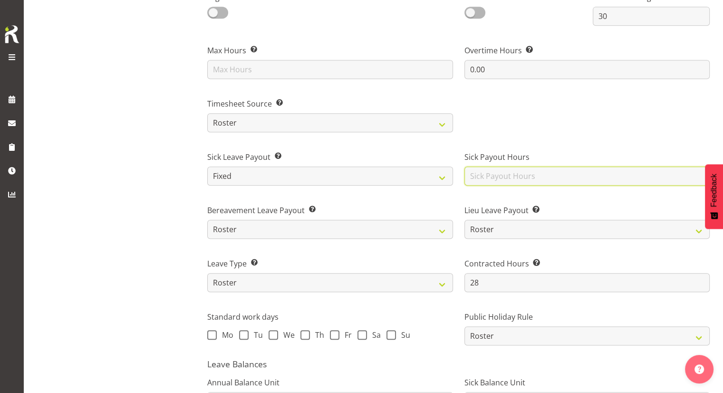
click at [509, 173] on input "text" at bounding box center [586, 175] width 245 height 19
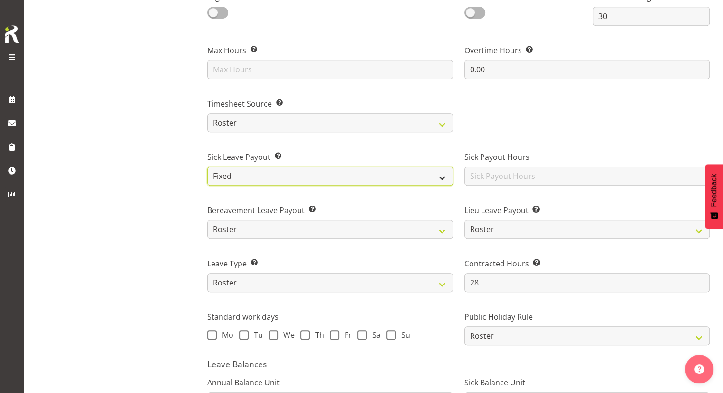
drag, startPoint x: 413, startPoint y: 175, endPoint x: 394, endPoint y: 174, distance: 19.1
click at [413, 175] on select "Roster Fixed" at bounding box center [329, 175] width 245 height 19
select select "standard"
click at [207, 166] on select "Roster Fixed" at bounding box center [329, 175] width 245 height 19
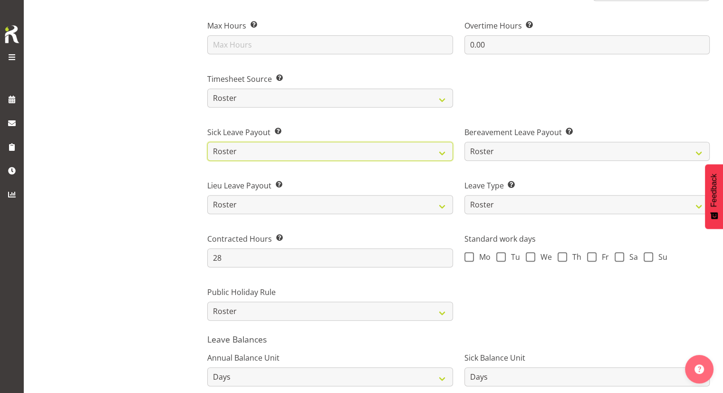
scroll to position [571, 0]
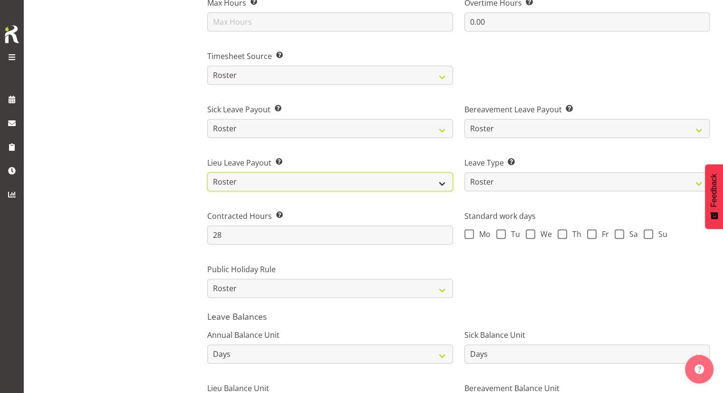
click at [290, 179] on select "Roster Fixed" at bounding box center [329, 181] width 245 height 19
click at [293, 179] on select "Roster Fixed" at bounding box center [329, 181] width 245 height 19
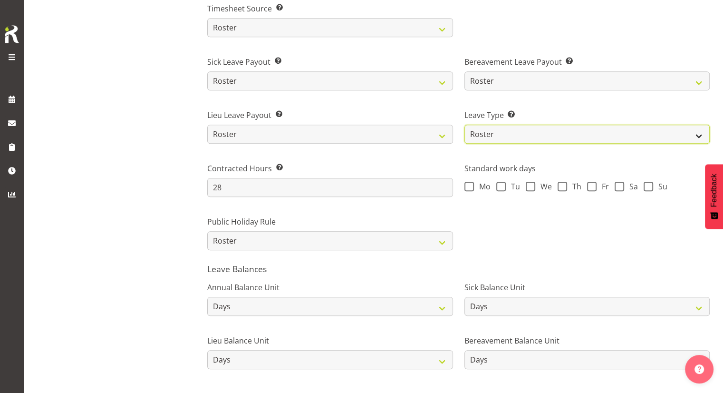
click at [488, 141] on select "Standard History Payout Roster Roster - Fixed" at bounding box center [586, 134] width 245 height 19
click at [487, 138] on select "Standard History Payout Roster Roster - Fixed" at bounding box center [586, 134] width 245 height 19
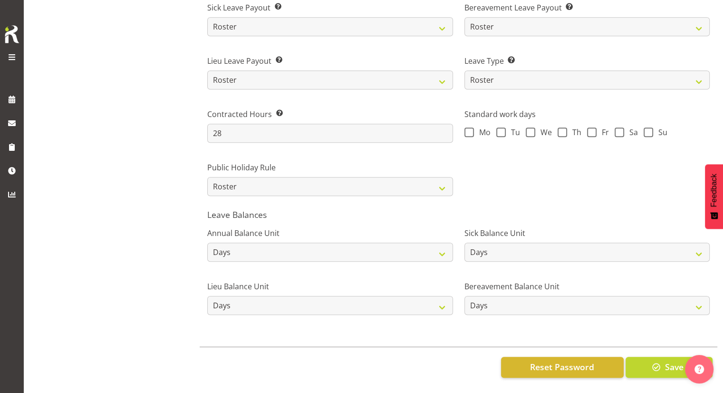
scroll to position [679, 0]
click at [368, 244] on select "Hours Days" at bounding box center [329, 251] width 245 height 19
click at [207, 242] on select "Hours Days" at bounding box center [329, 251] width 245 height 19
click at [404, 257] on div "Annual Balance Unit Hours Days" at bounding box center [330, 240] width 257 height 53
click at [316, 288] on div "Lieu Balance Unit Hours Days" at bounding box center [329, 297] width 245 height 34
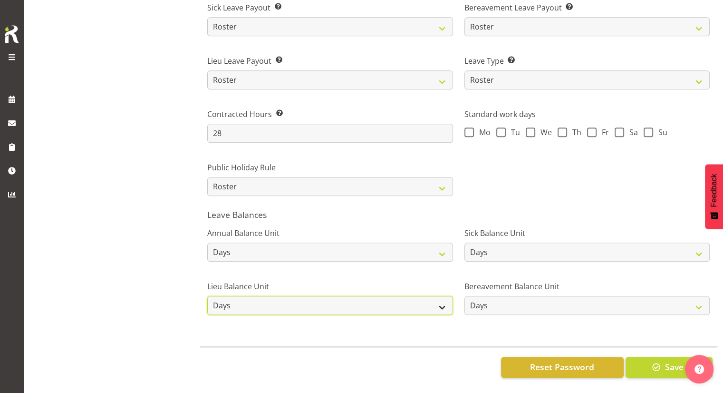
click at [308, 296] on select "Hours Days" at bounding box center [329, 305] width 245 height 19
click at [354, 269] on div "Lieu Balance Unit Hours Days" at bounding box center [330, 293] width 257 height 53
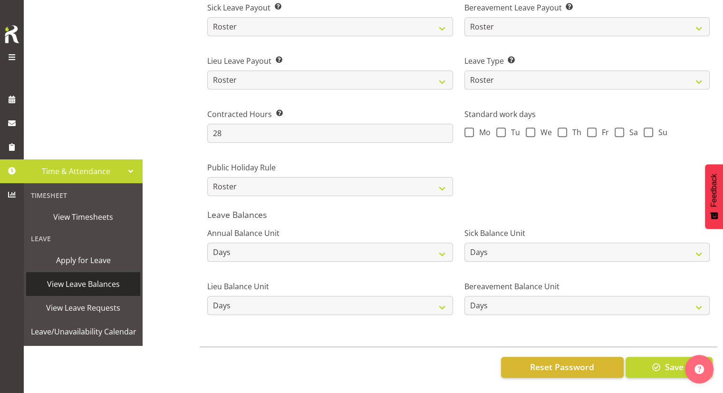
click at [63, 278] on span "View Leave Balances" at bounding box center [83, 284] width 105 height 14
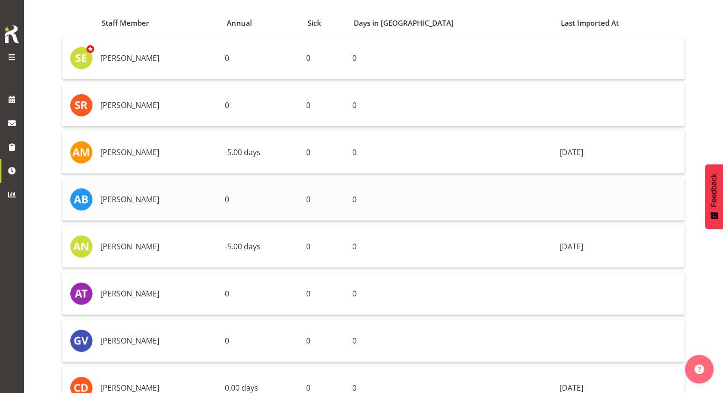
scroll to position [48, 0]
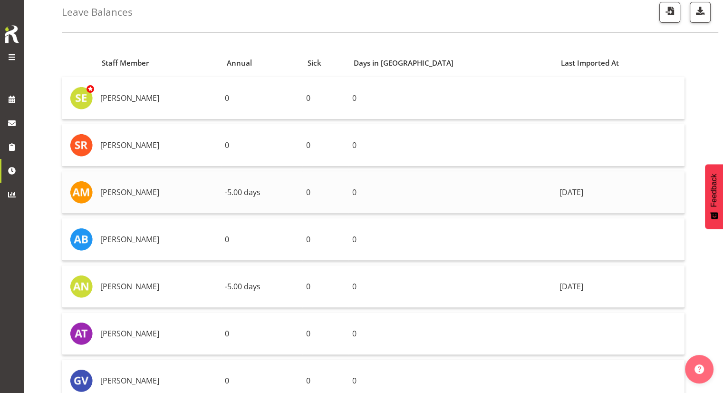
click at [261, 191] on span "-5.00 days" at bounding box center [243, 192] width 36 height 10
click at [133, 194] on td "[PERSON_NAME]" at bounding box center [159, 192] width 125 height 42
click at [83, 192] on img at bounding box center [81, 192] width 23 height 23
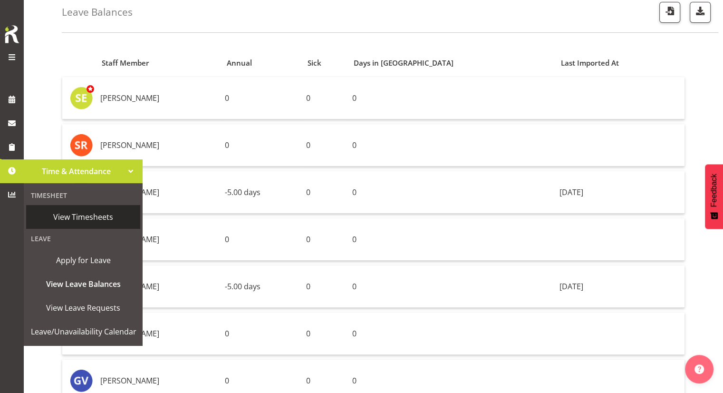
scroll to position [95, 0]
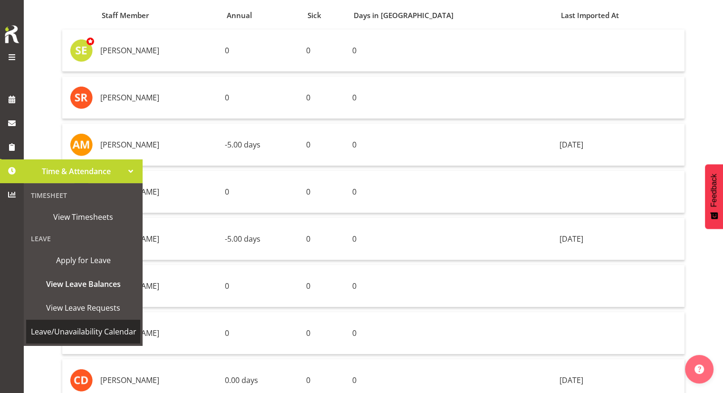
click at [83, 330] on span "Leave/Unavailability Calendar" at bounding box center [84, 331] width 106 height 14
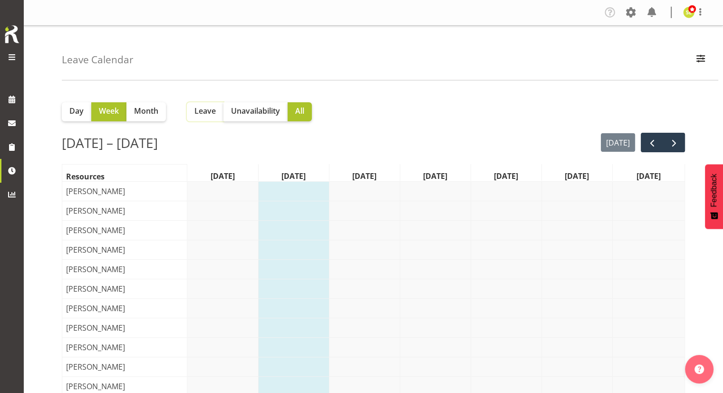
click at [201, 109] on span "Leave" at bounding box center [204, 110] width 21 height 11
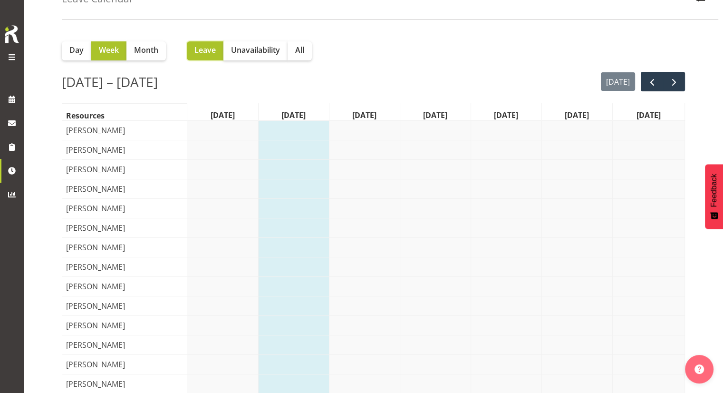
scroll to position [48, 0]
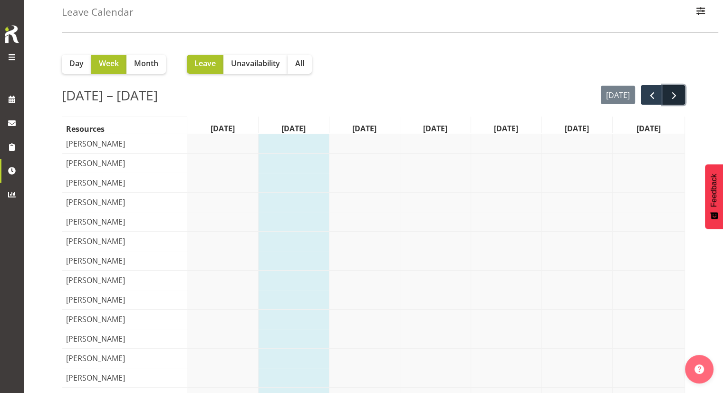
click at [668, 99] on span "next" at bounding box center [673, 95] width 11 height 11
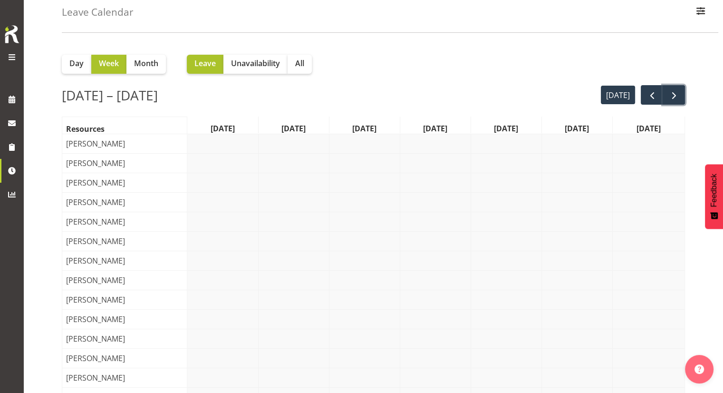
click at [669, 99] on span "next" at bounding box center [673, 95] width 11 height 11
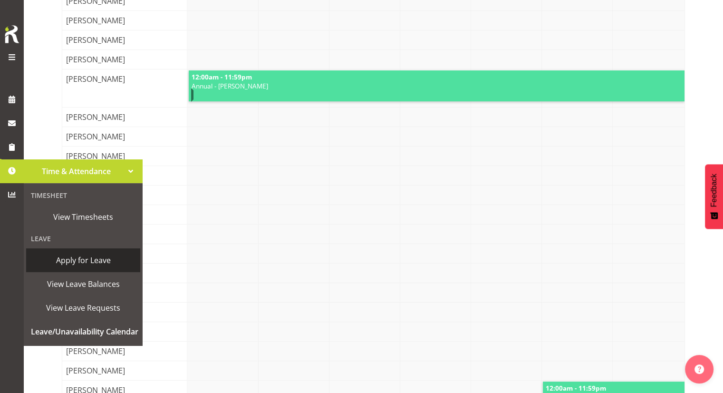
scroll to position [238, 0]
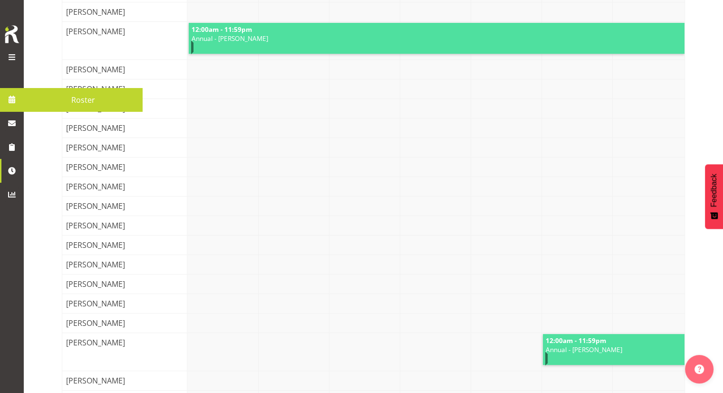
click at [16, 96] on span at bounding box center [12, 99] width 14 height 14
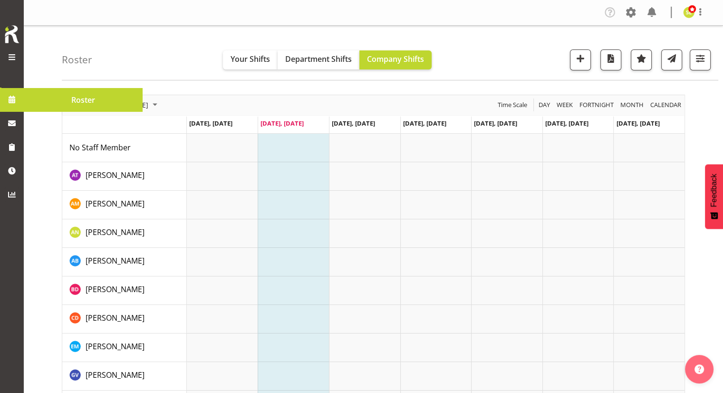
click at [83, 96] on span "Roster" at bounding box center [83, 100] width 109 height 14
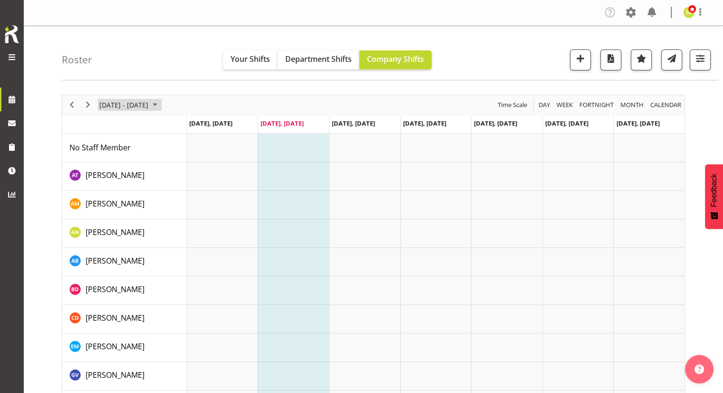
click at [143, 104] on span "[DATE] - [DATE]" at bounding box center [123, 105] width 51 height 12
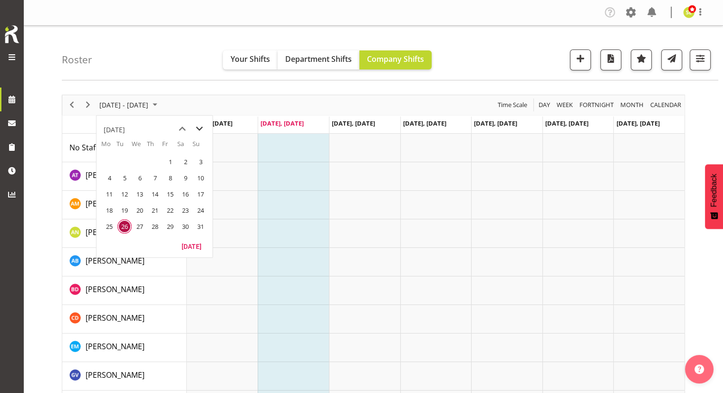
click at [198, 128] on span "next month" at bounding box center [199, 128] width 17 height 17
click at [112, 162] on span "1" at bounding box center [109, 162] width 14 height 14
